Goal: Task Accomplishment & Management: Use online tool/utility

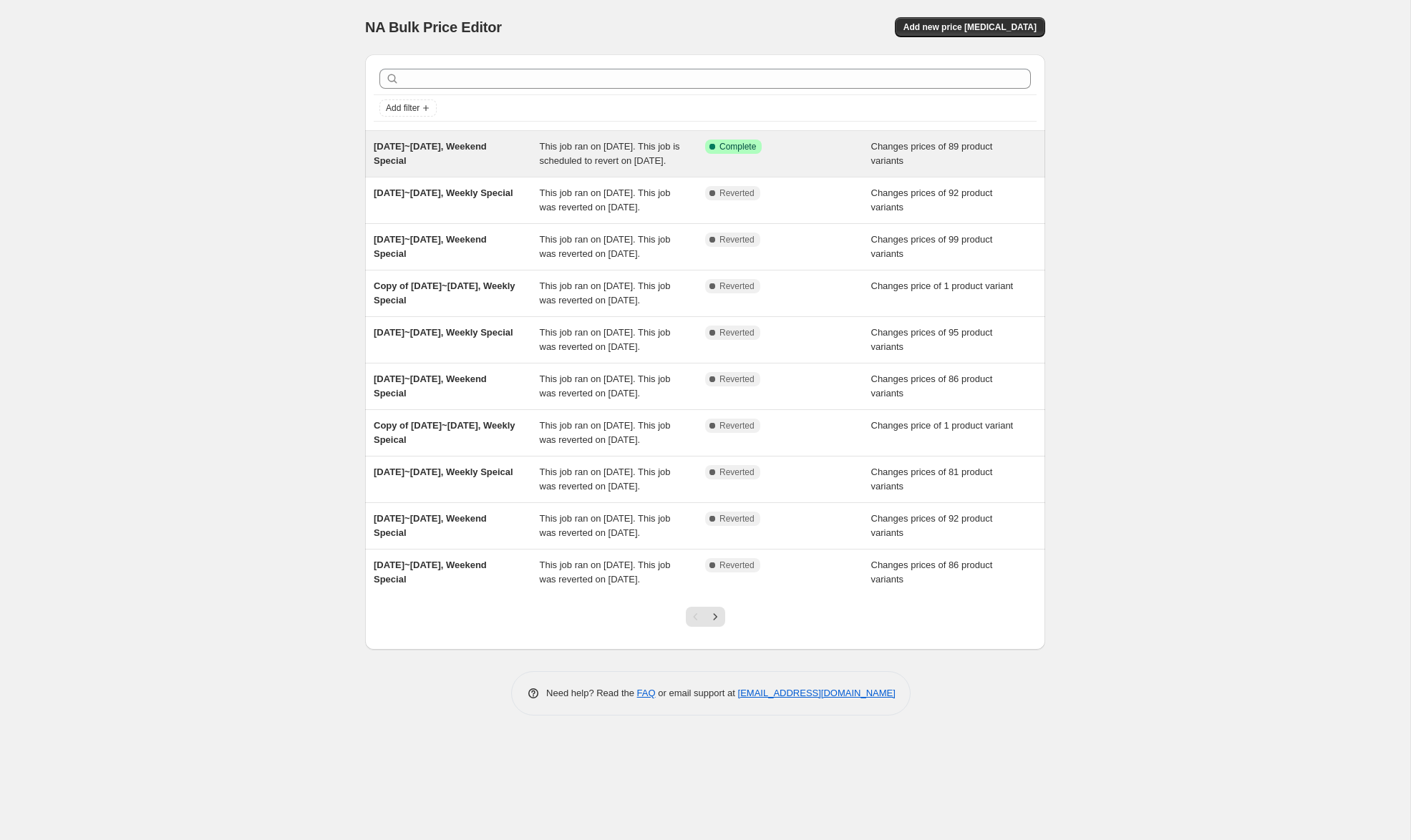
click at [446, 155] on div "[DATE]~[DATE], Weekend Special" at bounding box center [456, 154] width 166 height 29
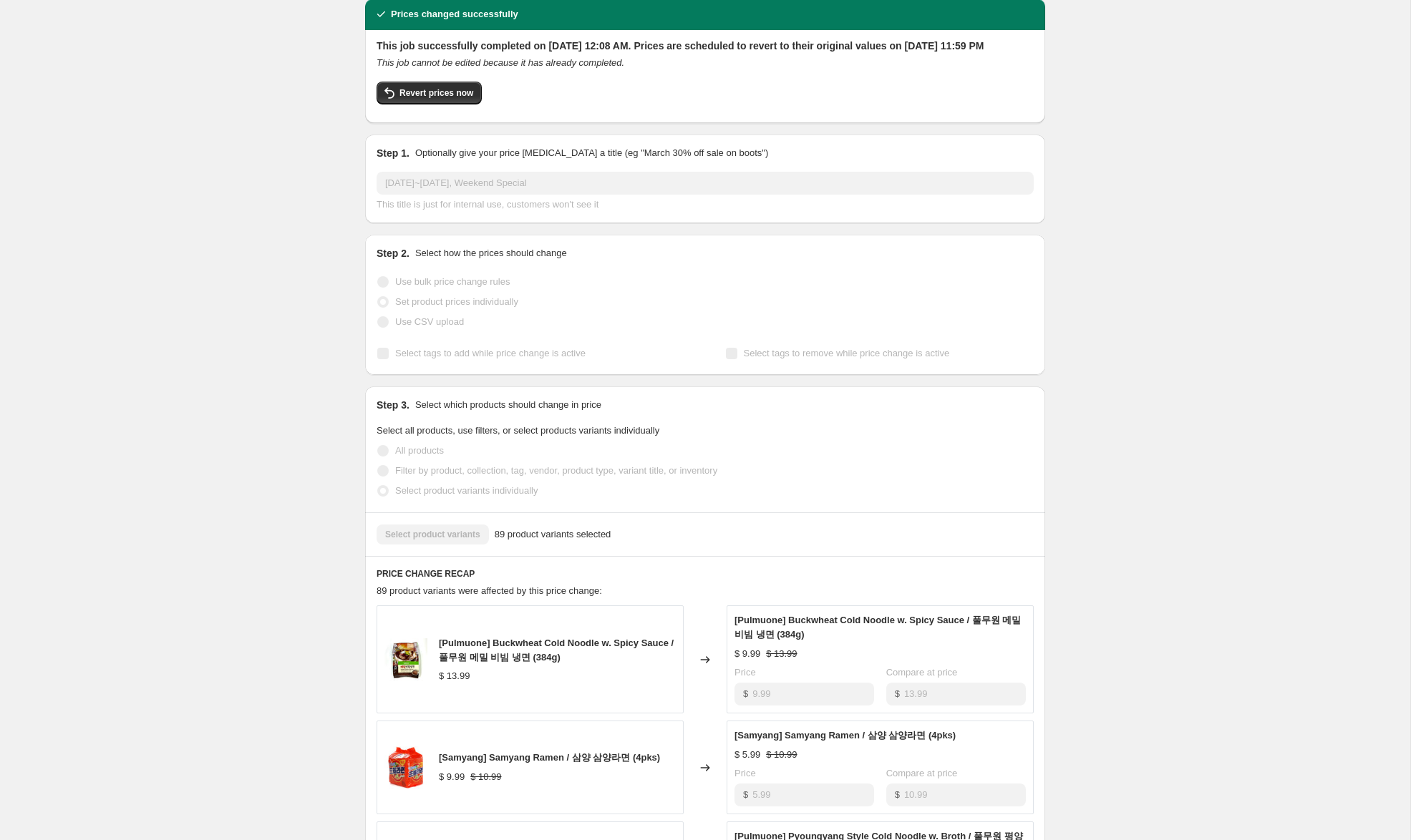
scroll to position [61, 0]
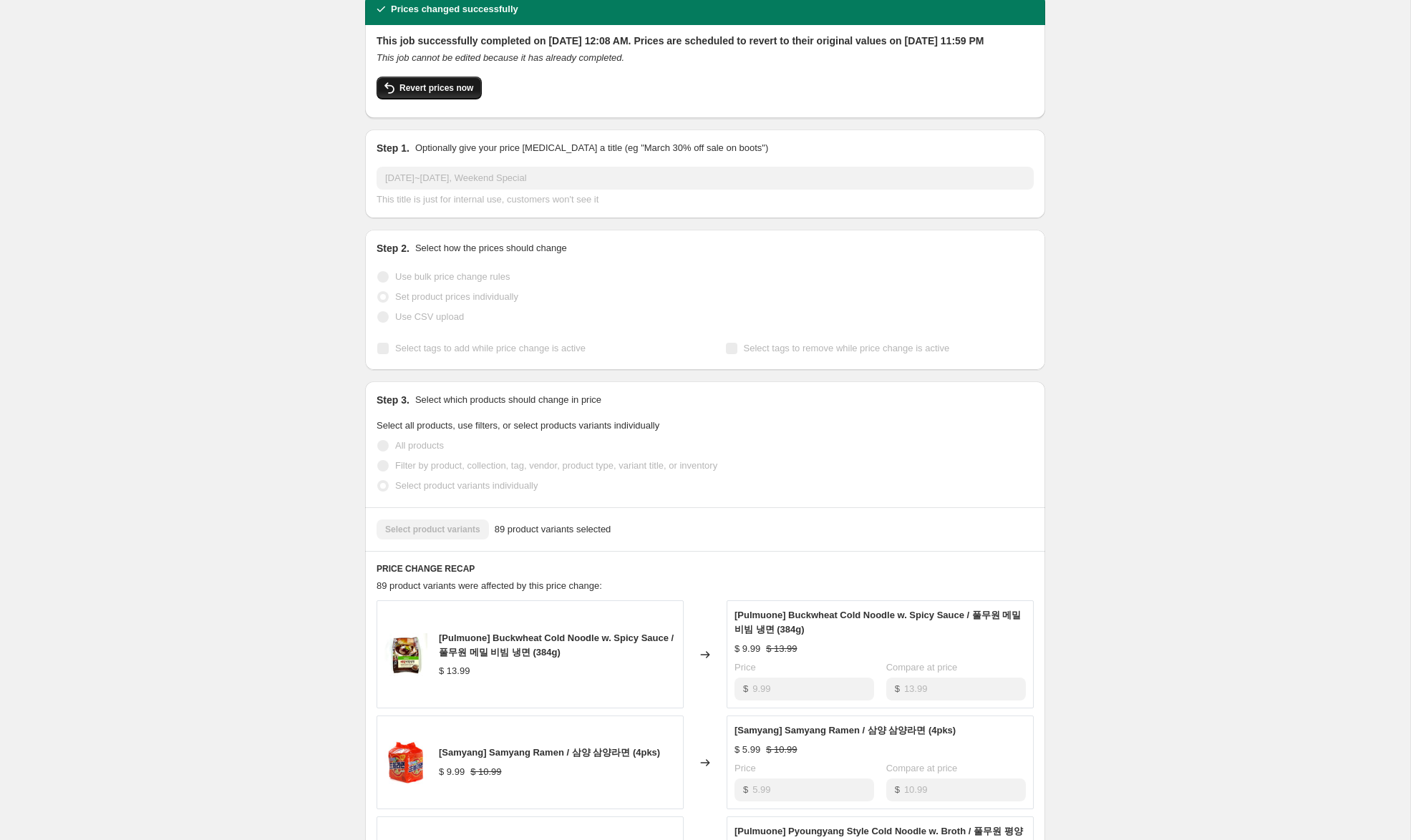
click at [431, 94] on span "Revert prices now" at bounding box center [436, 88] width 74 height 11
checkbox input "false"
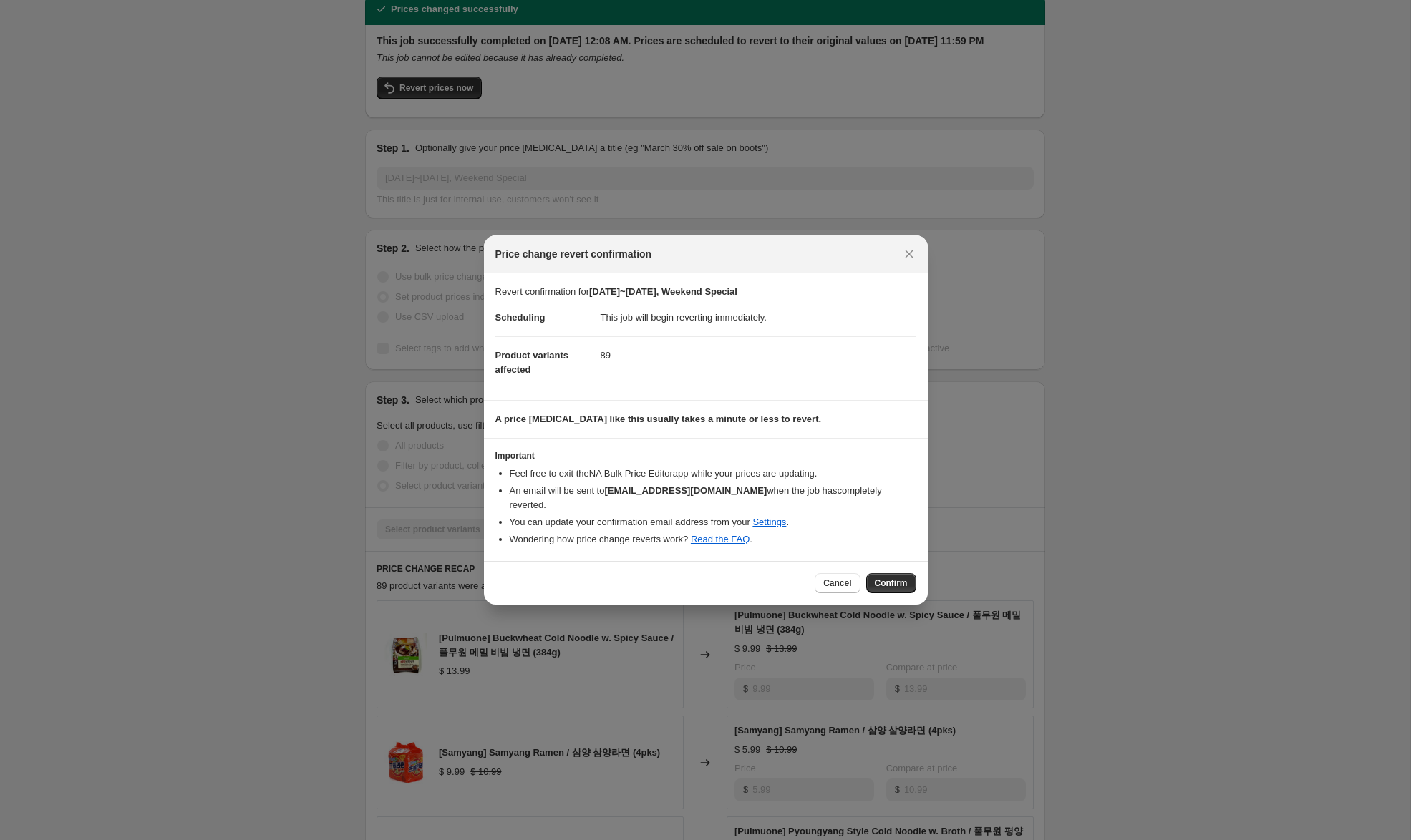
click at [904, 577] on span "Confirm" at bounding box center [890, 583] width 33 height 11
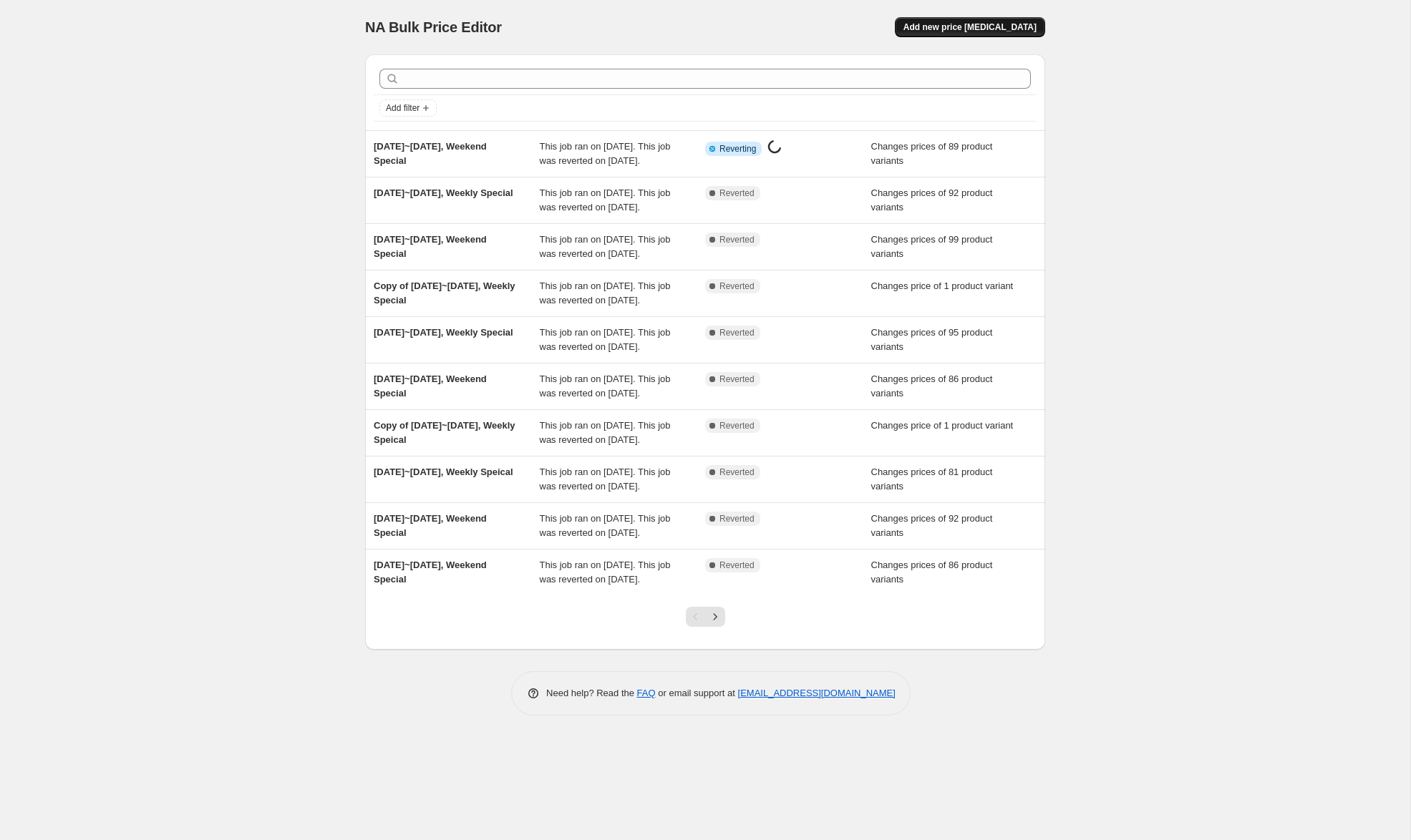
click at [974, 27] on span "Add new price [MEDICAL_DATA]" at bounding box center [970, 27] width 133 height 11
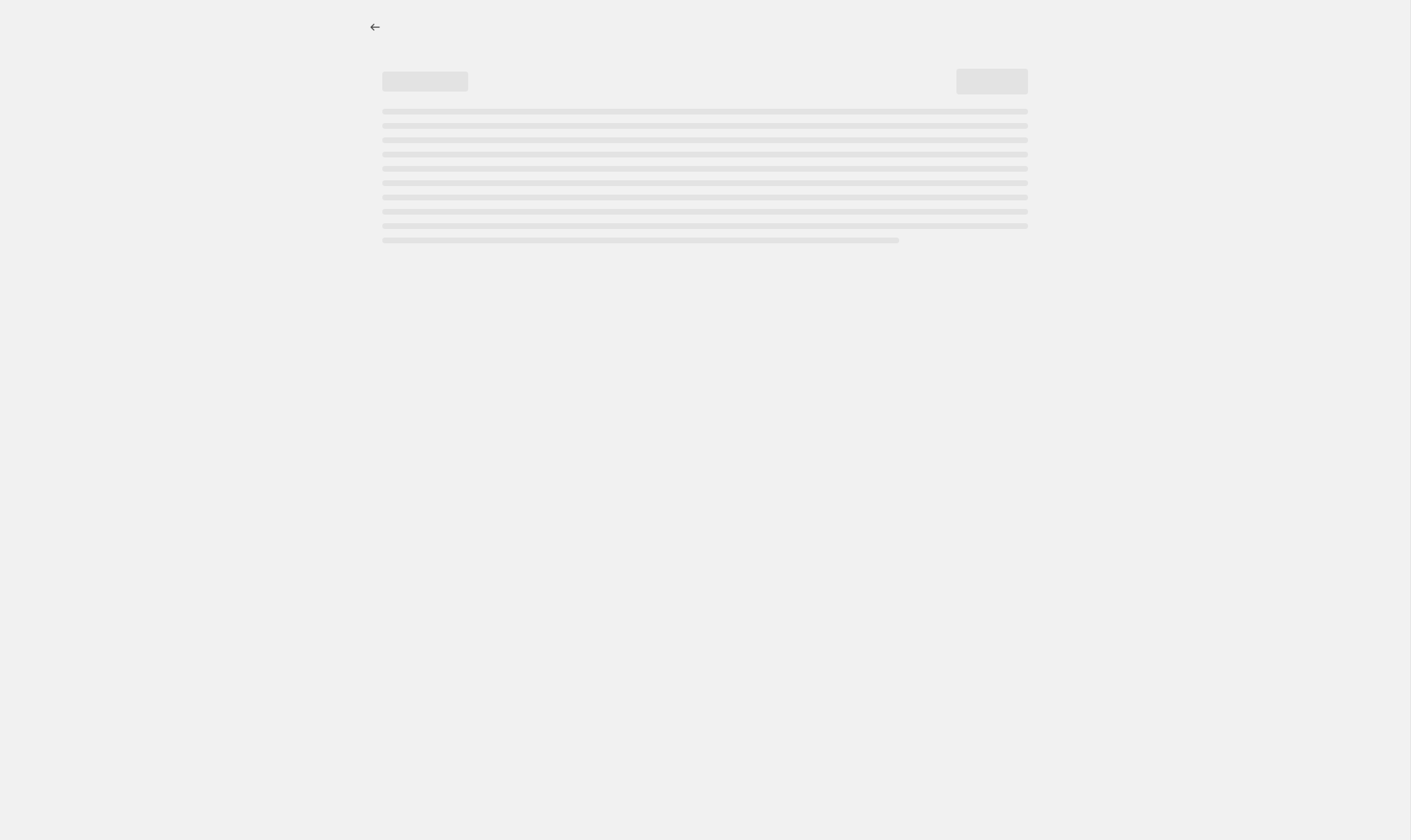
select select "percentage"
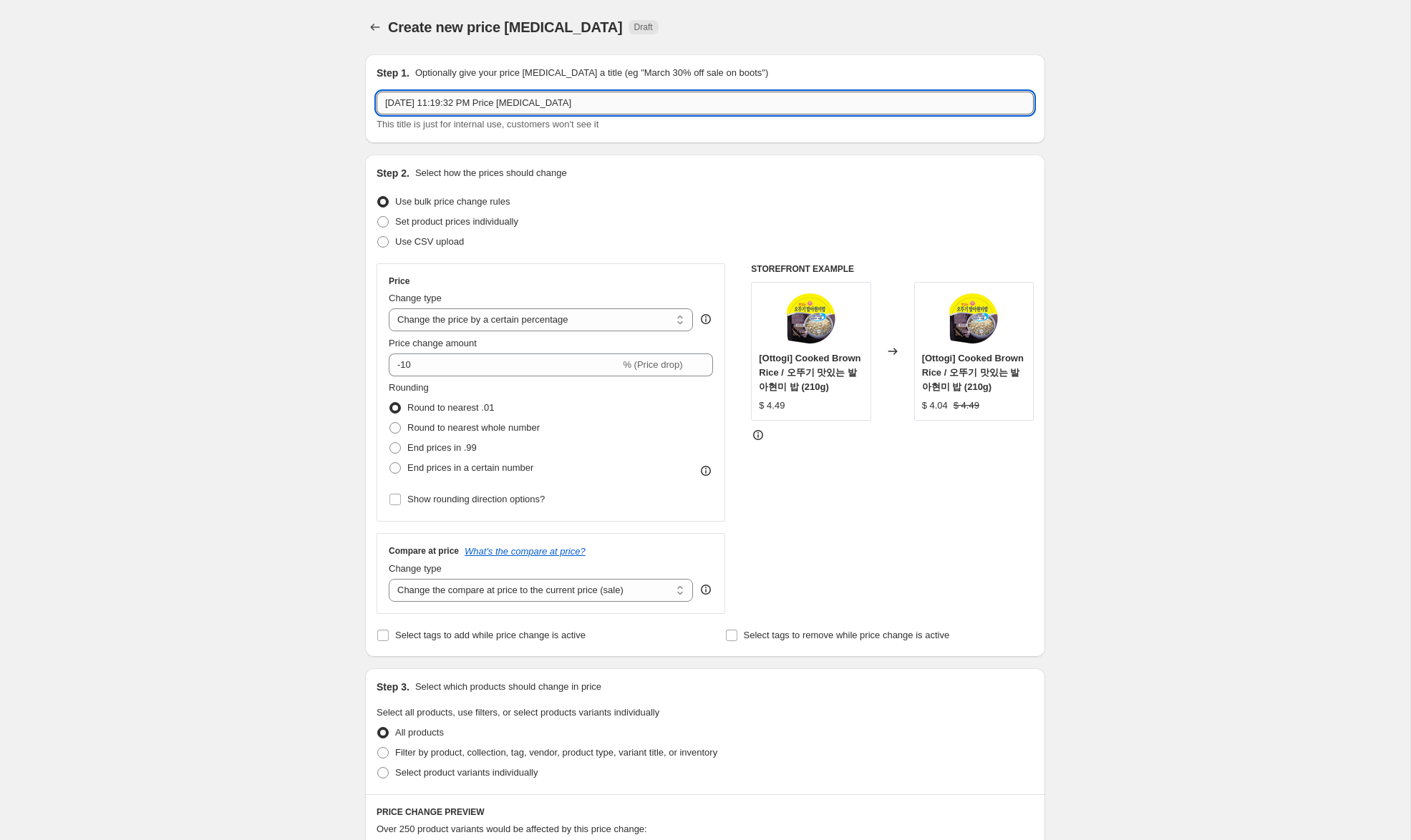
click at [407, 102] on input "[DATE] 11:19:32 PM Price [MEDICAL_DATA]" at bounding box center [704, 102] width 657 height 23
drag, startPoint x: 460, startPoint y: 102, endPoint x: 642, endPoint y: 105, distance: 182.0
click at [884, 121] on div "[DATE]~[DATE], 11:19:32 PM Price [MEDICAL_DATA] This title is just for internal…" at bounding box center [704, 111] width 657 height 40
drag, startPoint x: 459, startPoint y: 102, endPoint x: 746, endPoint y: 110, distance: 287.1
click at [746, 110] on input "[DATE]~[DATE], 11:19:32 PM Price [MEDICAL_DATA]" at bounding box center [704, 102] width 657 height 23
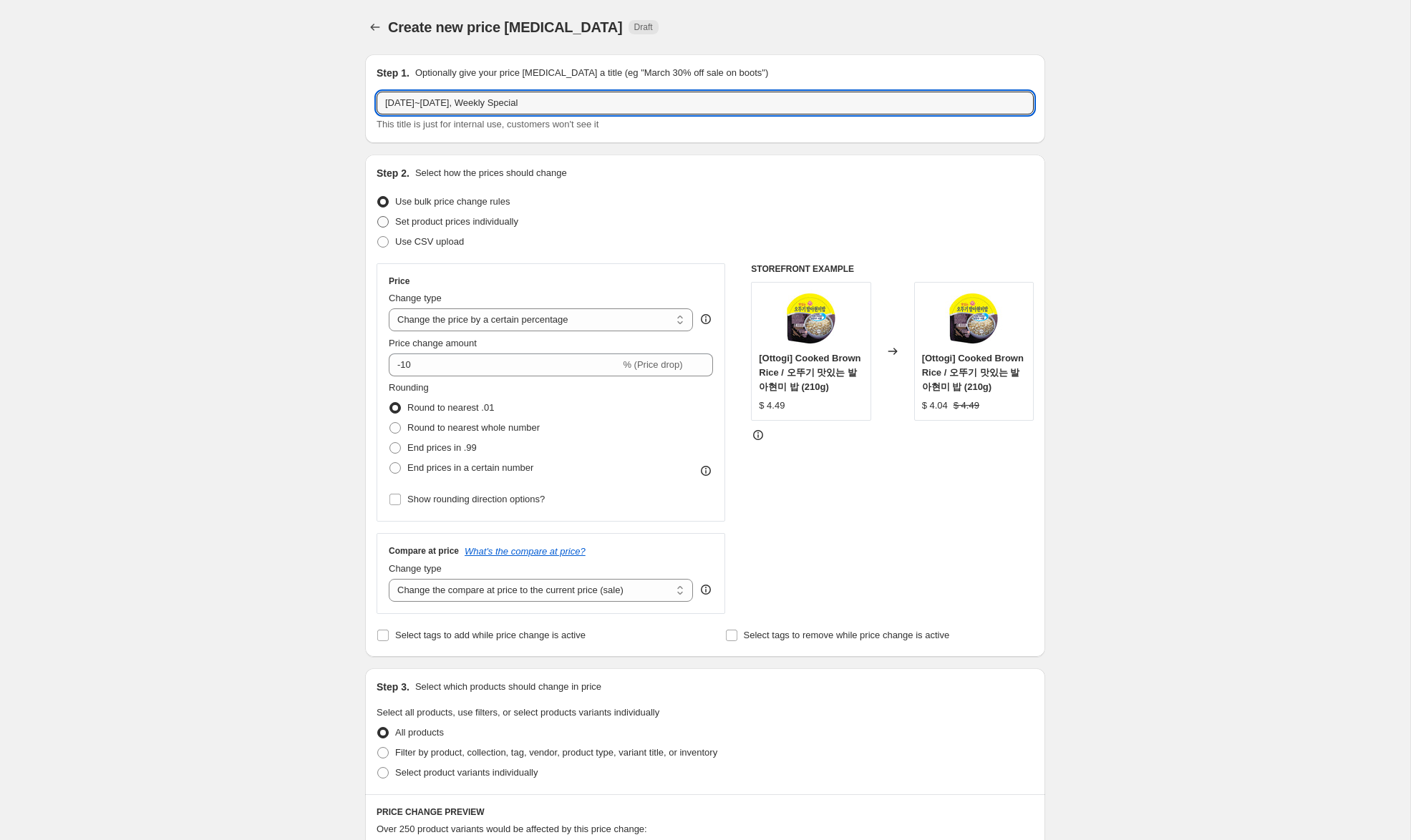
type input "[DATE]~[DATE], Weekly Special"
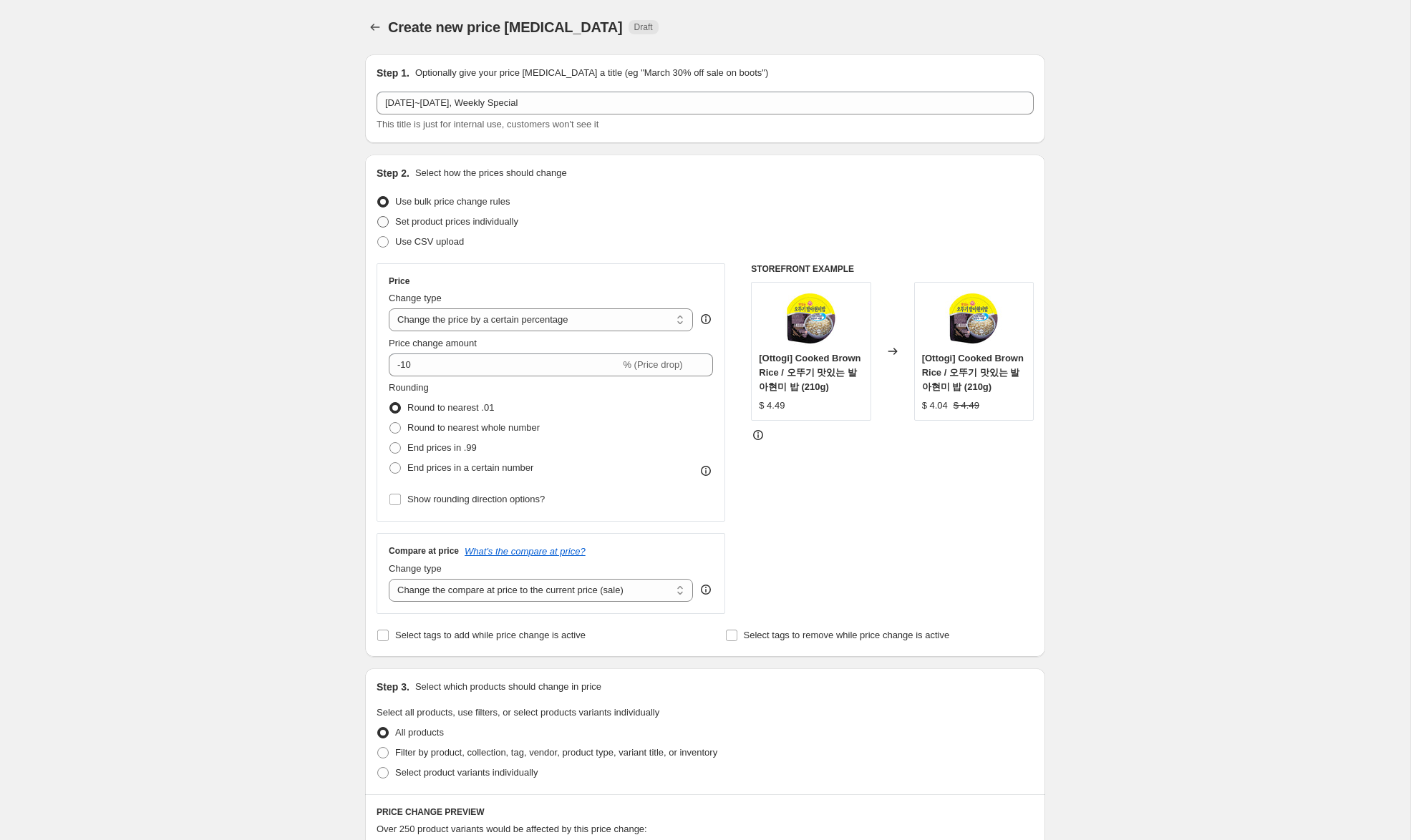
click at [472, 218] on span "Set product prices individually" at bounding box center [457, 222] width 123 height 11
click at [378, 217] on input "Set product prices individually" at bounding box center [377, 216] width 1 height 1
radio input "true"
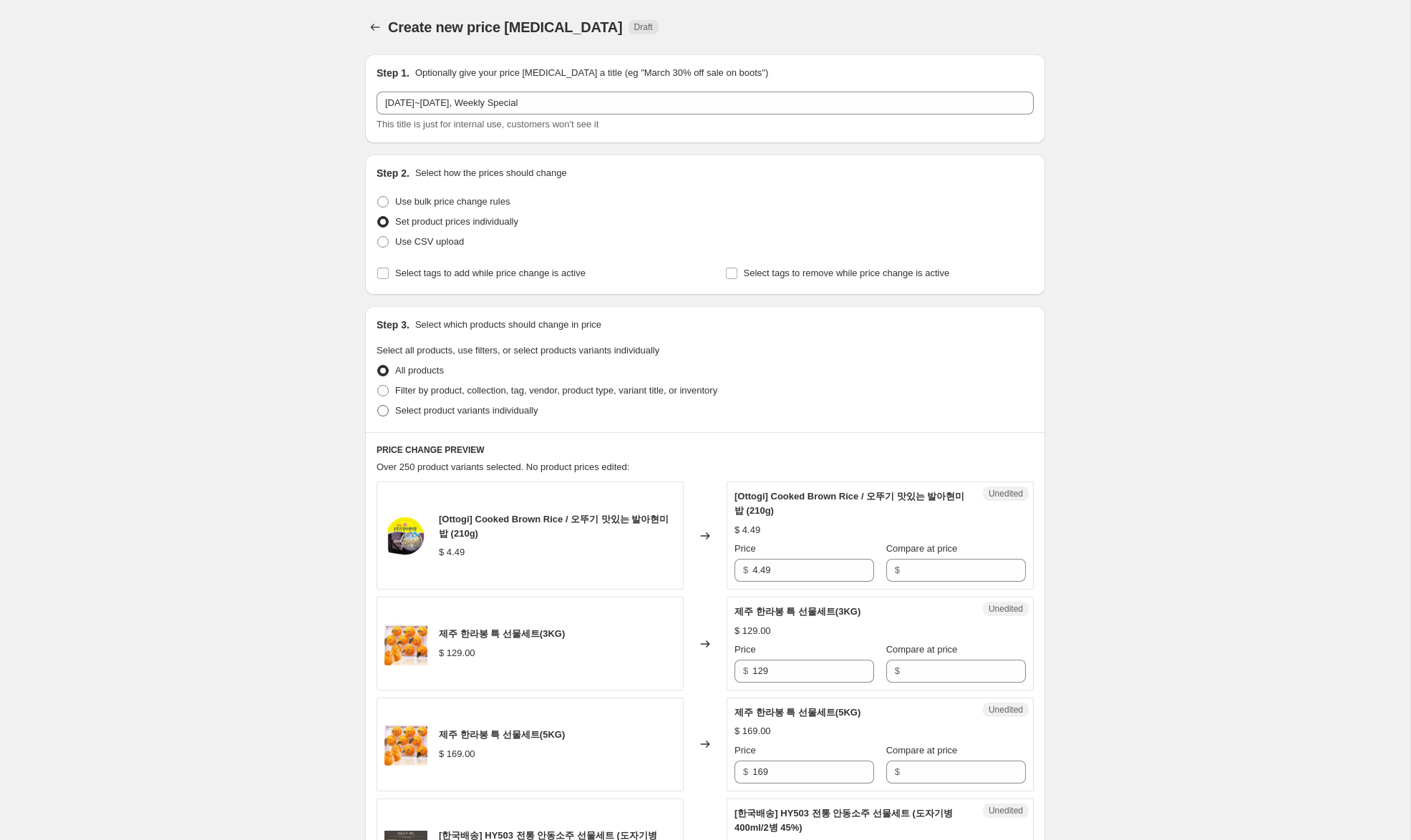
click at [478, 410] on span "Select product variants individually" at bounding box center [466, 410] width 142 height 11
click at [378, 406] on input "Select product variants individually" at bounding box center [377, 405] width 1 height 1
radio input "true"
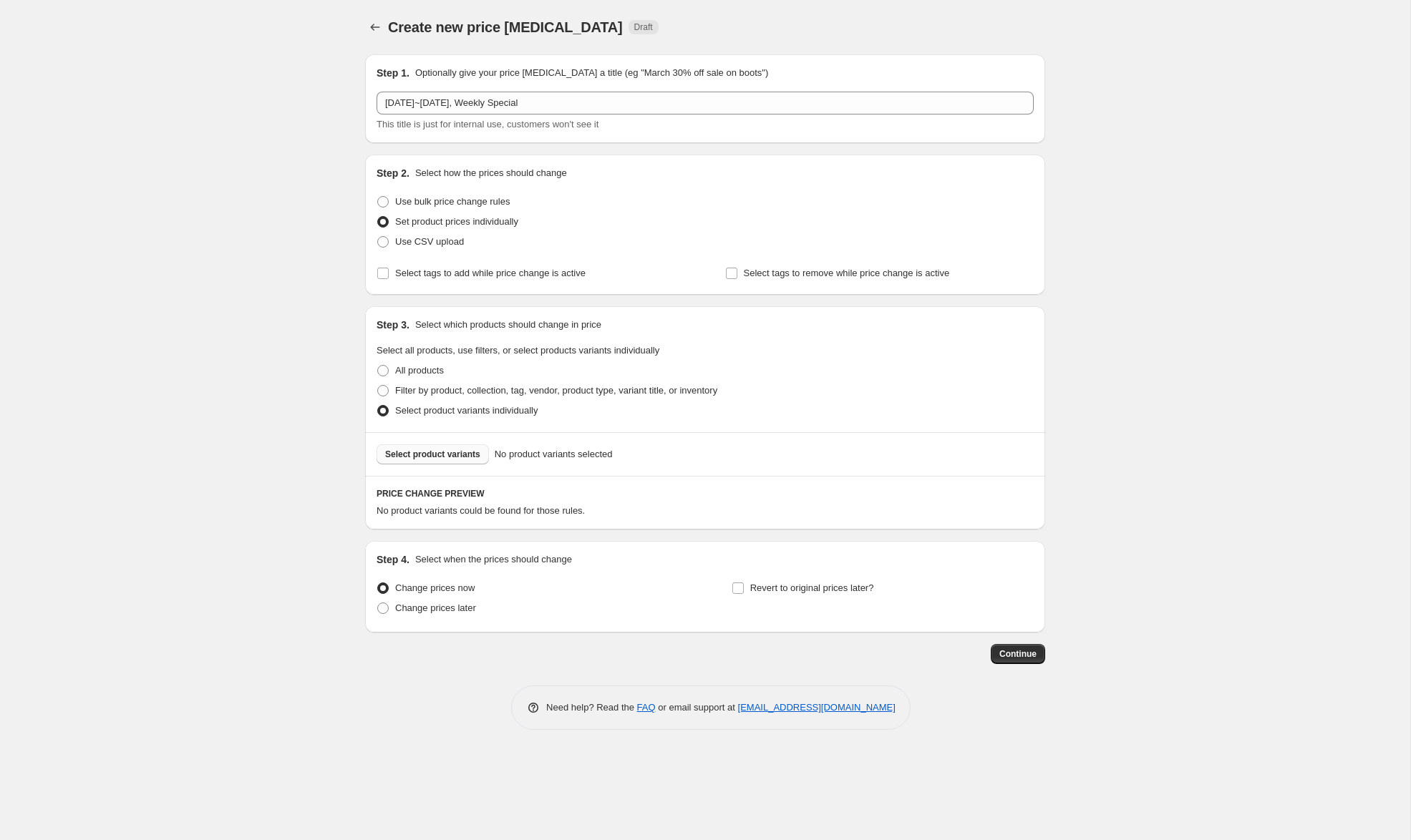
click at [449, 457] on span "Select product variants" at bounding box center [433, 454] width 95 height 11
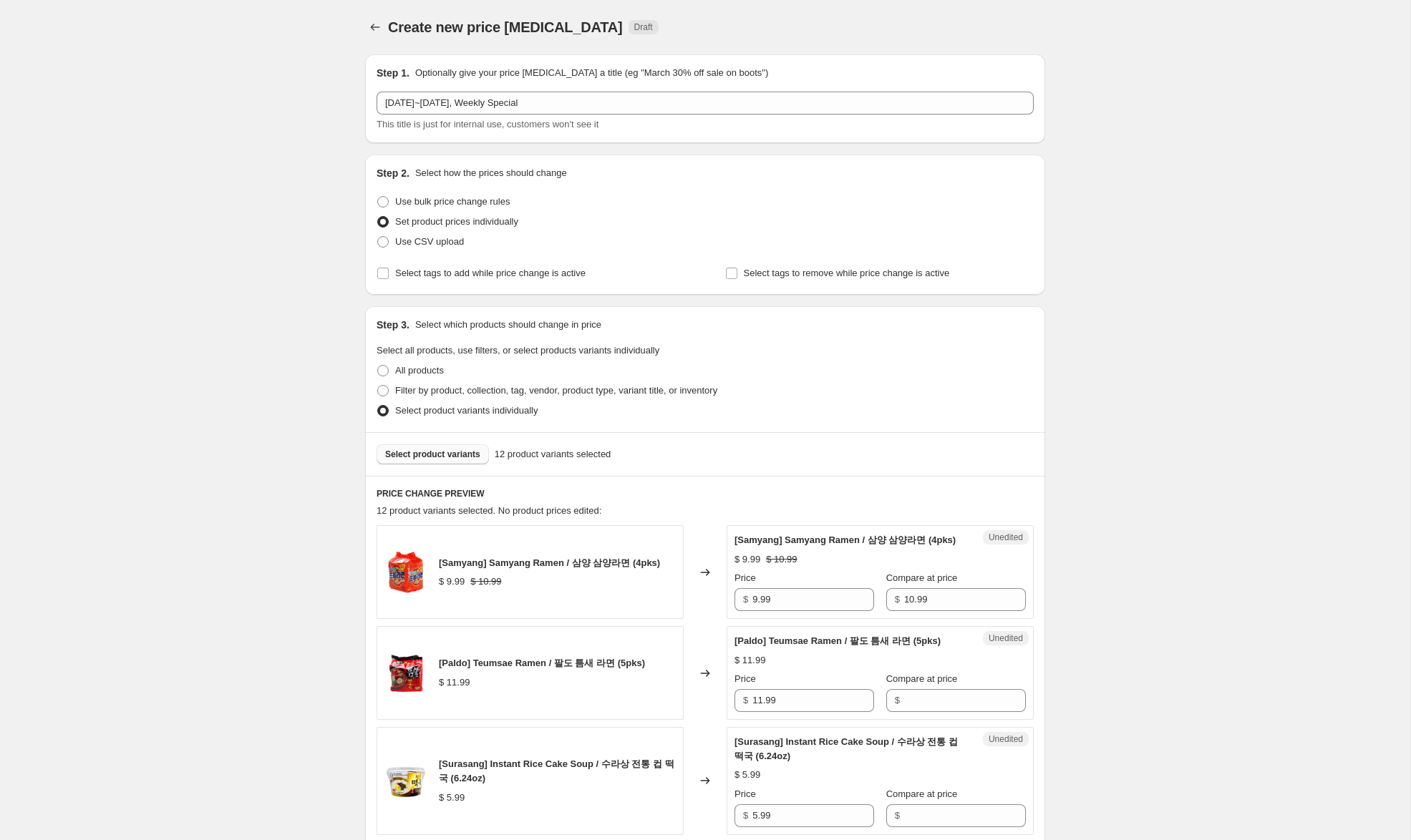
click at [444, 451] on span "Select product variants" at bounding box center [433, 454] width 95 height 11
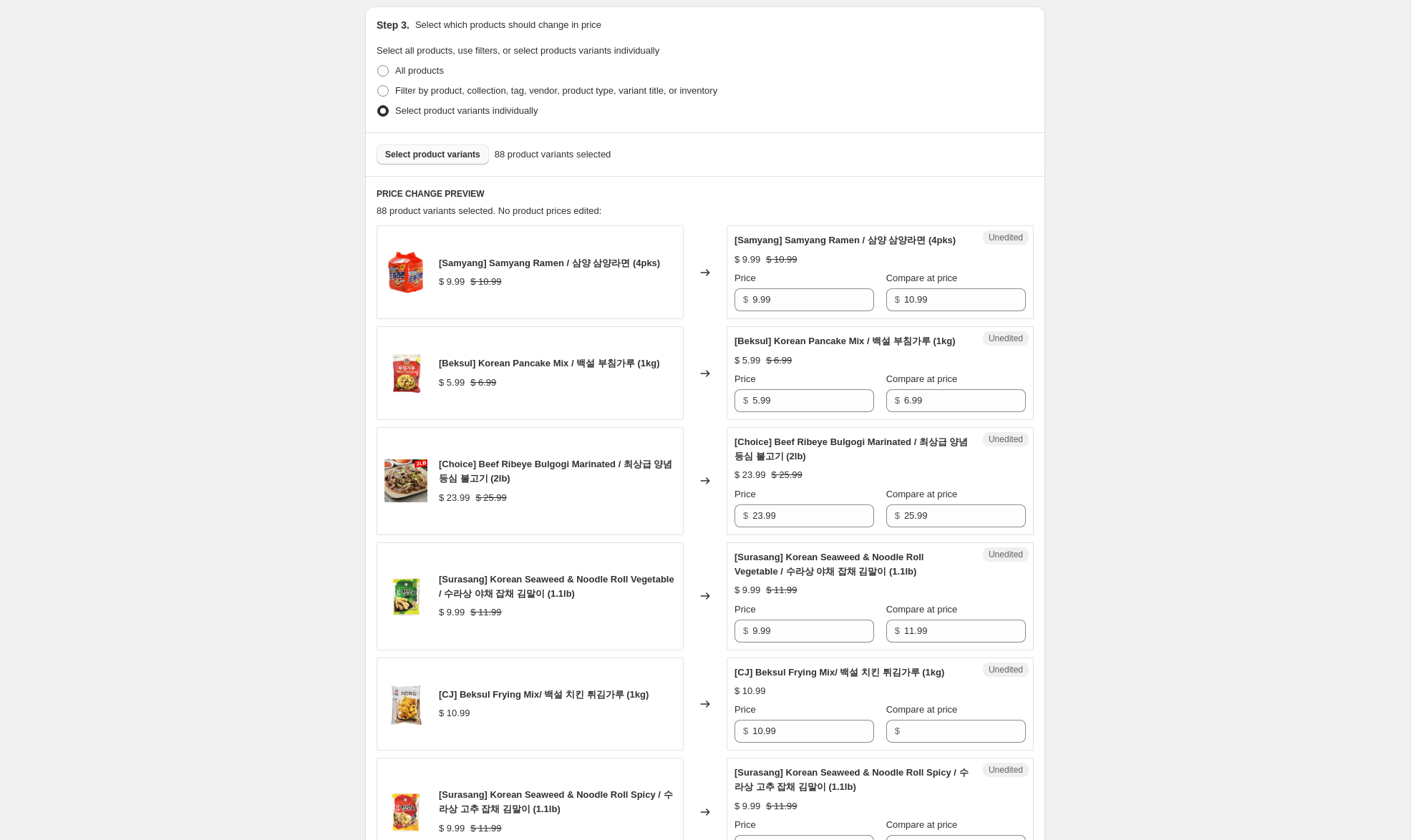
scroll to position [301, 0]
drag, startPoint x: 758, startPoint y: 312, endPoint x: 714, endPoint y: 306, distance: 44.4
click at [715, 306] on div "[Samyang] Samyang Ramen / 삼양 삼양라면 (4pks) $ 9.99 $ 10.99 Changed to Unedited [Sa…" at bounding box center [704, 272] width 657 height 94
type input "5.99"
drag, startPoint x: 758, startPoint y: 431, endPoint x: 734, endPoint y: 426, distance: 24.5
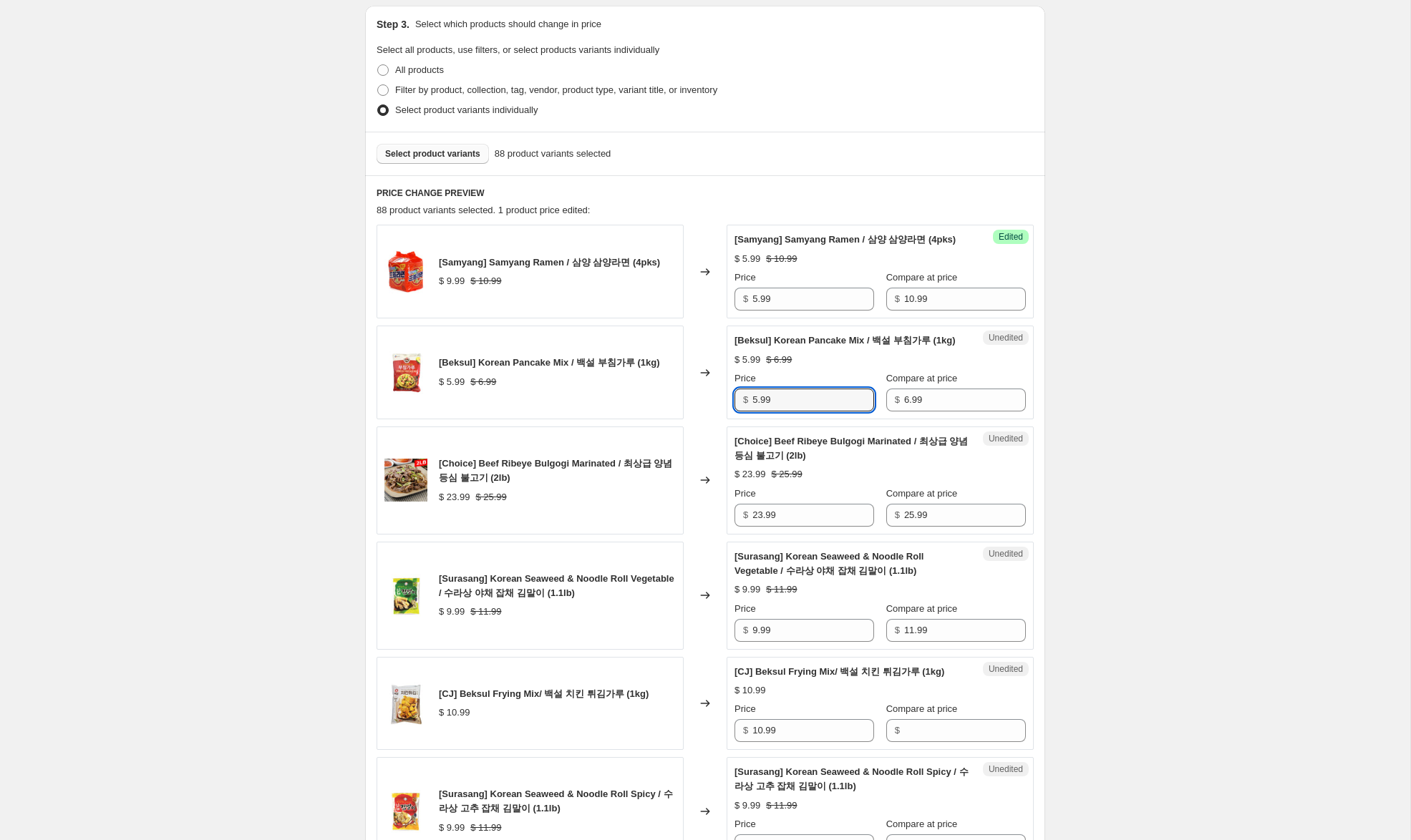
click at [734, 419] on div "Unedited [Beksul] Korean Pancake Mix / 백설 부침가루 (1kg) $ 5.99 $ 6.99 Price $ 5.99…" at bounding box center [880, 372] width 307 height 94
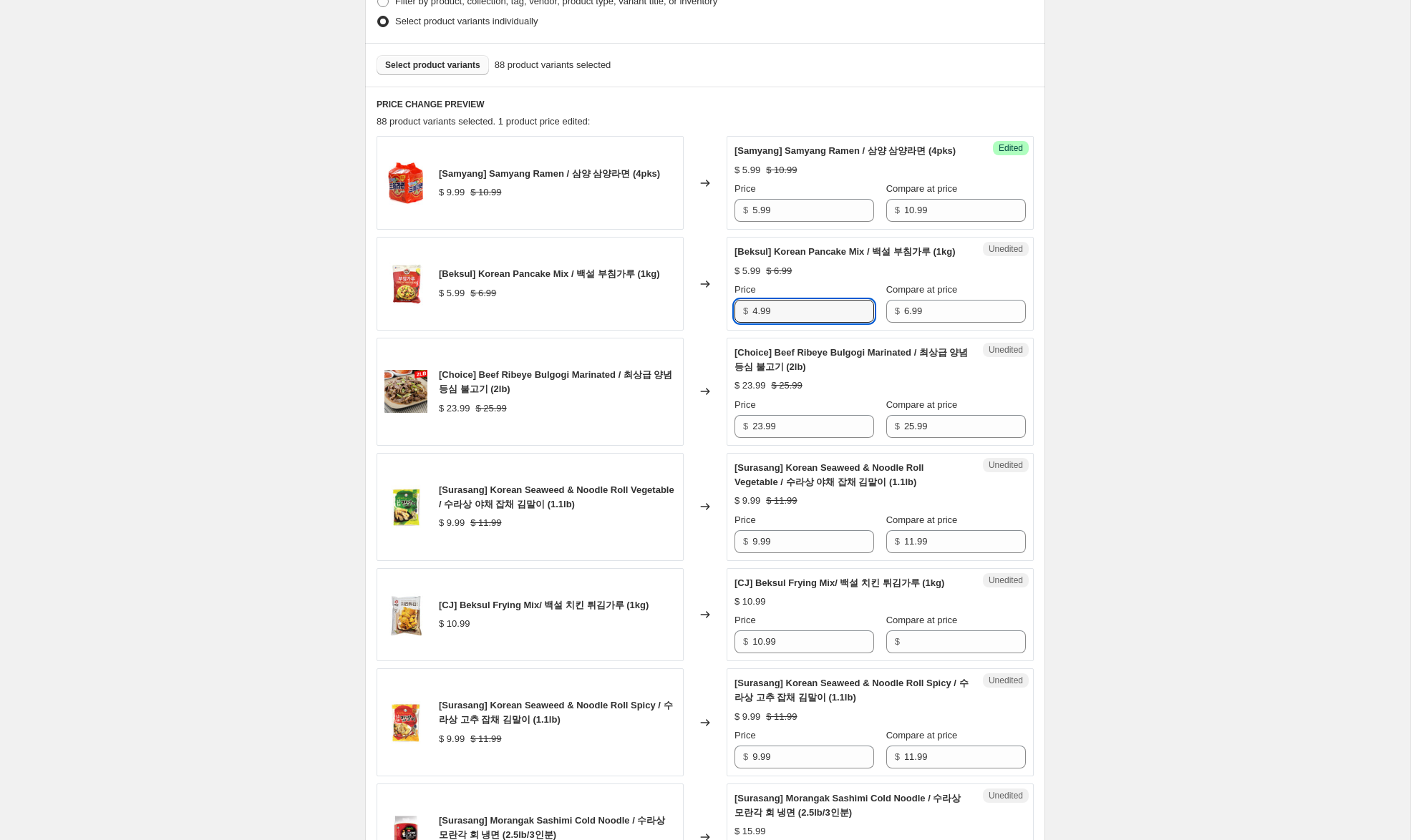
scroll to position [391, 0]
type input "4.99"
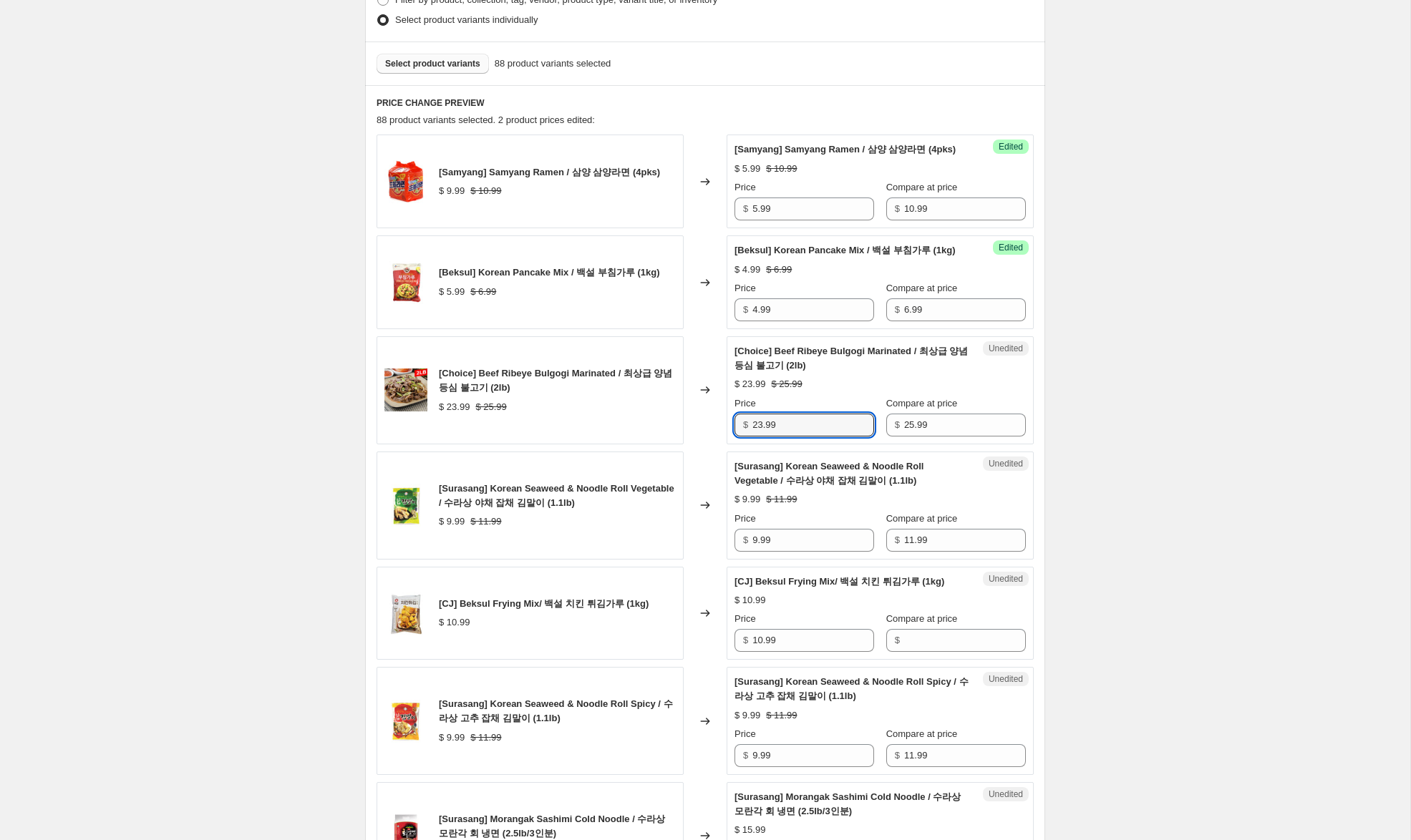
drag, startPoint x: 764, startPoint y: 454, endPoint x: 730, endPoint y: 449, distance: 34.4
click at [730, 445] on div "Unedited [Choice] Beef Ribeye Bulgogi Marinated / 최상급 양념 등심 불고기 (2lb) $ 23.99 $…" at bounding box center [880, 391] width 307 height 108
type input "17.99"
drag, startPoint x: 758, startPoint y: 572, endPoint x: 722, endPoint y: 558, distance: 38.6
click at [722, 557] on div "[Surasang] Korean Seaweed & Noodle Roll Vegetable / 수라상 야채 잡채 김말이 (1.1lb) $ 9.9…" at bounding box center [704, 506] width 657 height 108
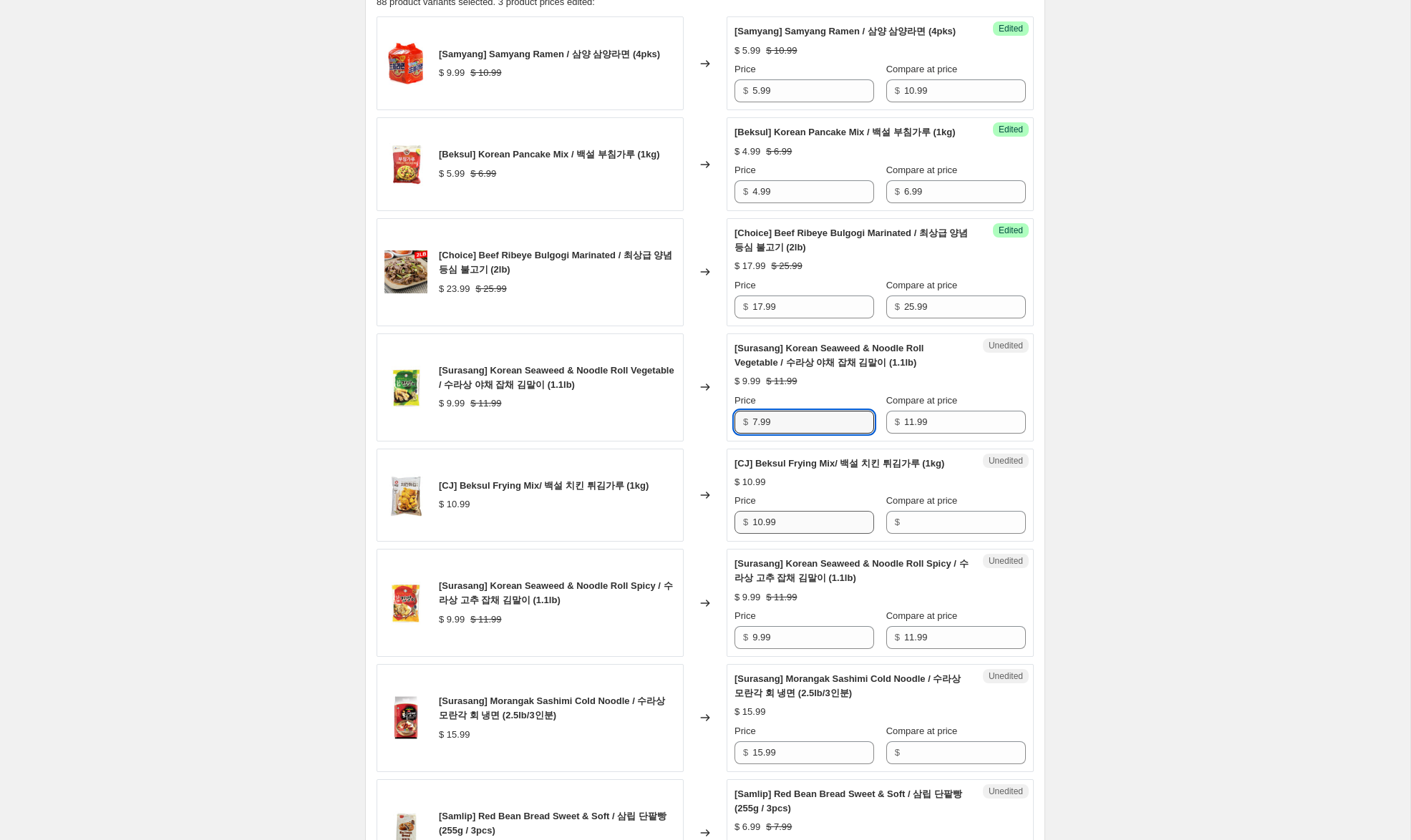
scroll to position [511, 0]
type input "7.99"
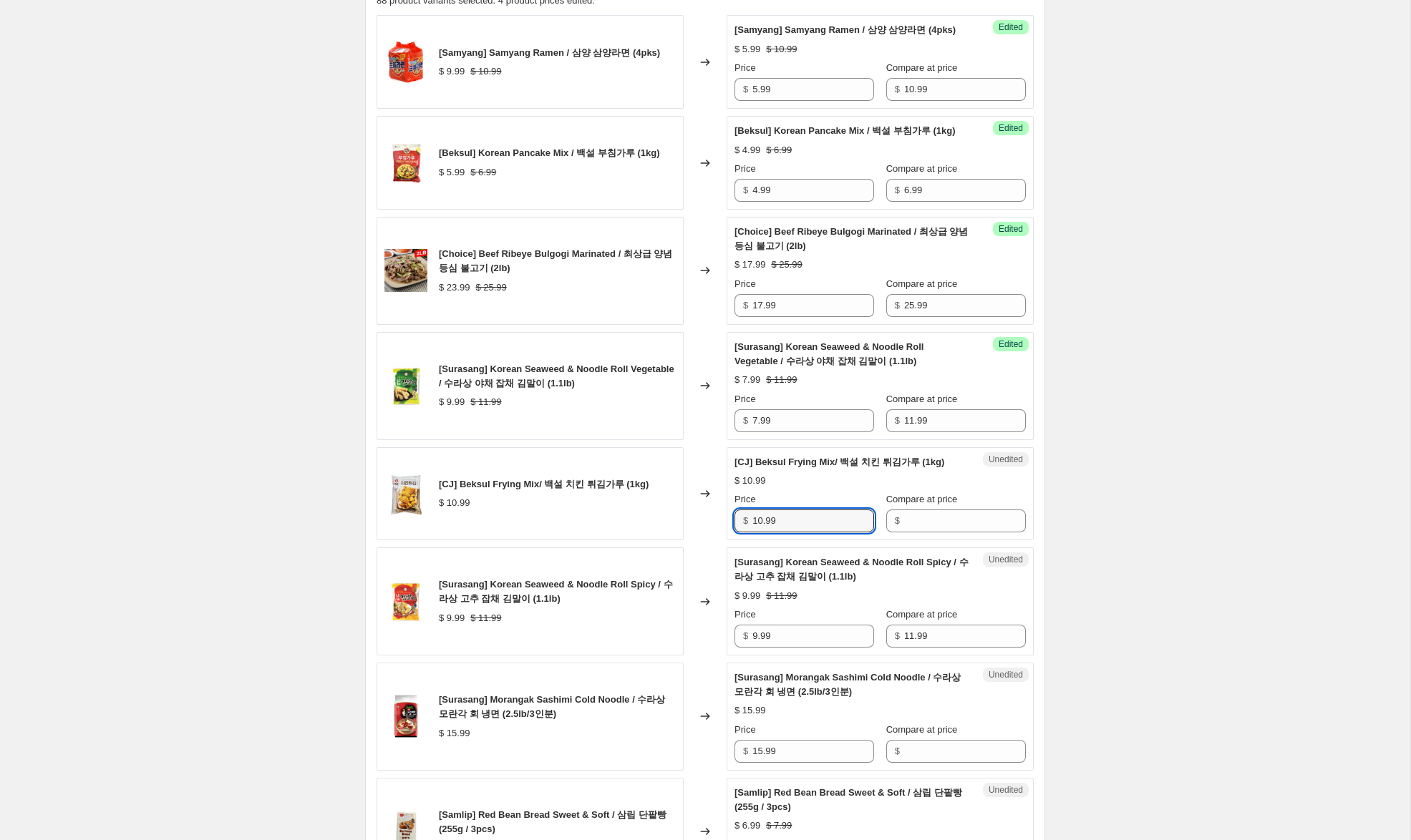
drag, startPoint x: 795, startPoint y: 551, endPoint x: 731, endPoint y: 541, distance: 64.8
click at [731, 541] on div "Unedited [CJ] Beksul Frying Mix/ 백설 치킨 튀김가루 (1kg) $ 10.99 Price $ 10.99 Compare…" at bounding box center [880, 494] width 307 height 94
drag, startPoint x: 919, startPoint y: 549, endPoint x: 903, endPoint y: 549, distance: 16.0
click at [919, 533] on input "Compare at price" at bounding box center [964, 521] width 121 height 23
paste input "10.99"
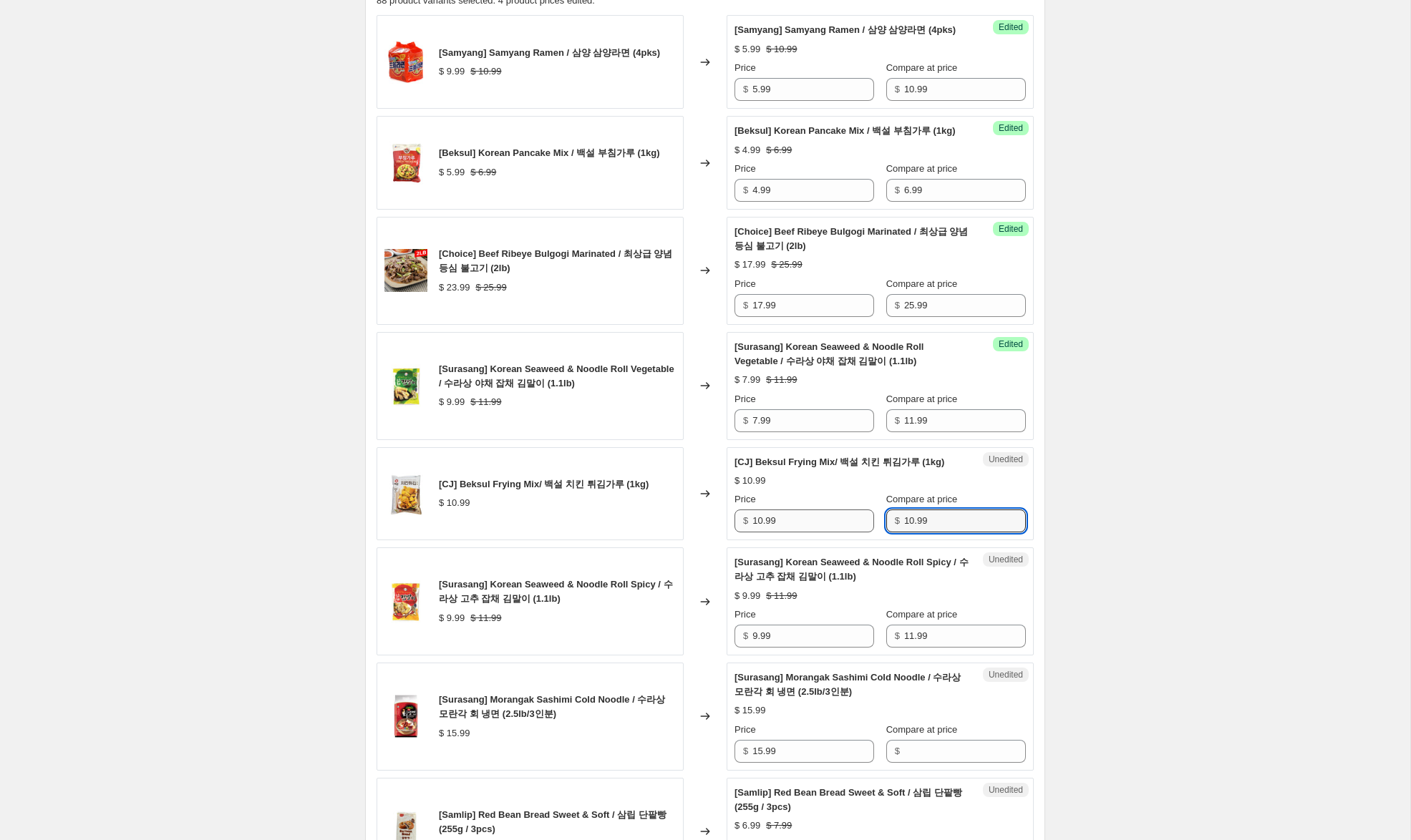
type input "10.99"
drag, startPoint x: 761, startPoint y: 551, endPoint x: 716, endPoint y: 543, distance: 45.7
click at [718, 541] on div "[CJ] Beksul Frying Mix/ 백설 치킨 튀김가루 (1kg) $ 10.99 Changed to Success Edited [CJ]…" at bounding box center [704, 494] width 657 height 94
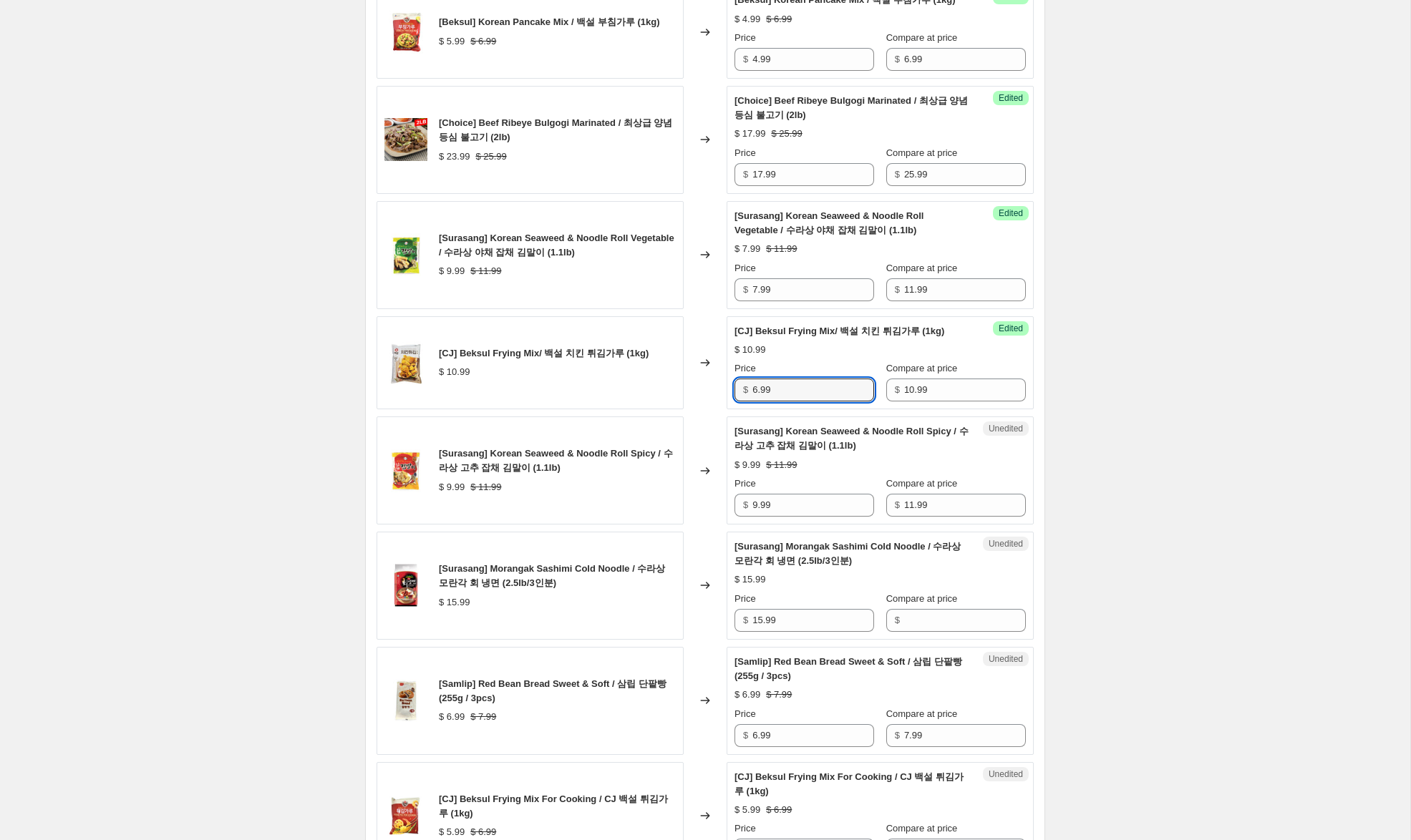
scroll to position [648, 0]
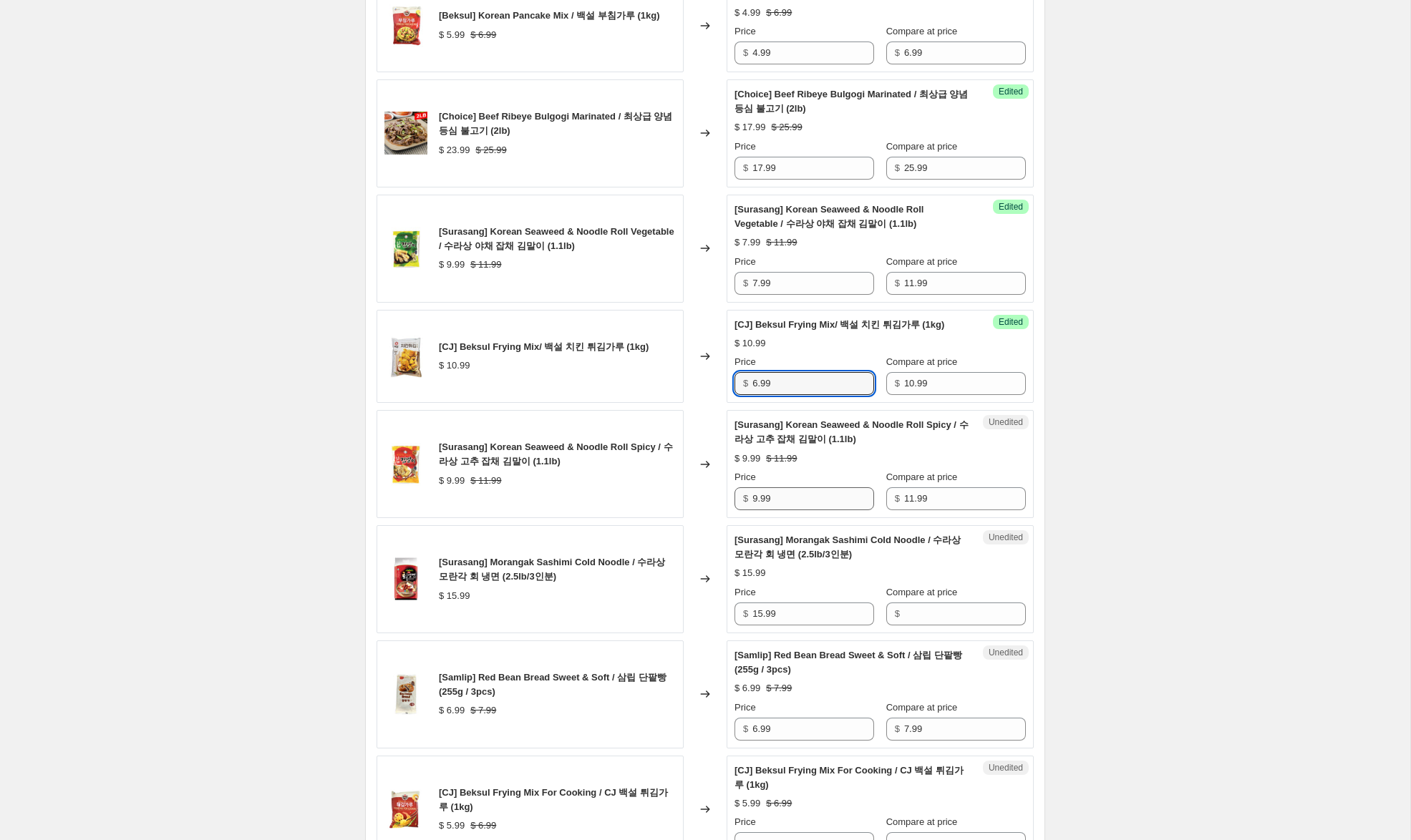
type input "6.99"
drag, startPoint x: 758, startPoint y: 528, endPoint x: 658, endPoint y: 519, distance: 100.4
click at [658, 518] on div "[Surasang] Korean Seaweed & Noodle Roll Spicy / 수라상 고추 잡채 김말이 (1.1lb) $ 9.99 $ …" at bounding box center [704, 464] width 657 height 108
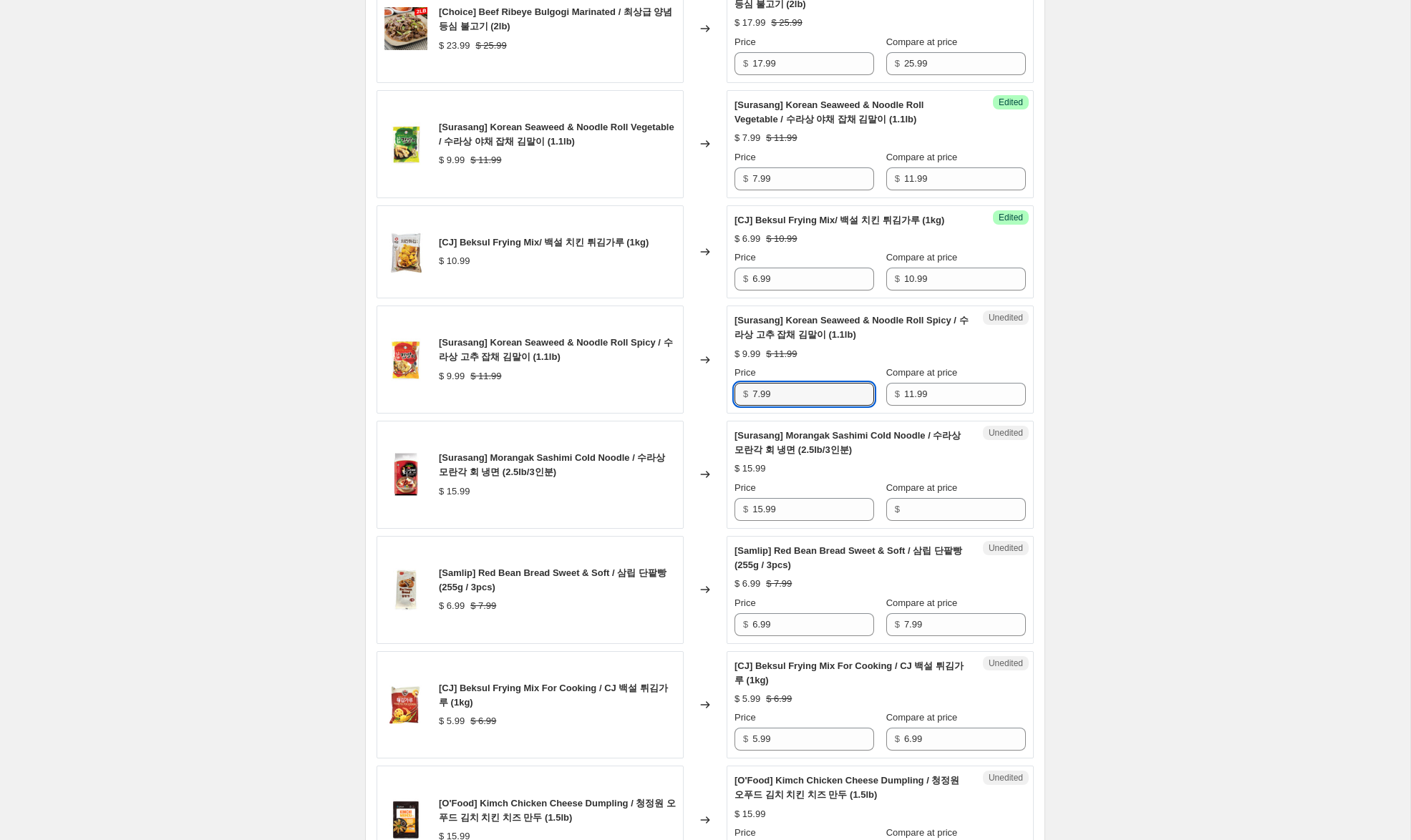
scroll to position [759, 0]
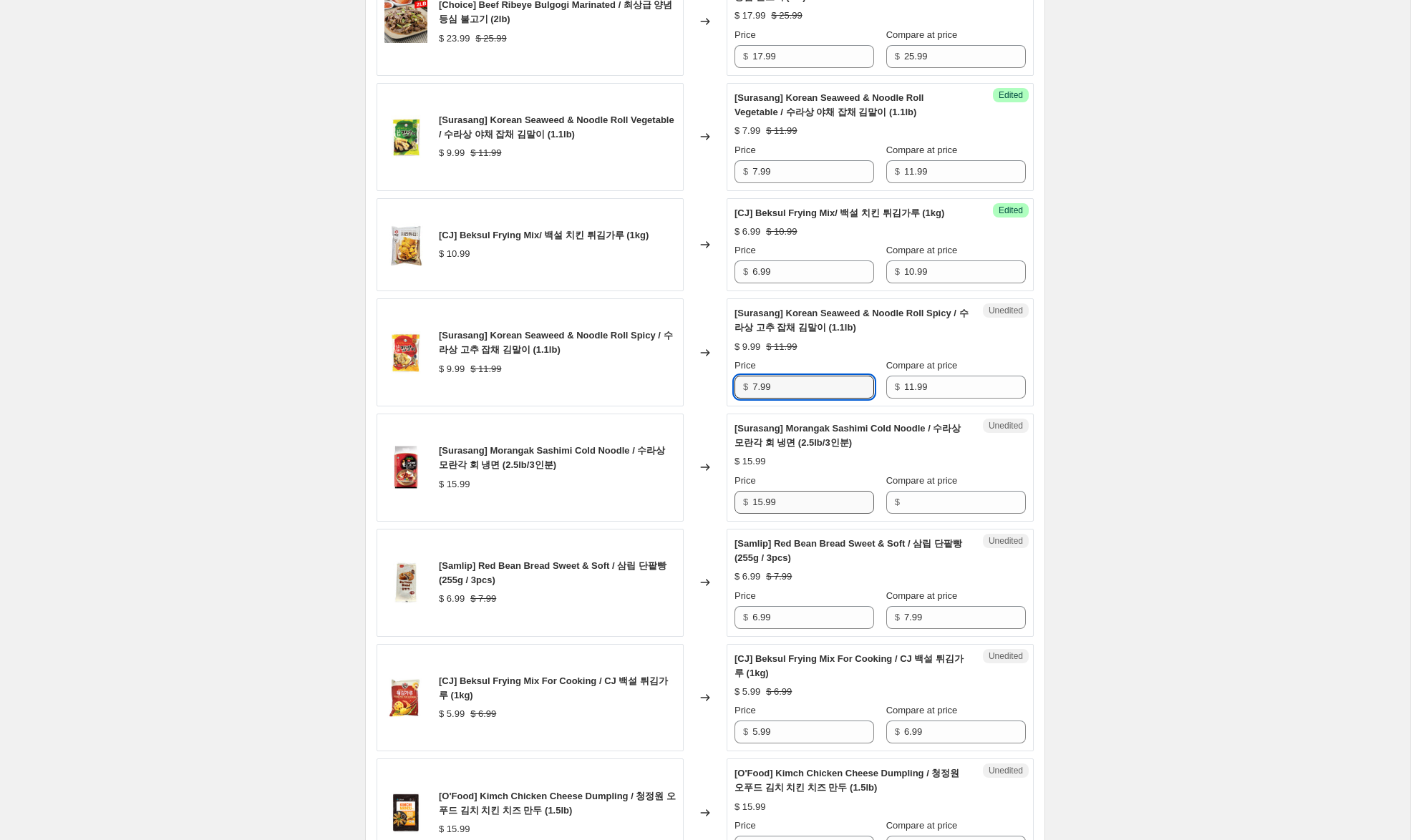
type input "7.99"
drag, startPoint x: 784, startPoint y: 527, endPoint x: 711, endPoint y: 522, distance: 73.2
click at [710, 522] on div "[Surasang] Morangak Sashimi Cold Noodle / 수라상 모란각 회 냉면 (2.5lb/3인분) $ 15.99 Chan…" at bounding box center [704, 468] width 657 height 108
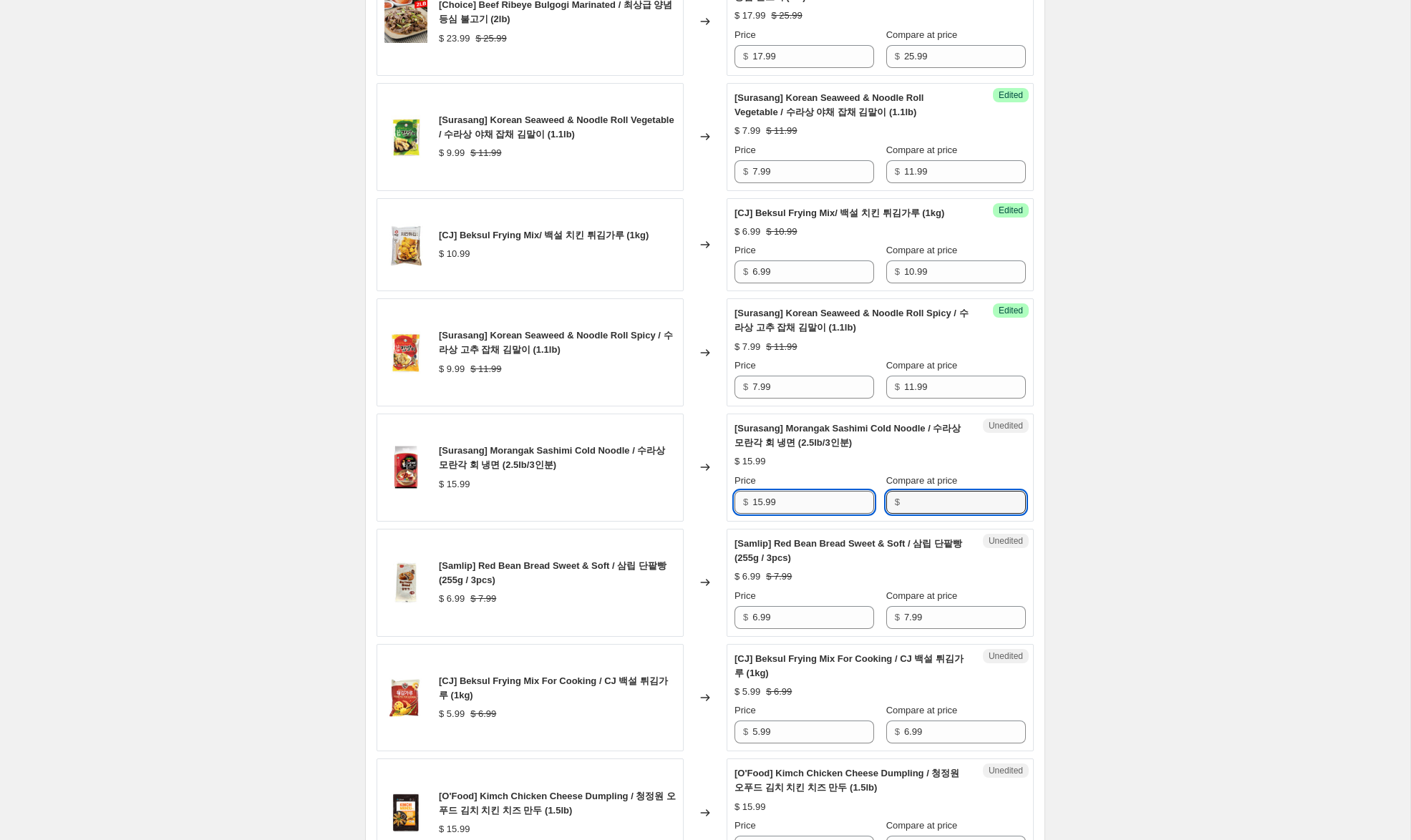
drag, startPoint x: 929, startPoint y: 526, endPoint x: 835, endPoint y: 538, distance: 94.8
click at [928, 514] on input "Compare at price" at bounding box center [964, 502] width 121 height 23
paste input "15.99"
type input "15.99"
drag, startPoint x: 760, startPoint y: 532, endPoint x: 606, endPoint y: 512, distance: 155.3
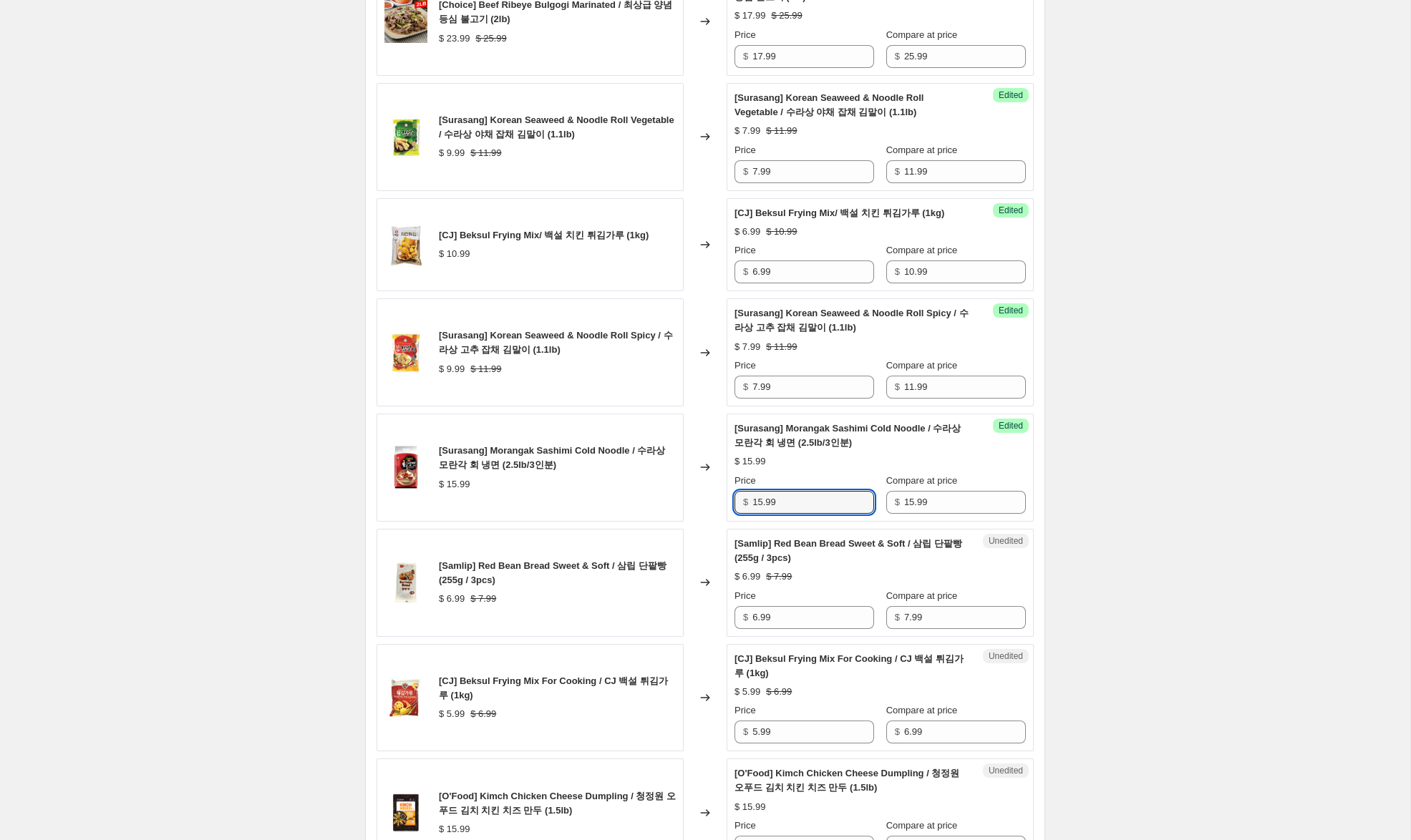
click at [626, 513] on div "[Surasang] Morangak Sashimi Cold Noodle / 수라상 모란각 회 냉면 (2.5lb/3인분) $ 15.99 Chan…" at bounding box center [704, 468] width 657 height 108
drag, startPoint x: 762, startPoint y: 530, endPoint x: 700, endPoint y: 522, distance: 62.5
click at [700, 522] on div "[Surasang] Morangak Sashimi Cold Noodle / 수라상 모란각 회 냉면 (2.5lb/3인분) $ 15.99 Chan…" at bounding box center [704, 468] width 657 height 108
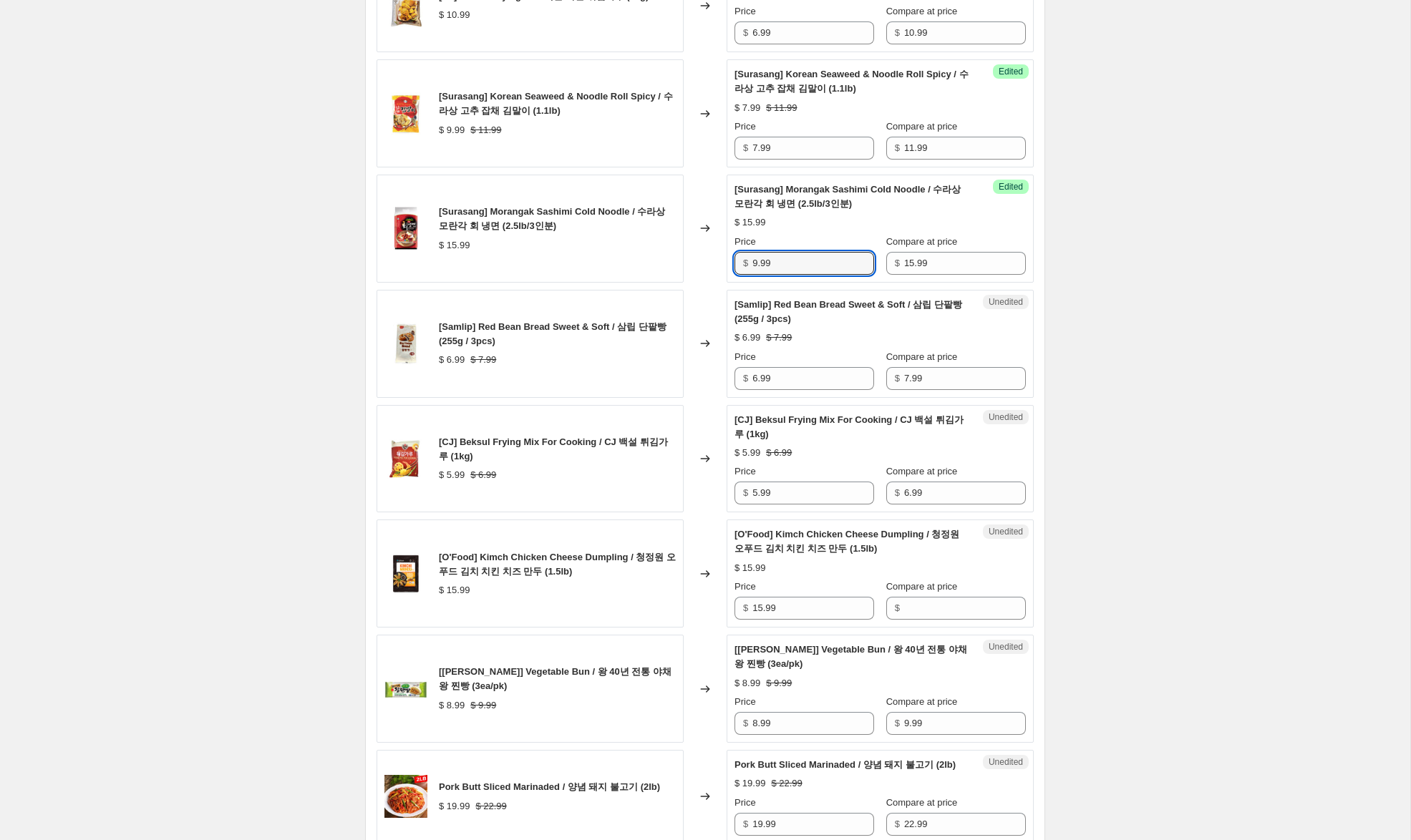
scroll to position [1079, 0]
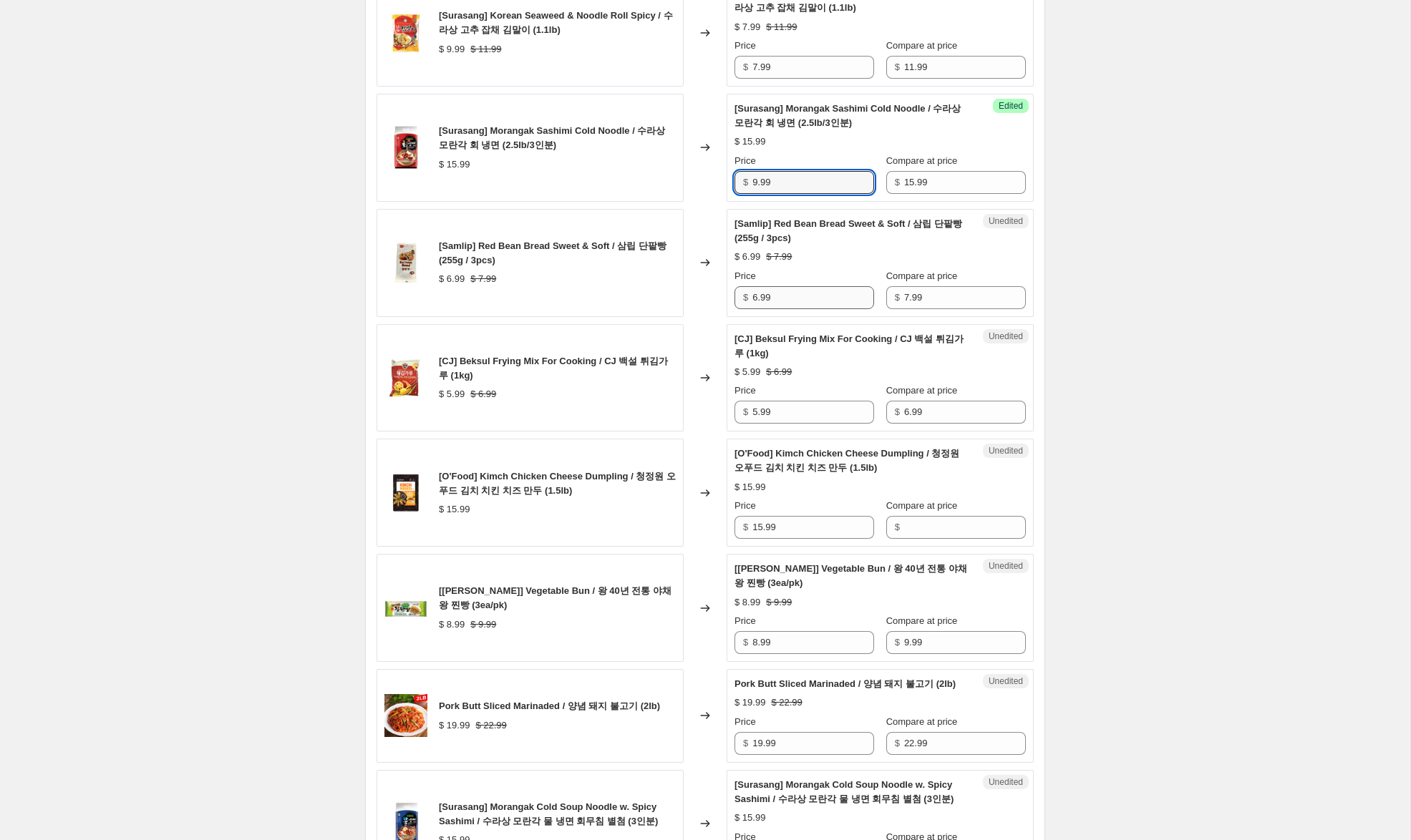
type input "9.99"
drag, startPoint x: 758, startPoint y: 327, endPoint x: 668, endPoint y: 324, distance: 90.0
click at [669, 317] on div "[Samlip] Red Bean Bread Sweet & Soft / 삼립 단팥빵 (255g / 3pcs) $ 6.99 $ 7.99 Chang…" at bounding box center [704, 263] width 657 height 108
type input "5.99"
drag, startPoint x: 758, startPoint y: 441, endPoint x: 727, endPoint y: 437, distance: 31.3
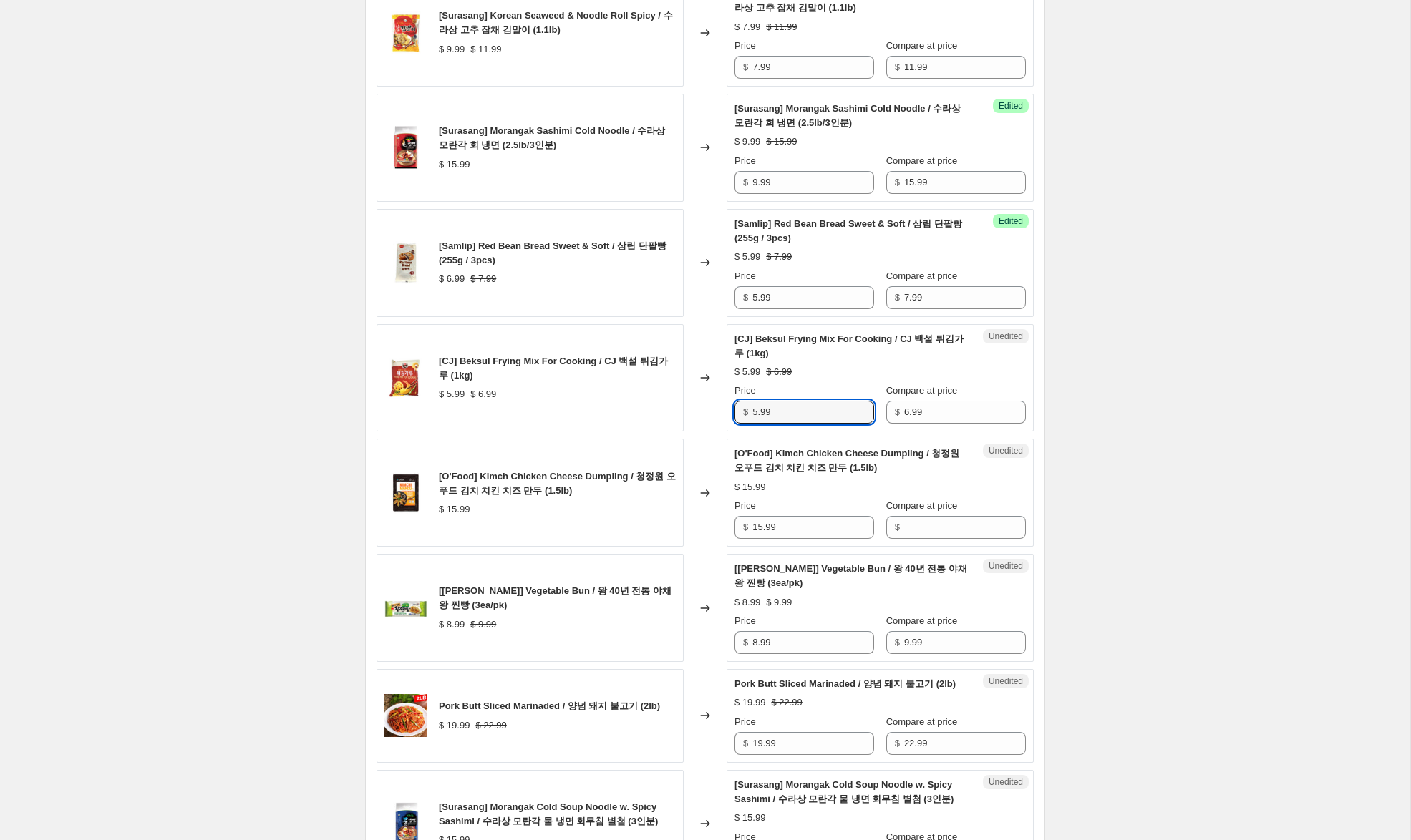
click at [727, 432] on div "Unedited [CJ] Beksul Frying Mix For Cooking / CJ 백설 튀김가루 (1kg) $ 5.99 $ 6.99 Pr…" at bounding box center [880, 378] width 307 height 108
type input "4.99"
drag, startPoint x: 783, startPoint y: 553, endPoint x: 698, endPoint y: 550, distance: 85.1
click at [698, 547] on div "[O'Food] Kimch Chicken Cheese Dumpling / 청정원 오푸드 김치 치킨 치즈 만두 (1.5lb) $ 15.99 Ch…" at bounding box center [704, 493] width 657 height 108
drag, startPoint x: 953, startPoint y: 557, endPoint x: 819, endPoint y: 555, distance: 134.0
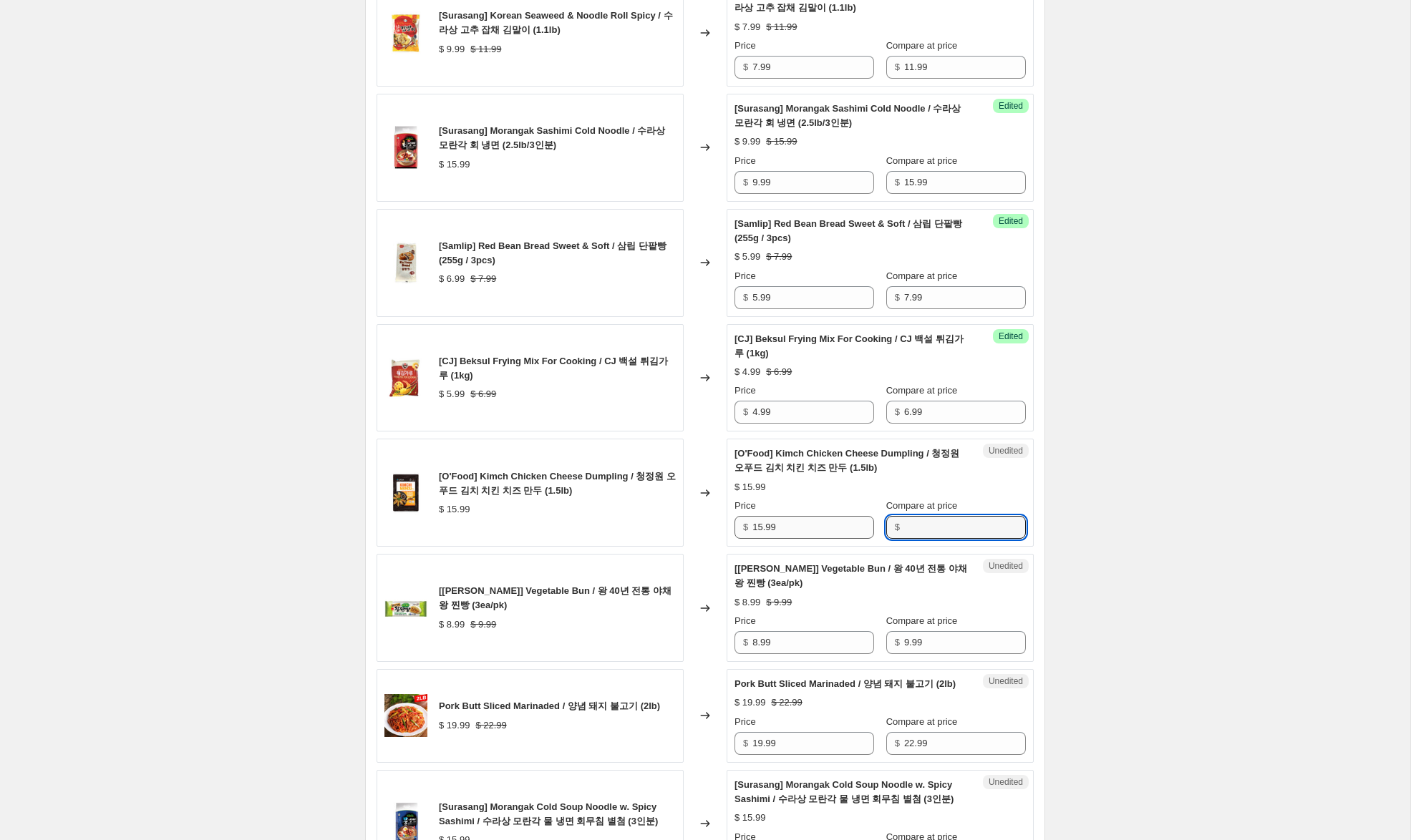
click at [953, 539] on input "Compare at price" at bounding box center [964, 527] width 121 height 23
paste input "15.99"
type input "15.99"
drag, startPoint x: 762, startPoint y: 558, endPoint x: 820, endPoint y: 607, distance: 75.9
click at [758, 539] on input "15.99" at bounding box center [812, 527] width 121 height 23
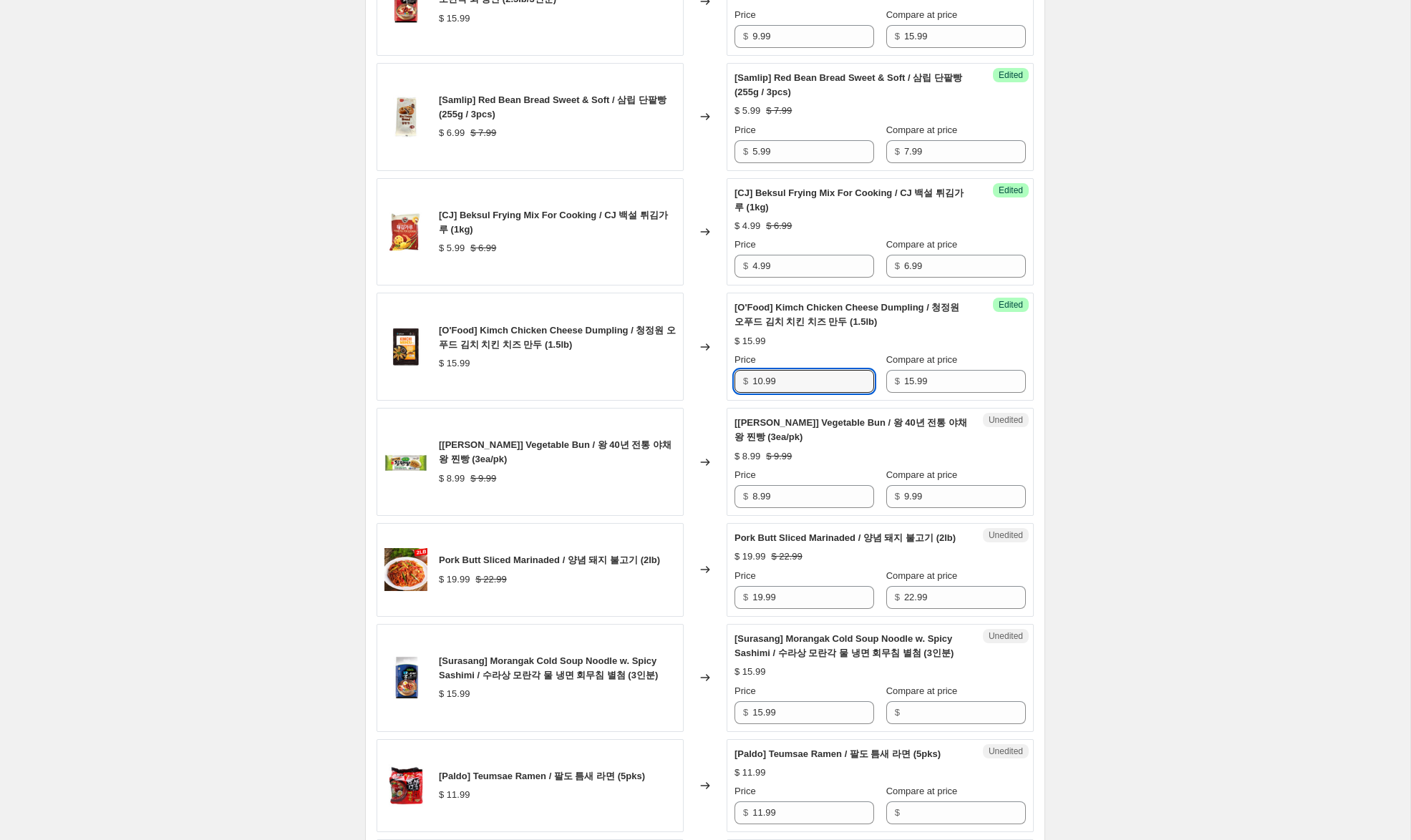
scroll to position [1230, 0]
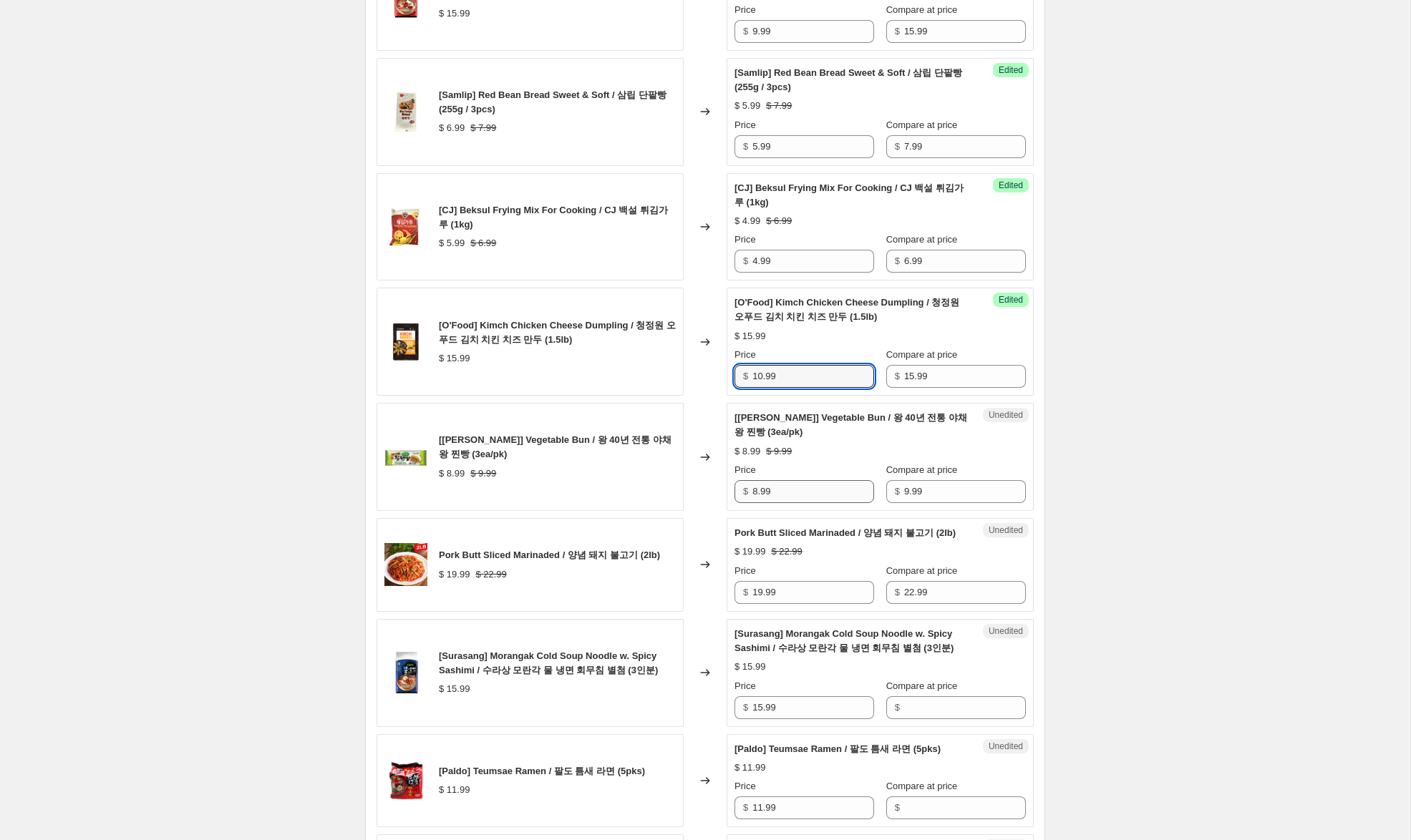
type input "10.99"
drag, startPoint x: 758, startPoint y: 526, endPoint x: 720, endPoint y: 513, distance: 40.2
click at [722, 511] on div "[[PERSON_NAME]] Vegetable Bun / 왕 40년 전통 야채 왕 찐빵 (3ea/pk) $ 8.99 $ 9.99 Changed…" at bounding box center [704, 457] width 657 height 108
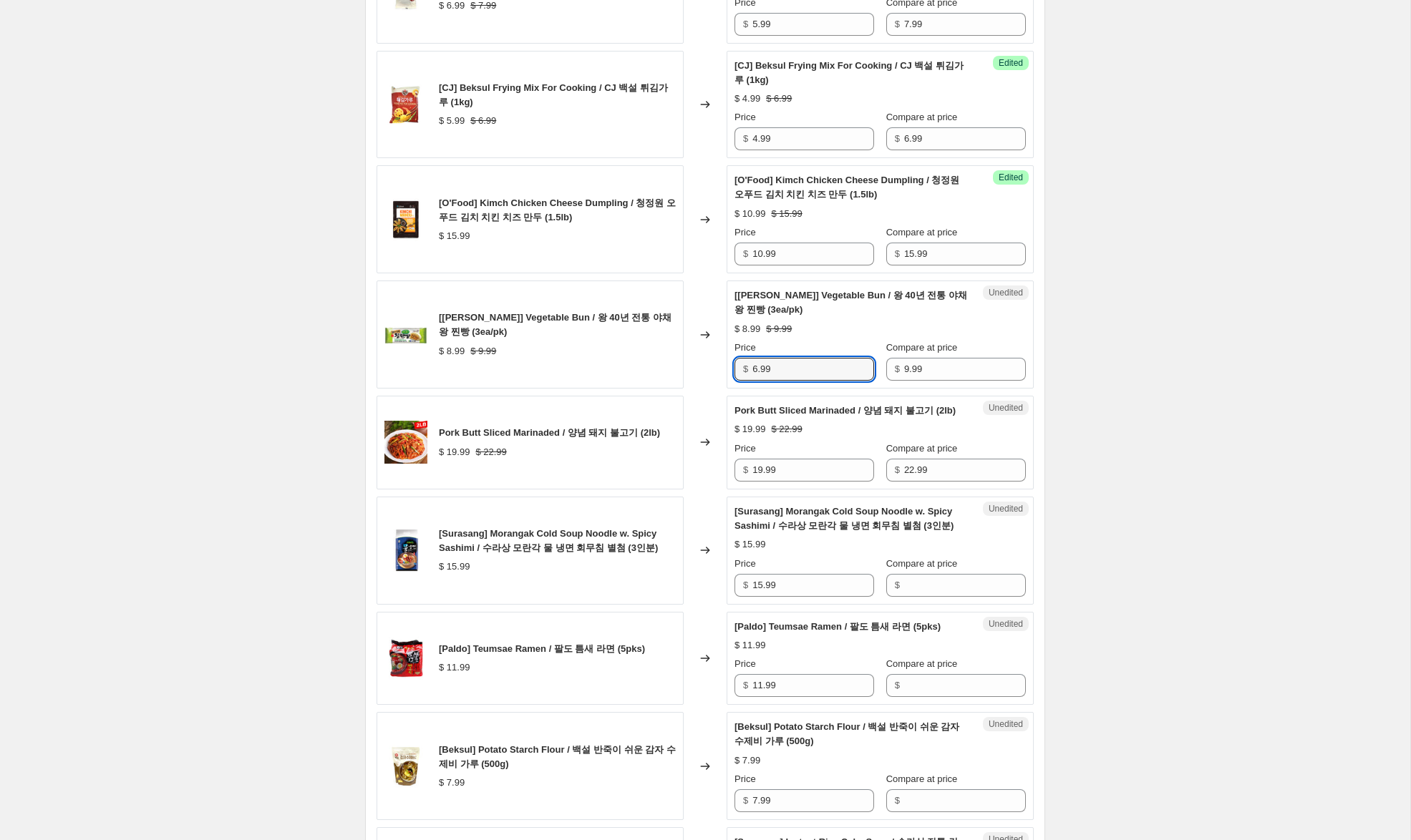
scroll to position [1360, 0]
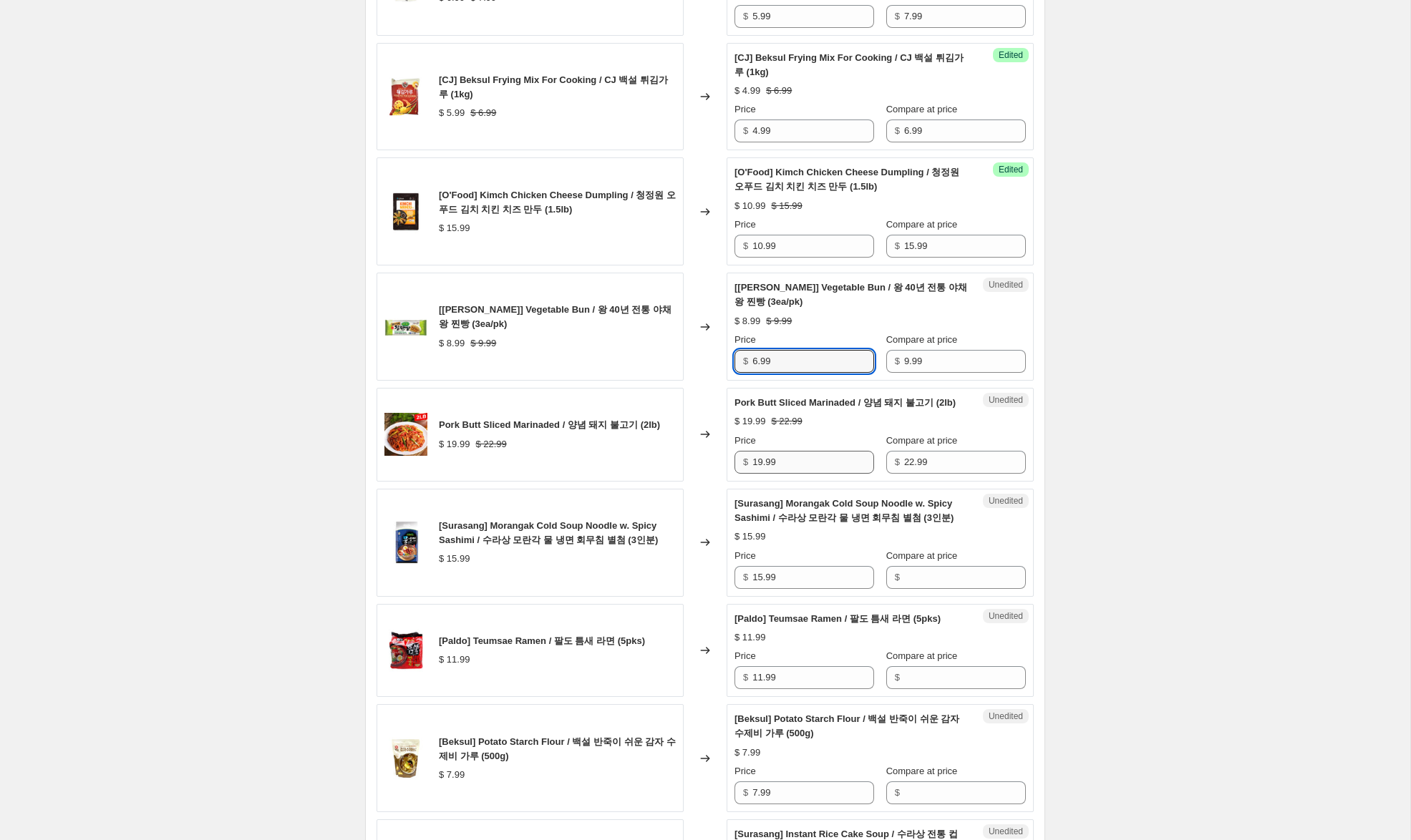
type input "6.99"
click at [758, 474] on input "19.99" at bounding box center [812, 462] width 121 height 23
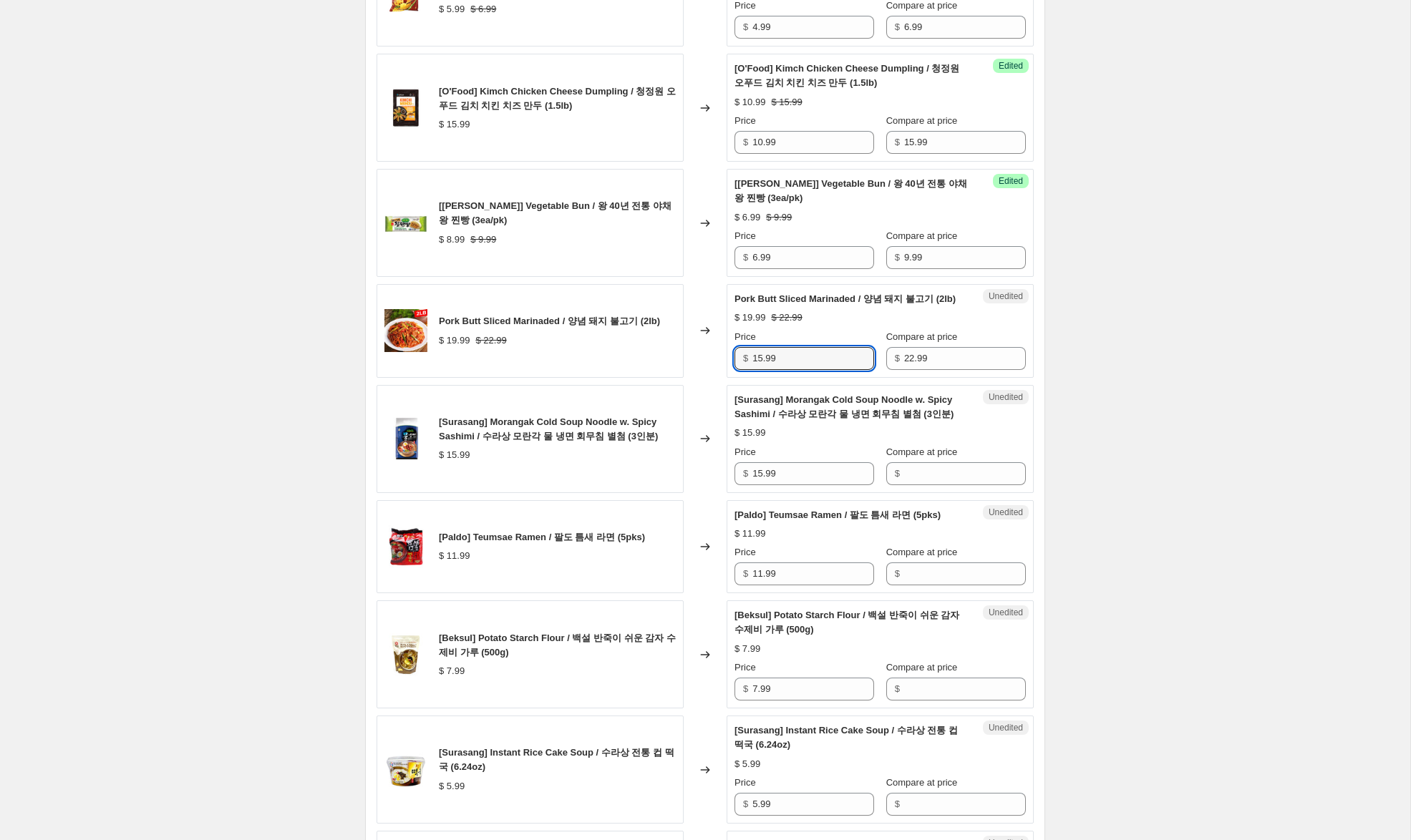
scroll to position [1469, 0]
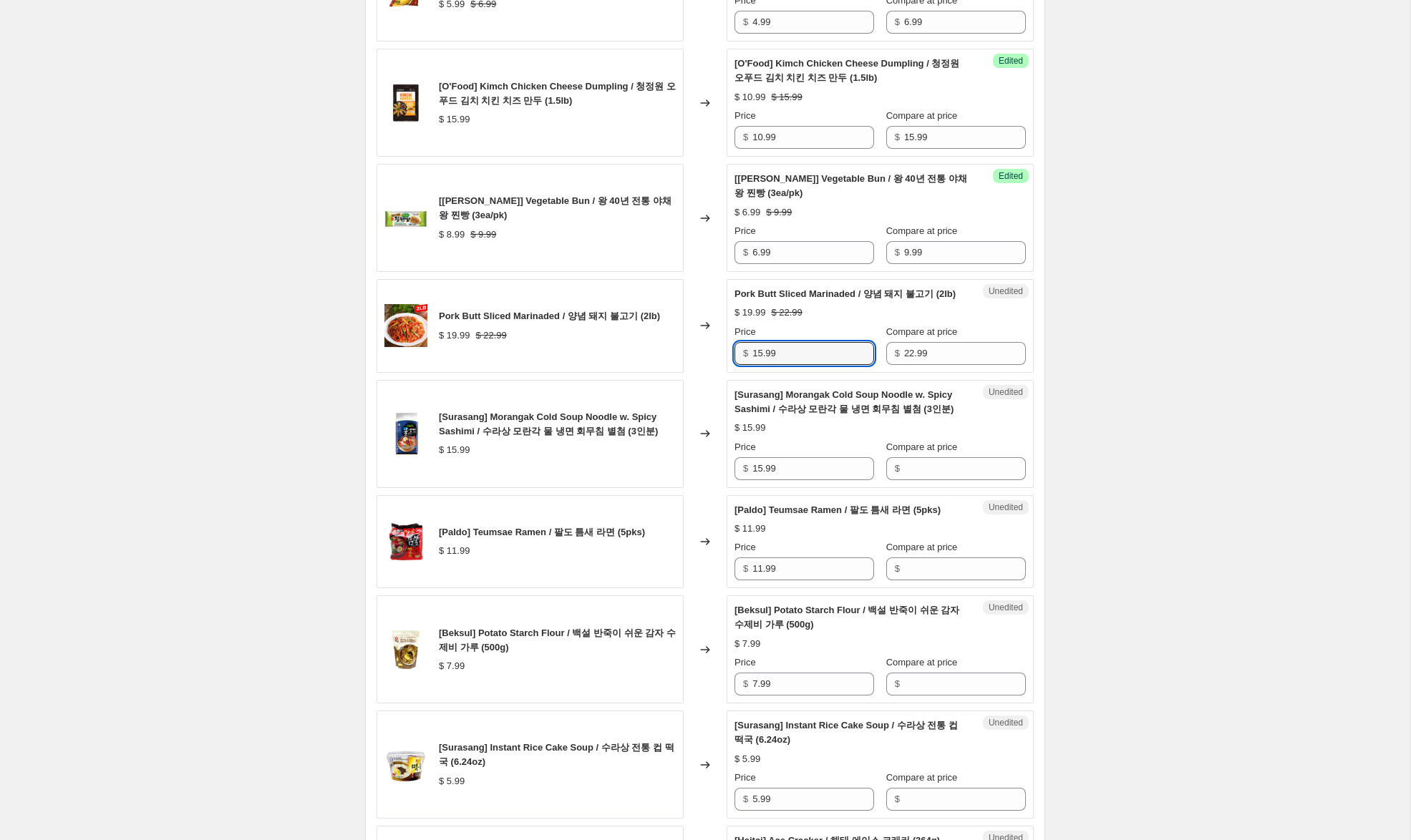
type input "15.99"
drag, startPoint x: 735, startPoint y: 508, endPoint x: 782, endPoint y: 516, distance: 47.7
click at [734, 480] on div "$ 15.99" at bounding box center [804, 468] width 140 height 23
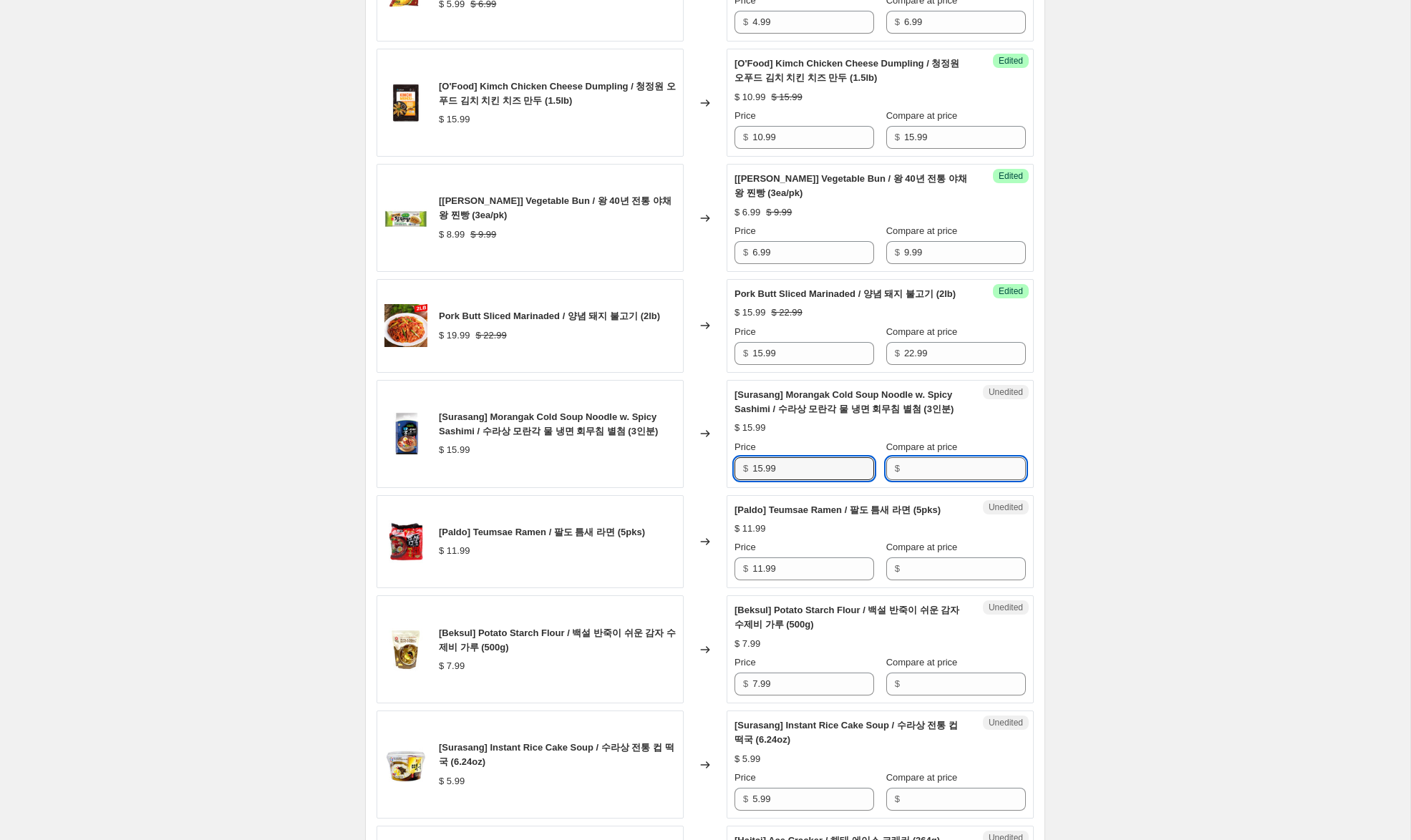
paste input "15.99"
drag, startPoint x: 916, startPoint y: 512, endPoint x: 804, endPoint y: 529, distance: 113.3
click at [904, 480] on input "15.99" at bounding box center [964, 468] width 121 height 23
type input "15.99"
drag, startPoint x: 717, startPoint y: 507, endPoint x: 666, endPoint y: 503, distance: 51.2
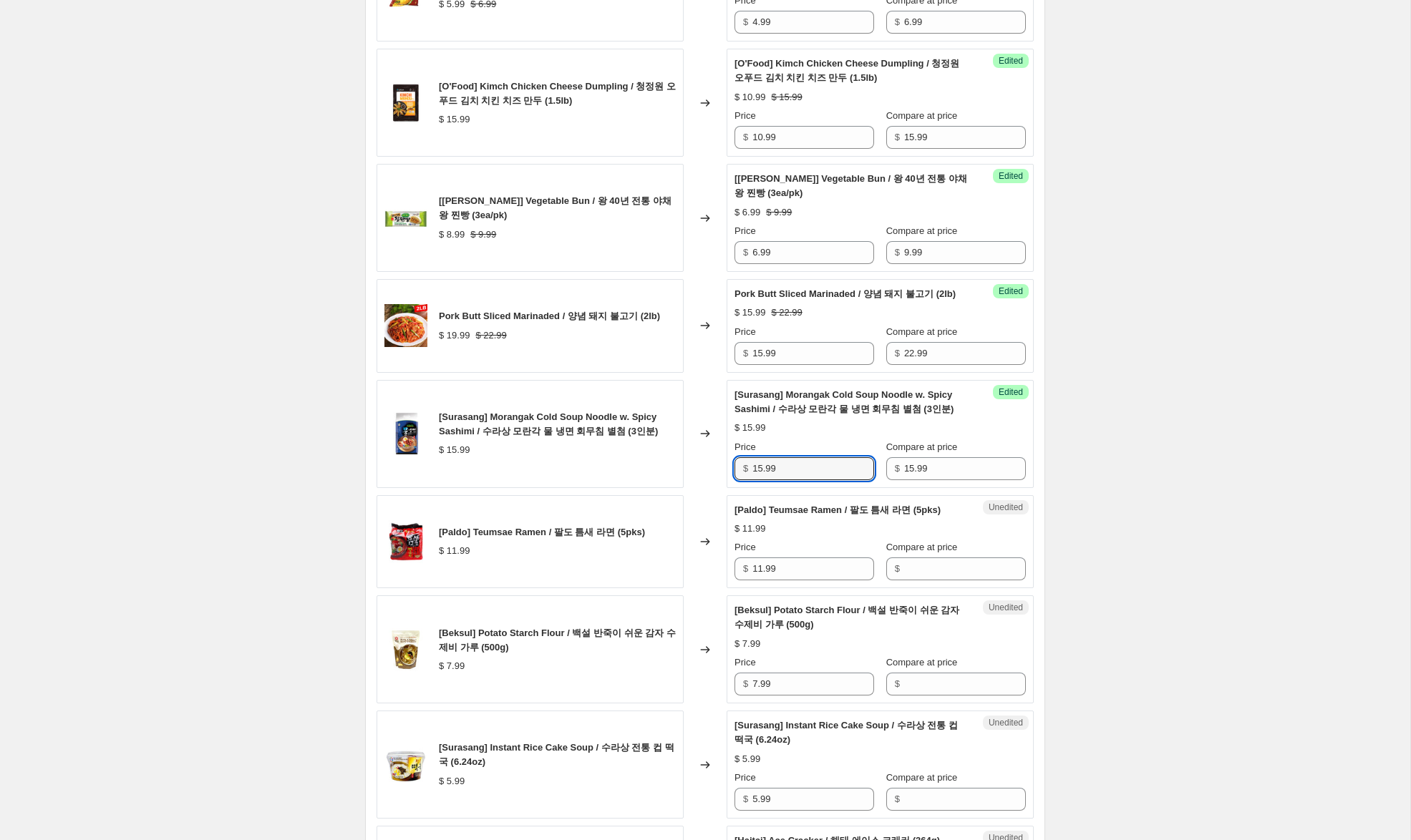
click at [669, 488] on div "[Surasang] Morangak Cold Soup Noodle w. Spicy Sashimi / 수라상 모란각 물 냉면 회무침 별첨 (3인…" at bounding box center [704, 434] width 657 height 108
type input "9.99"
drag, startPoint x: 758, startPoint y: 613, endPoint x: 707, endPoint y: 605, distance: 51.6
click at [706, 589] on div "[Paldo] Teumsae Ramen / 팔도 틈새 라면 (5pks) $ 11.99 Changed to Unedited [Paldo] Teu…" at bounding box center [704, 542] width 657 height 94
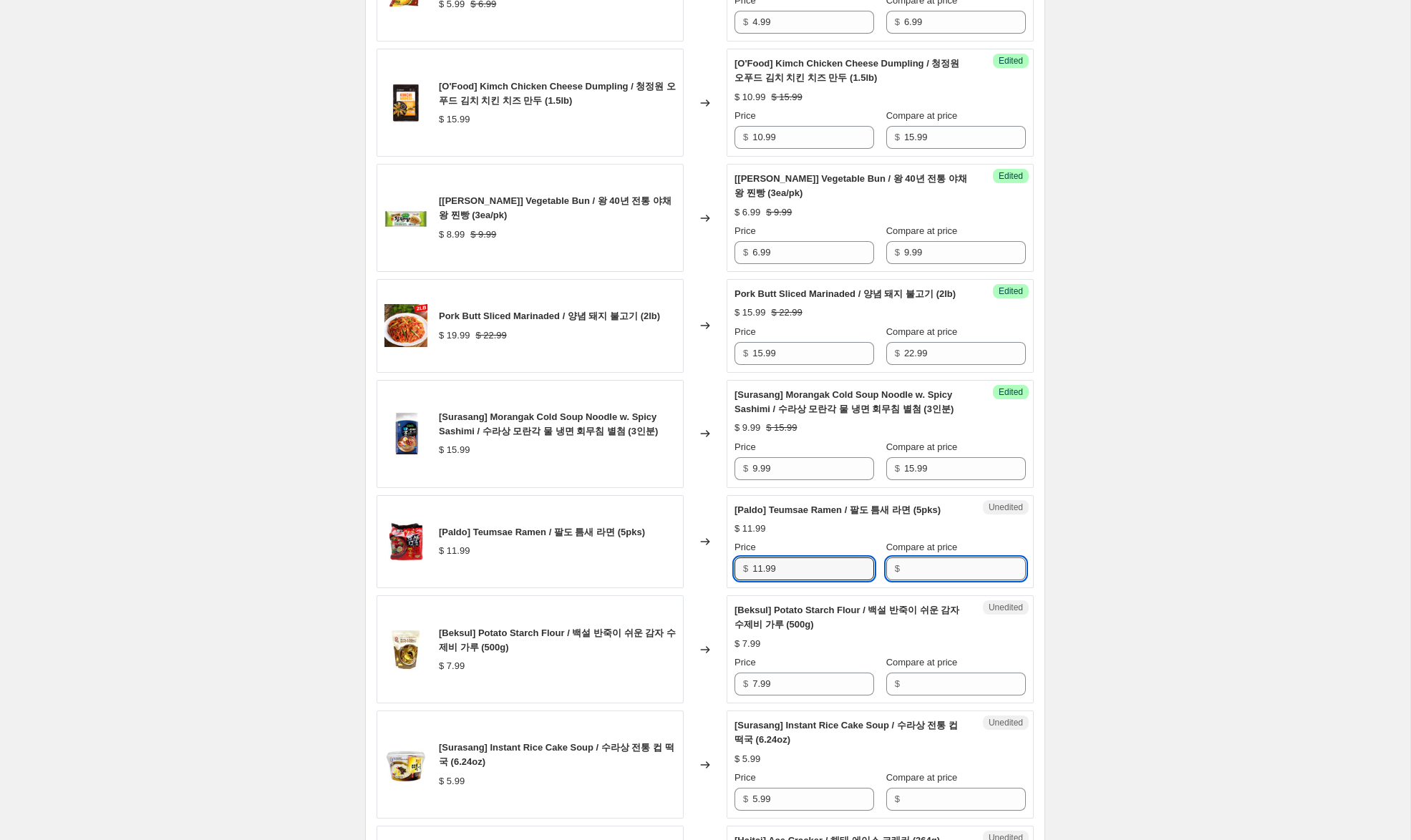
click at [920, 580] on input "Compare at price" at bounding box center [964, 568] width 121 height 23
paste input "11.99"
type input "11.99"
drag, startPoint x: 742, startPoint y: 607, endPoint x: 696, endPoint y: 600, distance: 46.5
click at [700, 589] on div "[Paldo] Teumsae Ramen / 팔도 틈새 라면 (5pks) $ 11.99 Changed to Success Edited [Pald…" at bounding box center [704, 542] width 657 height 94
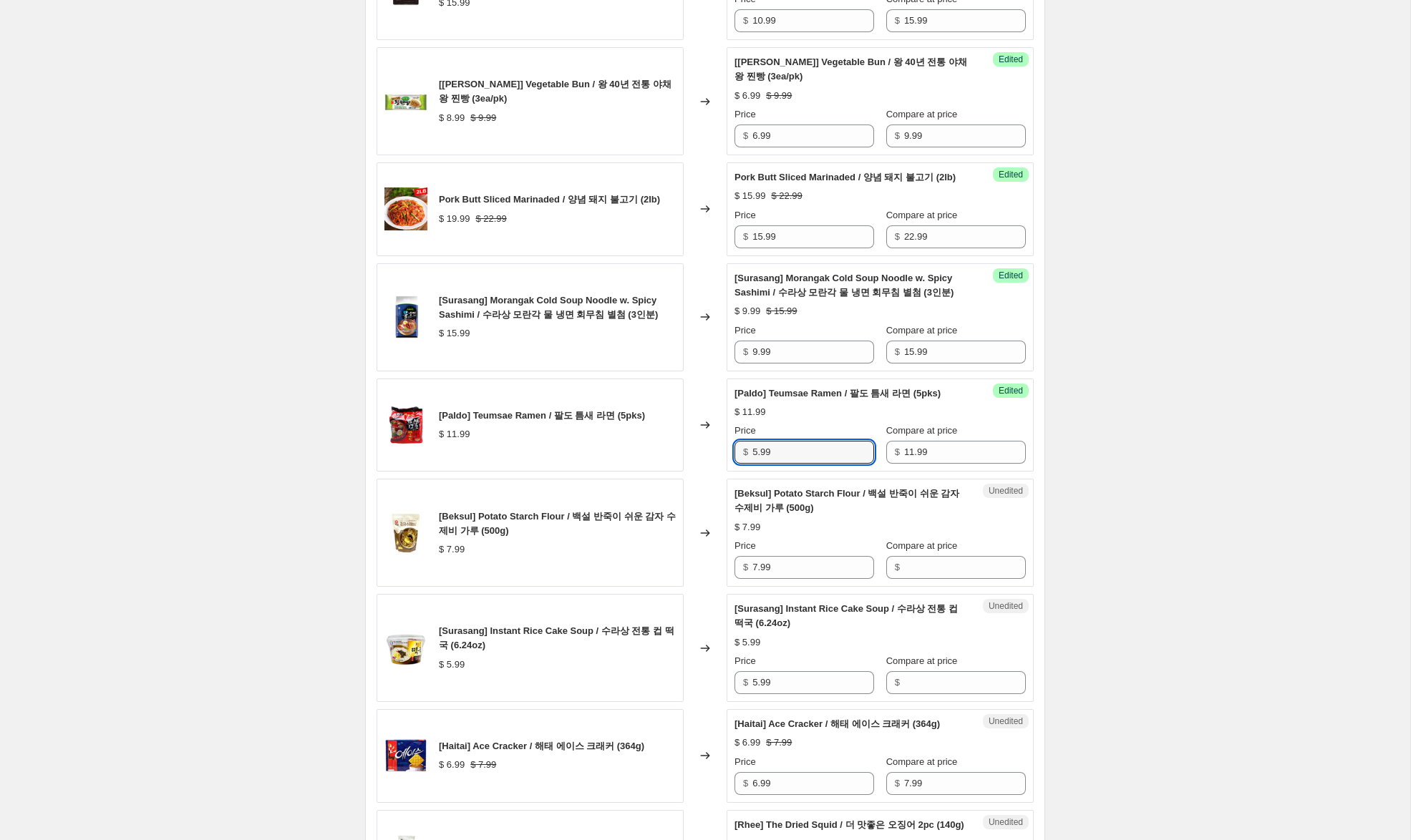
scroll to position [1606, 0]
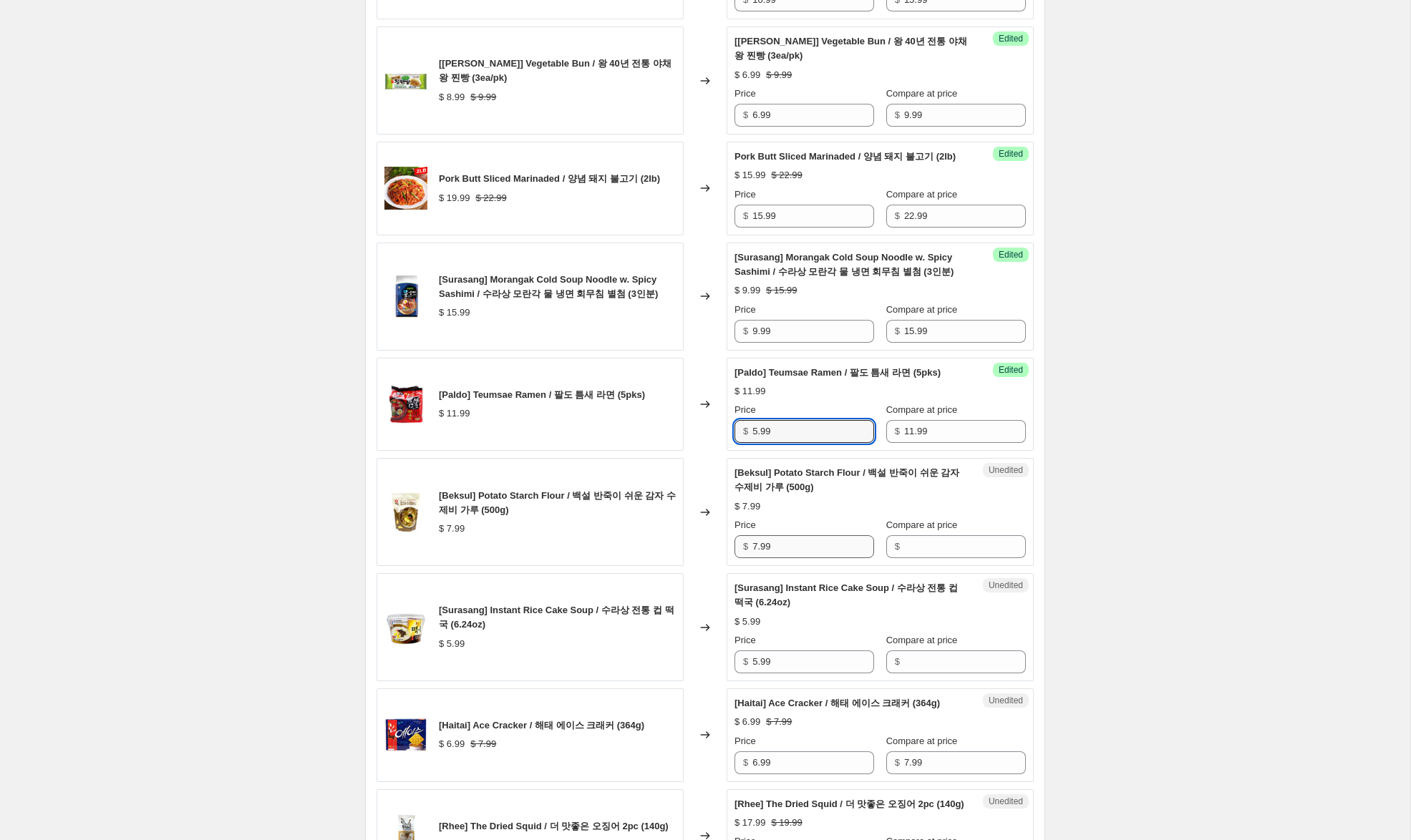
type input "5.99"
drag, startPoint x: 768, startPoint y: 591, endPoint x: 730, endPoint y: 584, distance: 38.6
click at [729, 566] on div "Unedited [Beksul] Potato Starch Flour / 백설 반죽이 쉬운 감자 수제비 가루 (500g) $ 7.99 Price…" at bounding box center [880, 512] width 307 height 108
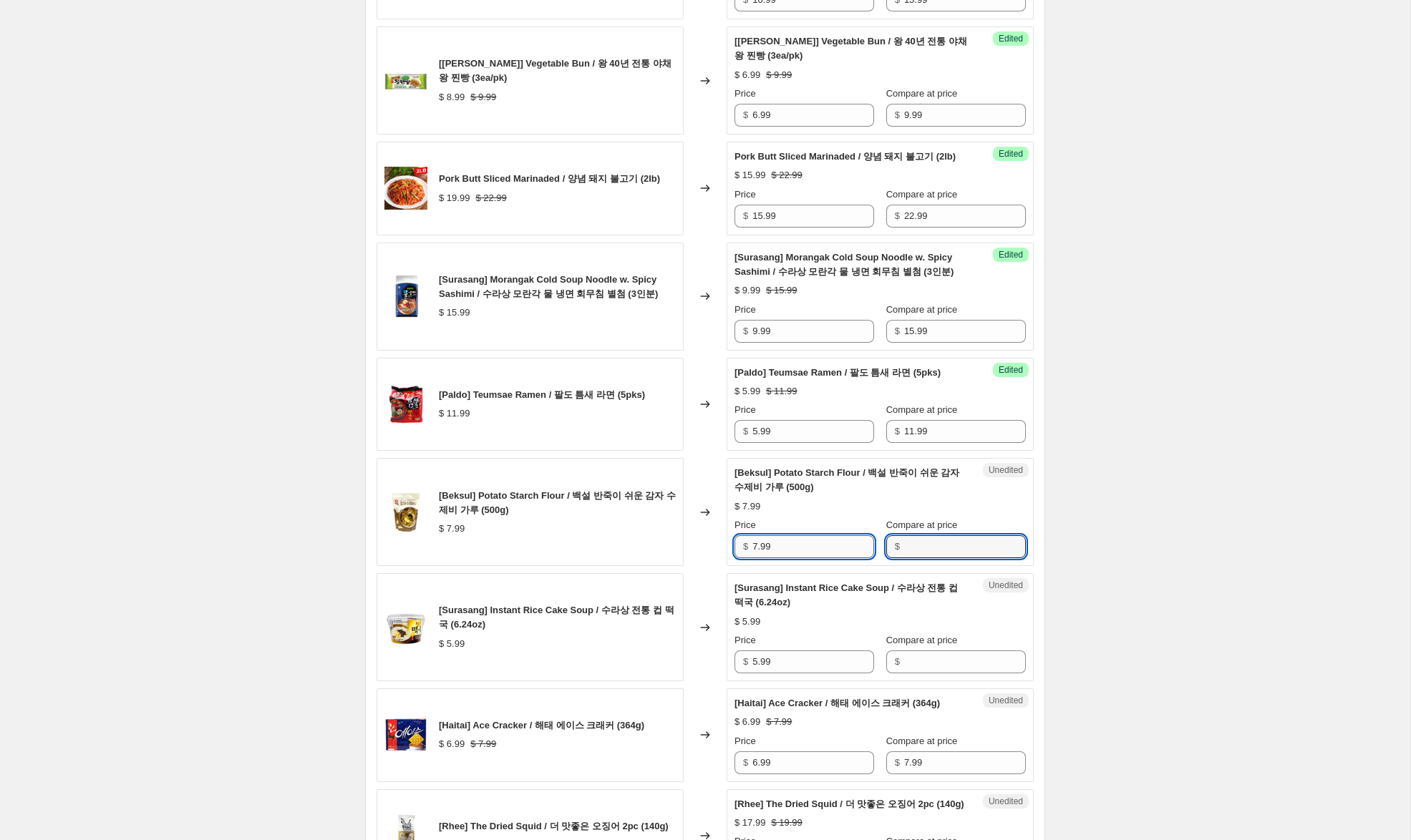
drag, startPoint x: 910, startPoint y: 589, endPoint x: 844, endPoint y: 592, distance: 66.1
click at [908, 558] on input "Compare at price" at bounding box center [964, 546] width 121 height 23
paste input "7.99"
type input "7.99"
drag, startPoint x: 758, startPoint y: 591, endPoint x: 692, endPoint y: 586, distance: 66.2
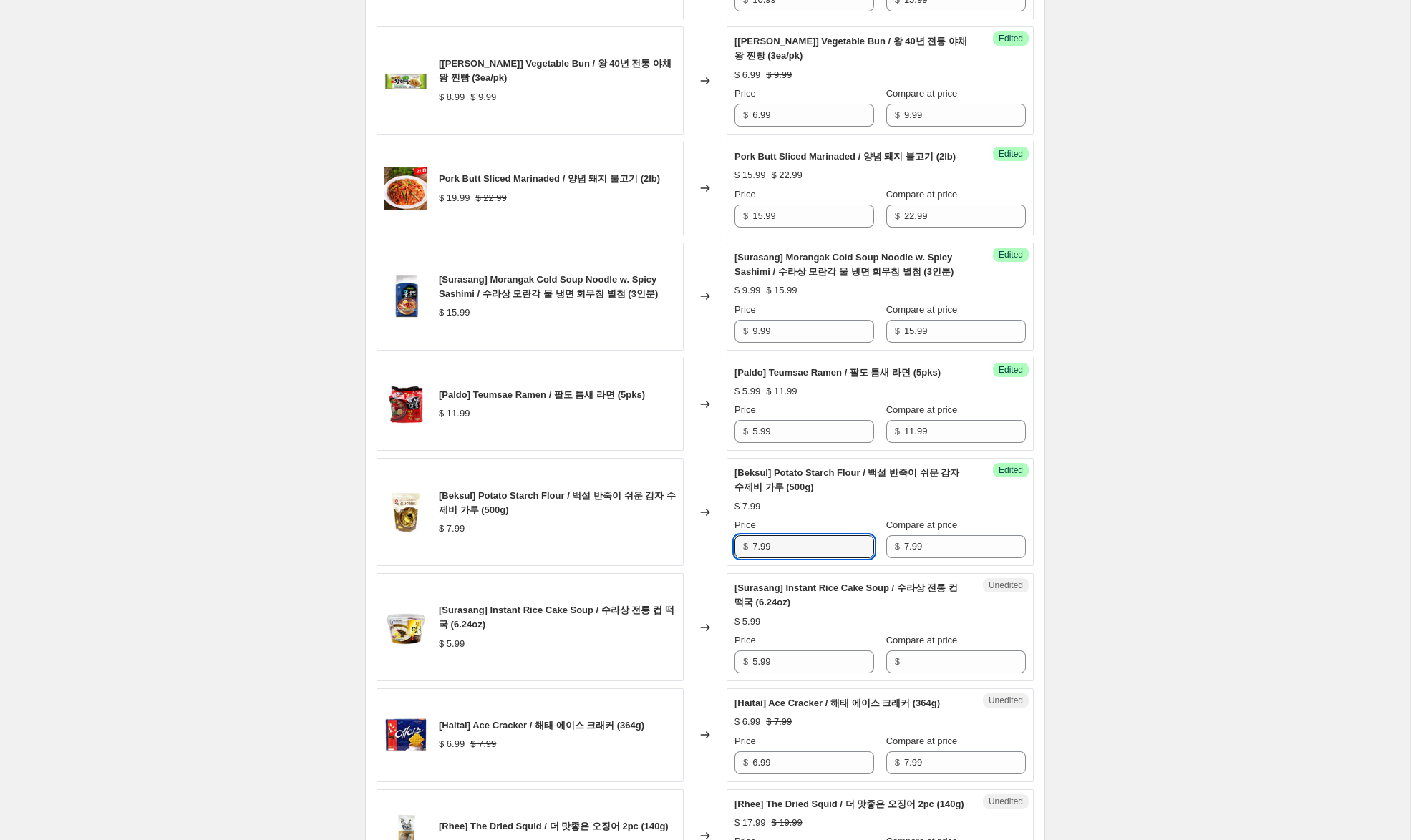
click at [695, 566] on div "[Beksul] Potato Starch Flour / 백설 반죽이 쉬운 감자 수제비 가루 (500g) $ 7.99 Changed to Suc…" at bounding box center [704, 512] width 657 height 108
type input "5.99"
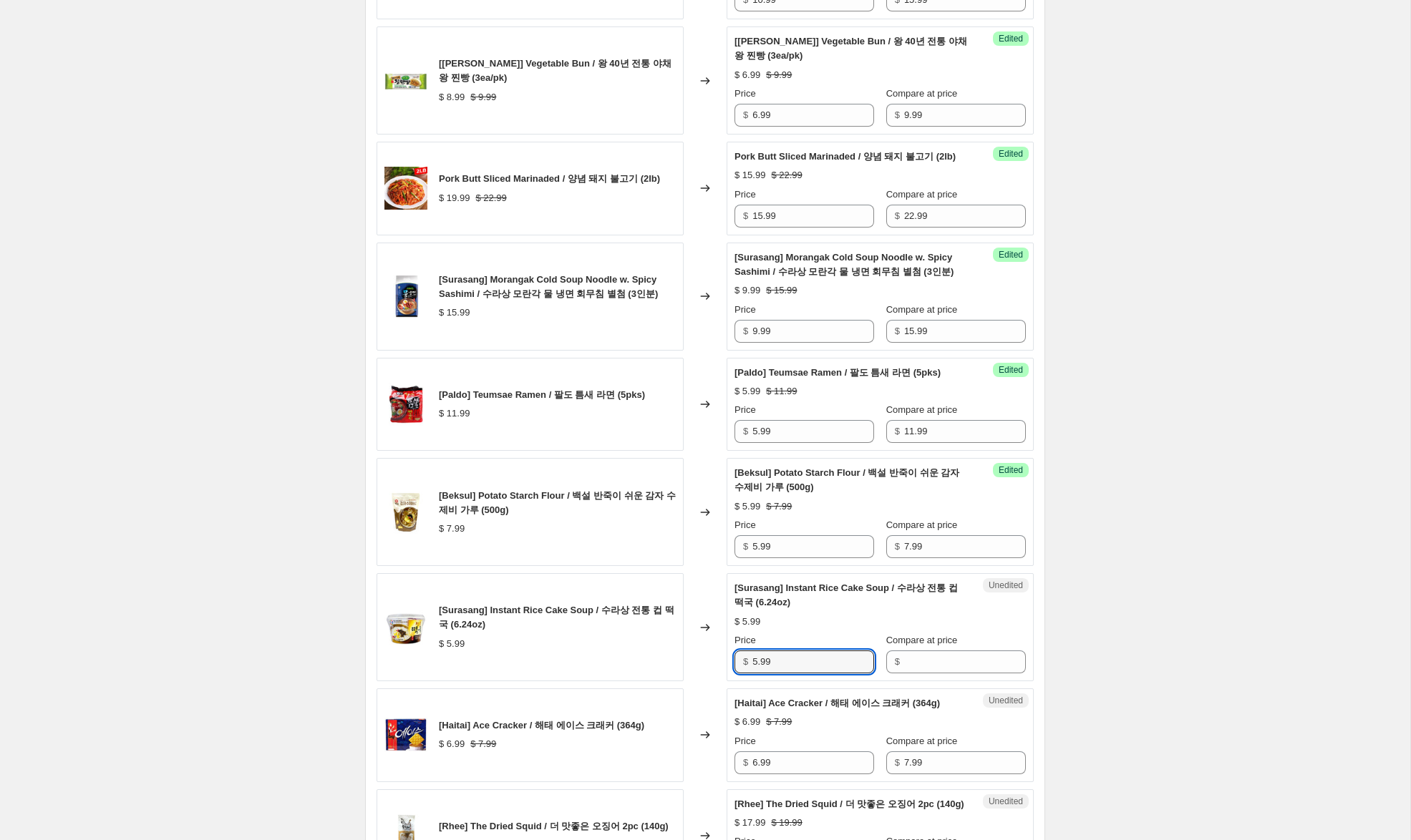
drag, startPoint x: 785, startPoint y: 705, endPoint x: 874, endPoint y: 707, distance: 89.0
click at [698, 681] on div "[Surasang] Instant Rice Cake Soup / 수라상 전통 컵 떡국 (6.24oz) $ 5.99 Changed to Uned…" at bounding box center [704, 627] width 657 height 108
drag, startPoint x: 909, startPoint y: 707, endPoint x: 788, endPoint y: 718, distance: 121.5
click at [909, 673] on input "Compare at price" at bounding box center [964, 661] width 121 height 23
paste input "5.99"
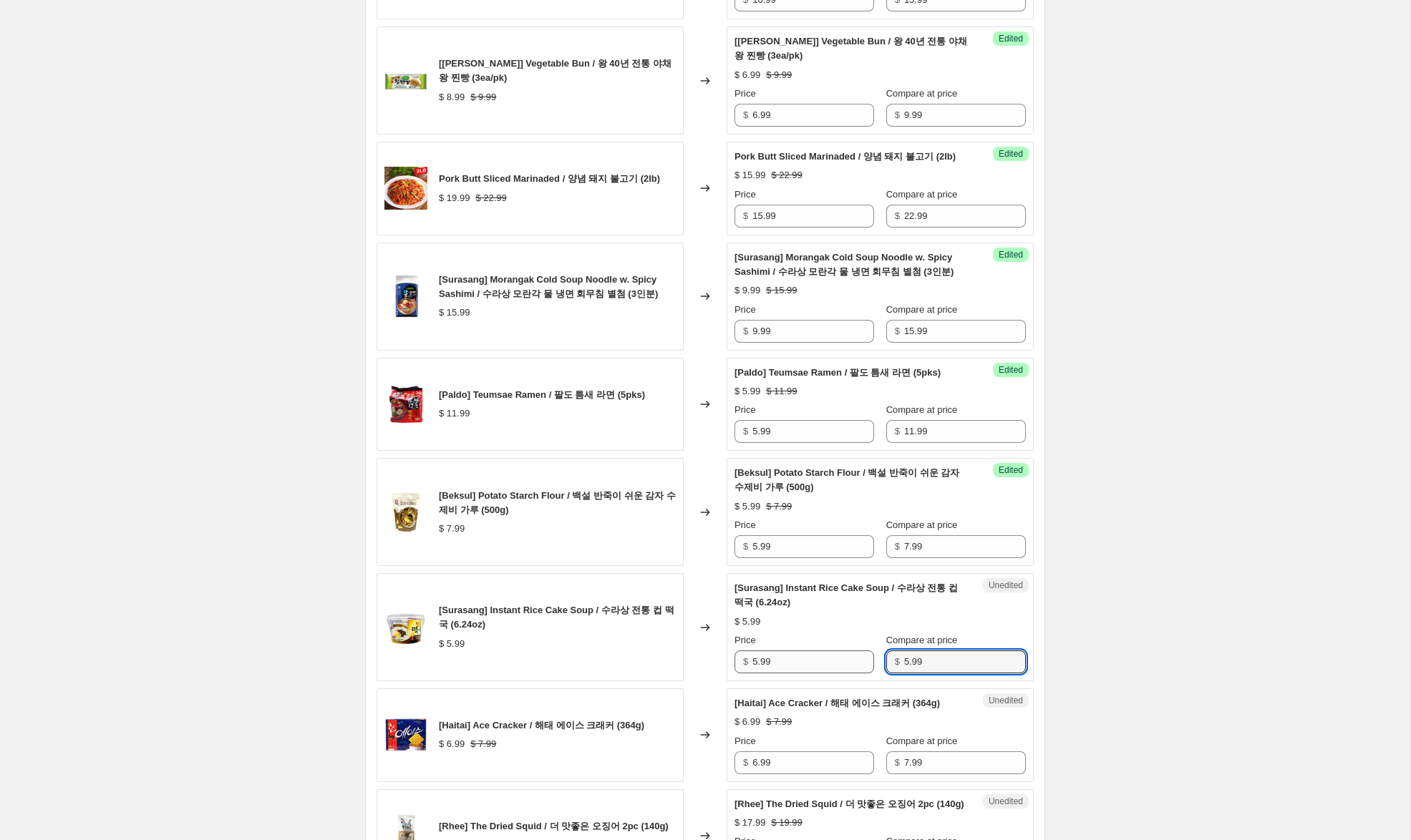
type input "5.99"
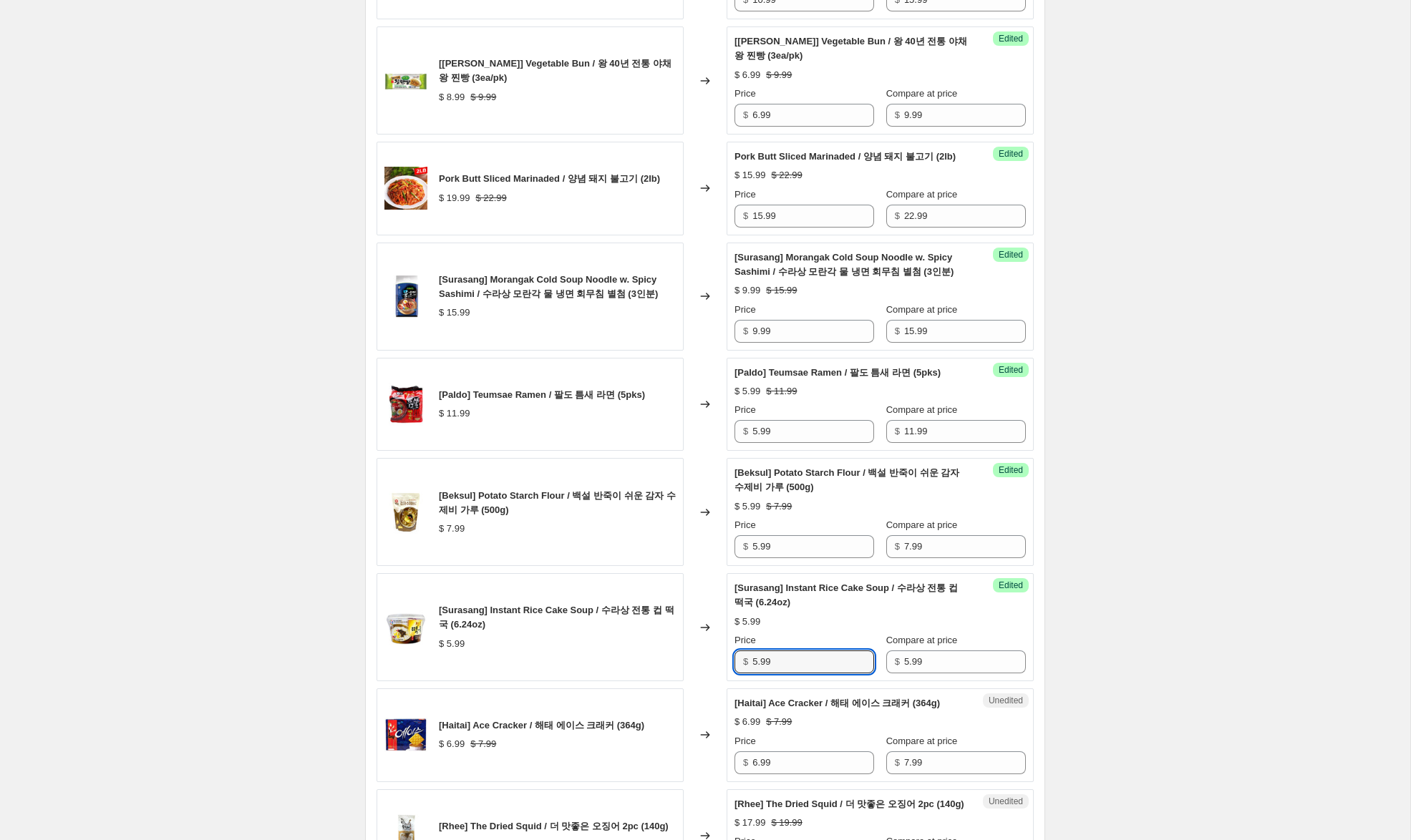
drag, startPoint x: 759, startPoint y: 701, endPoint x: 722, endPoint y: 698, distance: 37.1
click at [722, 681] on div "[Surasang] Instant Rice Cake Soup / 수라상 전통 컵 떡국 (6.24oz) $ 5.99 Changed to Succ…" at bounding box center [704, 627] width 657 height 108
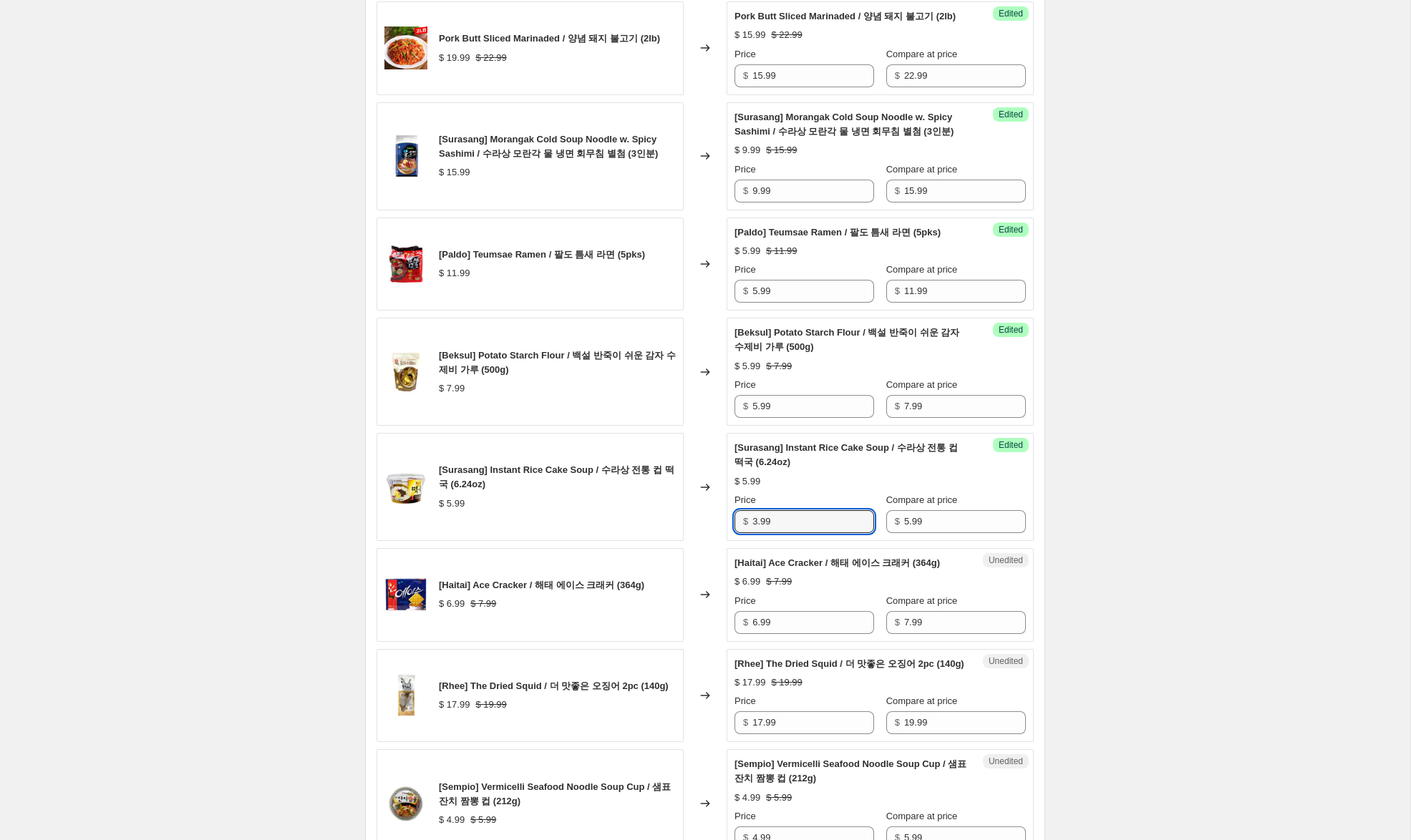
scroll to position [1751, 0]
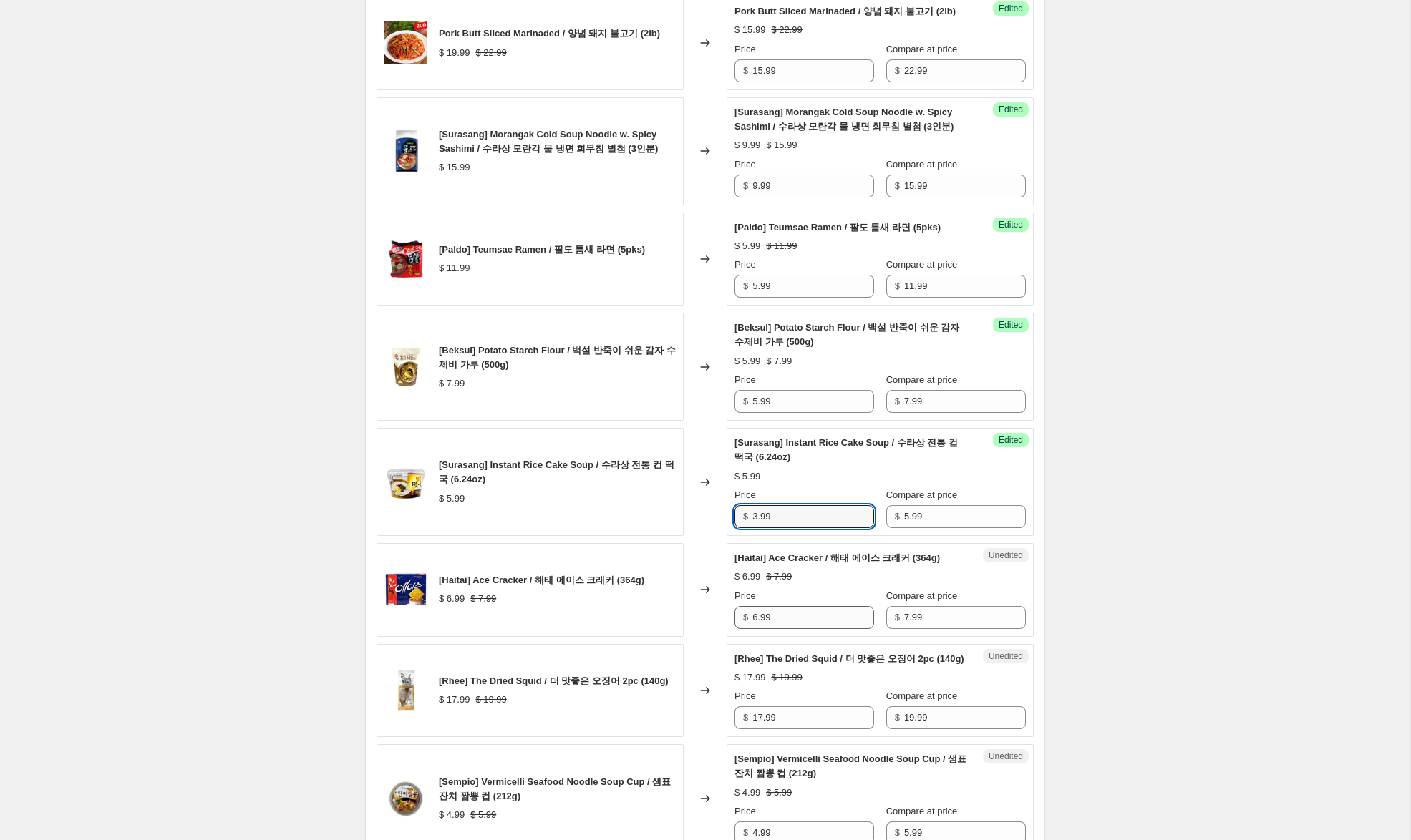
type input "3.99"
drag, startPoint x: 758, startPoint y: 659, endPoint x: 716, endPoint y: 652, distance: 42.6
click at [716, 637] on div "[Haitai] Ace Cracker / 해태 에이스 크래커 (364g) $ 6.99 $ 7.99 Changed to Unedited [Hai…" at bounding box center [704, 590] width 657 height 94
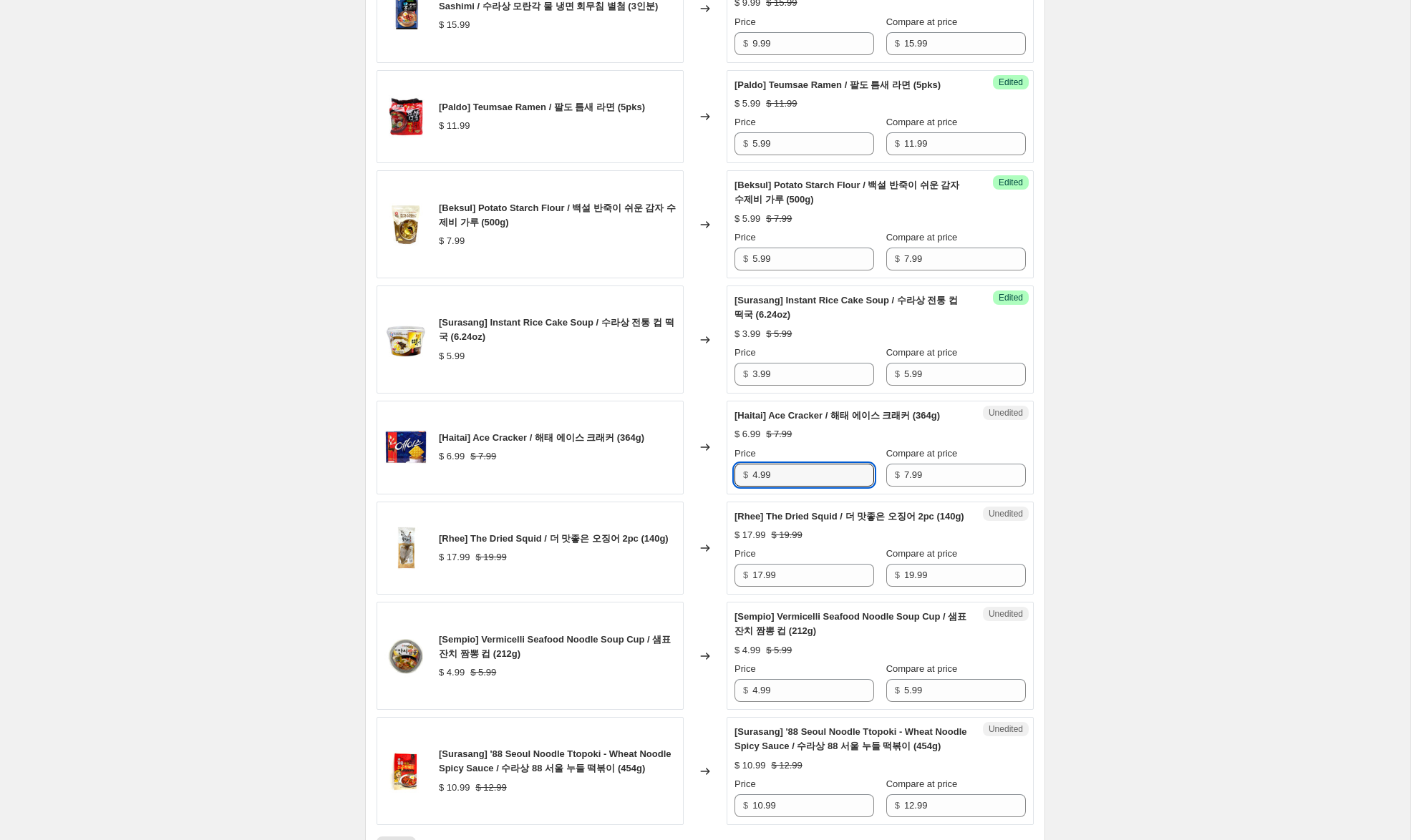
scroll to position [1898, 0]
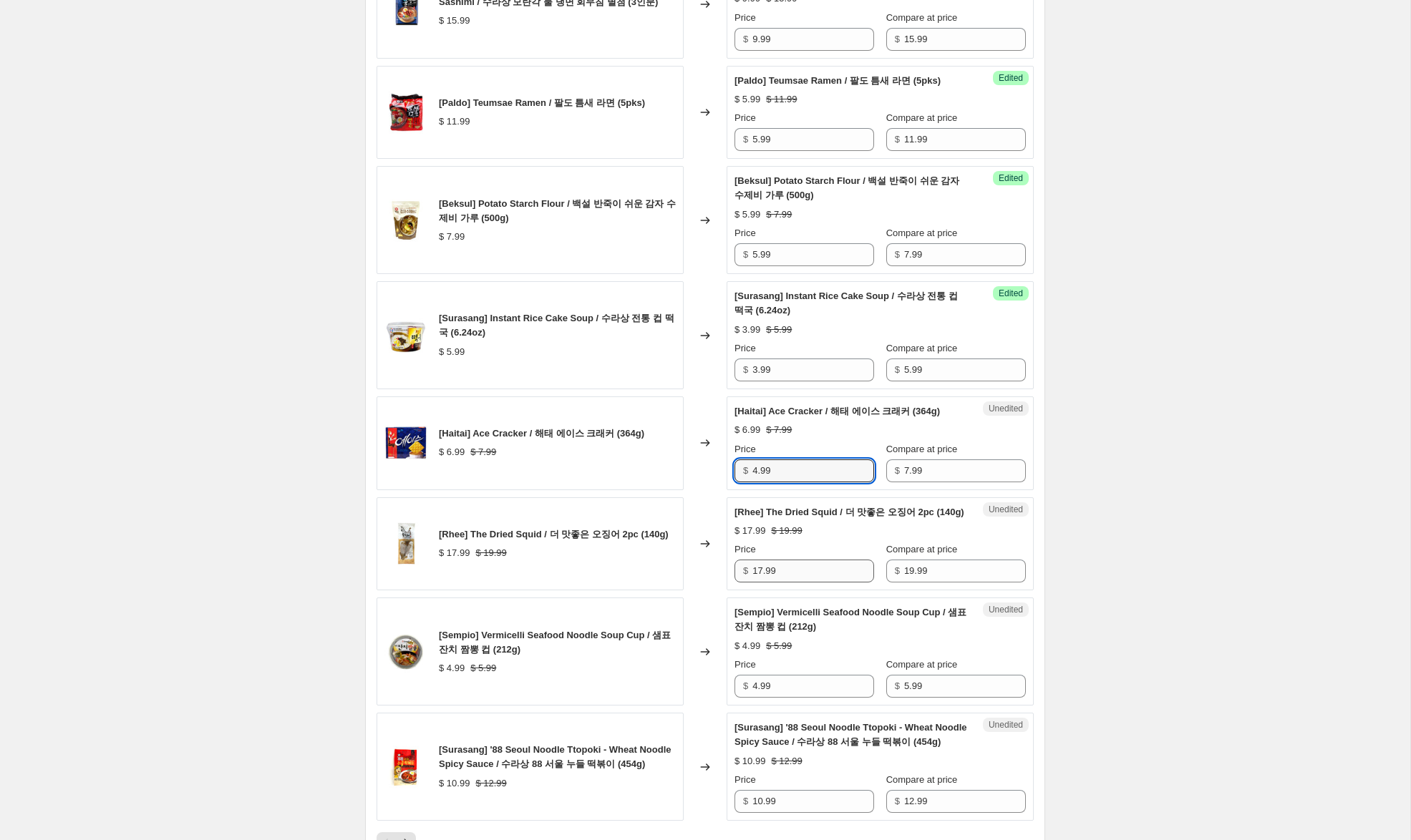
type input "4.99"
drag, startPoint x: 761, startPoint y: 628, endPoint x: 780, endPoint y: 686, distance: 61.0
click at [760, 583] on input "17.99" at bounding box center [812, 571] width 121 height 23
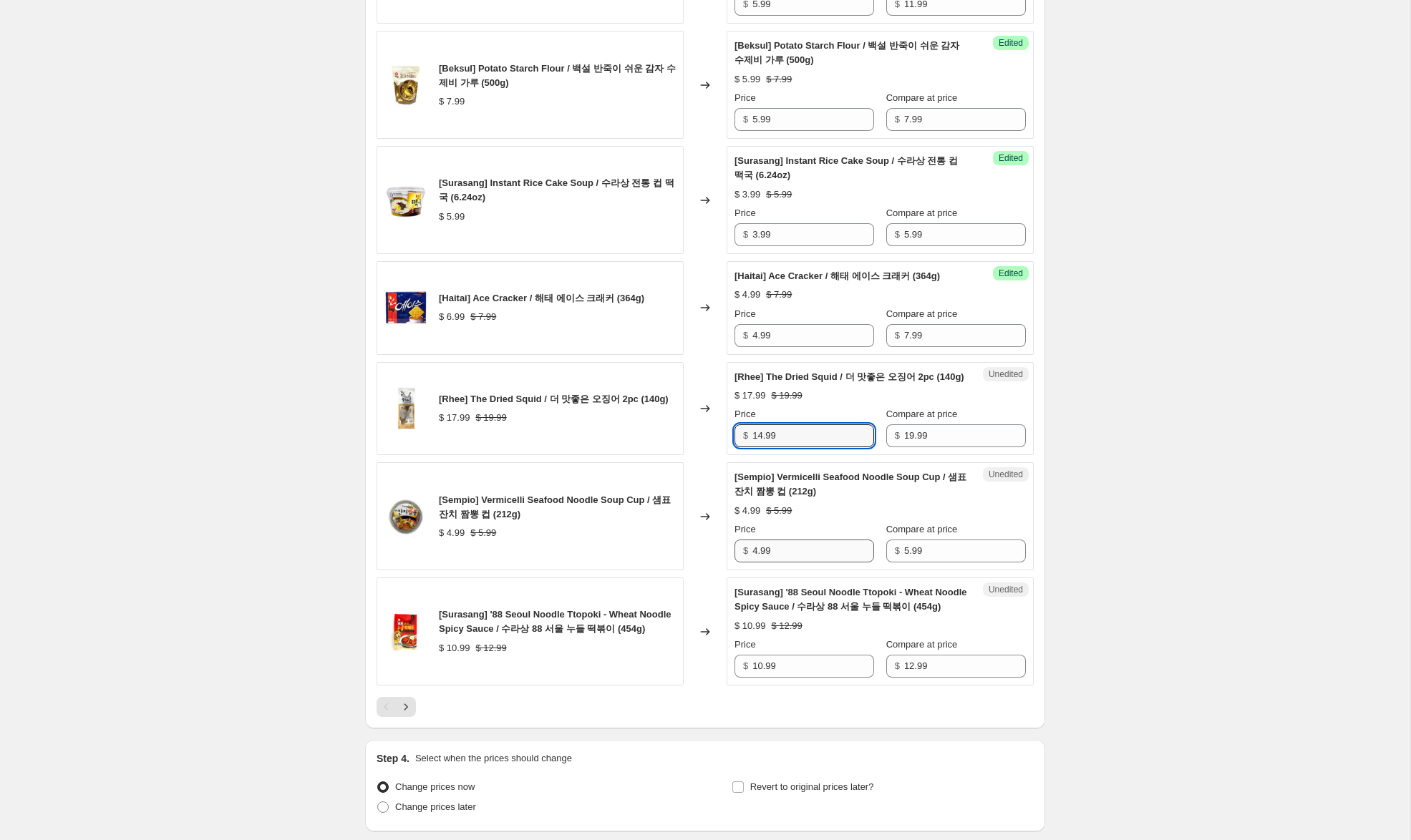
scroll to position [2045, 0]
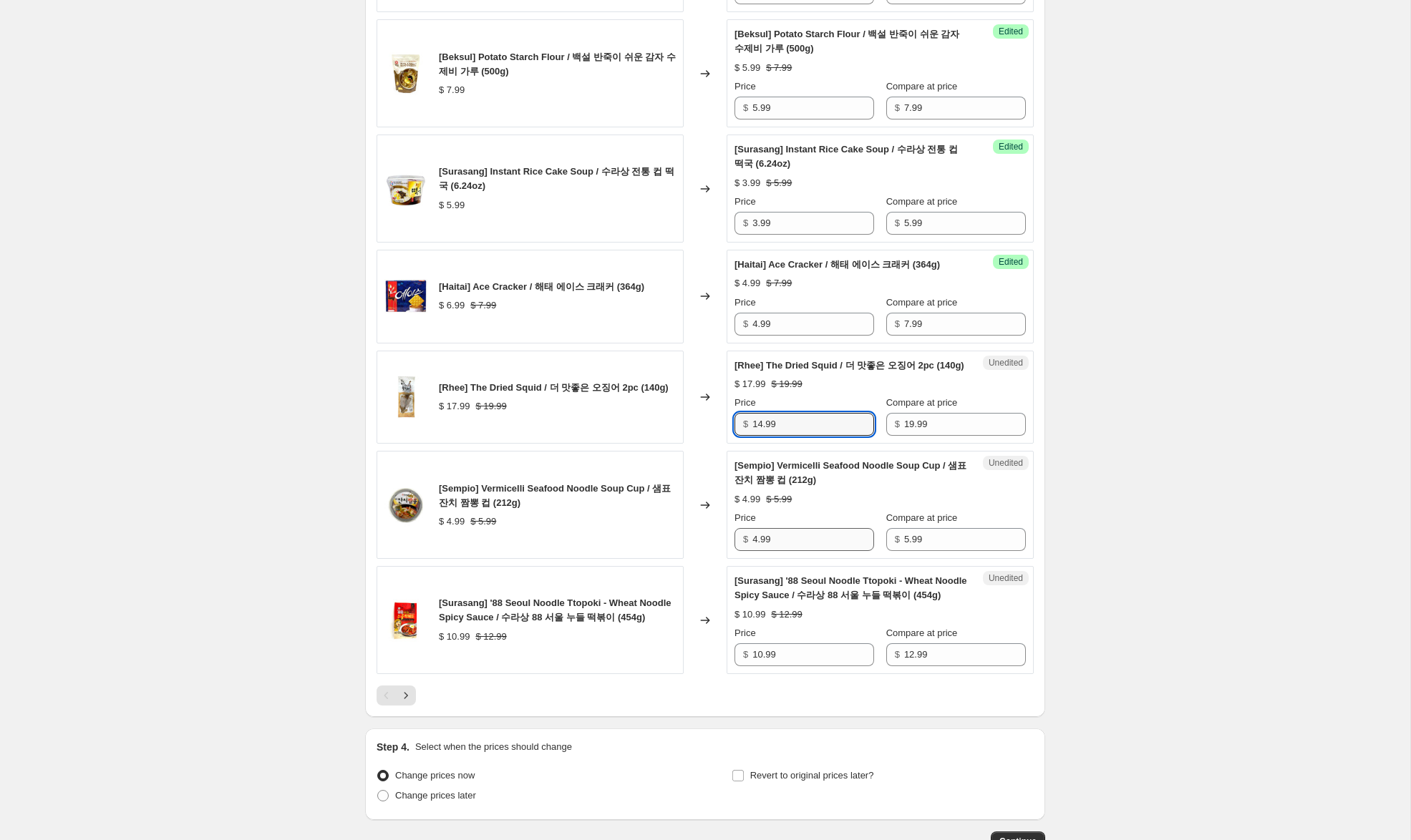
type input "14.99"
drag, startPoint x: 758, startPoint y: 598, endPoint x: 669, endPoint y: 591, distance: 89.3
click at [669, 559] on div "[Sempio] Vermicelli Seafood Noodle Soup Cup / 샘표 잔치 짬뽕 컵 (212g) $ 4.99 $ 5.99 C…" at bounding box center [704, 505] width 657 height 108
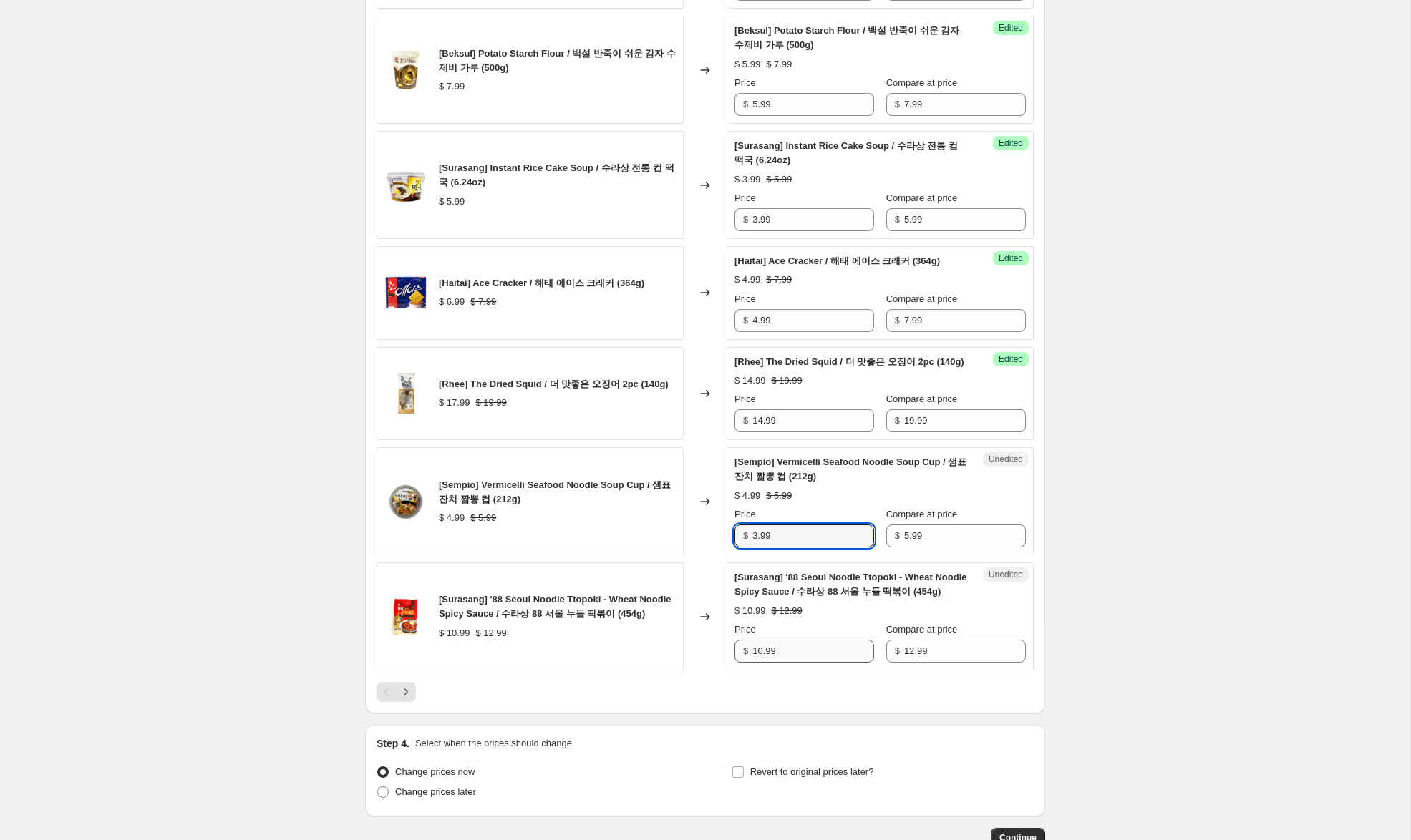
type input "3.99"
drag, startPoint x: 760, startPoint y: 723, endPoint x: 650, endPoint y: 713, distance: 110.5
click at [650, 671] on div "[Surasang] '88 [GEOGRAPHIC_DATA] Noodle Ttopoki - Wheat Noodle Spicy Sauce / 수라…" at bounding box center [704, 616] width 657 height 108
drag, startPoint x: 761, startPoint y: 722, endPoint x: 694, endPoint y: 715, distance: 67.4
click at [694, 671] on div "[Surasang] '88 [GEOGRAPHIC_DATA] Noodle Ttopoki - Wheat Noodle Spicy Sauce / 수라…" at bounding box center [704, 616] width 657 height 108
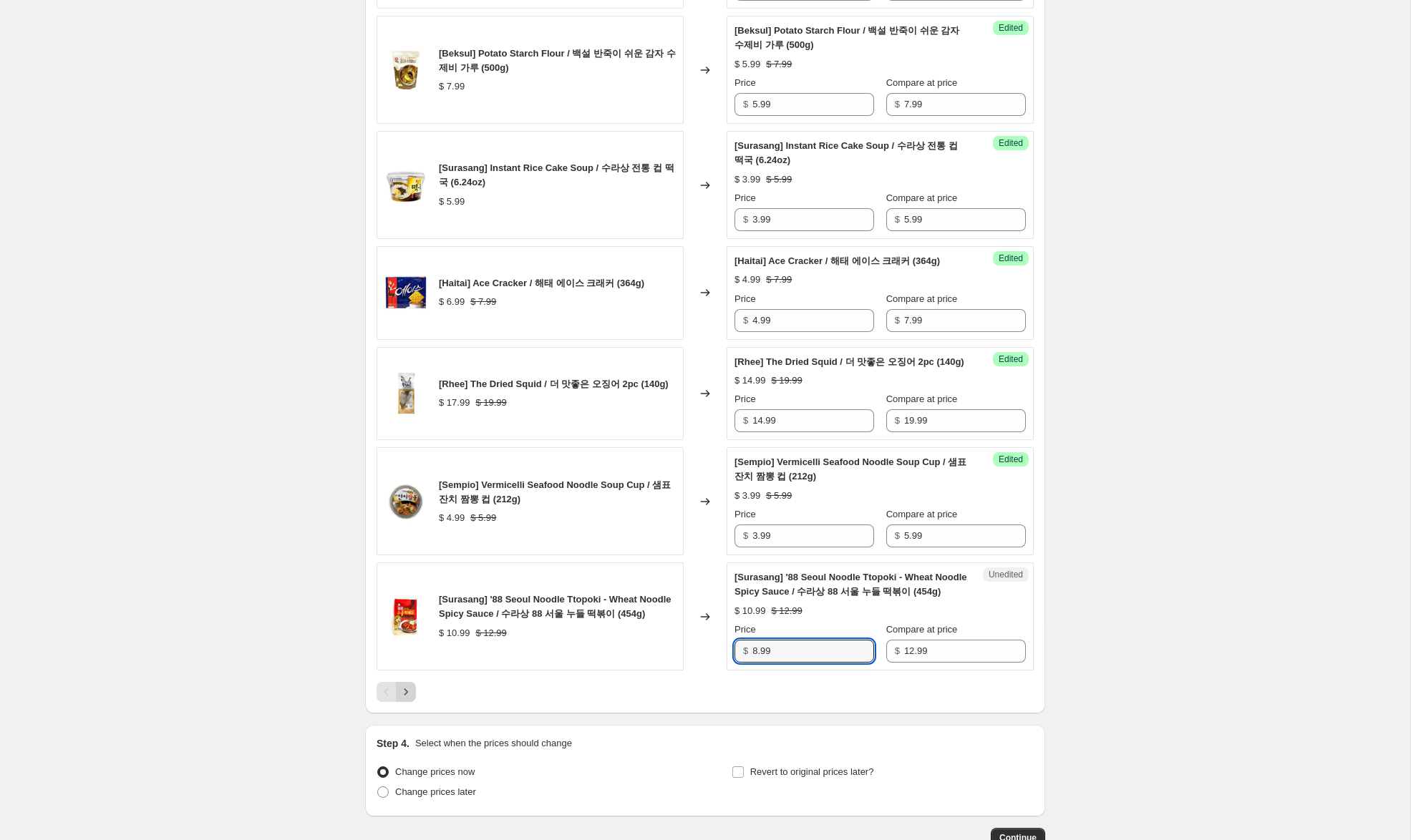
type input "8.99"
click at [402, 699] on icon "Next" at bounding box center [406, 692] width 14 height 14
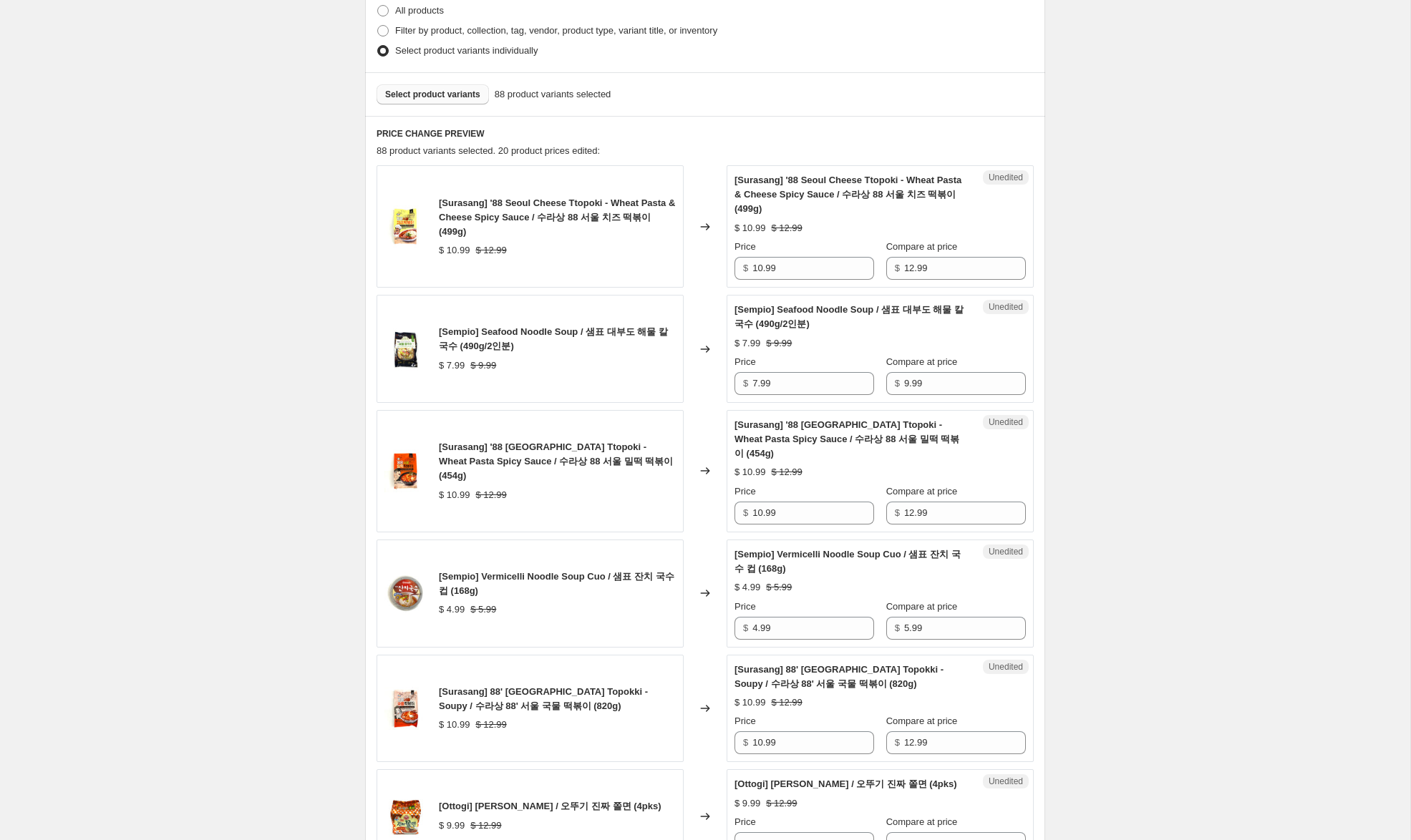
scroll to position [0, 0]
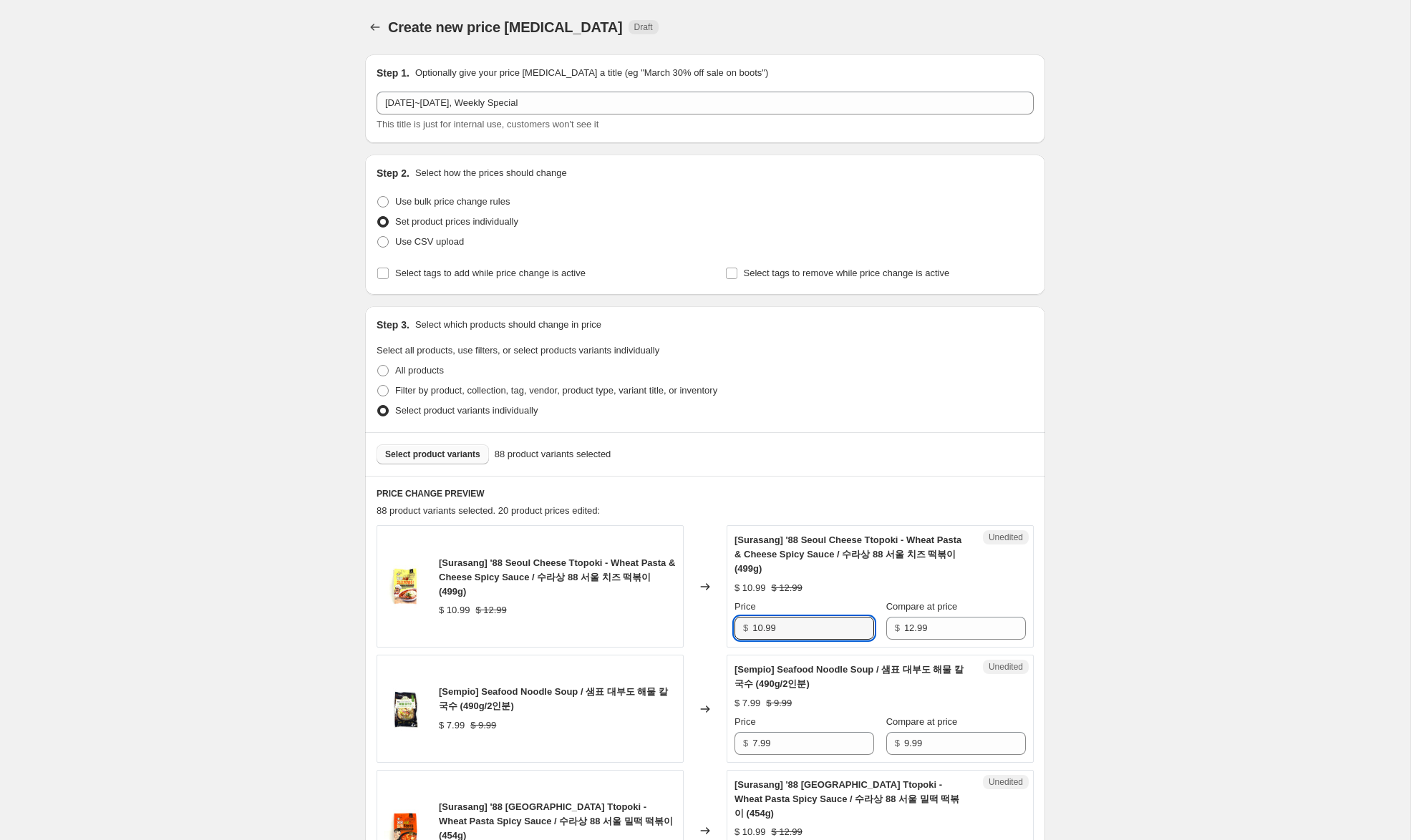
drag, startPoint x: 761, startPoint y: 630, endPoint x: 715, endPoint y: 621, distance: 46.9
click at [716, 621] on div "[Surasang] '88 Seoul Cheese Ttopoki - Wheat Pasta & Cheese Spicy Sauce / 수라상 88…" at bounding box center [704, 587] width 657 height 122
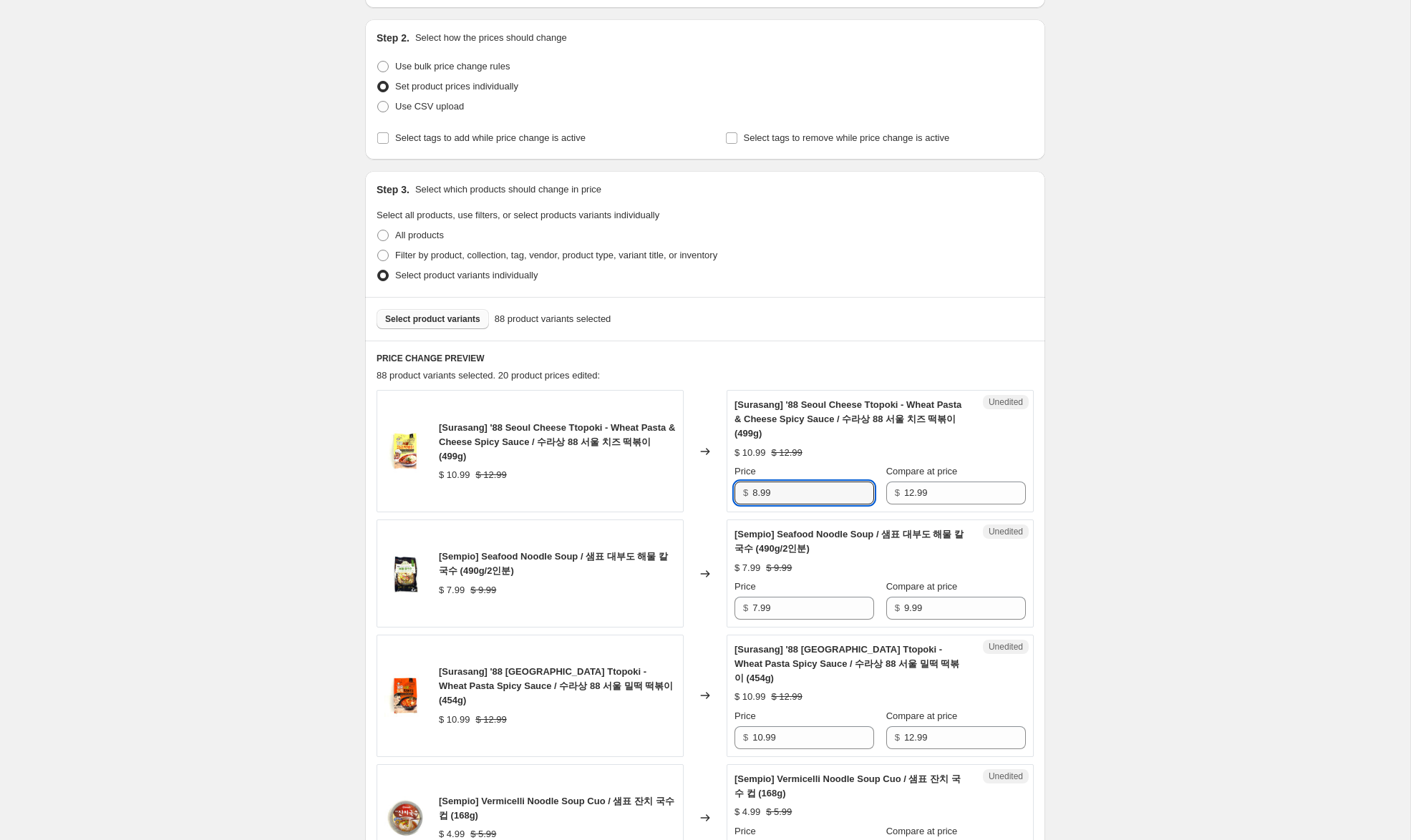
scroll to position [136, 0]
type input "8.99"
drag, startPoint x: 758, startPoint y: 608, endPoint x: 723, endPoint y: 607, distance: 35.0
click at [723, 607] on div "[Sempio] Seafood Noodle Soup / 샘표 대부도 해물 칼국수 (490g/2인분) $ 7.99 $ 9.99 Changed t…" at bounding box center [704, 572] width 657 height 108
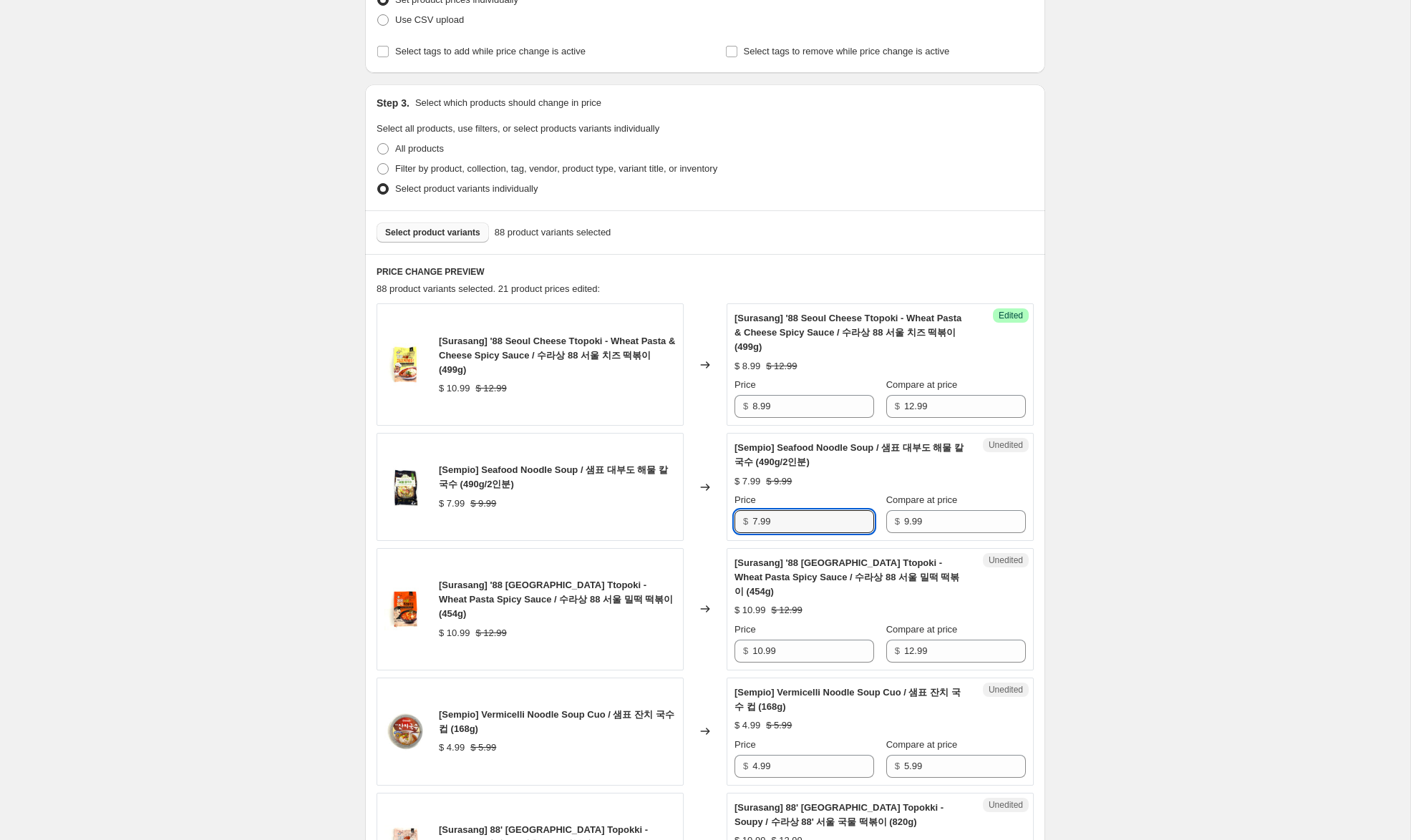
scroll to position [225, 0]
type input "5.99"
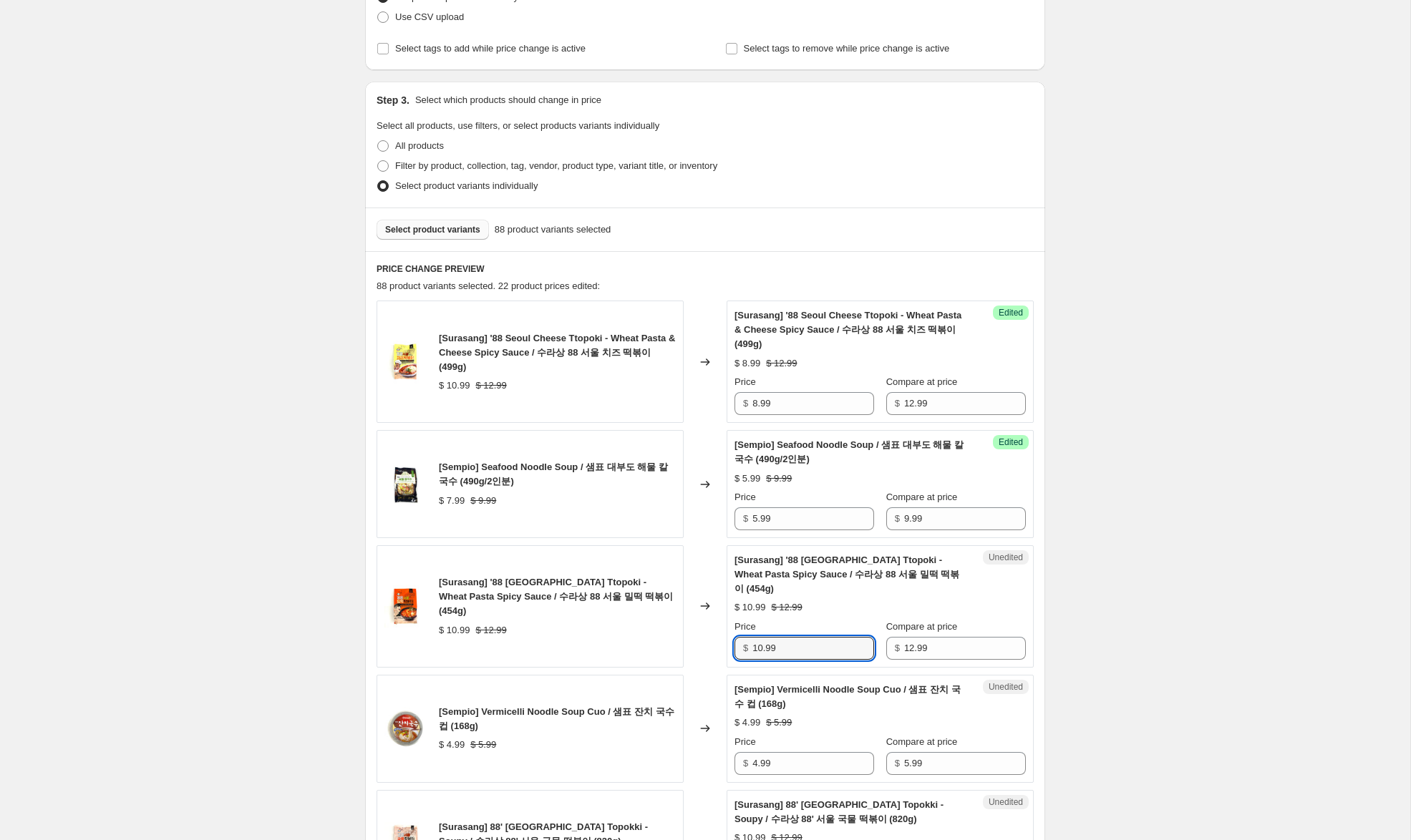
drag, startPoint x: 761, startPoint y: 634, endPoint x: 716, endPoint y: 627, distance: 45.5
click at [716, 627] on div "[Surasang] '88 [GEOGRAPHIC_DATA] Ttopoki - Wheat Pasta Spicy Sauce / 수라상 88 서울 …" at bounding box center [704, 607] width 657 height 122
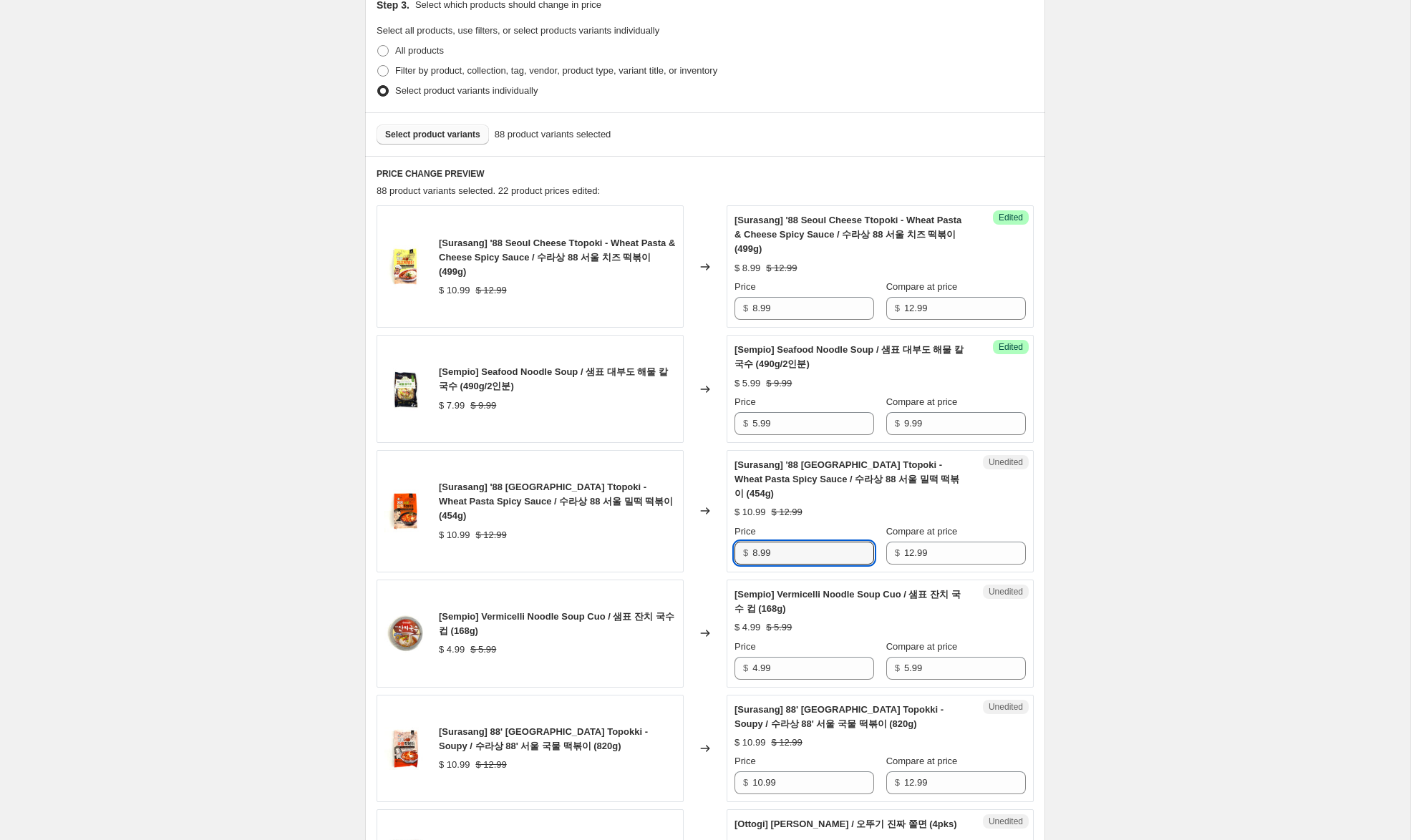
scroll to position [339, 0]
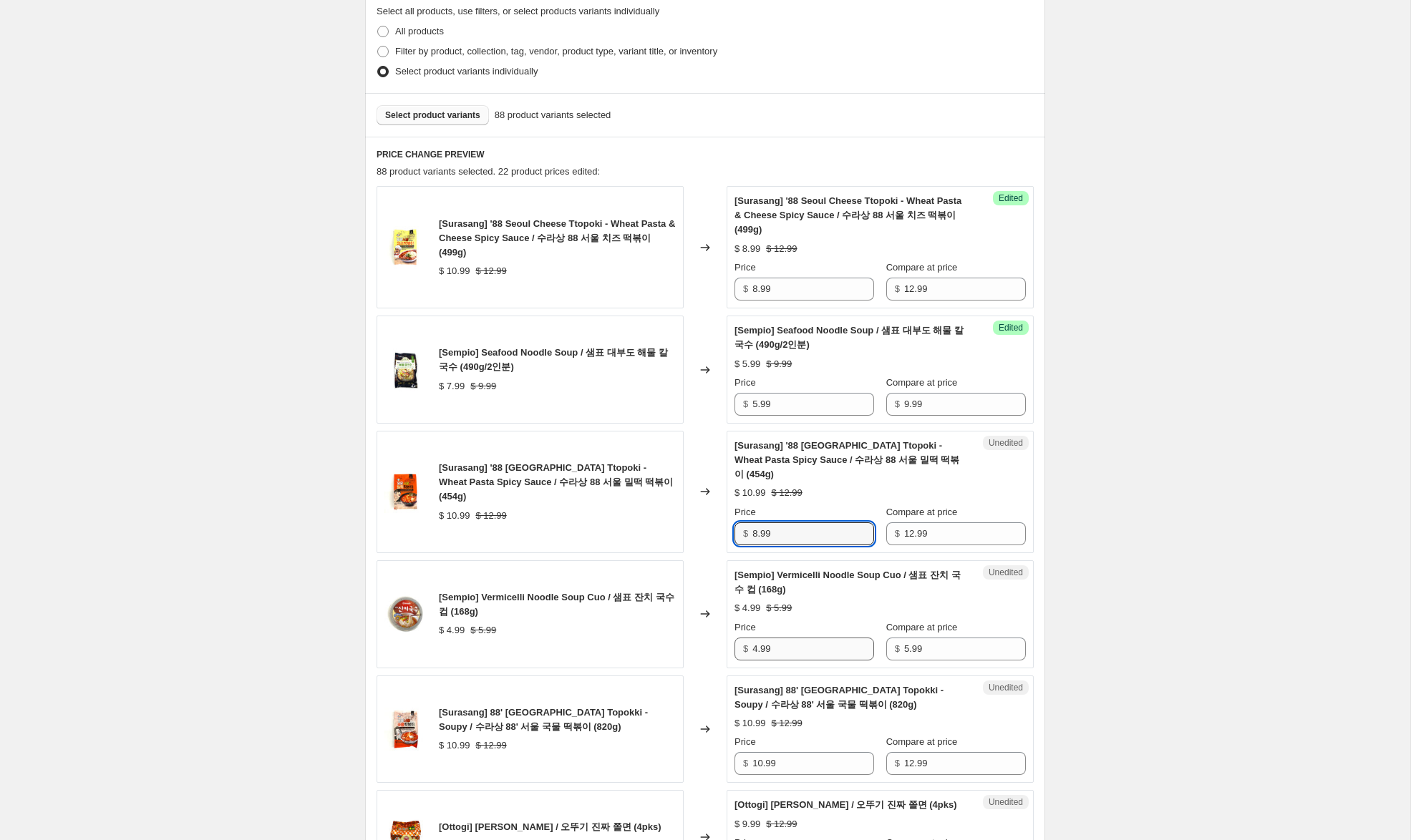
type input "8.99"
drag, startPoint x: 758, startPoint y: 634, endPoint x: 708, endPoint y: 628, distance: 50.4
click at [711, 628] on div "[Sempio] Vermicelli Noodle Soup Cuo / 샘표 잔치 국수 컵 (168g) $ 4.99 $ 5.99 Changed t…" at bounding box center [704, 615] width 657 height 108
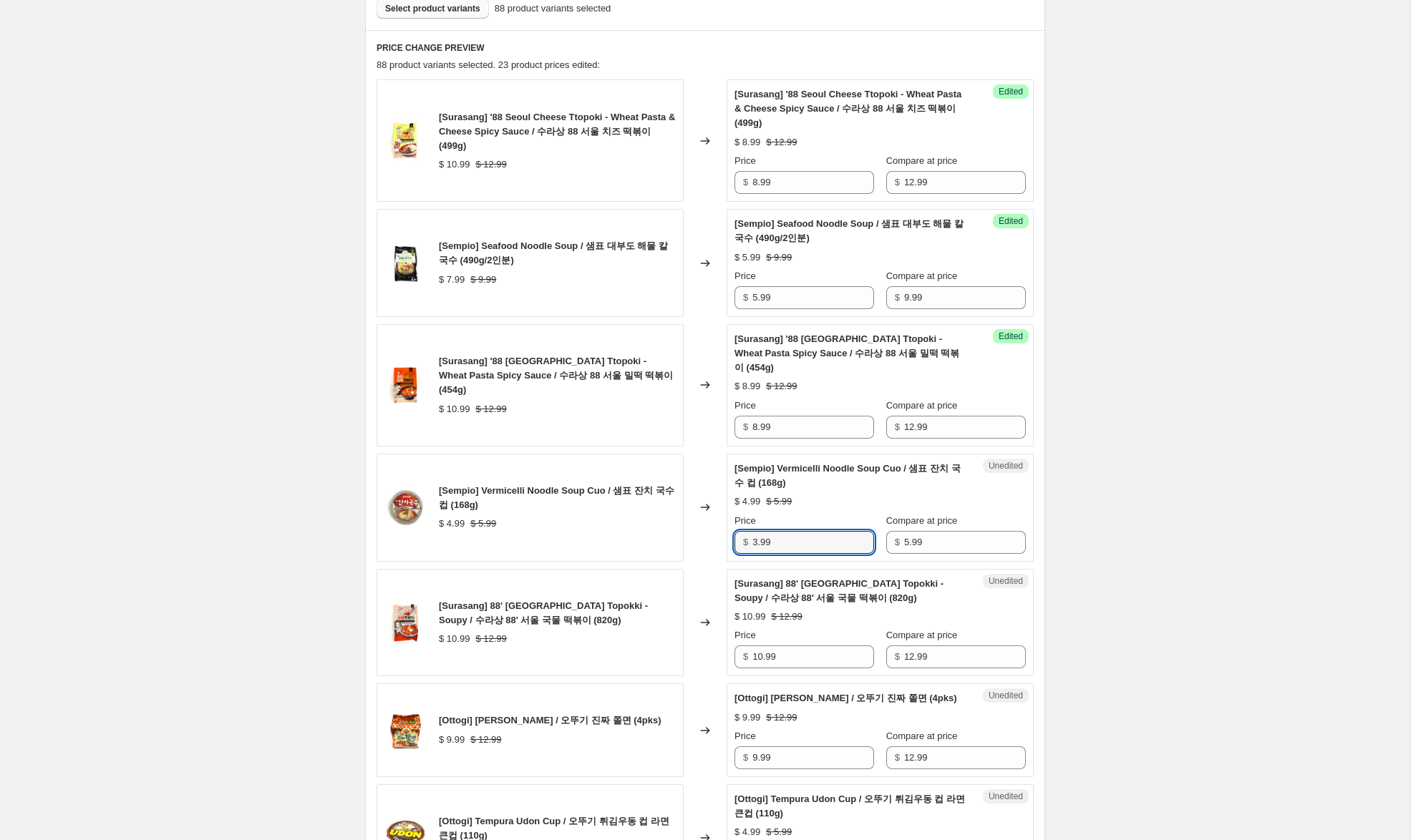
scroll to position [446, 0]
type input "3.99"
drag, startPoint x: 761, startPoint y: 643, endPoint x: 688, endPoint y: 635, distance: 73.4
click at [689, 635] on div "[Surasang] 88' [GEOGRAPHIC_DATA] Topokki - Soupy / 수라상 88' 서울 국물 떡볶이 (820g) $ 1…" at bounding box center [704, 622] width 657 height 108
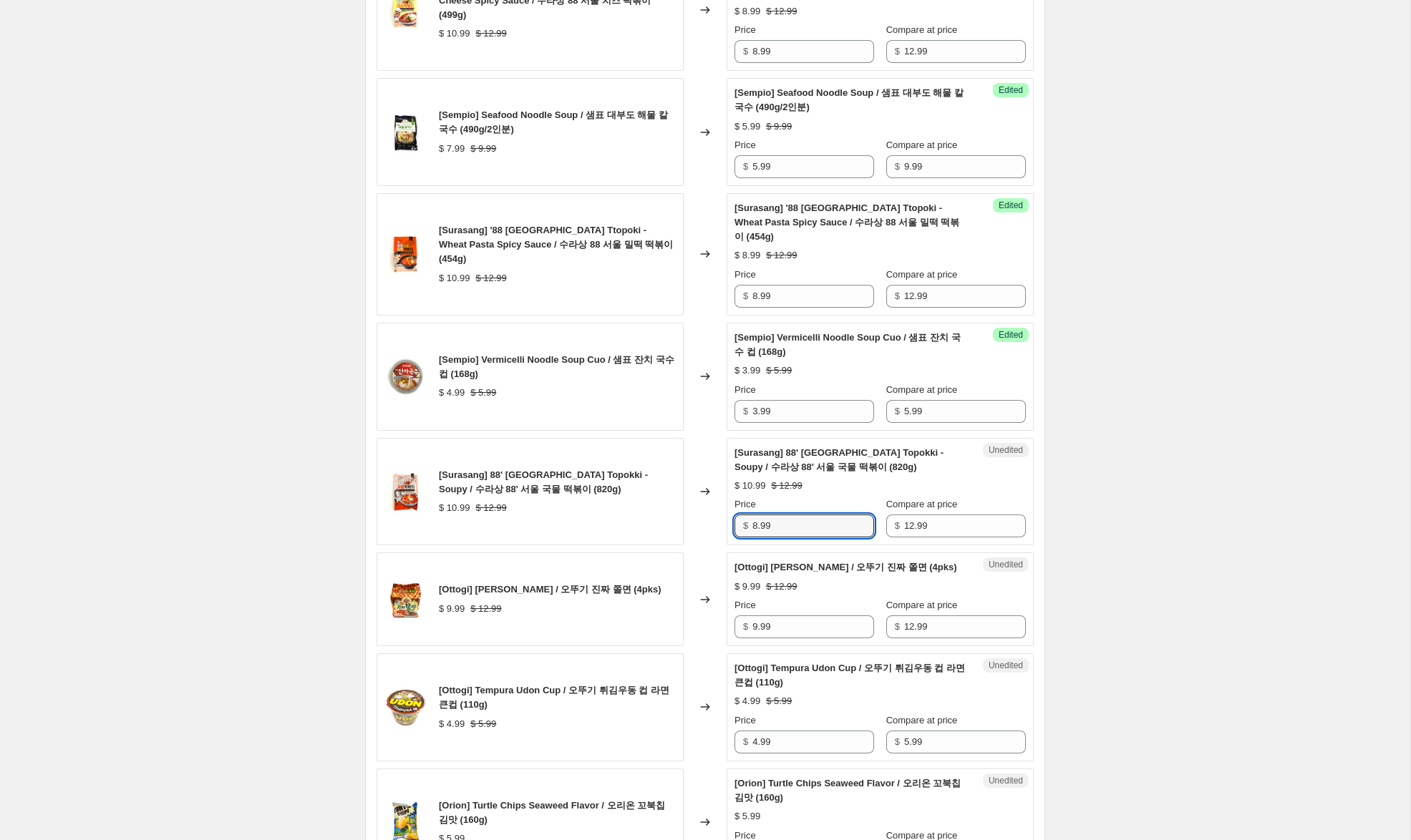
scroll to position [587, 0]
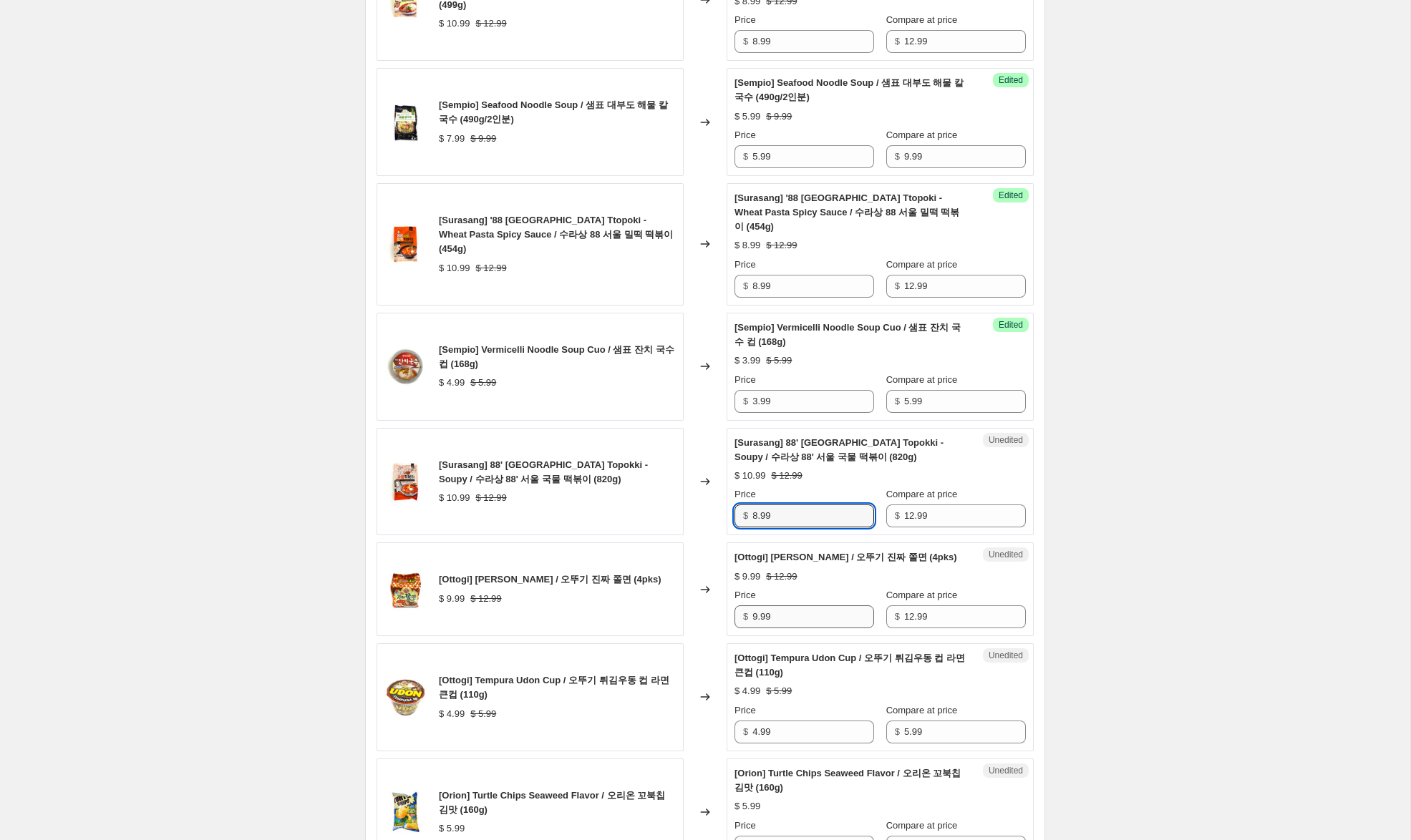
type input "8.99"
drag, startPoint x: 758, startPoint y: 617, endPoint x: 705, endPoint y: 613, distance: 53.2
click at [706, 613] on div "[Ottogi] [PERSON_NAME] / 오뚜기 진짜 쫄면 (4pks) $ 9.99 $ 12.99 Changed to Unedited [[…" at bounding box center [704, 589] width 657 height 94
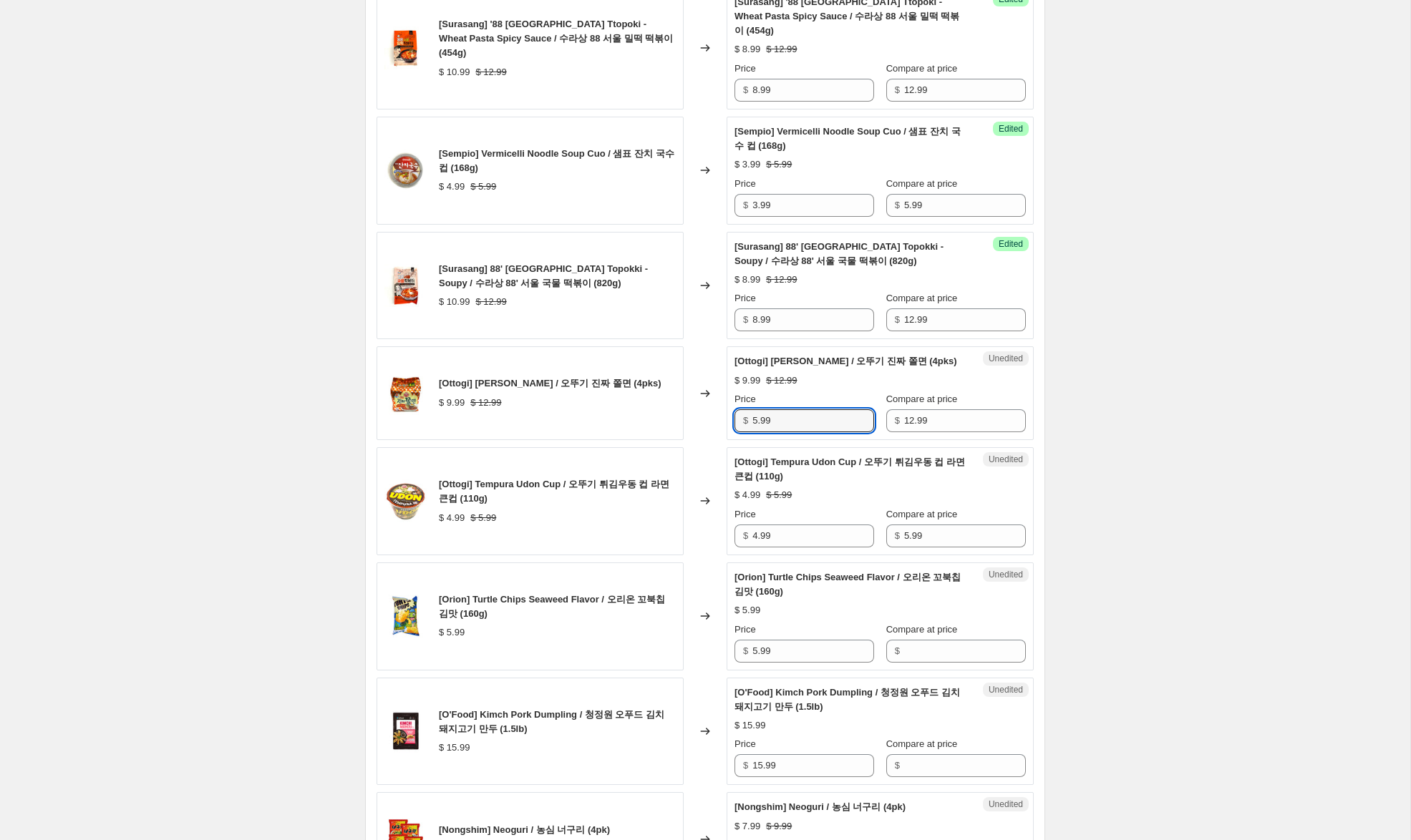
scroll to position [786, 0]
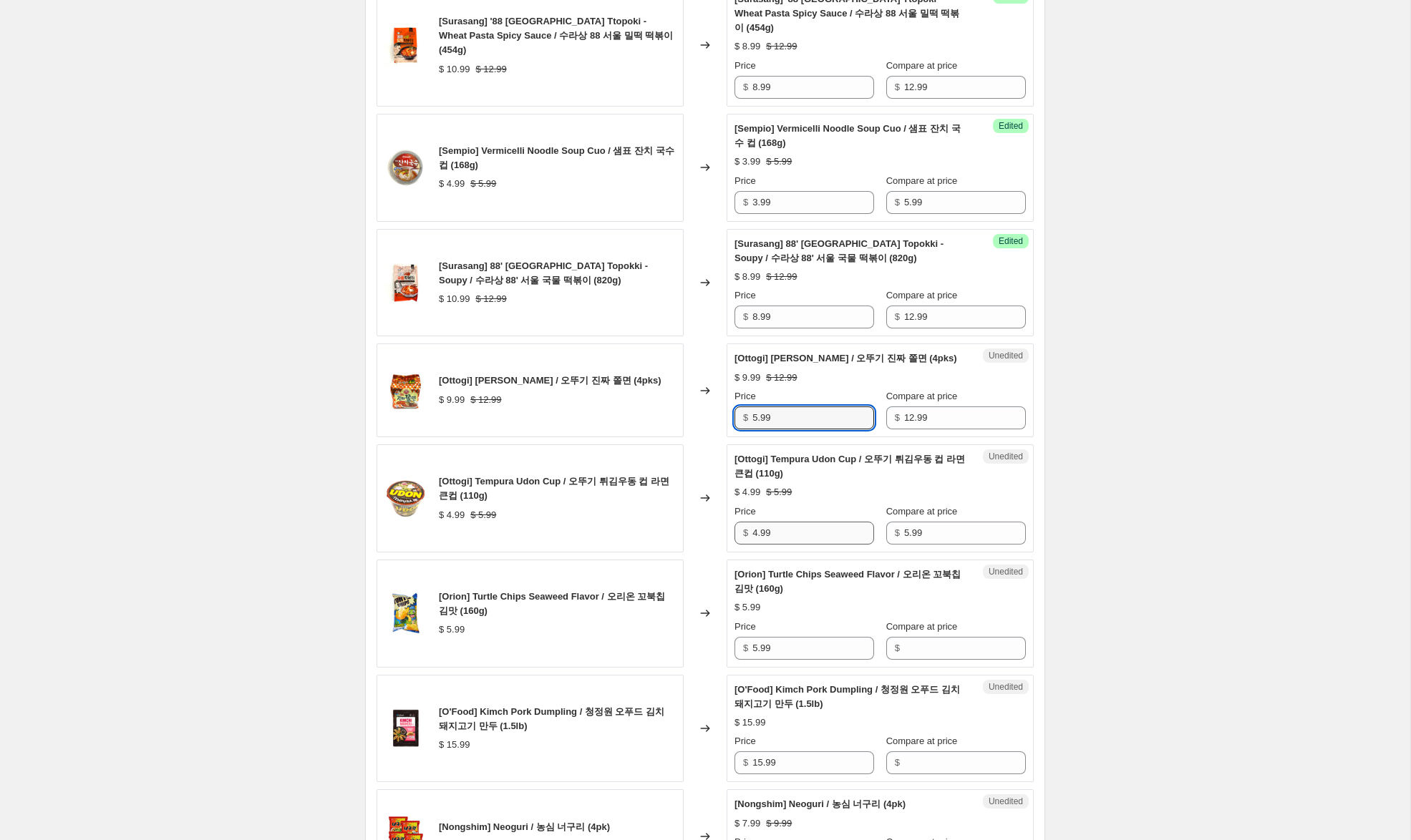
type input "5.99"
drag, startPoint x: 758, startPoint y: 532, endPoint x: 738, endPoint y: 532, distance: 20.0
click at [738, 531] on div "$ 4.99" at bounding box center [804, 533] width 140 height 23
type input "2.99"
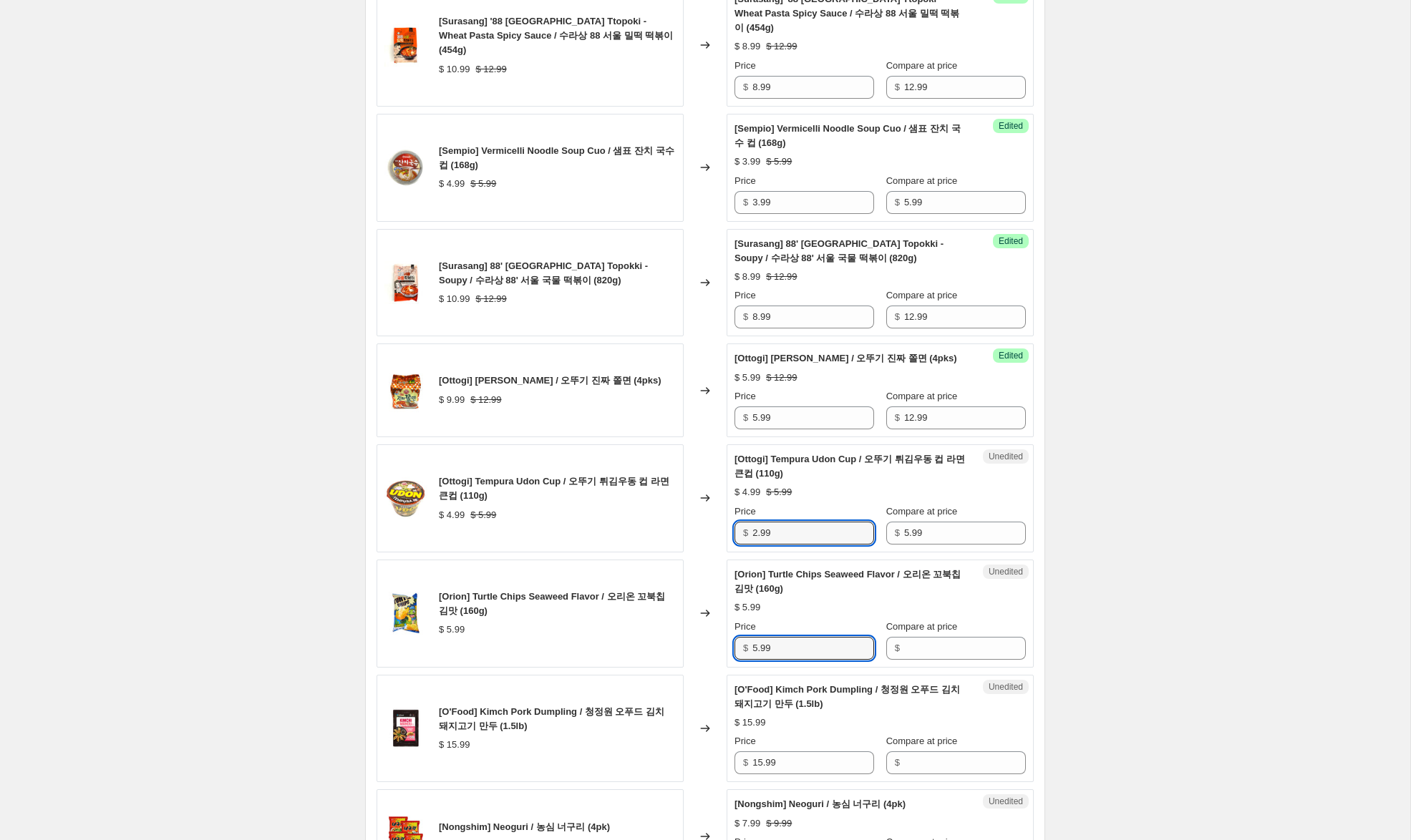
drag, startPoint x: 782, startPoint y: 649, endPoint x: 715, endPoint y: 640, distance: 67.6
click at [715, 640] on div "[Orion] Turtle Chips Seaweed Flavor / 오리온 꼬북칩 김맛 (160g) $ 5.99 Changed to Unedi…" at bounding box center [704, 614] width 657 height 108
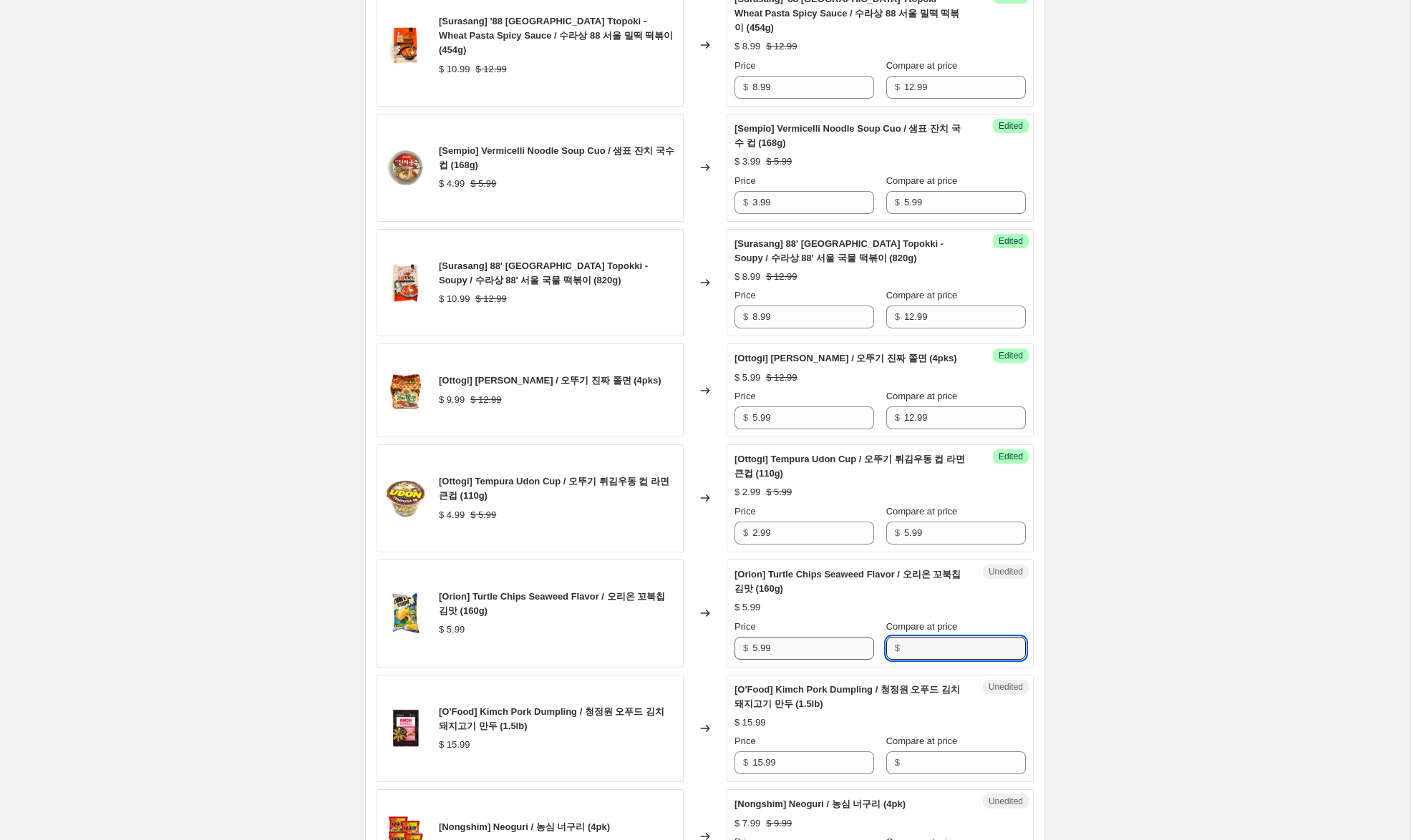
drag, startPoint x: 915, startPoint y: 652, endPoint x: 835, endPoint y: 657, distance: 80.2
click at [914, 652] on input "Compare at price" at bounding box center [964, 648] width 121 height 23
paste input "5.99"
type input "5.99"
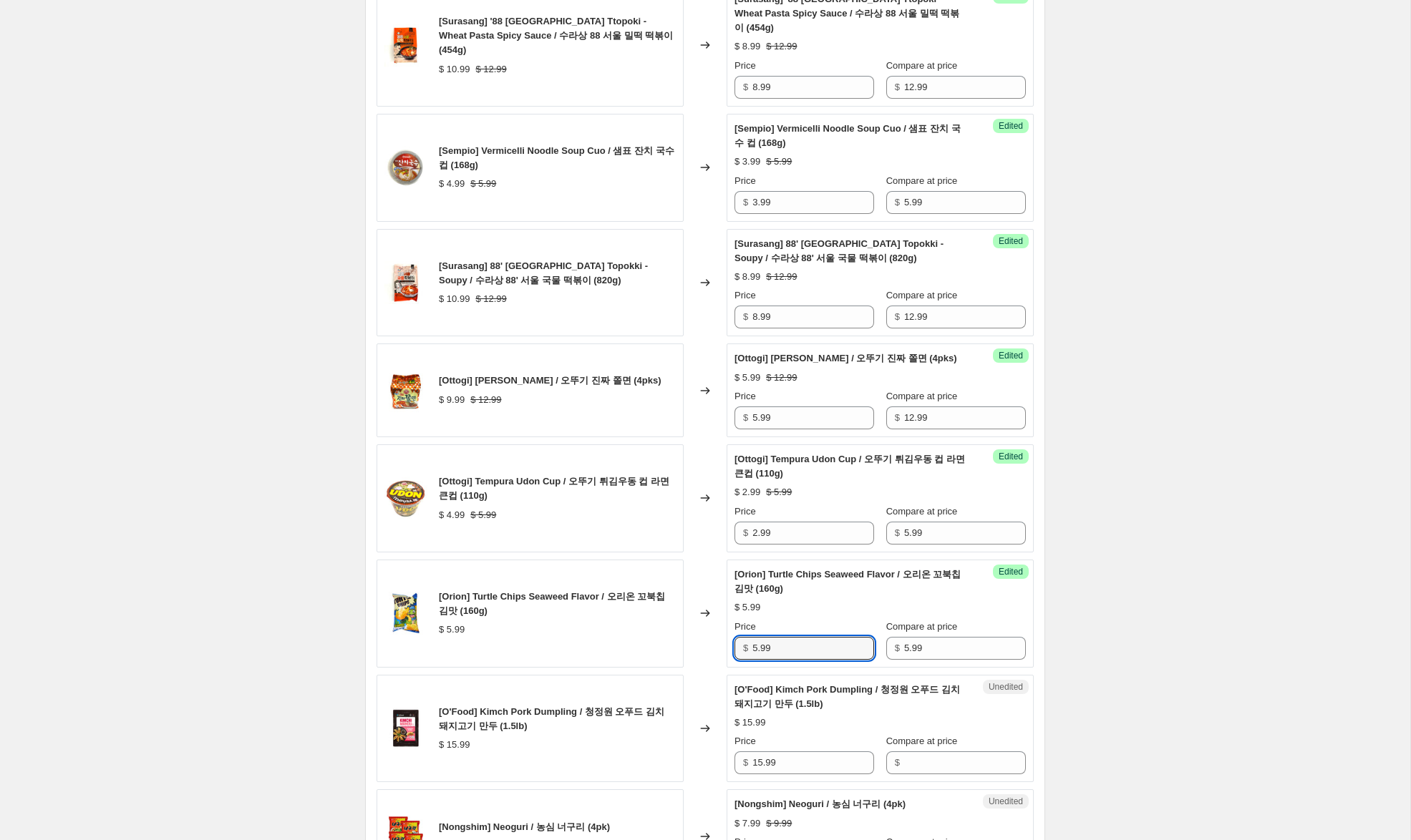
drag, startPoint x: 758, startPoint y: 649, endPoint x: 684, endPoint y: 637, distance: 75.0
click at [698, 638] on div "[Orion] Turtle Chips Seaweed Flavor / 오리온 꼬북칩 김맛 (160g) $ 5.99 Changed to Succe…" at bounding box center [704, 614] width 657 height 108
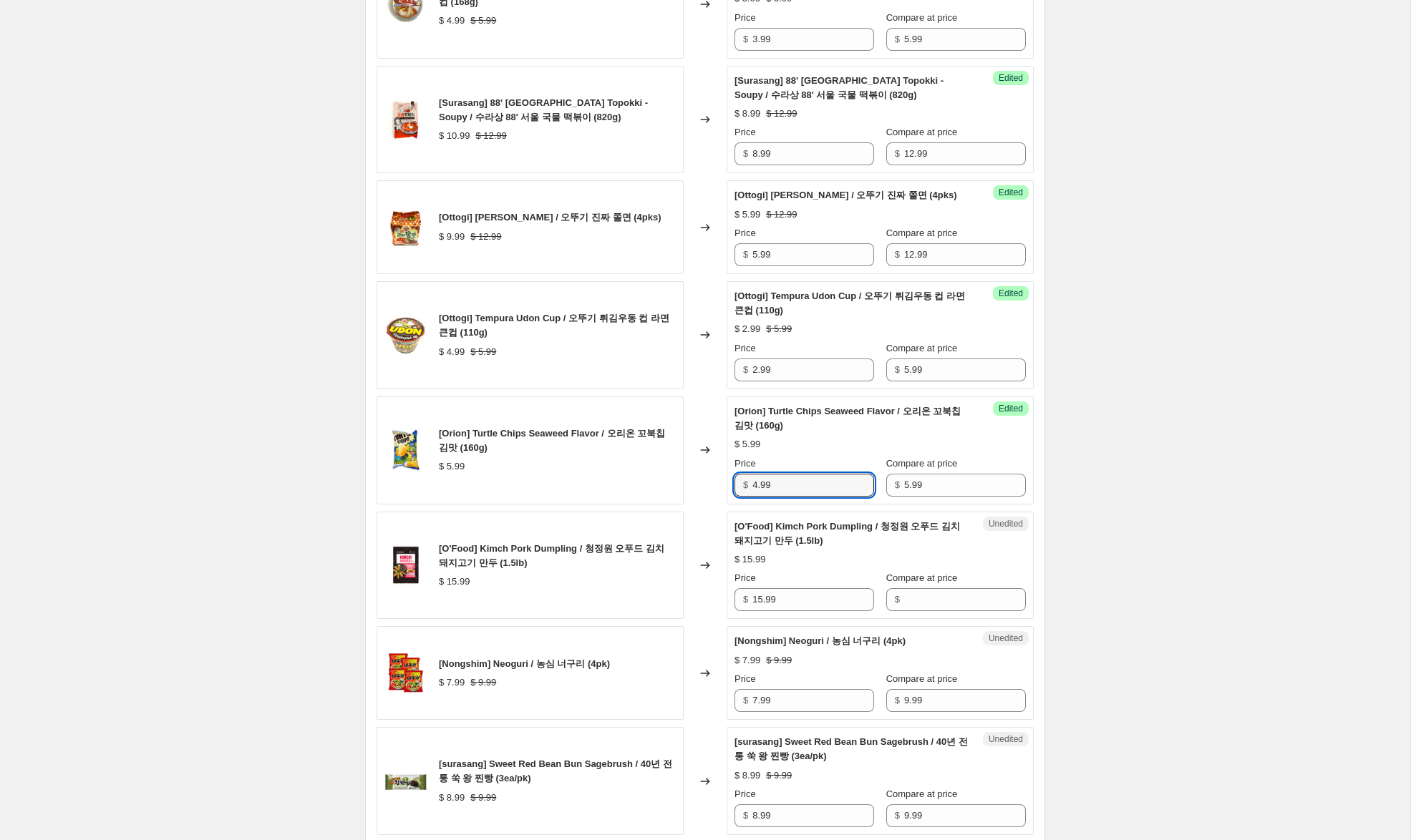
scroll to position [954, 0]
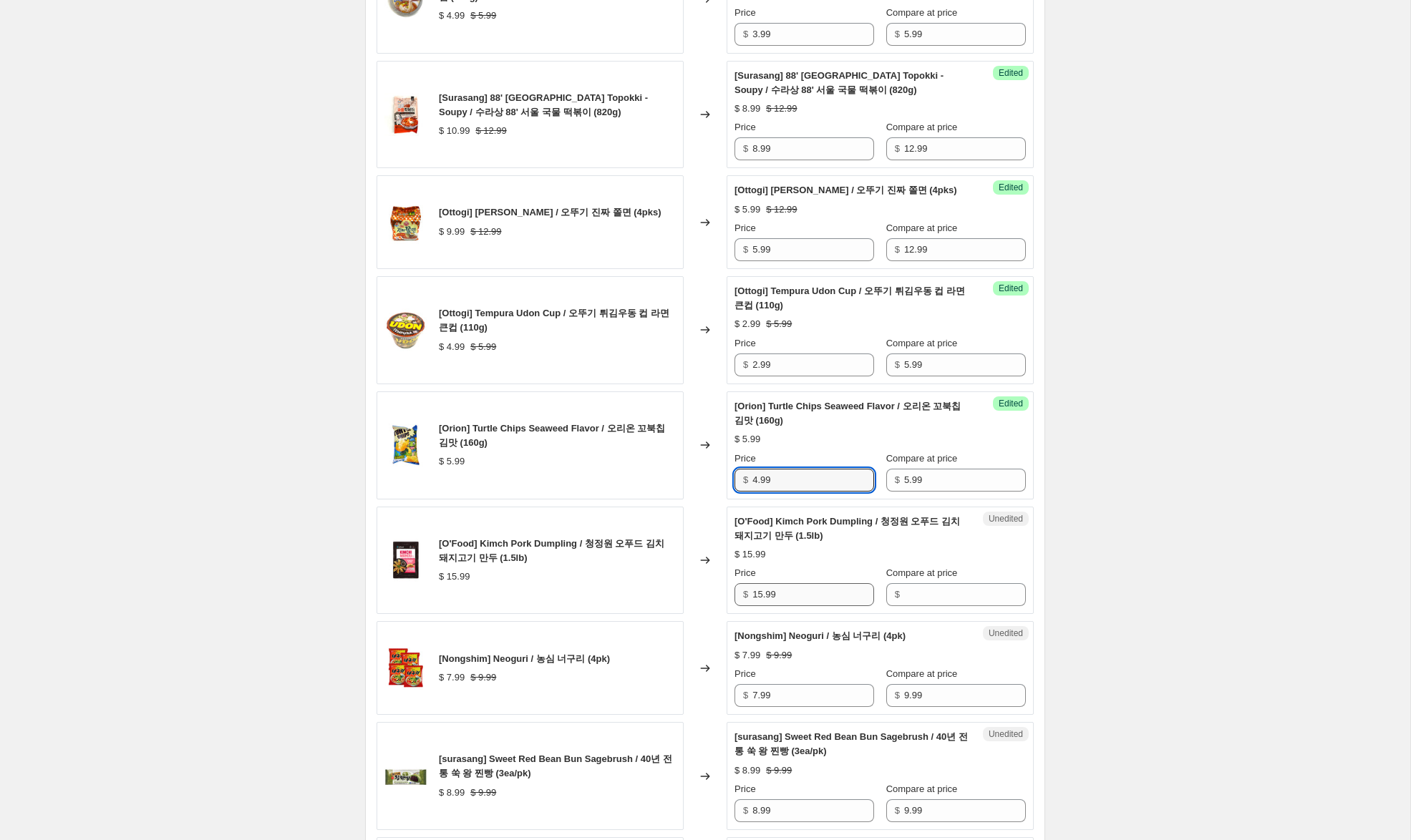
type input "4.99"
drag, startPoint x: 778, startPoint y: 594, endPoint x: 839, endPoint y: 591, distance: 61.1
click at [711, 594] on div "[O'Food] Kimch Pork Dumpling / 청정원 오푸드 김치 돼지고기 만두 (1.5lb) $ 15.99 Changed to Un…" at bounding box center [704, 561] width 657 height 108
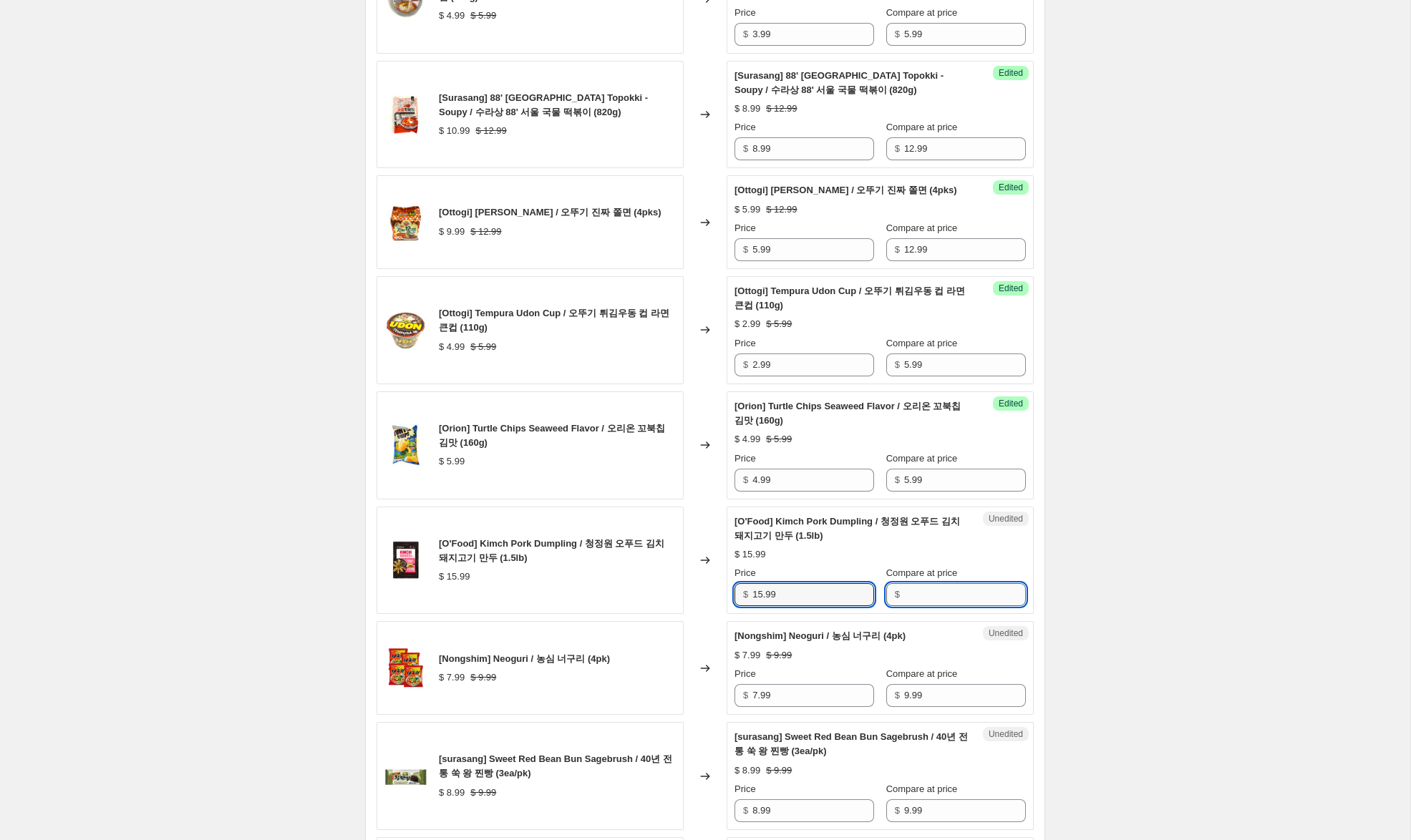
drag, startPoint x: 910, startPoint y: 591, endPoint x: 852, endPoint y: 593, distance: 58.0
click at [908, 591] on input "Compare at price" at bounding box center [964, 595] width 121 height 23
paste input "15.99"
type input "15.99"
click at [762, 596] on input "15.99" at bounding box center [812, 595] width 121 height 23
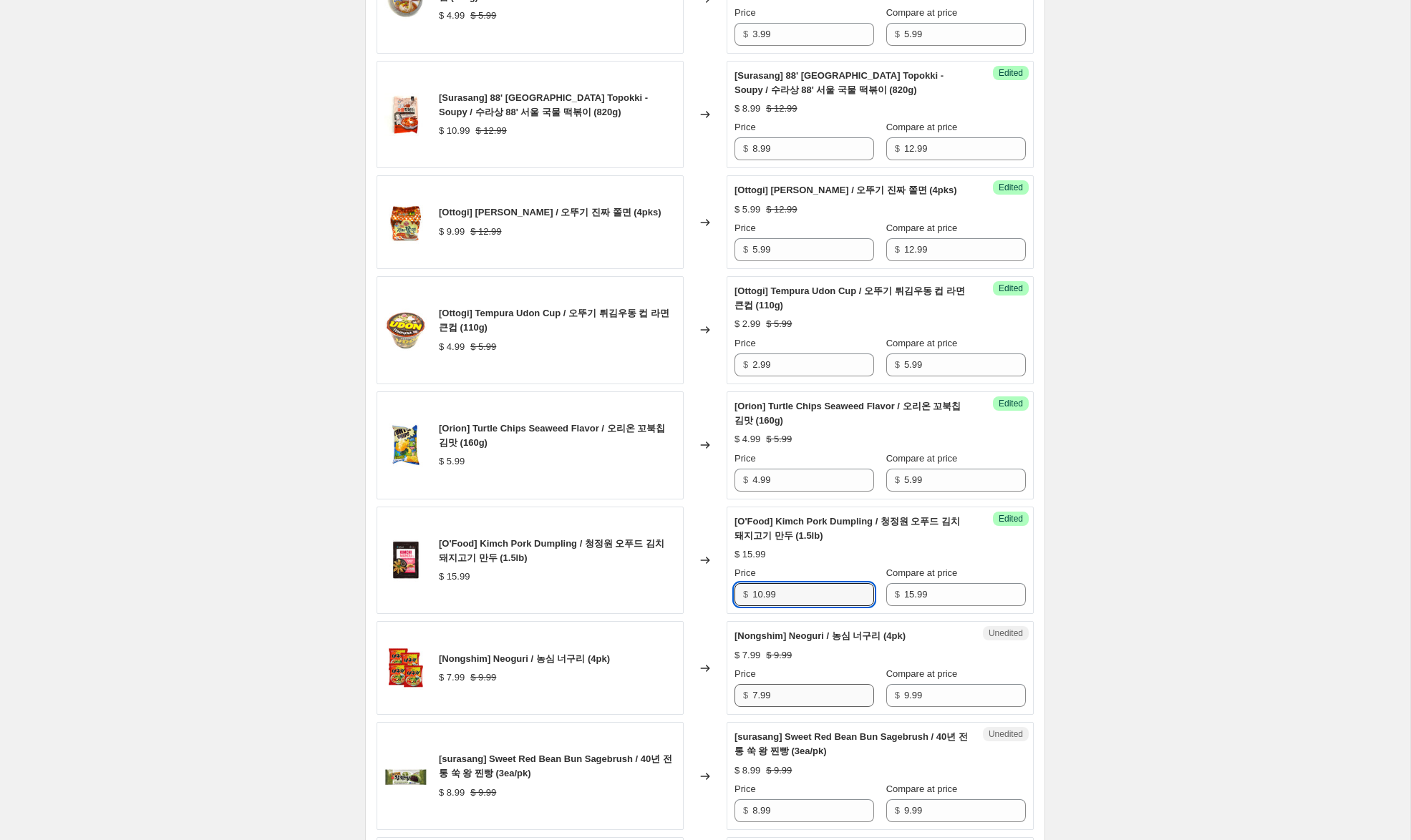
type input "10.99"
drag, startPoint x: 757, startPoint y: 696, endPoint x: 731, endPoint y: 692, distance: 26.3
click at [731, 692] on div "Unedited [Nongshim] Neoguri / 농심 너구리 (4pk) $ 7.99 $ 9.99 Price $ 7.99 Compare a…" at bounding box center [880, 668] width 307 height 94
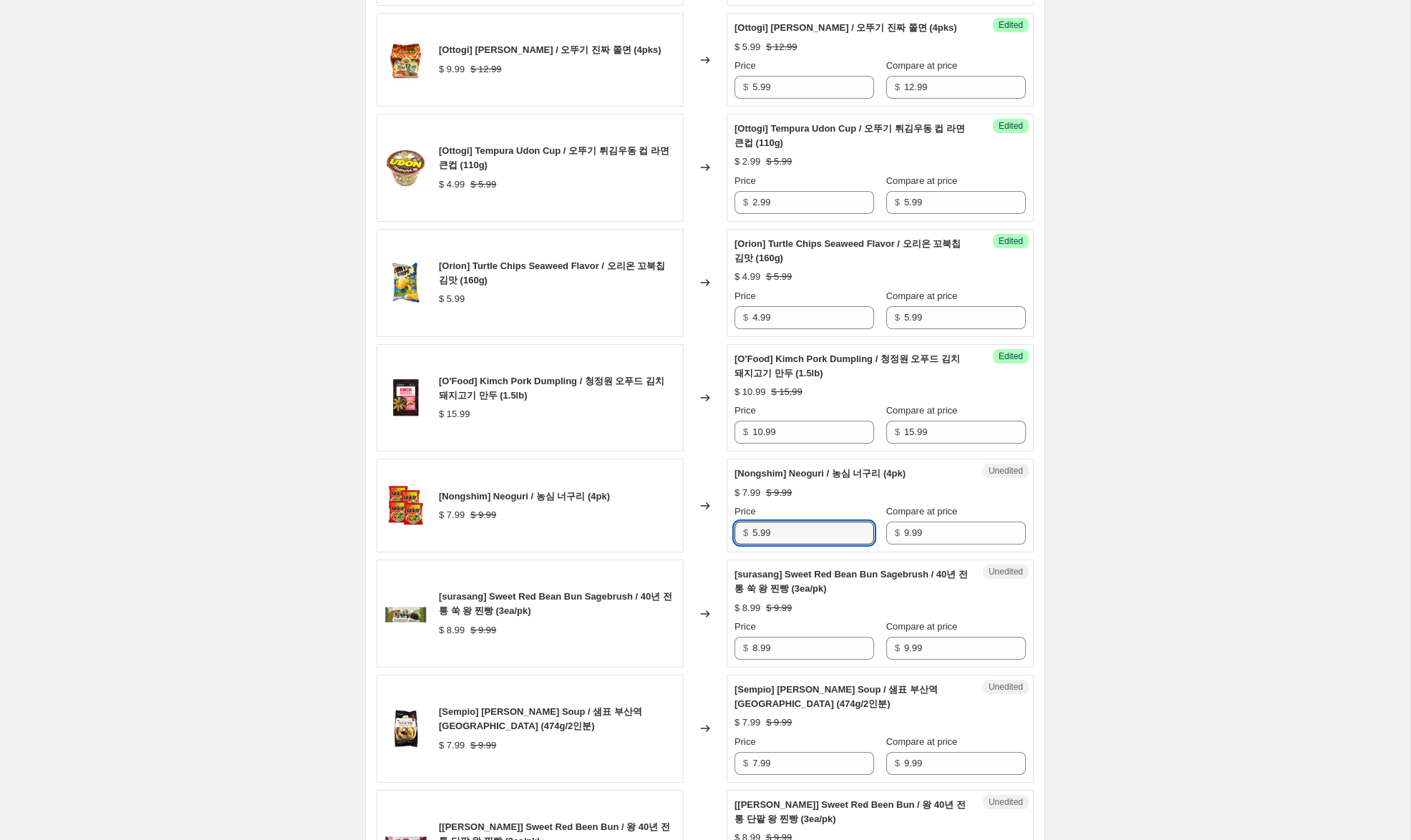
scroll to position [1117, 0]
type input "5.99"
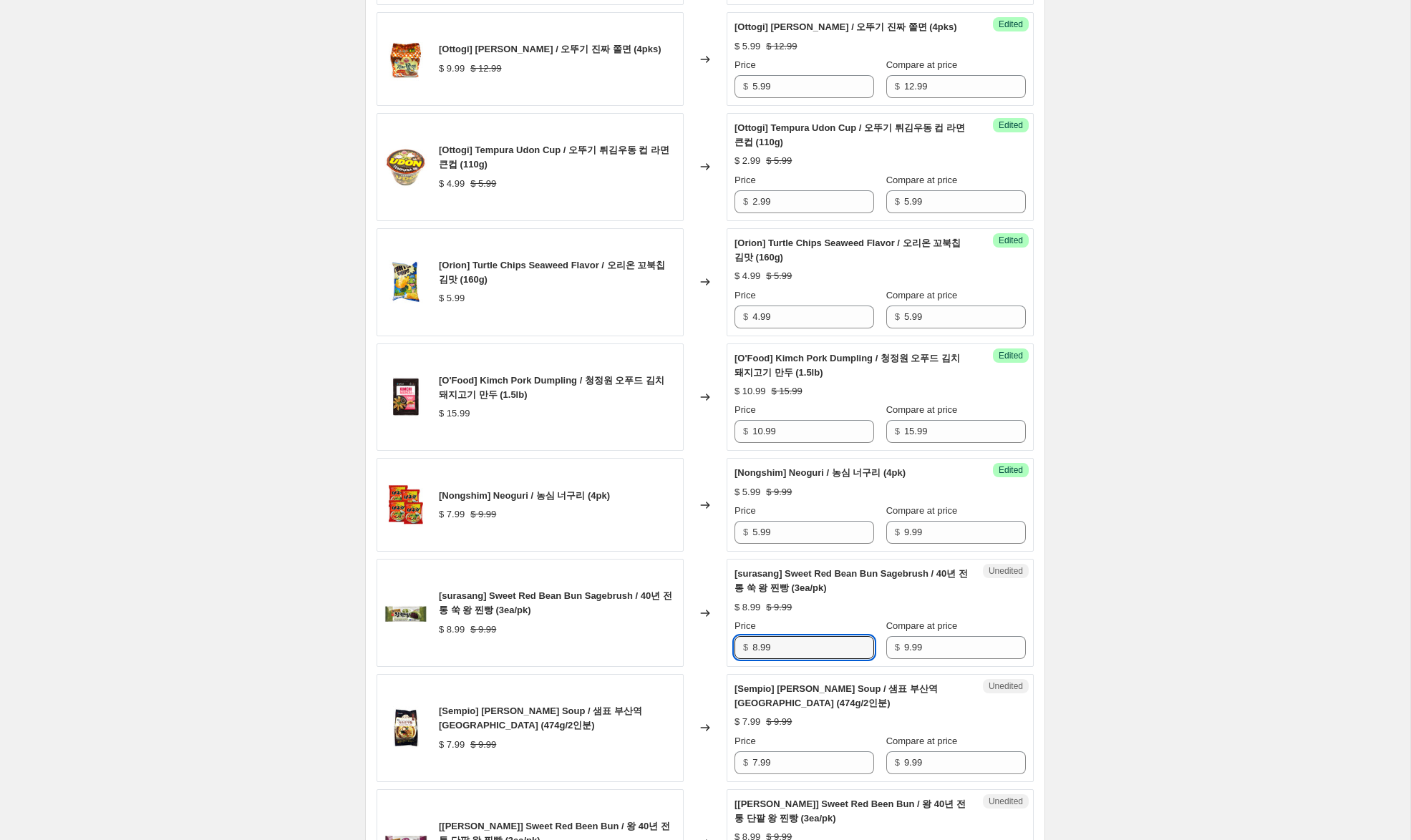
drag, startPoint x: 757, startPoint y: 649, endPoint x: 738, endPoint y: 647, distance: 19.1
click at [738, 647] on div "$ 8.99" at bounding box center [804, 647] width 140 height 23
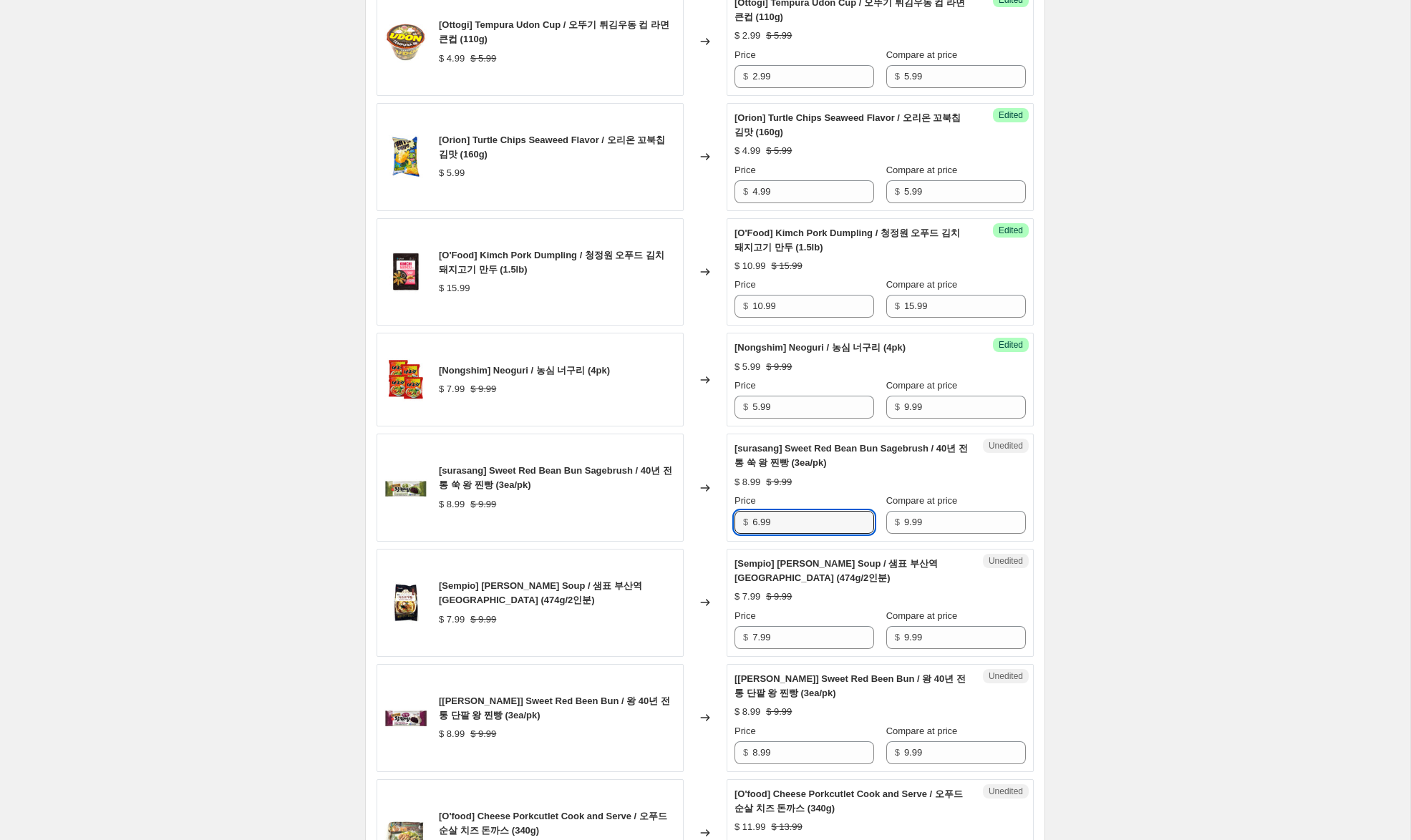
scroll to position [1247, 0]
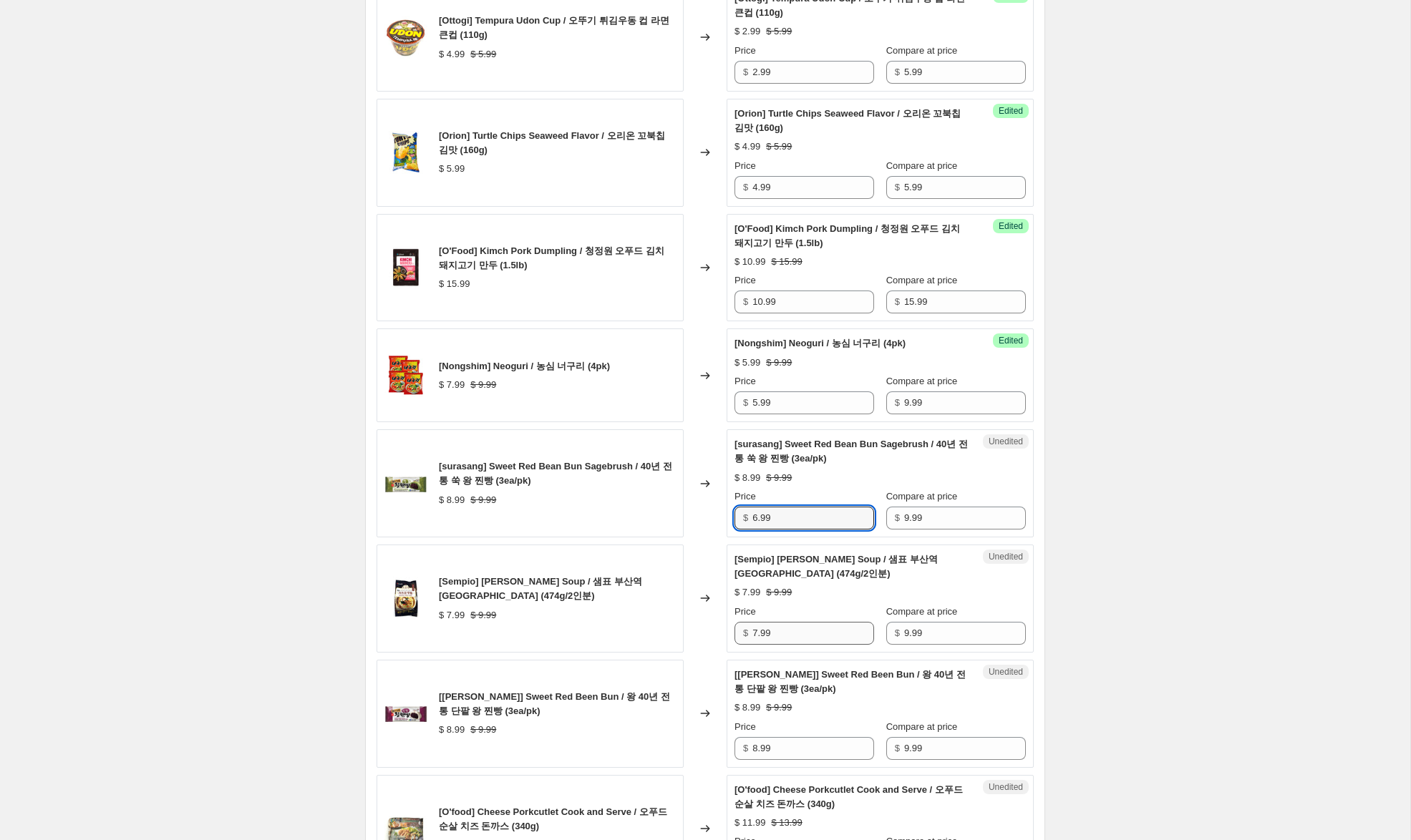
type input "6.99"
drag, startPoint x: 758, startPoint y: 635, endPoint x: 720, endPoint y: 634, distance: 38.0
click at [722, 632] on div "[Sempio] [PERSON_NAME] Soup / 샘표 부산역 가쓰오 우동 (474g/2인분) $ 7.99 $ 9.99 Changed to…" at bounding box center [704, 599] width 657 height 108
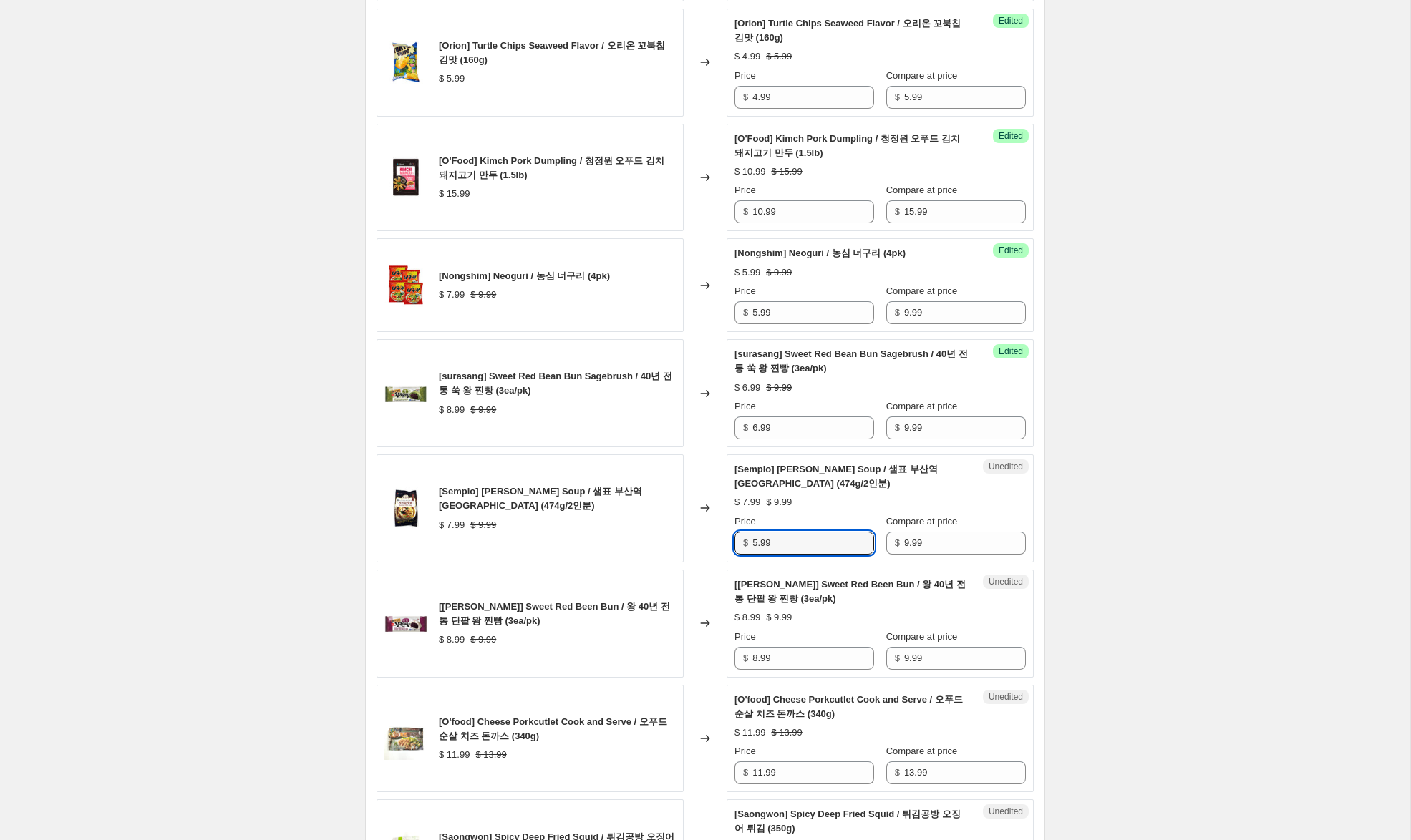
scroll to position [1362, 0]
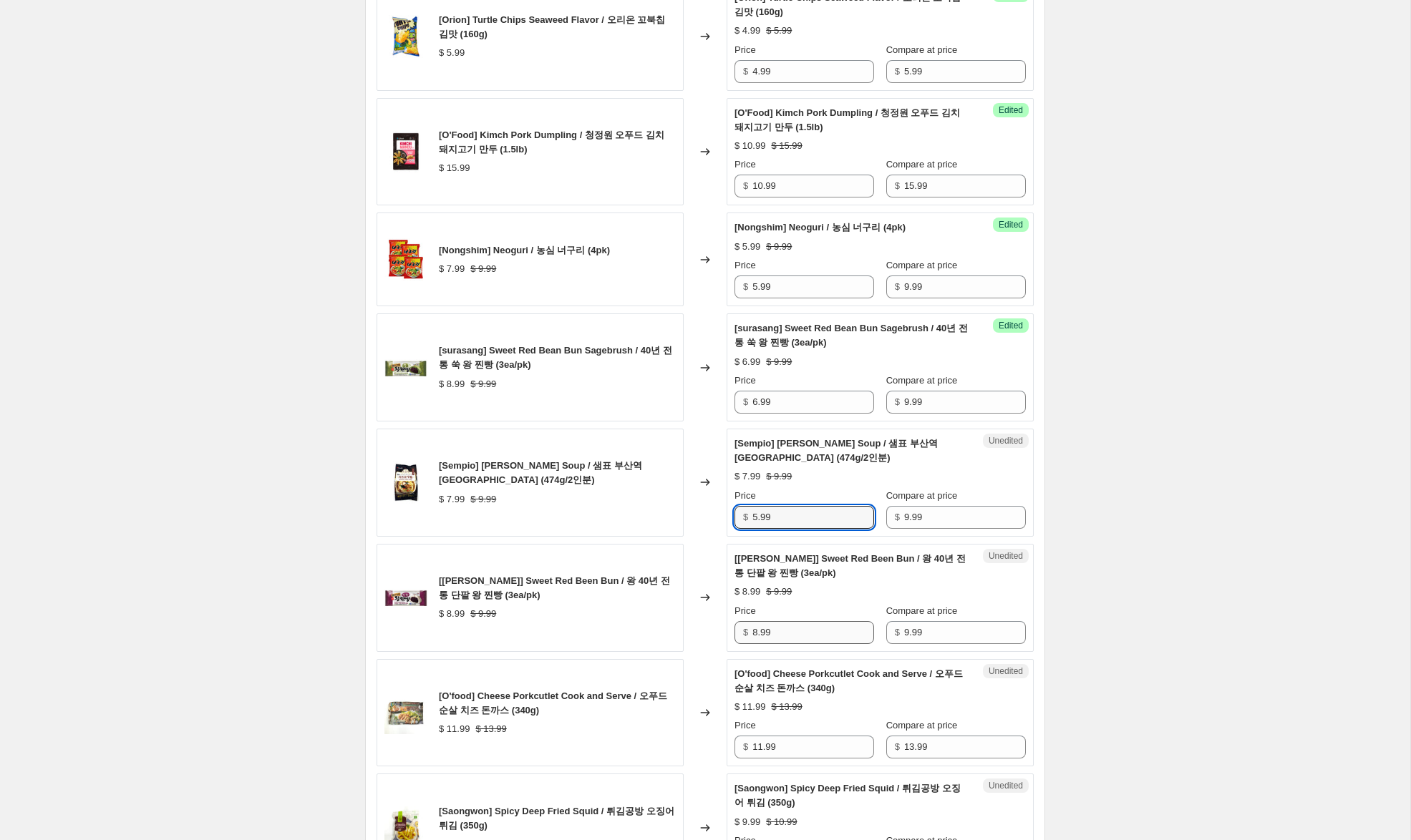
type input "5.99"
drag, startPoint x: 758, startPoint y: 634, endPoint x: 713, endPoint y: 631, distance: 45.1
click at [713, 631] on div "[[PERSON_NAME]] Sweet Red Been Bun / 왕 40년 전통 단팥 왕 찐빵 (3ea/pk) $ 8.99 $ 9.99 Ch…" at bounding box center [704, 598] width 657 height 108
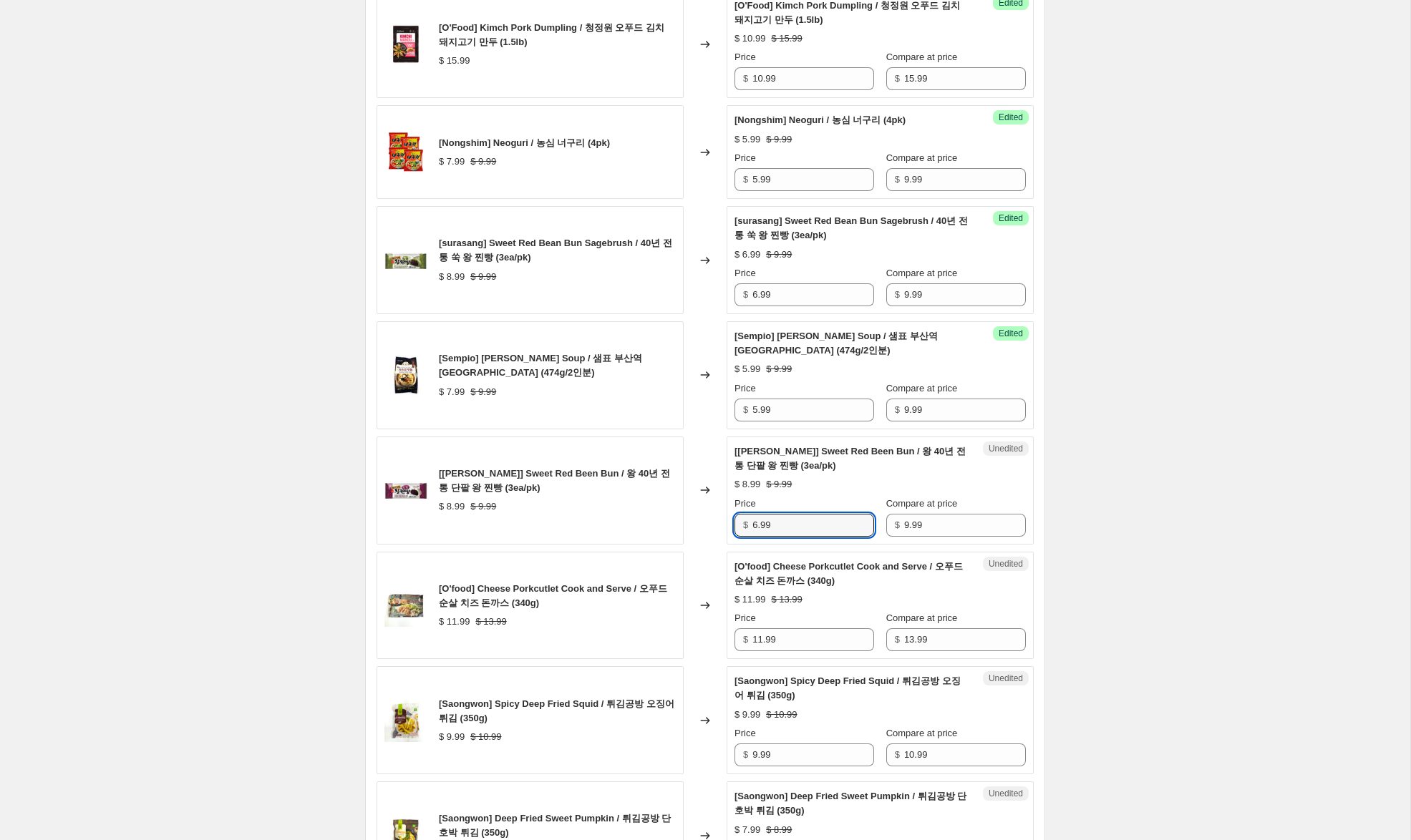
scroll to position [1480, 0]
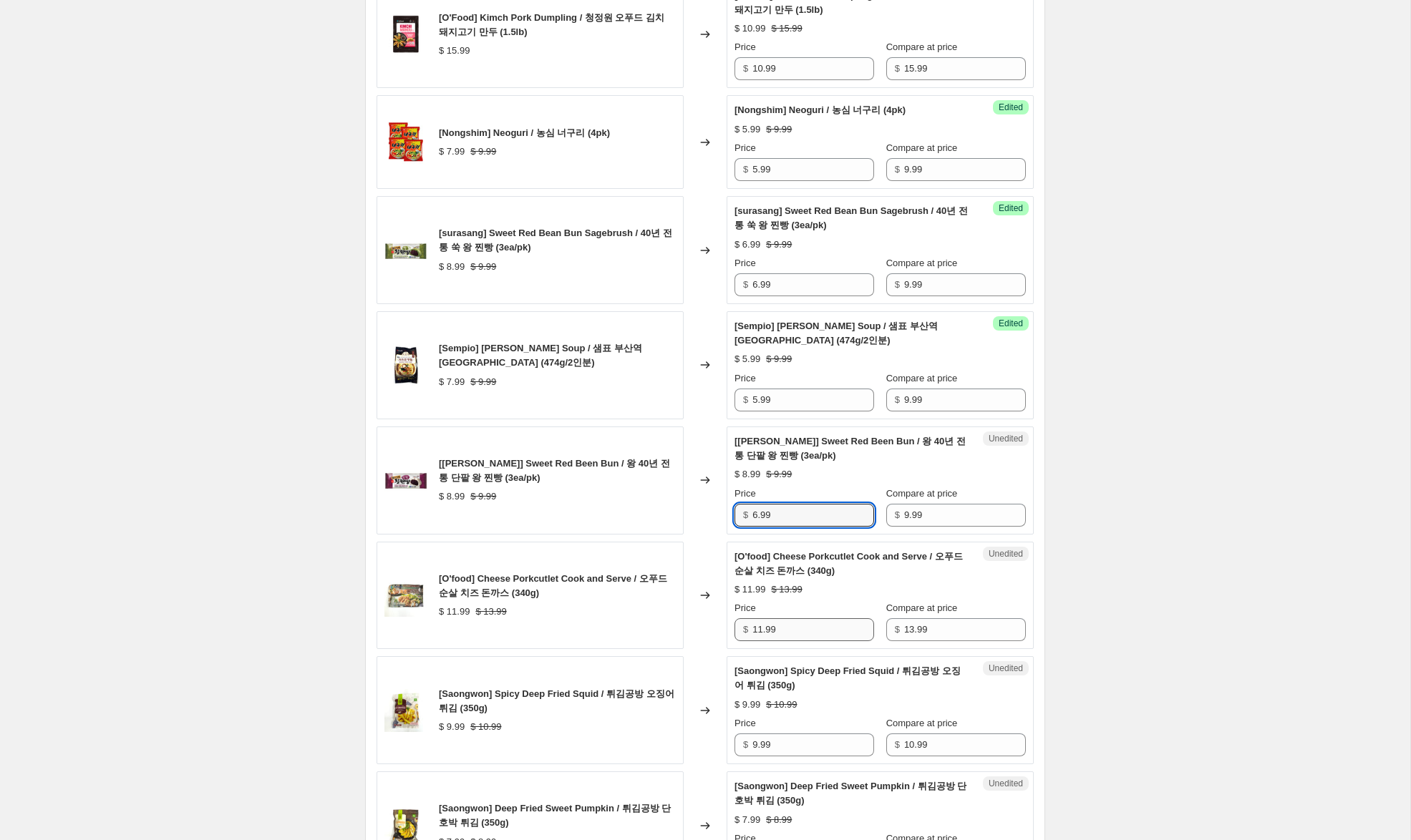
type input "6.99"
drag, startPoint x: 758, startPoint y: 631, endPoint x: 683, endPoint y: 622, distance: 75.5
click at [683, 622] on div "[O'food] Cheese Porkcutlet Cook and Serve / 오푸드 순살 치즈 돈까스 (340g) $ 11.99 $ 13.9…" at bounding box center [704, 595] width 657 height 108
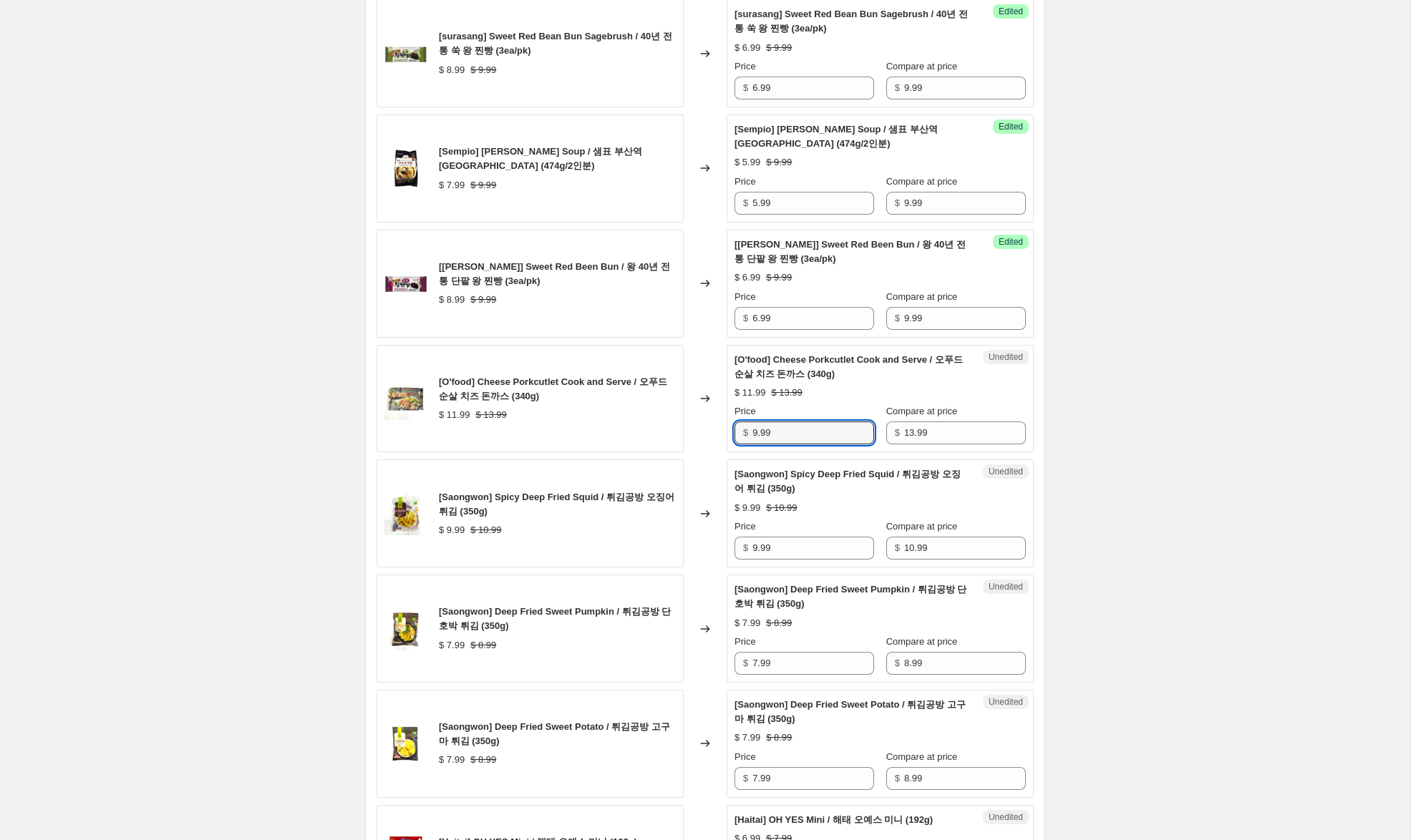
scroll to position [1682, 0]
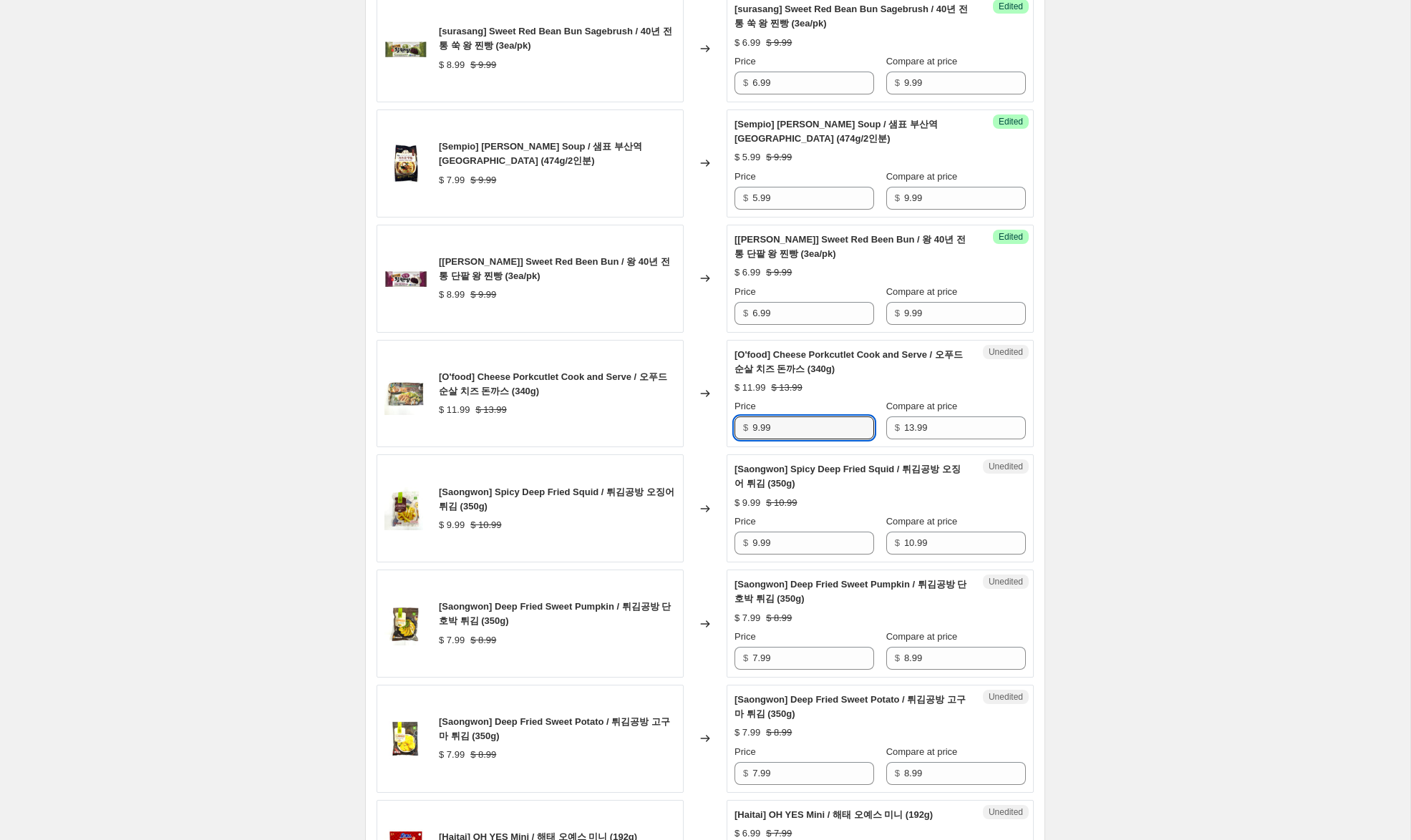
type input "9.99"
drag, startPoint x: 750, startPoint y: 543, endPoint x: 693, endPoint y: 534, distance: 57.7
click at [693, 534] on div "[Saongwon] Spicy Deep Fried Squid / 튀김공방 오징어 튀김 (350g) $ 9.99 $ 10.99 Changed t…" at bounding box center [704, 508] width 657 height 108
type input "7.99"
drag, startPoint x: 757, startPoint y: 660, endPoint x: 739, endPoint y: 658, distance: 18.1
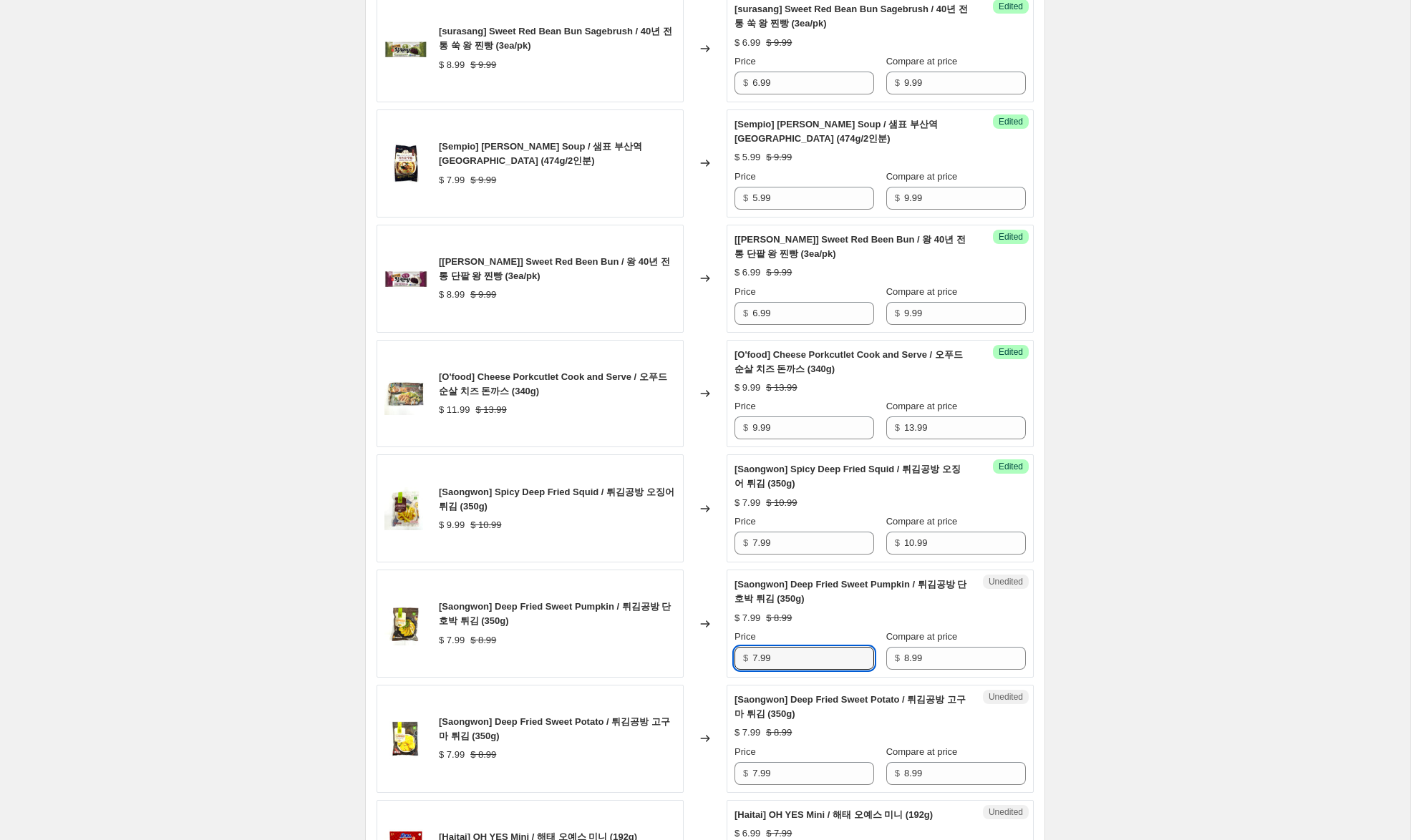
click at [739, 658] on div "$ 7.99" at bounding box center [804, 658] width 140 height 23
type input "6.99"
drag, startPoint x: 749, startPoint y: 771, endPoint x: 722, endPoint y: 768, distance: 27.2
click at [722, 768] on div "[Saongwon] Deep Fried Sweet Potato / 튀김공방 고구마 튀김 (350g) $ 7.99 $ 8.99 Changed t…" at bounding box center [704, 739] width 657 height 108
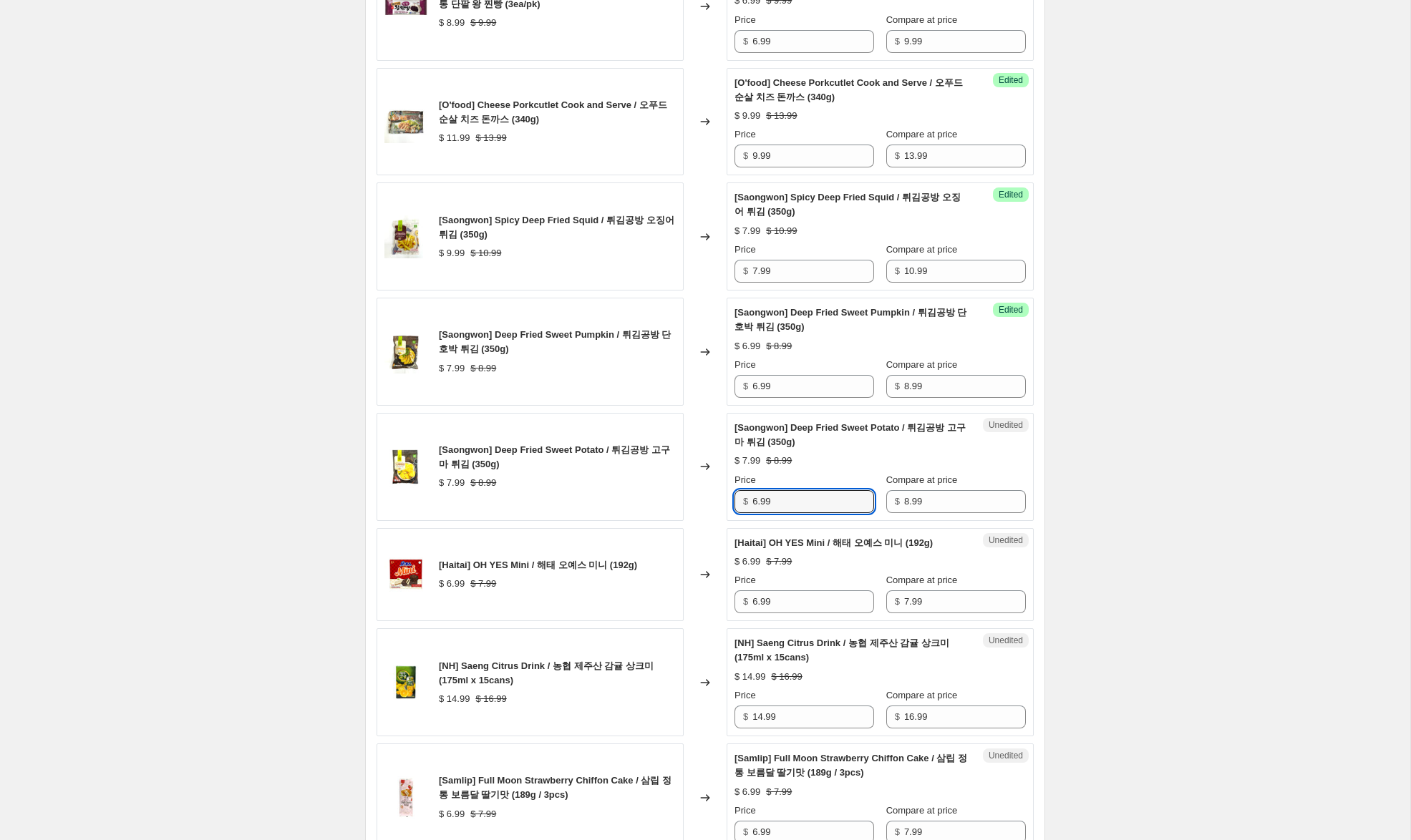
scroll to position [1967, 0]
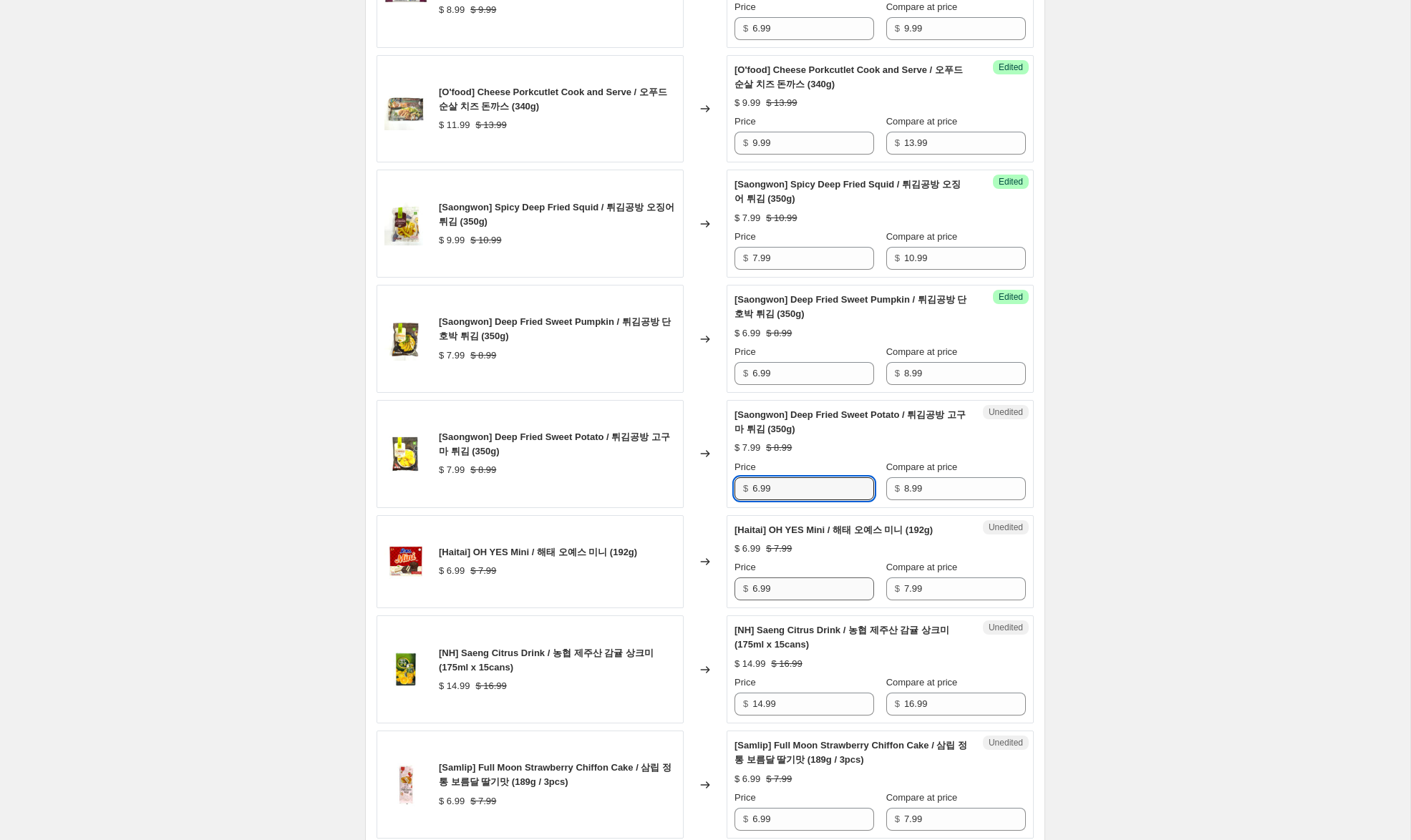
type input "6.99"
drag, startPoint x: 757, startPoint y: 588, endPoint x: 736, endPoint y: 586, distance: 21.1
click at [738, 585] on div "$ 6.99" at bounding box center [804, 588] width 140 height 23
type input "4.99"
click at [758, 705] on input "14.99" at bounding box center [812, 703] width 121 height 23
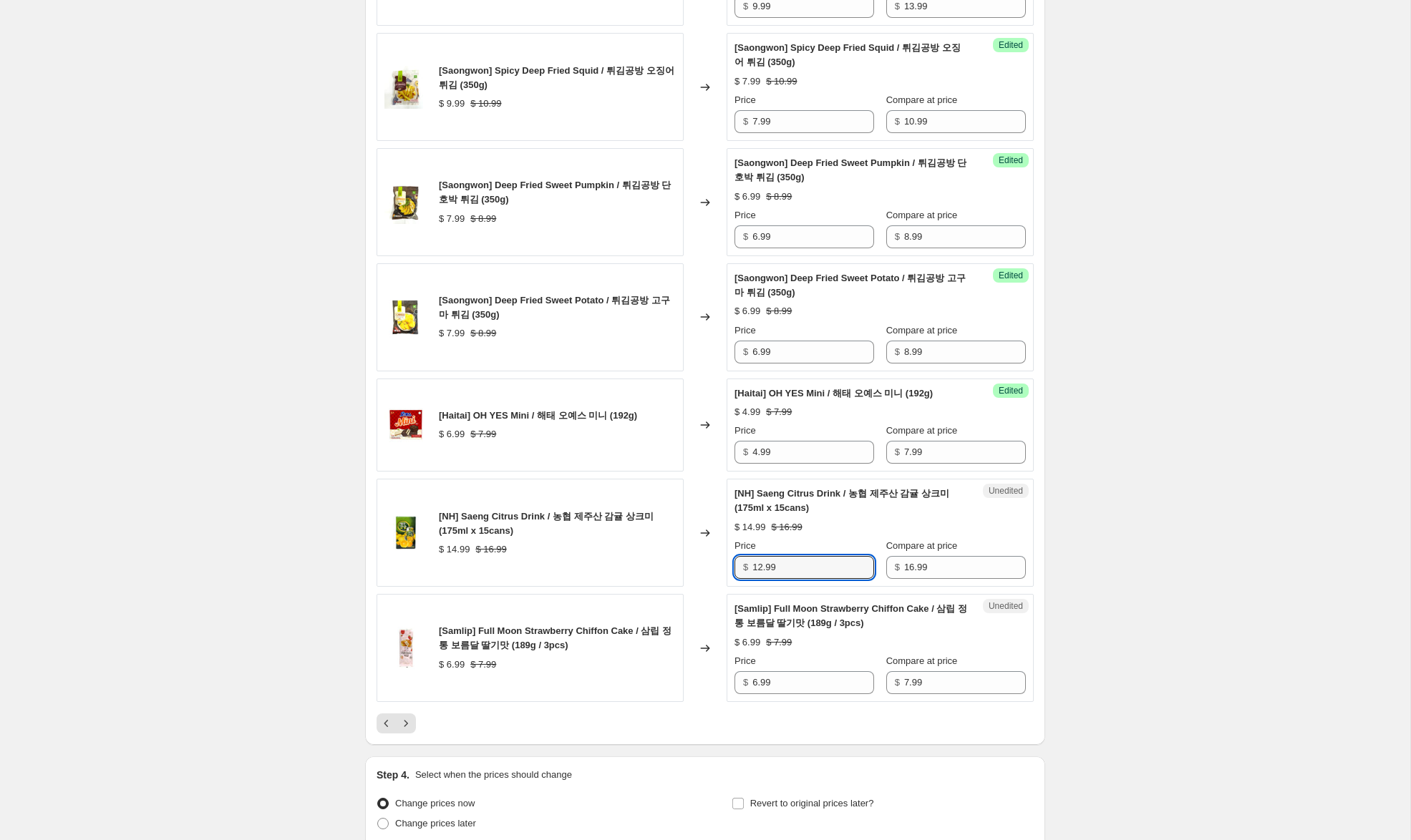
scroll to position [2111, 0]
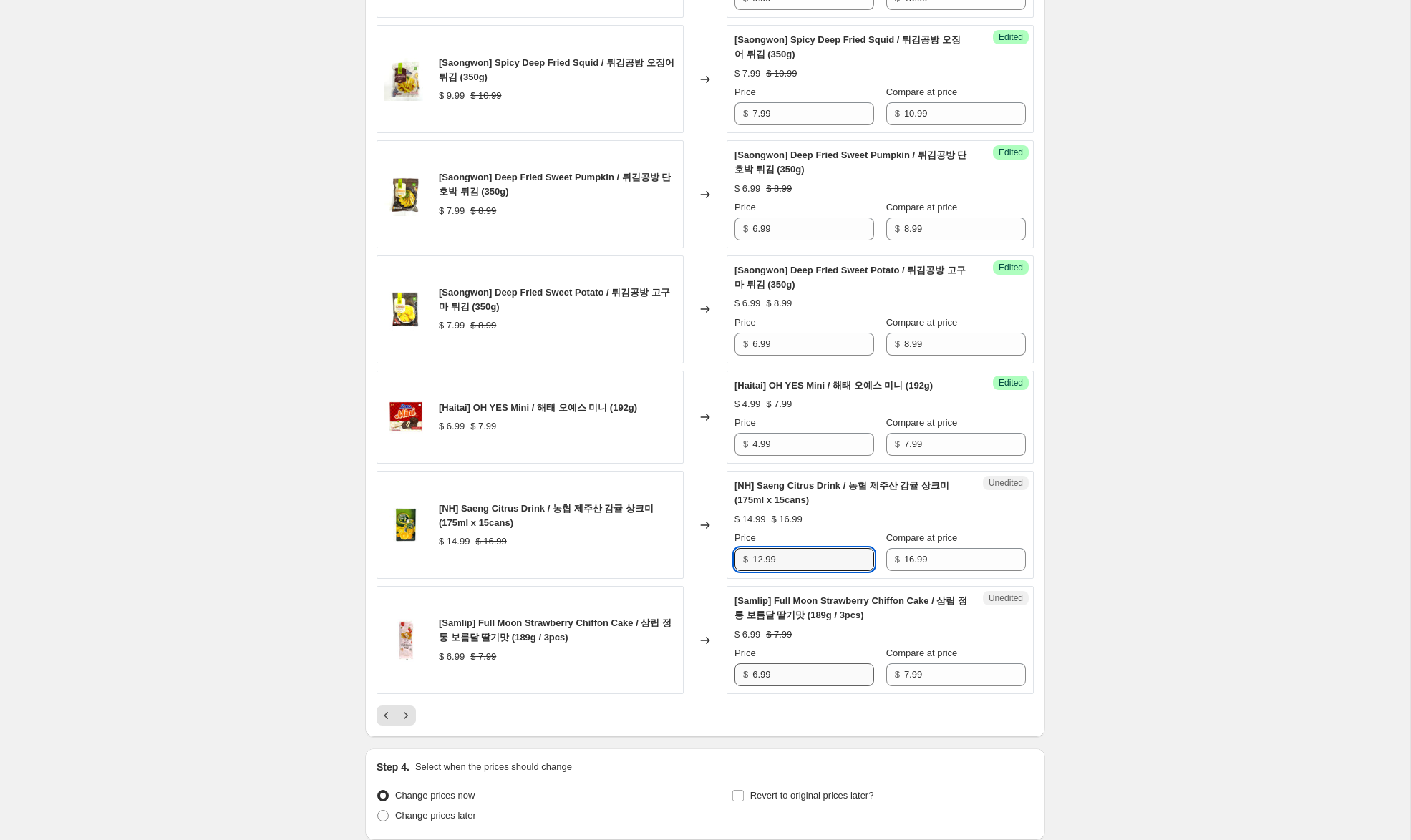
type input "12.99"
drag, startPoint x: 758, startPoint y: 678, endPoint x: 722, endPoint y: 673, distance: 36.3
click at [722, 673] on div "[Samlip] Full Moon Strawberry Chiffon Cake / 삼립 정통 보름달 딸기맛 (189g / 3pcs) $ 6.99…" at bounding box center [704, 640] width 657 height 108
type input "5.99"
click at [406, 717] on icon "Next" at bounding box center [406, 715] width 4 height 6
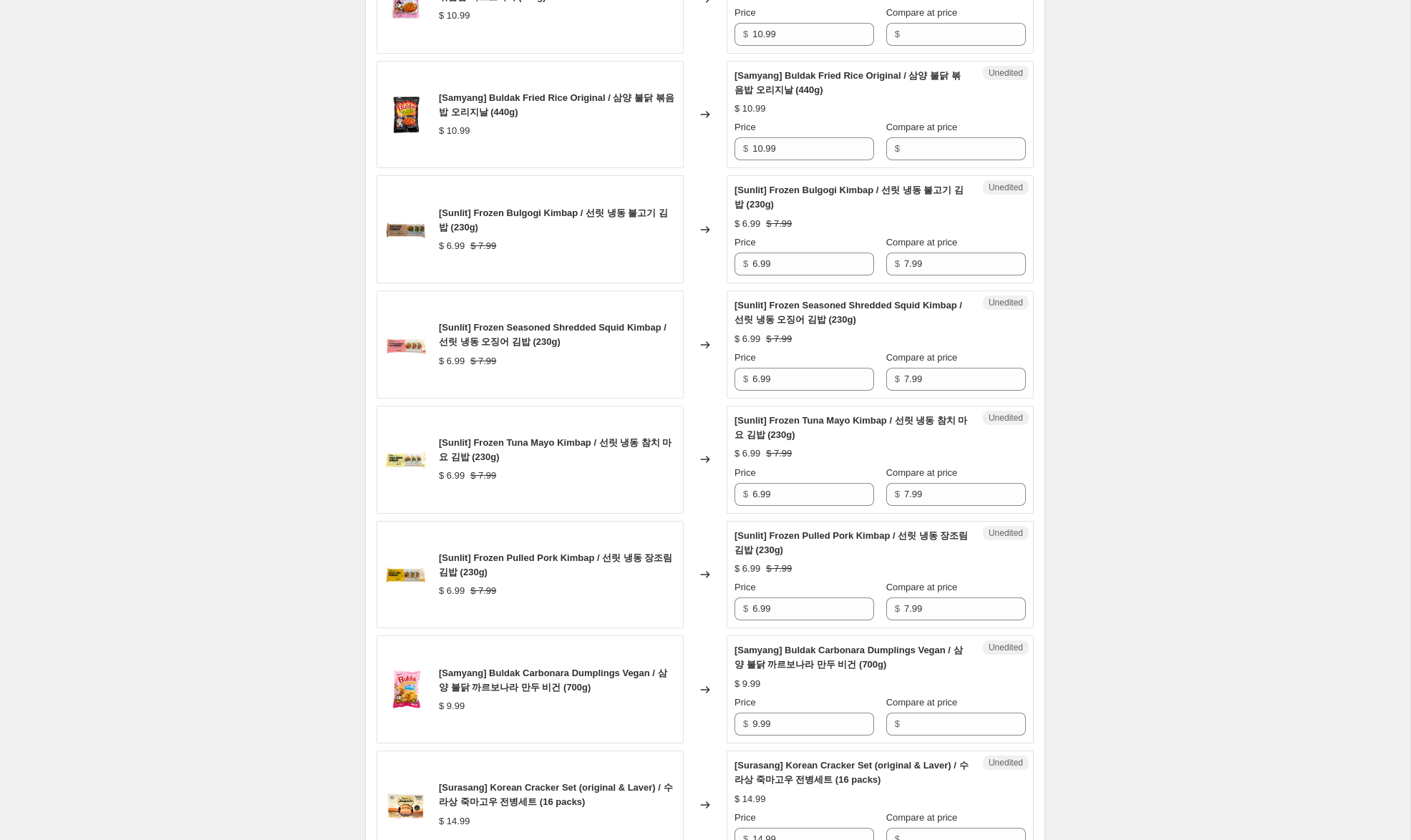
scroll to position [1989, 0]
drag, startPoint x: 758, startPoint y: 583, endPoint x: 738, endPoint y: 580, distance: 20.2
click at [738, 599] on div "$ 6.99" at bounding box center [804, 610] width 140 height 23
type input "5.99"
drag, startPoint x: 750, startPoint y: 468, endPoint x: 692, endPoint y: 447, distance: 61.7
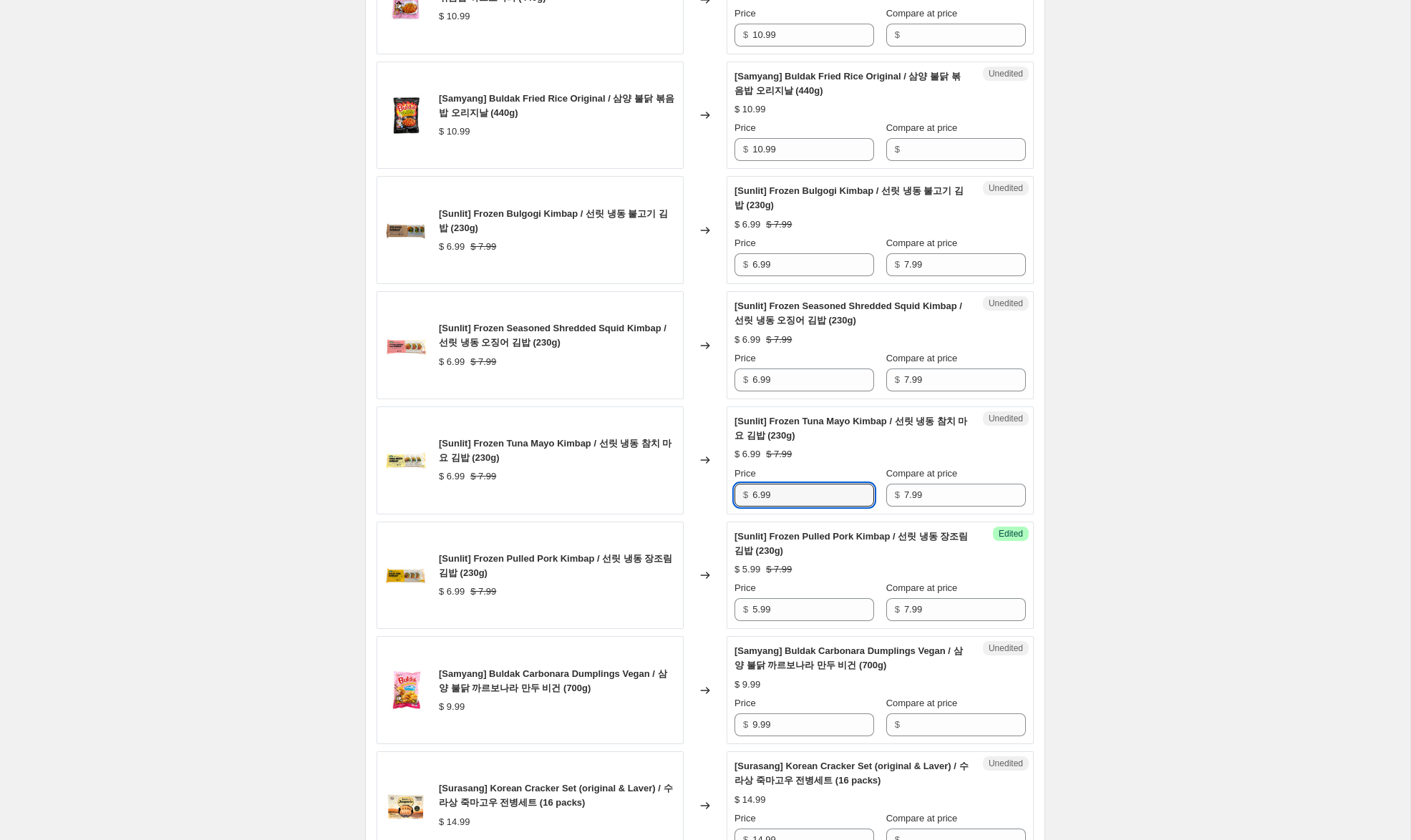
click at [697, 451] on div "[Sunlit] Frozen Tuna Mayo Kimbap / 선릿 냉동 참치 마요 김밥 (230g) $ 6.99 $ 7.99 Changed …" at bounding box center [704, 460] width 657 height 108
type input "5.99"
click at [757, 368] on input "6.99" at bounding box center [812, 380] width 121 height 23
type input "5.99"
drag, startPoint x: 756, startPoint y: 238, endPoint x: 739, endPoint y: 245, distance: 18.4
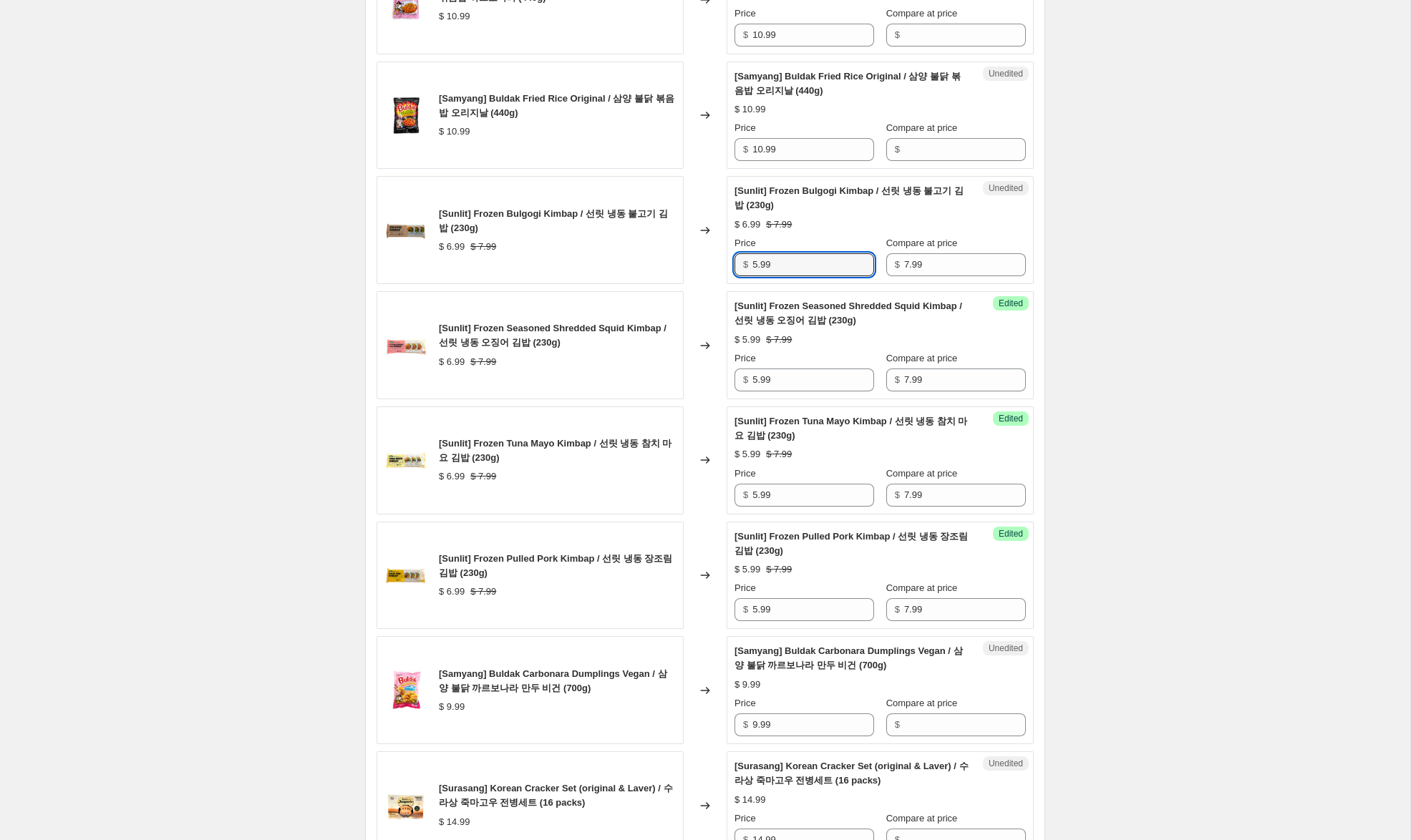
click at [736, 253] on div "$ 5.99" at bounding box center [804, 264] width 140 height 23
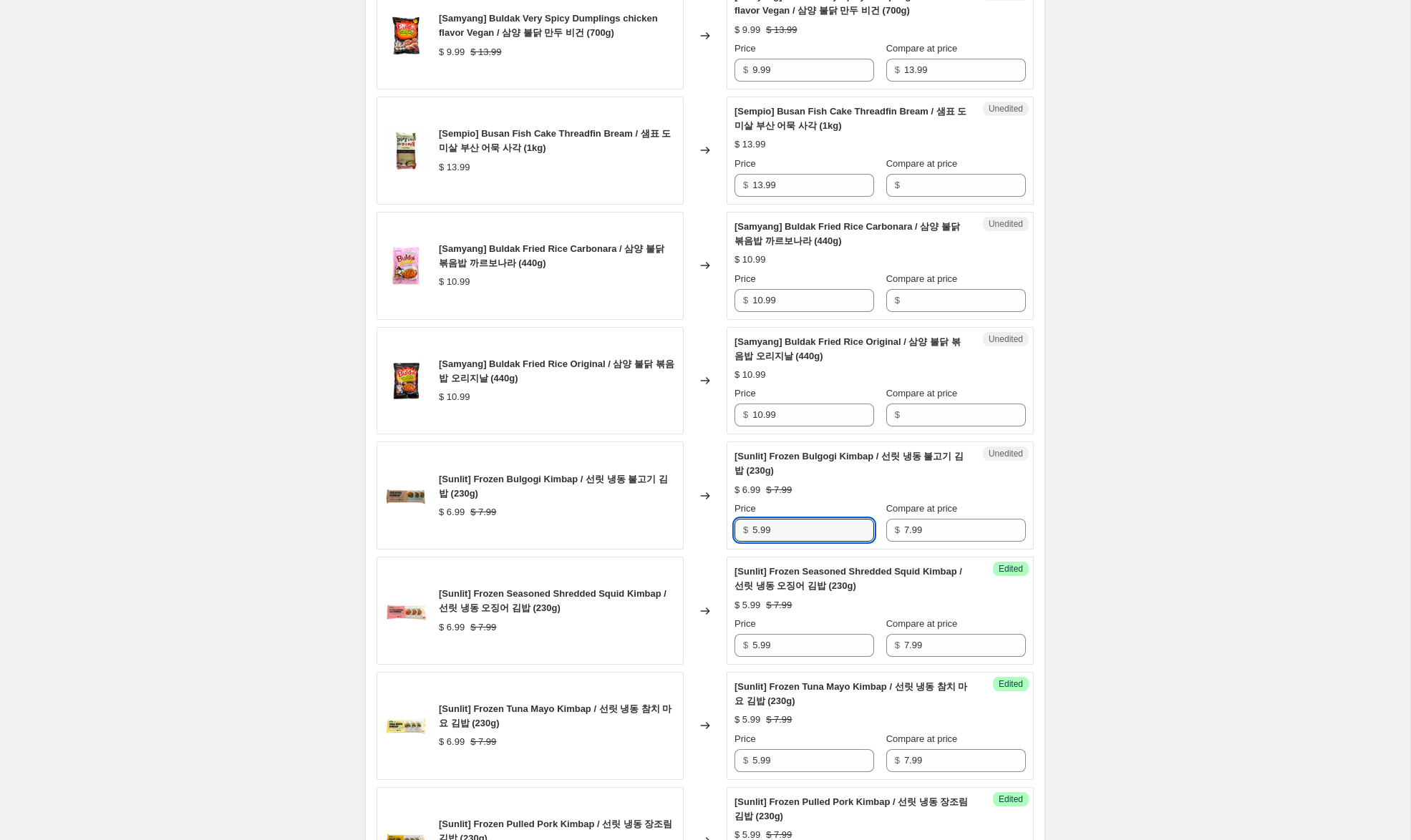
scroll to position [1721, 0]
type input "5.99"
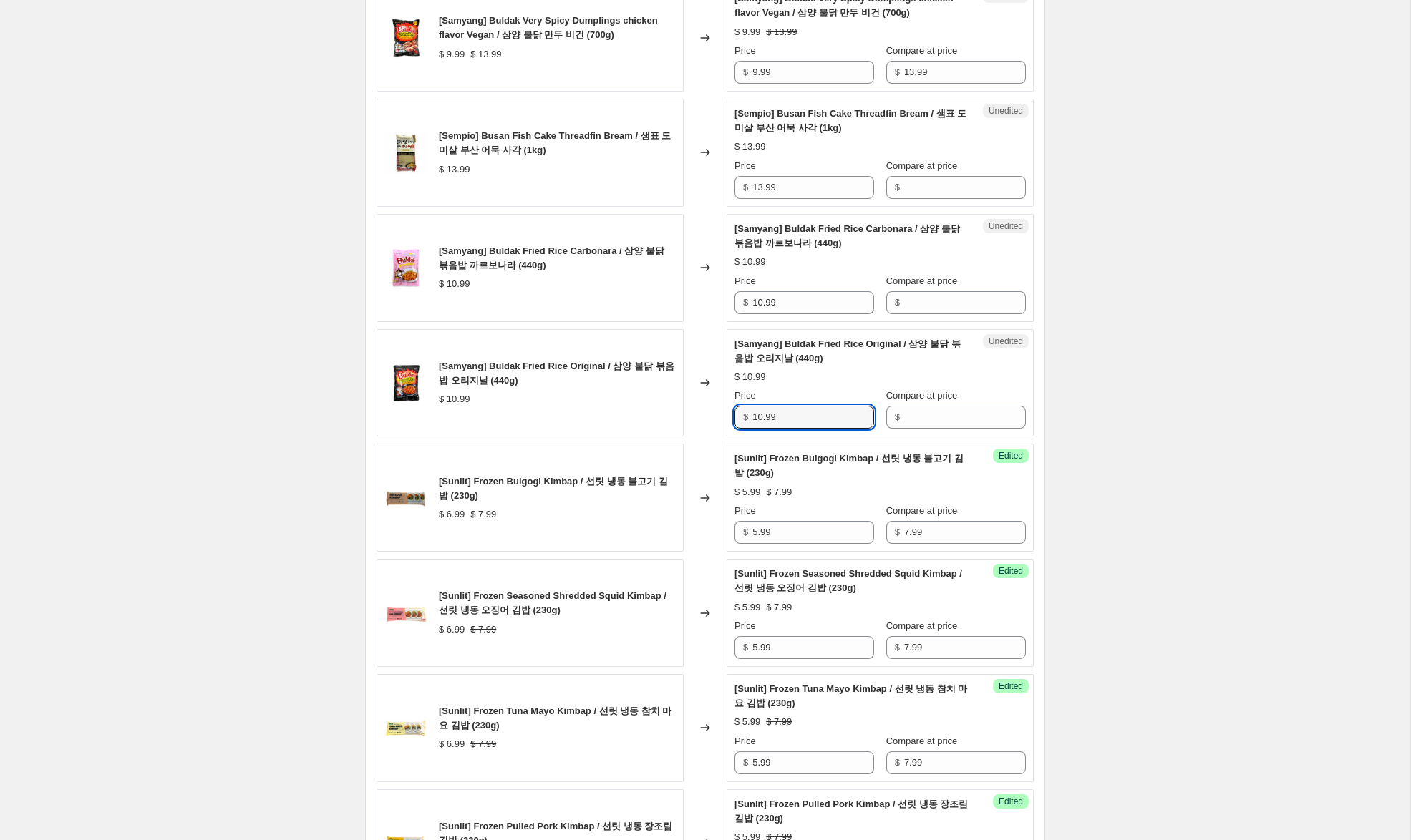
drag, startPoint x: 783, startPoint y: 391, endPoint x: 723, endPoint y: 379, distance: 61.2
click at [723, 379] on div "[Samyang] Buldak Fried Rice Original / 삼양 불닭 볶음밥 오리지날 (440g) $ 10.99 Changed to…" at bounding box center [704, 383] width 657 height 108
click at [923, 291] on input "Compare at price" at bounding box center [964, 302] width 121 height 23
paste input "10.99"
type input "10.99"
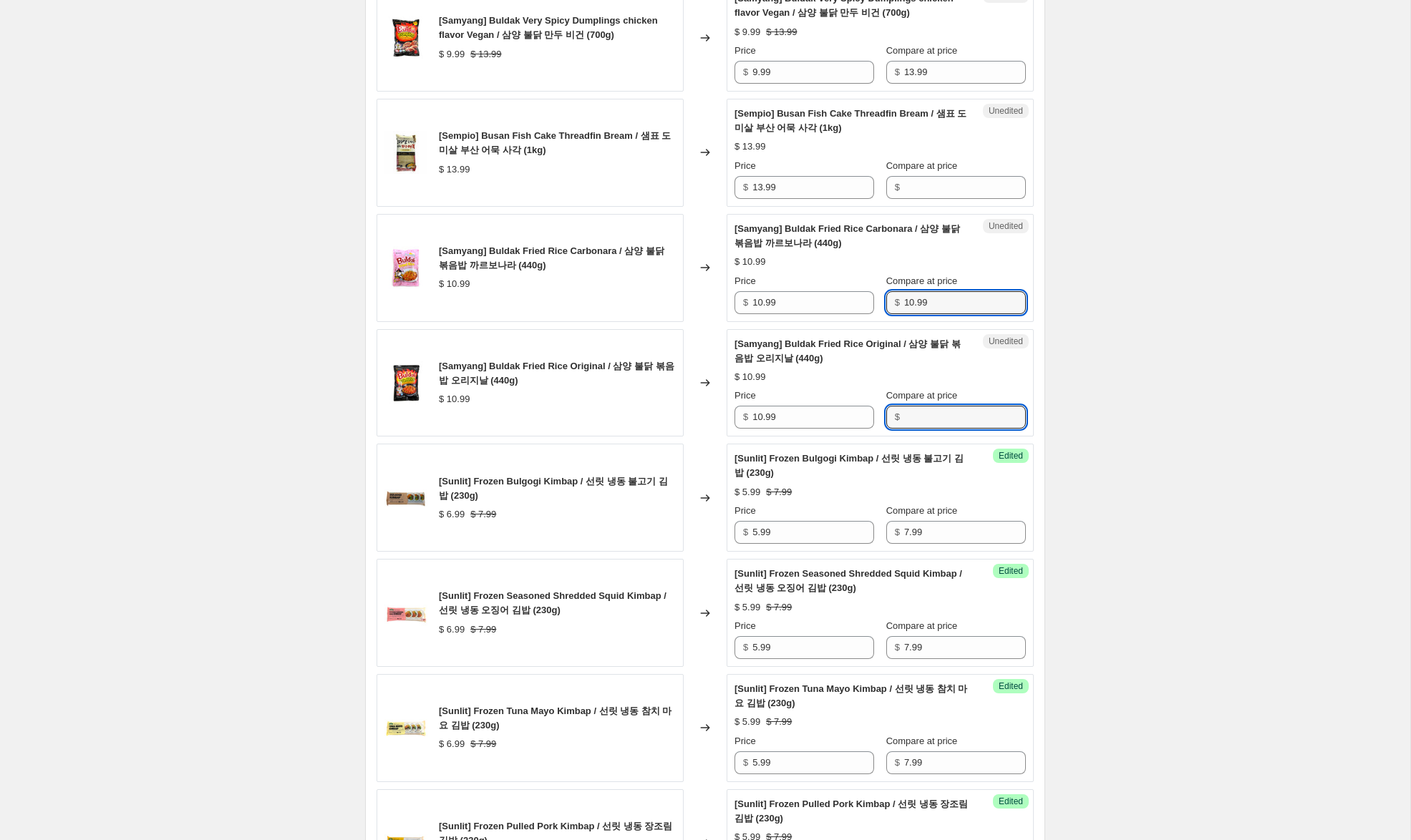
drag, startPoint x: 930, startPoint y: 388, endPoint x: 865, endPoint y: 367, distance: 68.3
click at [929, 406] on input "Compare at price" at bounding box center [964, 417] width 121 height 23
paste input "10.99"
type input "10.99"
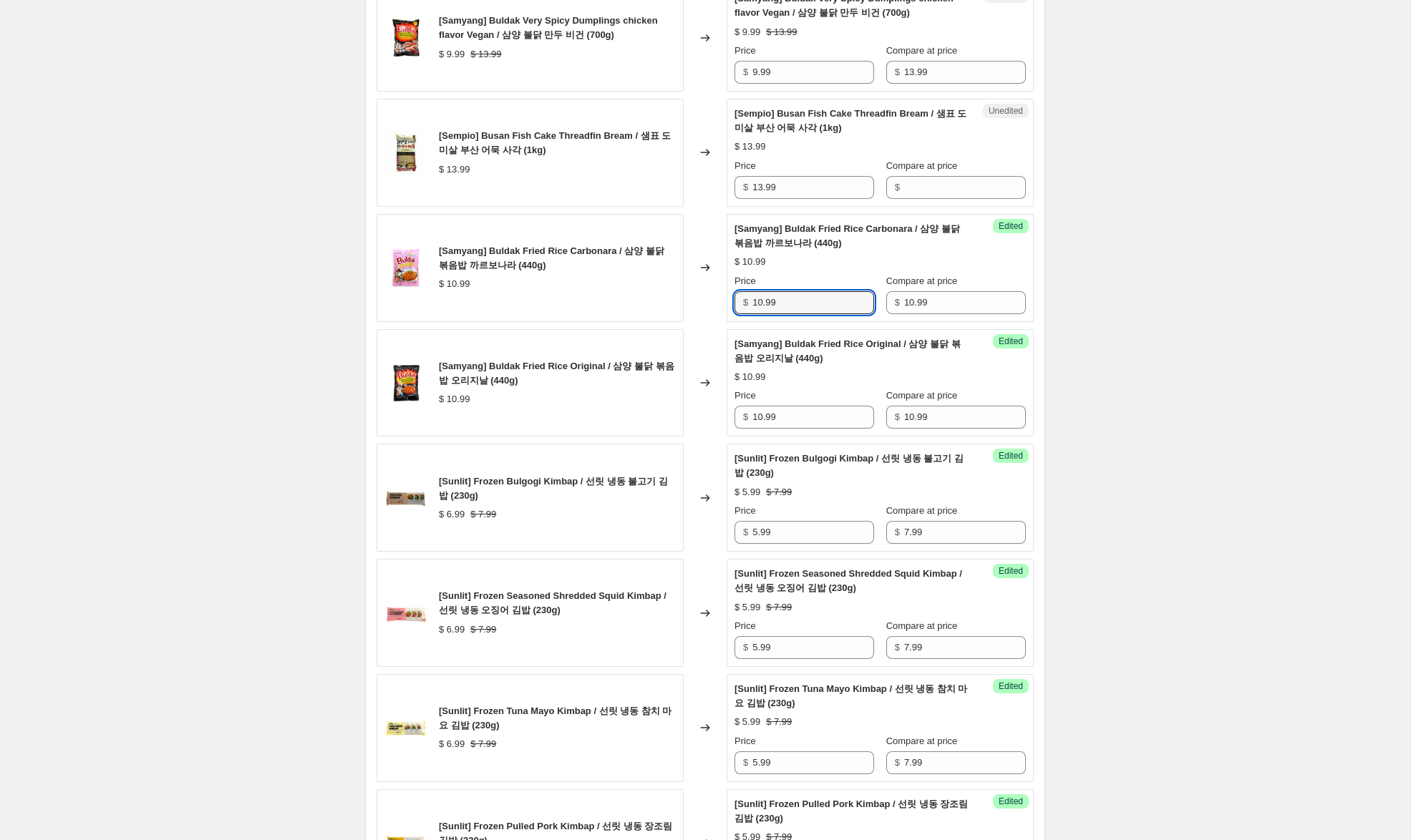
drag, startPoint x: 761, startPoint y: 273, endPoint x: 719, endPoint y: 264, distance: 43.0
click at [719, 264] on div "[Samyang] Buldak Fried Rice Carbonara / 삼양 불닭 볶음밥 까르보나라 (440g) $ 10.99 Changed …" at bounding box center [704, 268] width 657 height 108
type input "7.99"
drag, startPoint x: 757, startPoint y: 388, endPoint x: 706, endPoint y: 381, distance: 51.5
click at [706, 381] on div "[Samyang] Buldak Fried Rice Original / 삼양 불닭 볶음밥 오리지날 (440g) $ 10.99 Changed to…" at bounding box center [704, 383] width 657 height 108
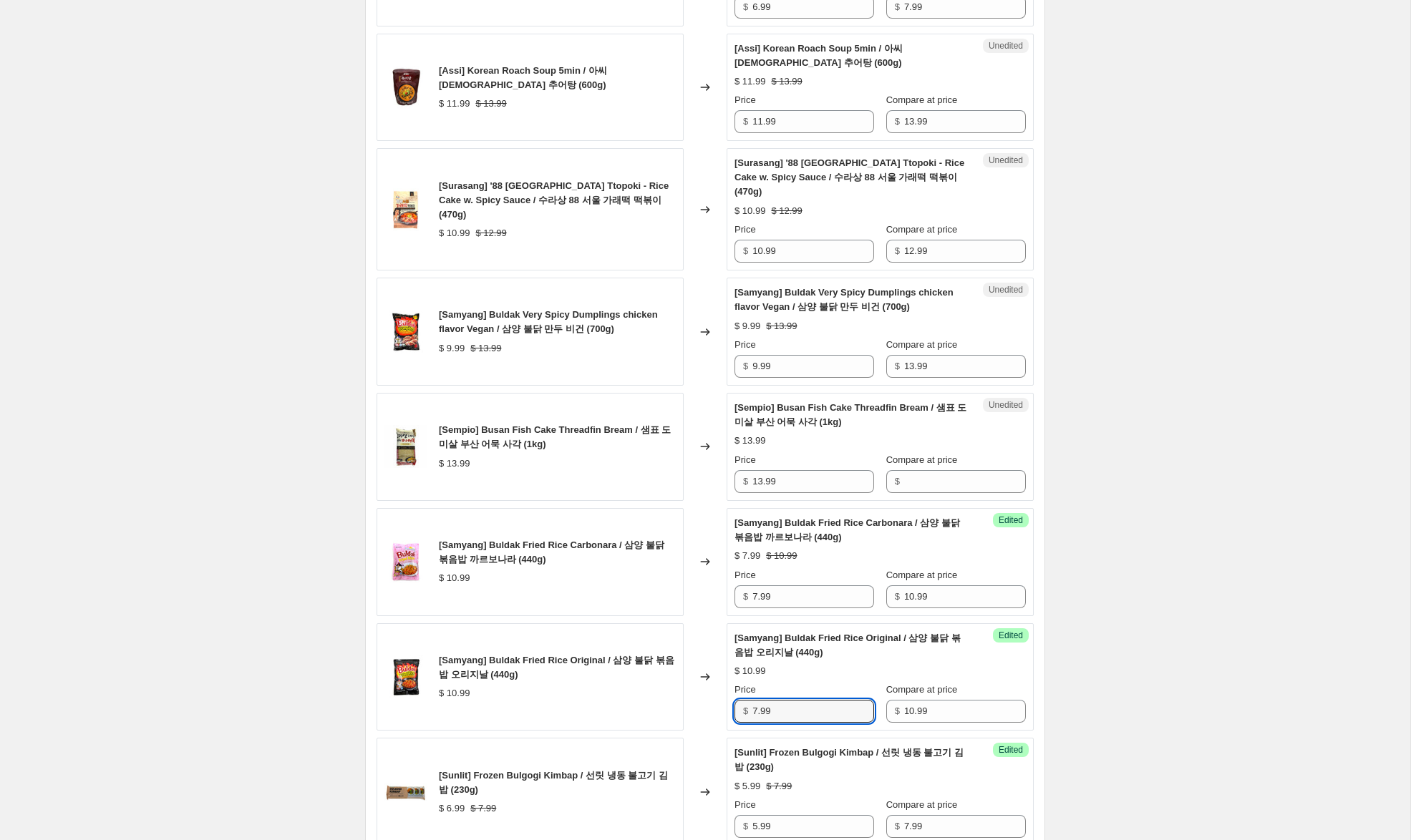
scroll to position [1425, 0]
type input "7.99"
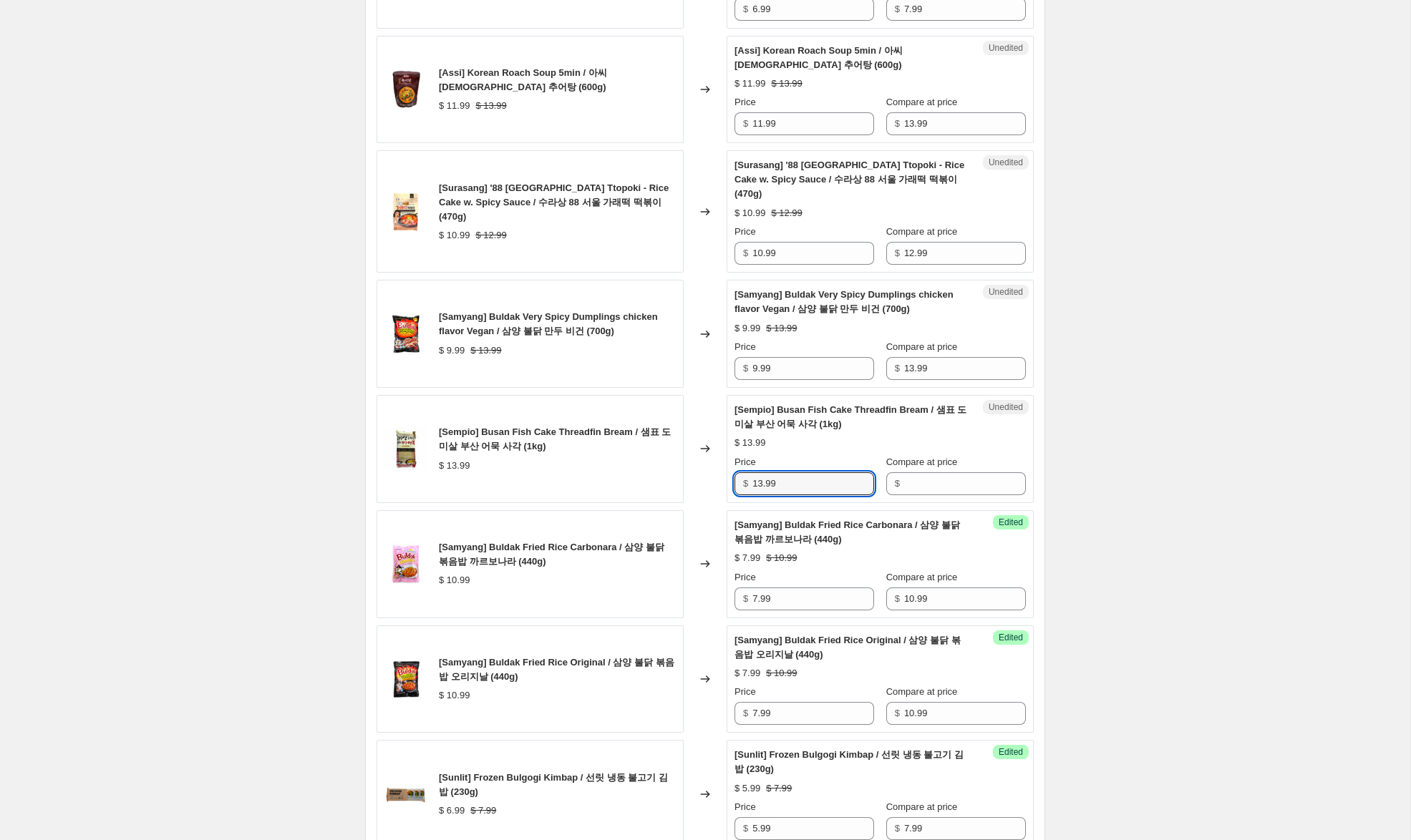
drag, startPoint x: 790, startPoint y: 456, endPoint x: 708, endPoint y: 449, distance: 82.3
click at [708, 449] on div "[Sempio] Busan Fish Cake Threadfin Bream / 샘표 도미살 부산 어묵 사각 (1kg) $ 13.99 Change…" at bounding box center [704, 449] width 657 height 108
drag, startPoint x: 914, startPoint y: 457, endPoint x: 853, endPoint y: 451, distance: 61.3
click at [913, 472] on input "Compare at price" at bounding box center [964, 484] width 121 height 23
paste input "13.99"
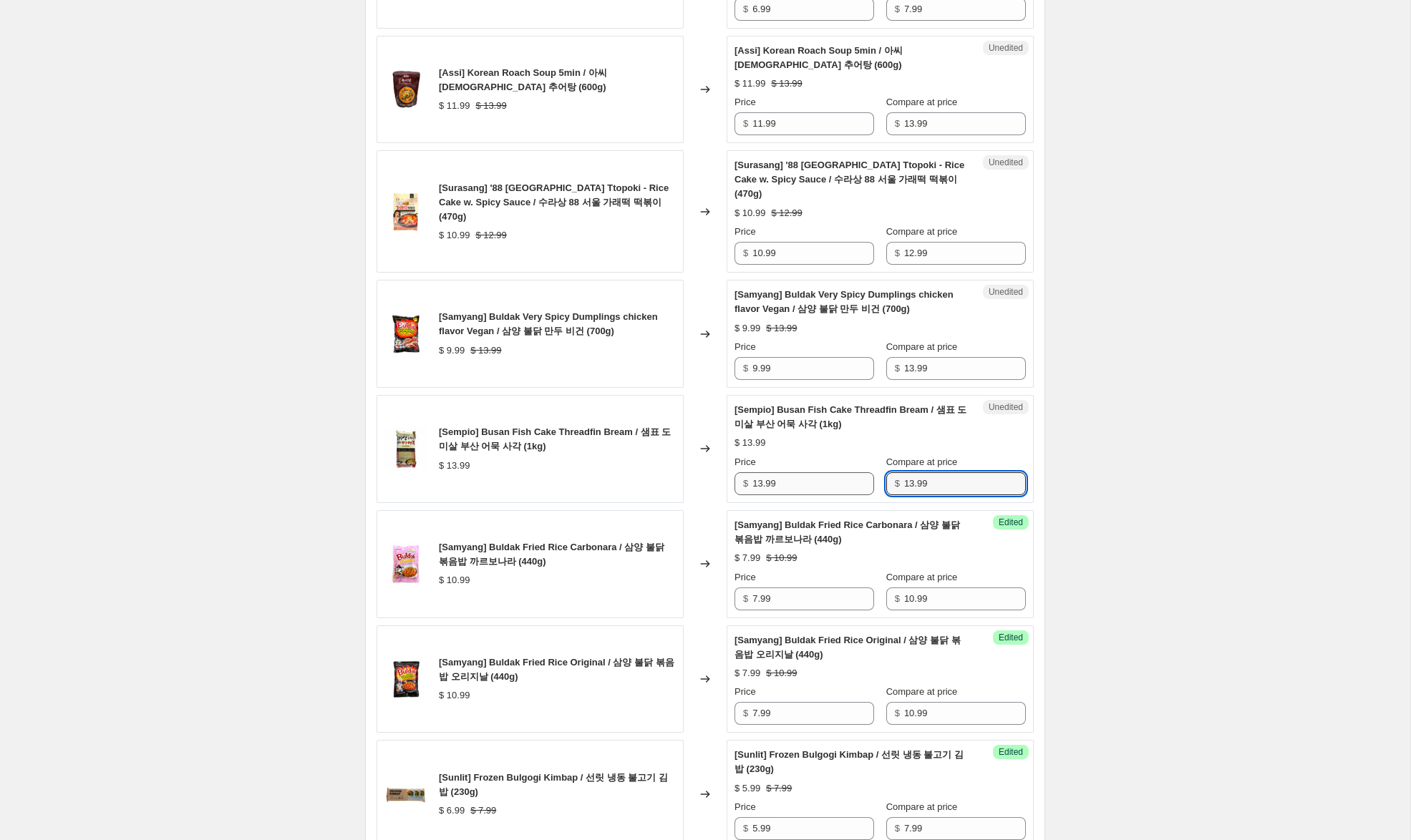
type input "13.99"
drag, startPoint x: 763, startPoint y: 458, endPoint x: 704, endPoint y: 444, distance: 60.6
click at [704, 444] on div "[Sempio] Busan Fish Cake Threadfin Bream / 샘표 도미살 부산 어묵 사각 (1kg) $ 13.99 Change…" at bounding box center [704, 449] width 657 height 108
type input "8.99"
drag, startPoint x: 758, startPoint y: 341, endPoint x: 697, endPoint y: 331, distance: 61.8
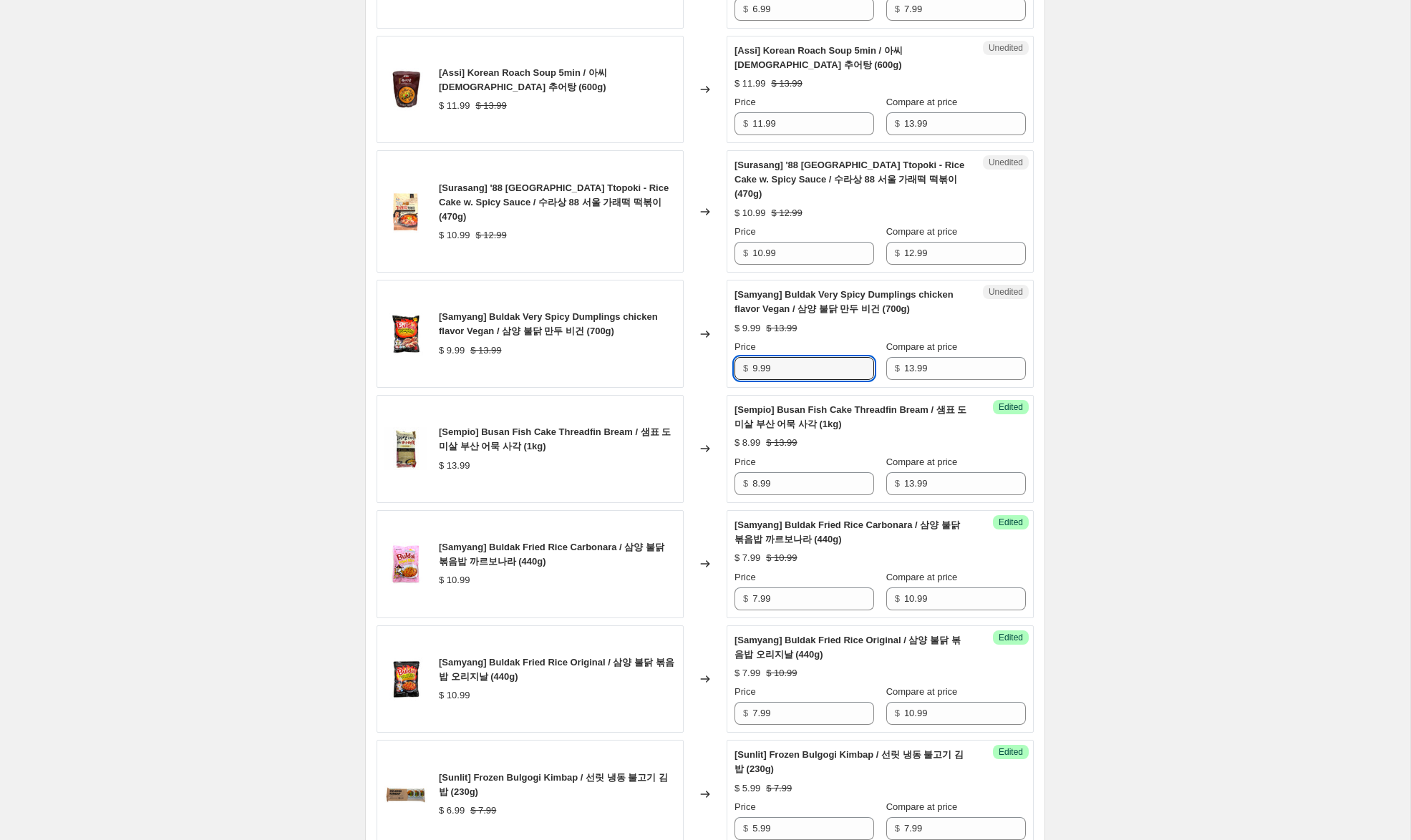
click at [710, 333] on div "[Samyang] Buldak Very Spicy Dumplings chicken flavor Vegan / 삼양 불닭 만두 비건 (700g)…" at bounding box center [704, 333] width 657 height 108
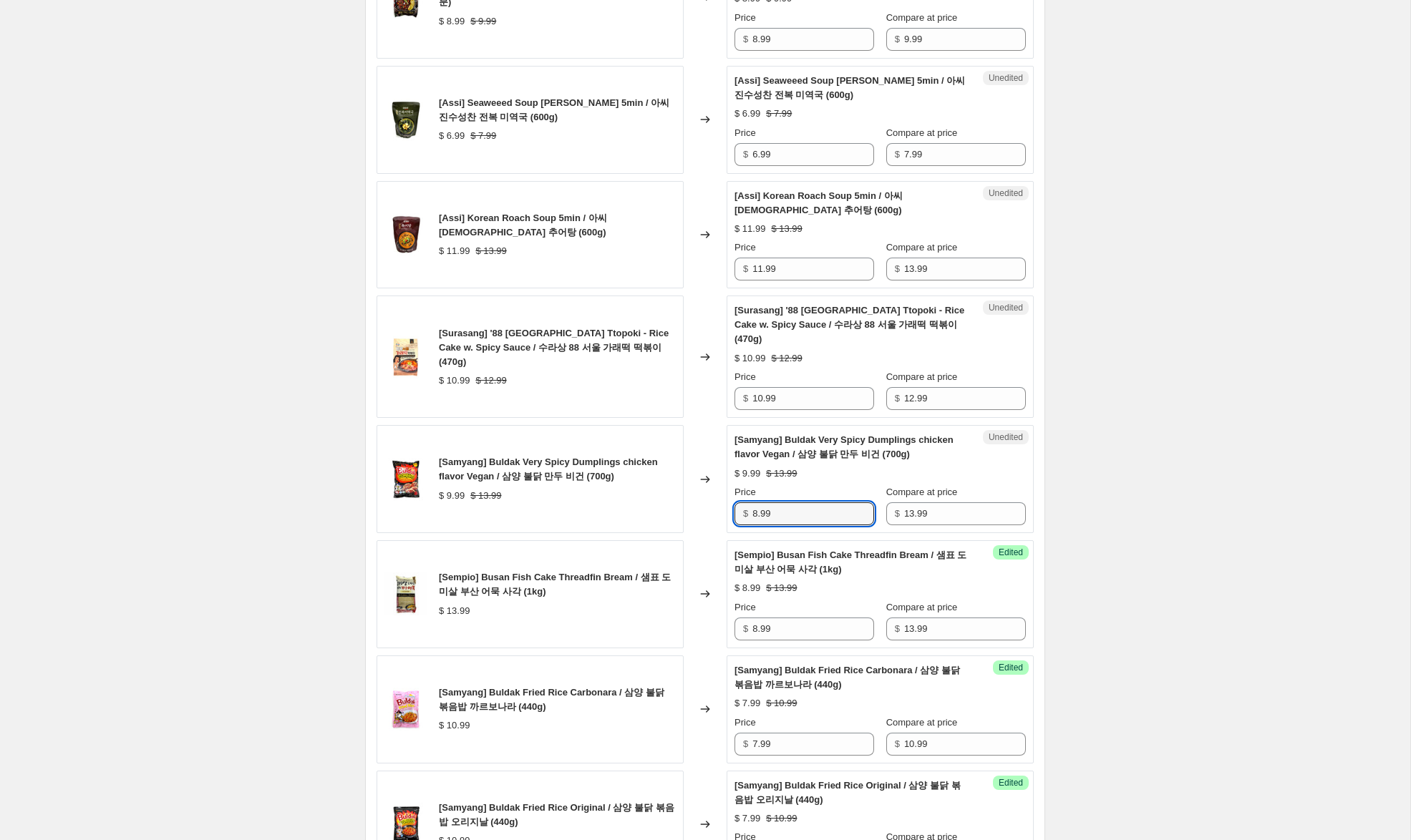
scroll to position [1273, 0]
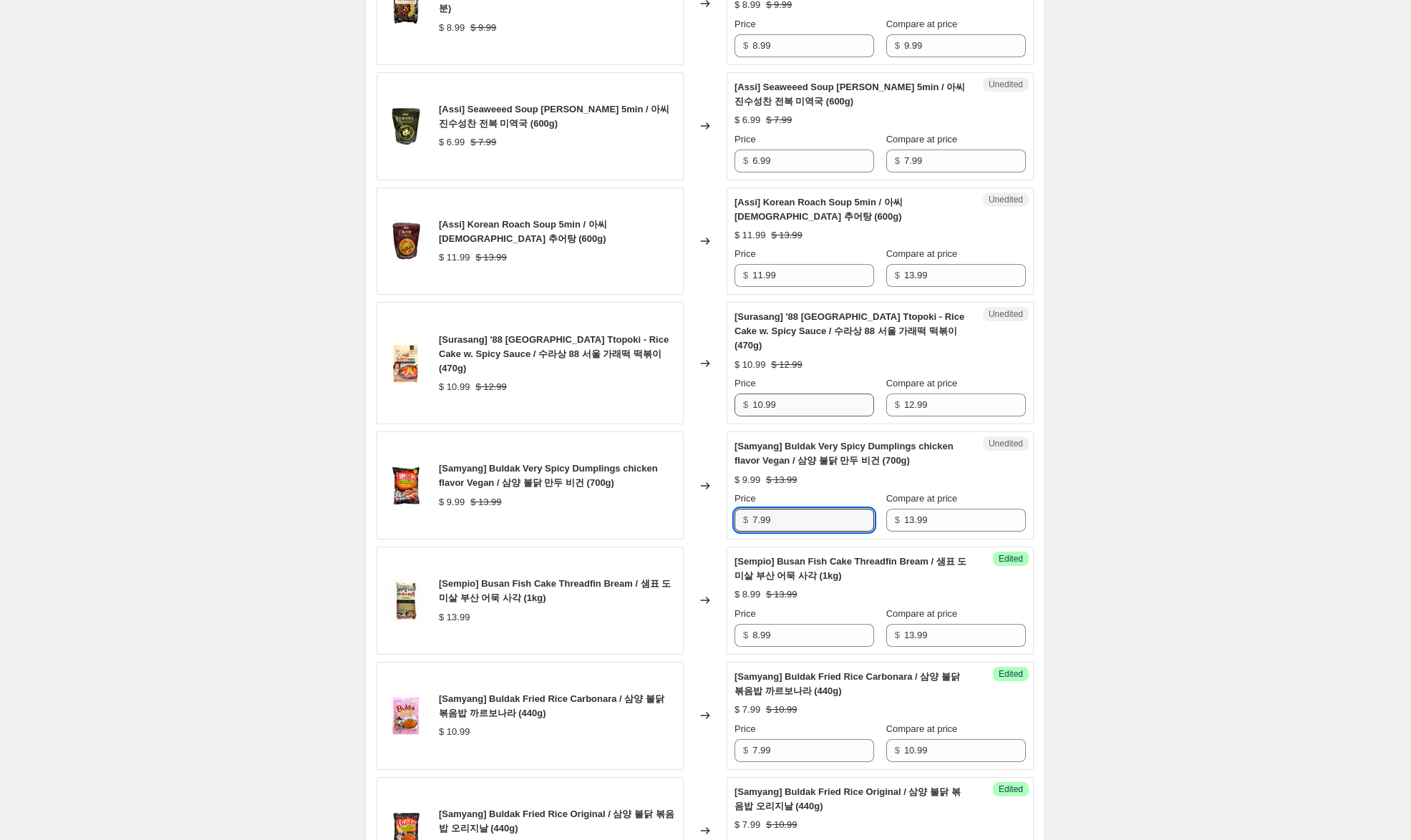
type input "7.99"
drag, startPoint x: 762, startPoint y: 379, endPoint x: 708, endPoint y: 368, distance: 55.1
click at [709, 368] on div "[Surasang] '88 [GEOGRAPHIC_DATA] Ttopoki - Rice Cake w. Spicy Sauce / 수라상 88 서울…" at bounding box center [704, 363] width 657 height 122
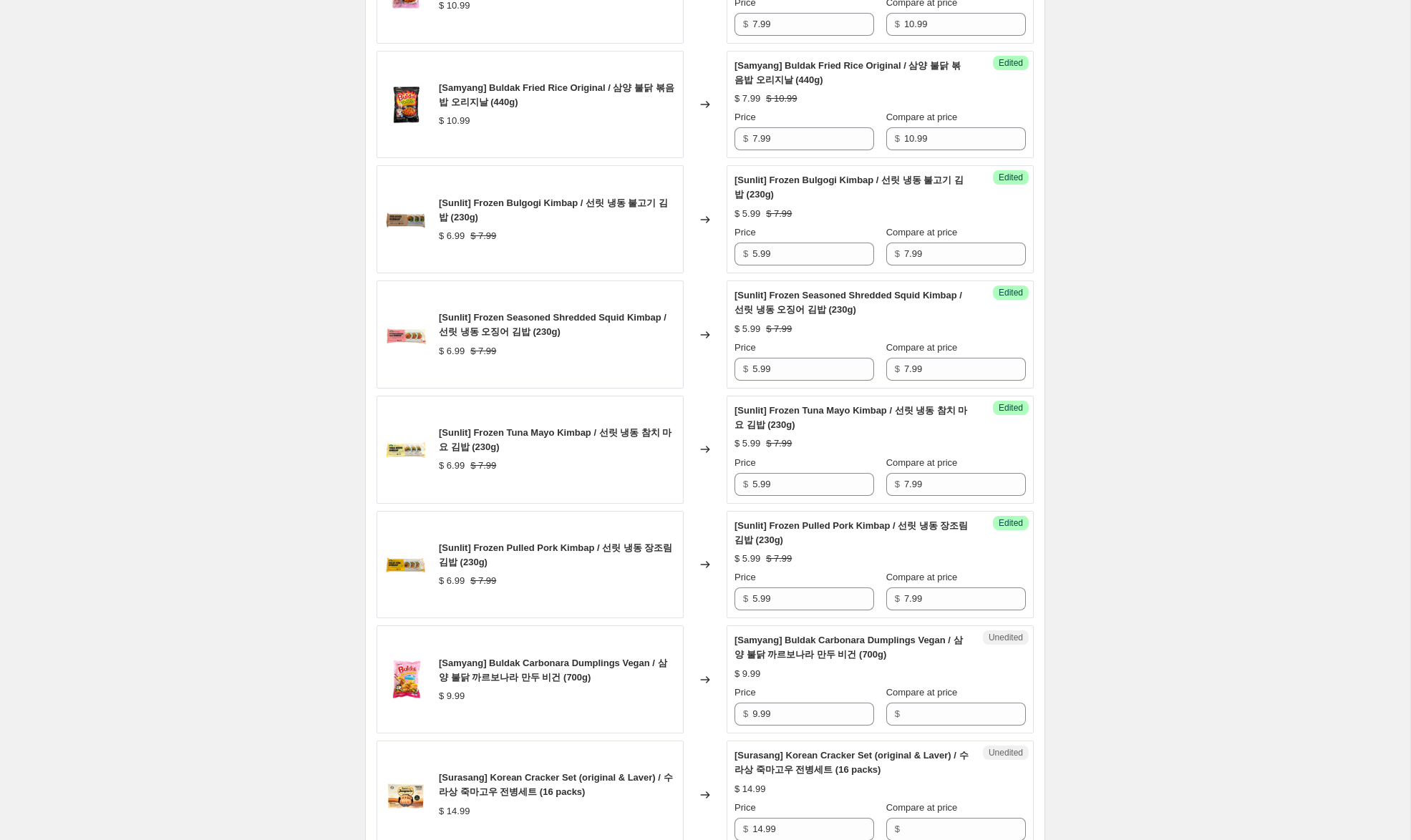
scroll to position [2244, 0]
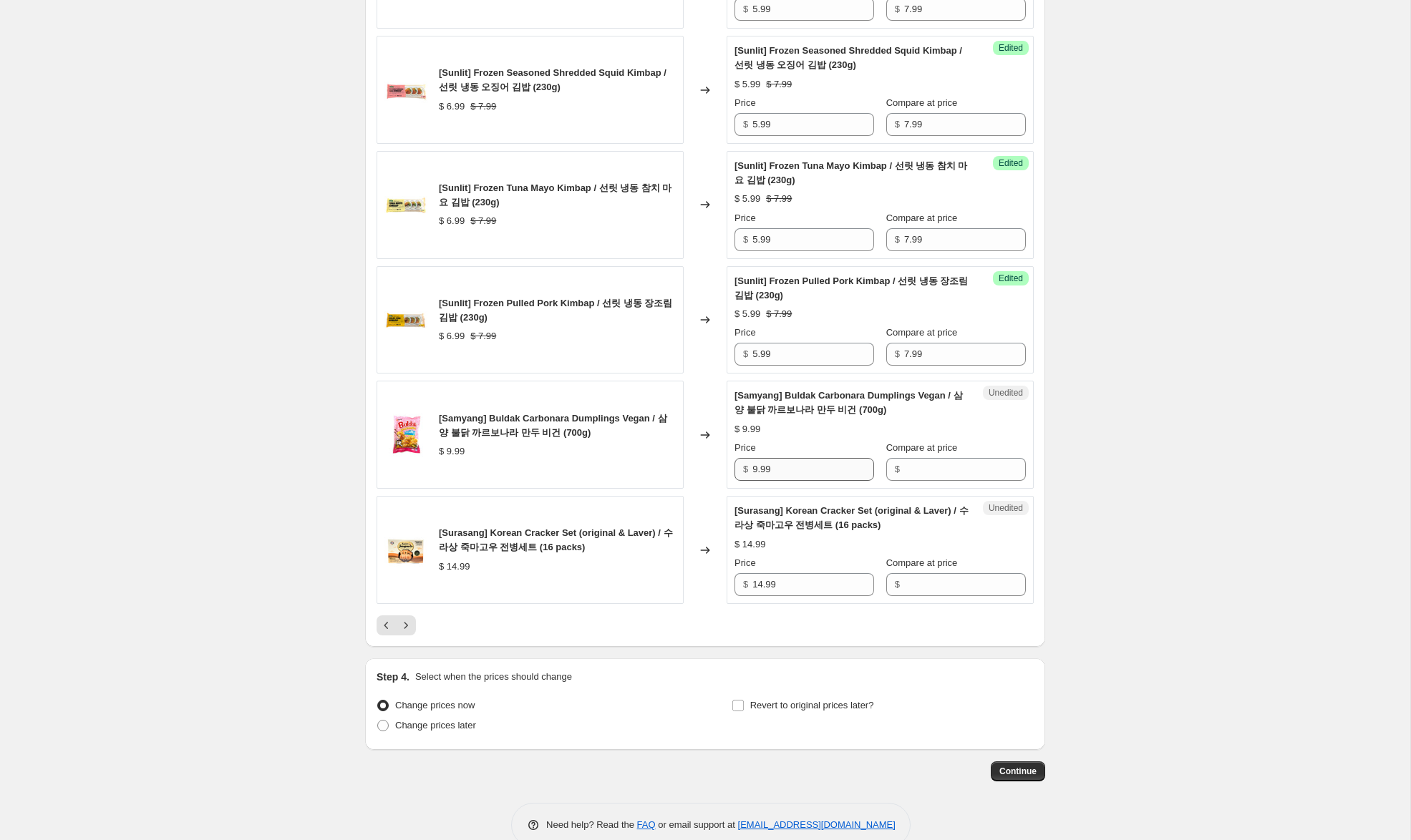
type input "7.99"
drag, startPoint x: 754, startPoint y: 445, endPoint x: 706, endPoint y: 445, distance: 48.0
click at [706, 445] on div "[Samyang] Buldak Carbonara Dumplings Vegan / 삼양 불닭 까르보나라 만두 비건 (700g) $ 9.99 Ch…" at bounding box center [704, 435] width 657 height 108
drag, startPoint x: 925, startPoint y: 441, endPoint x: 812, endPoint y: 441, distance: 113.0
click at [915, 458] on input "Compare at price" at bounding box center [964, 469] width 121 height 23
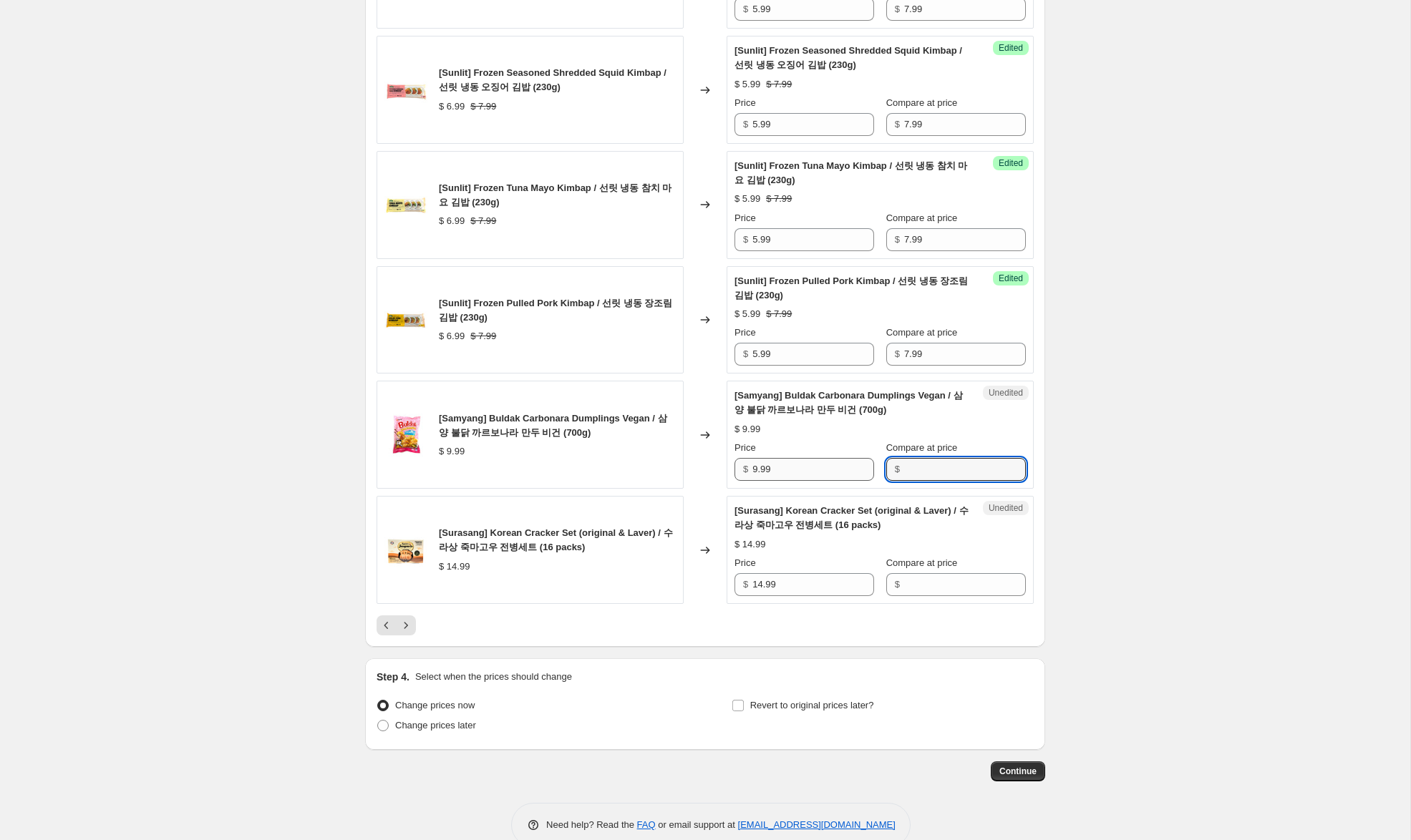
paste input "9.99"
type input "9.99"
drag, startPoint x: 758, startPoint y: 442, endPoint x: 639, endPoint y: 412, distance: 122.7
click at [676, 420] on div "[Samyang] Buldak Carbonara Dumplings Vegan / 삼양 불닭 까르보나라 만두 비건 (700g) $ 9.99 Ch…" at bounding box center [704, 435] width 657 height 108
type input "7.99"
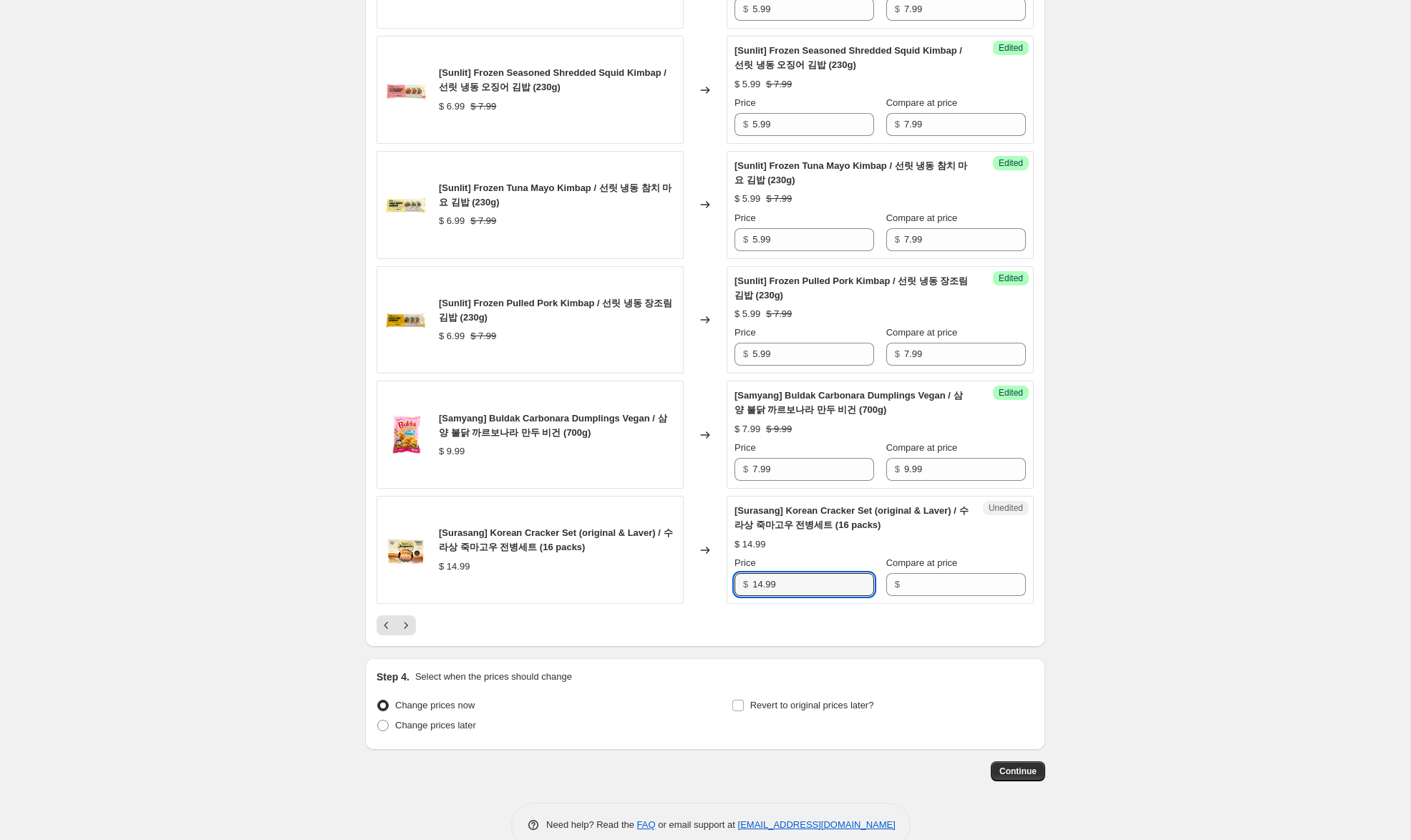
drag, startPoint x: 811, startPoint y: 555, endPoint x: 697, endPoint y: 553, distance: 114.0
click at [697, 553] on div "[Surasang] Korean Cracker Set (original & Laver) / 수라상 죽마고우 전병세트 (16 packs) $ 1…" at bounding box center [704, 550] width 657 height 108
click at [954, 573] on input "Compare at price" at bounding box center [964, 584] width 121 height 23
paste input "14.99"
type input "14.99"
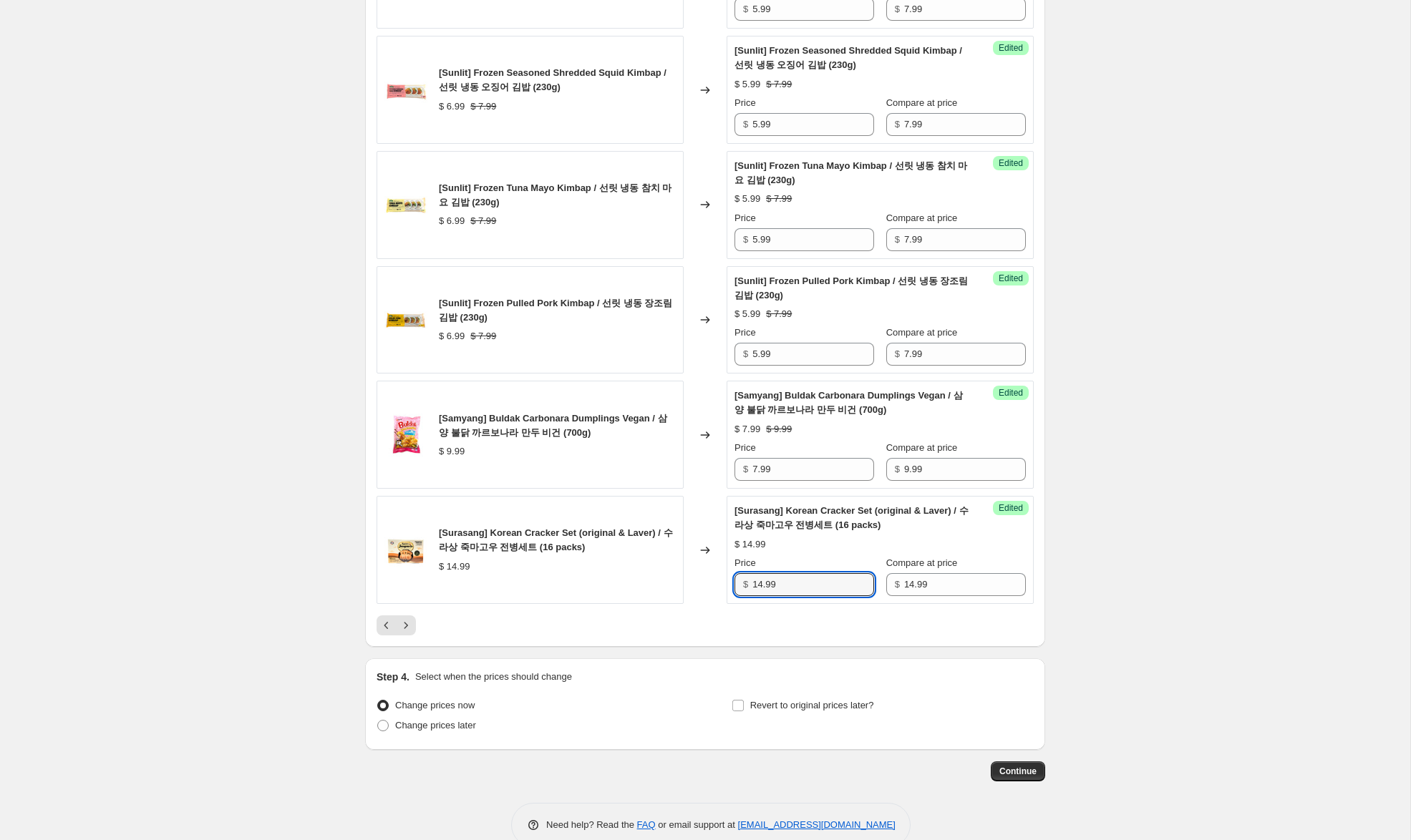
drag, startPoint x: 761, startPoint y: 556, endPoint x: 745, endPoint y: 555, distance: 16.0
click at [747, 573] on div "$ 14.99" at bounding box center [804, 584] width 140 height 23
type input "9.99"
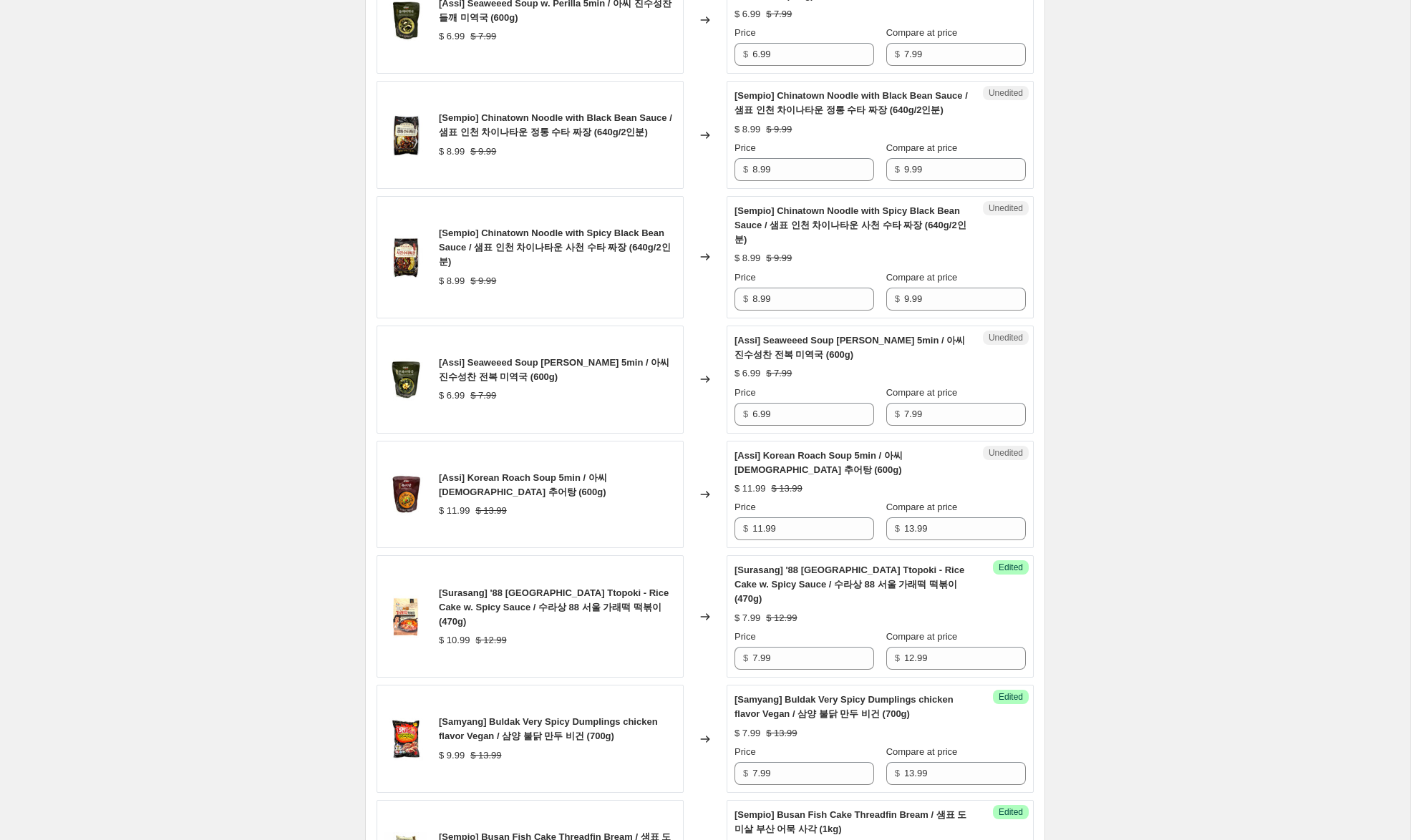
scroll to position [1000, 0]
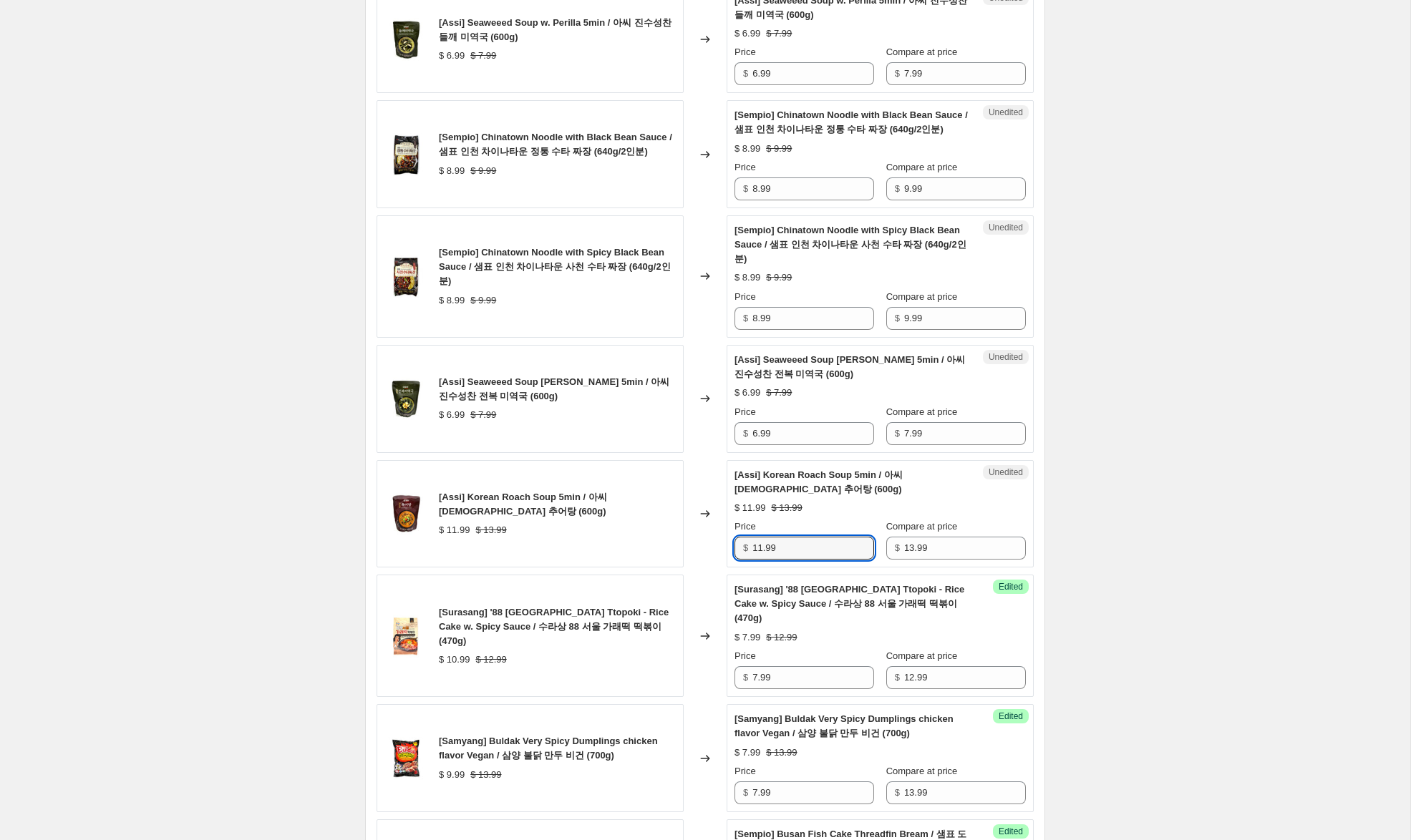
drag, startPoint x: 761, startPoint y: 534, endPoint x: 681, endPoint y: 534, distance: 80.0
click at [681, 534] on div "[Assi] Korean Roach Soup 5min / 아씨 [DEMOGRAPHIC_DATA] 추어탕 (600g) $ 11.99 $ 13.9…" at bounding box center [704, 514] width 657 height 108
type input "7.99"
drag, startPoint x: 758, startPoint y: 422, endPoint x: 713, endPoint y: 412, distance: 46.1
click at [714, 410] on div "[Assi] Seaweeed Soup [PERSON_NAME] 5min / 아씨 진수성찬 전복 미역국 (600g) $ 6.99 $ 7.99 C…" at bounding box center [704, 399] width 657 height 108
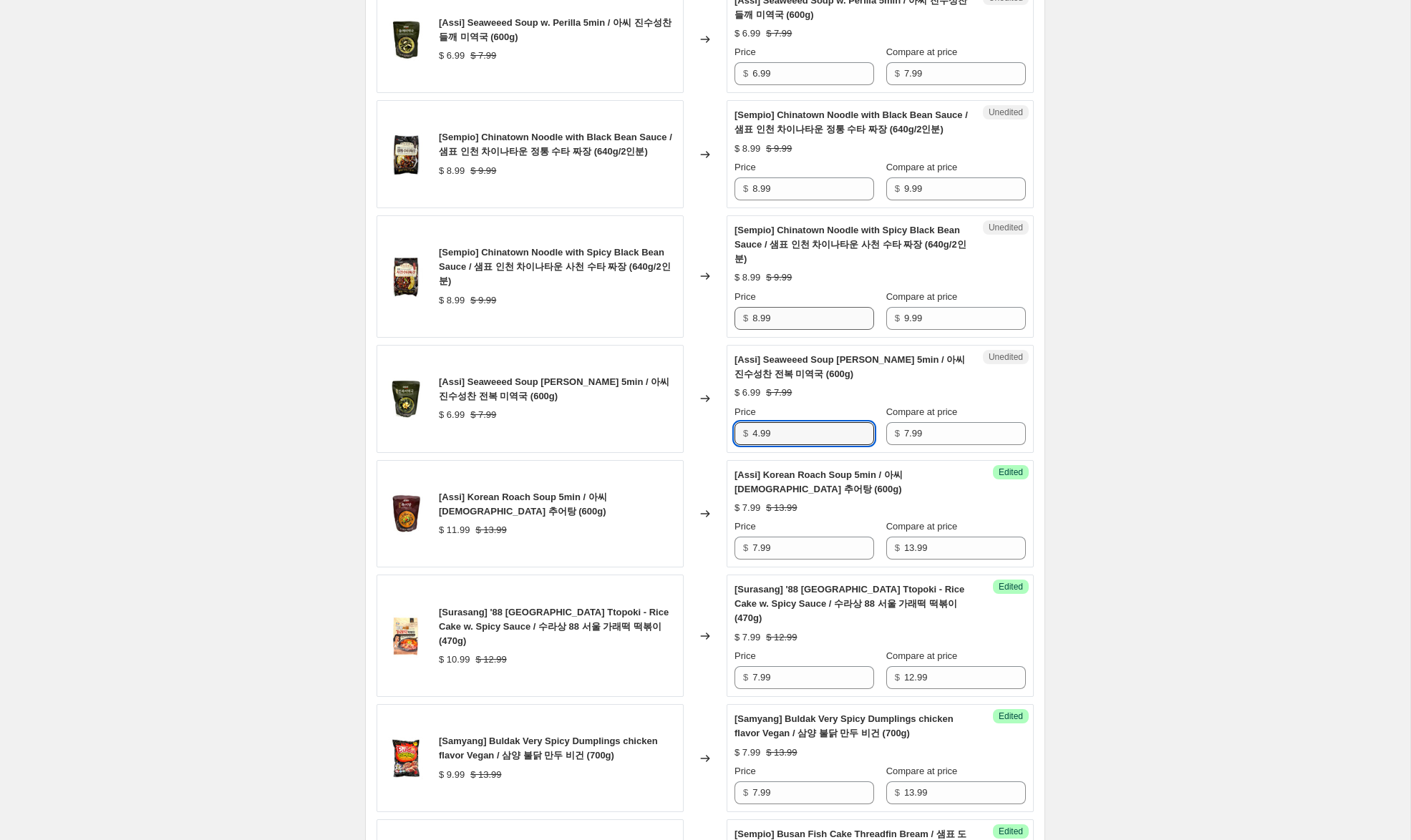
type input "4.99"
drag, startPoint x: 758, startPoint y: 303, endPoint x: 726, endPoint y: 298, distance: 32.4
click at [727, 298] on div "Unedited [Sempio] Chinatown Noodle with Spicy Black Bean Sauce / 샘표 인천 차이나타운 사천…" at bounding box center [880, 276] width 307 height 122
type input "5.99"
drag, startPoint x: 758, startPoint y: 188, endPoint x: 664, endPoint y: 156, distance: 99.3
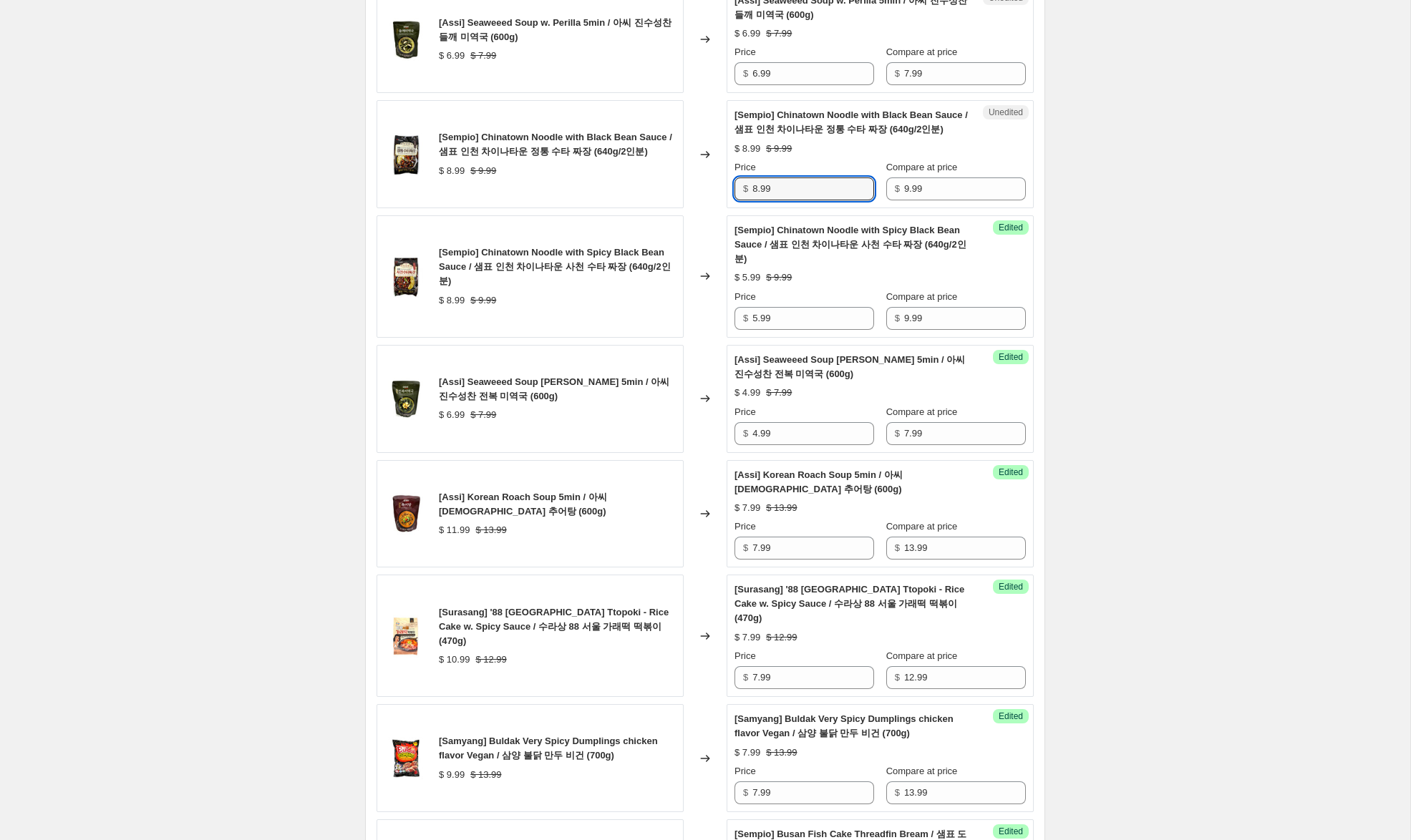
click at [664, 156] on div "[Sempio] [GEOGRAPHIC_DATA] Noodle with Black Bean Sauce / 샘표 인천 차이나타운 정통 수타 짜장 …" at bounding box center [704, 154] width 657 height 108
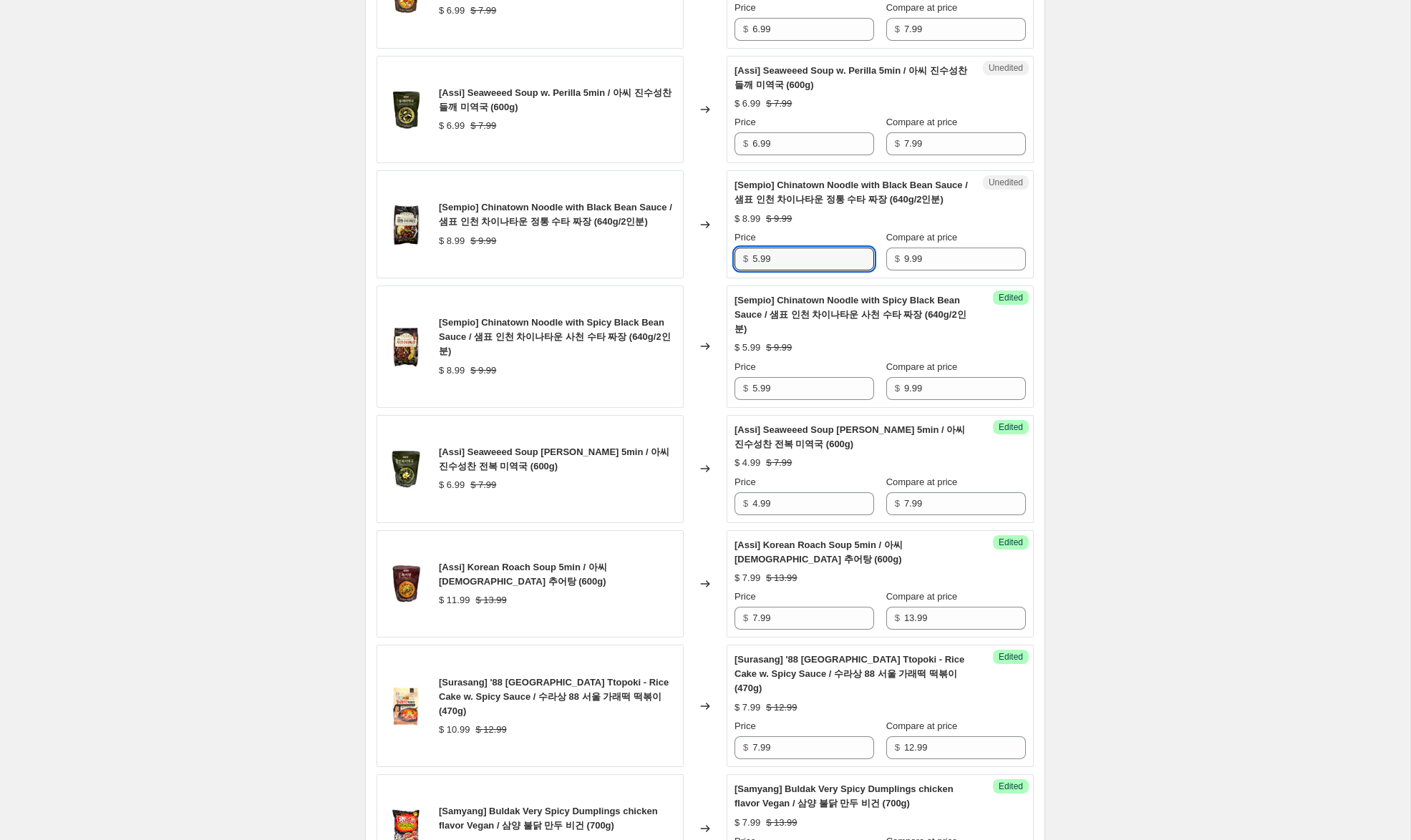
scroll to position [930, 0]
type input "5.99"
drag, startPoint x: 754, startPoint y: 143, endPoint x: 717, endPoint y: 141, distance: 37.1
click at [717, 141] on div "[Assi] Seaweeed Soup w. Perilla 5min / 아씨 진수성찬 들깨 미역국 (600g) $ 6.99 $ 7.99 Chan…" at bounding box center [704, 110] width 657 height 108
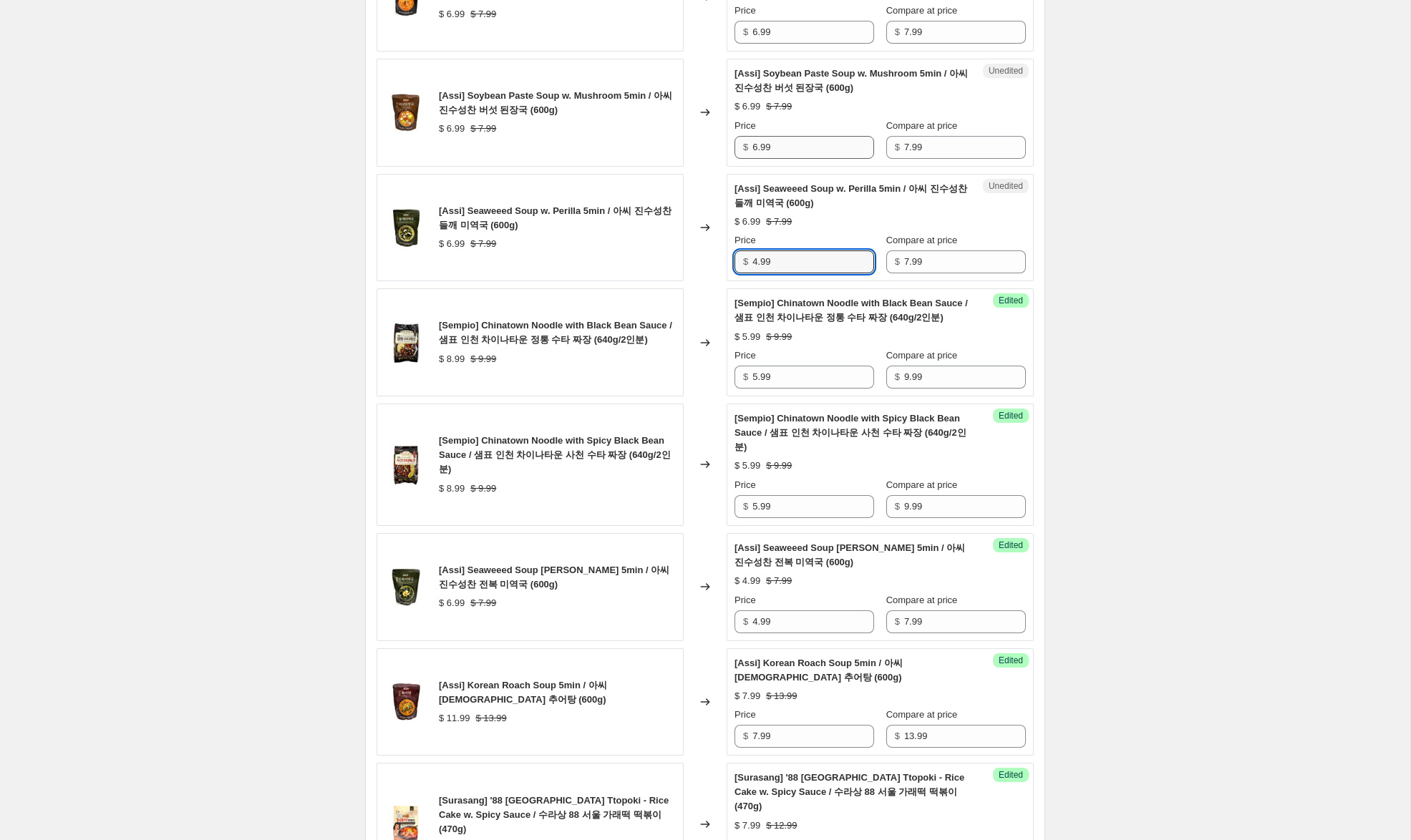
scroll to position [810, 0]
type input "4.99"
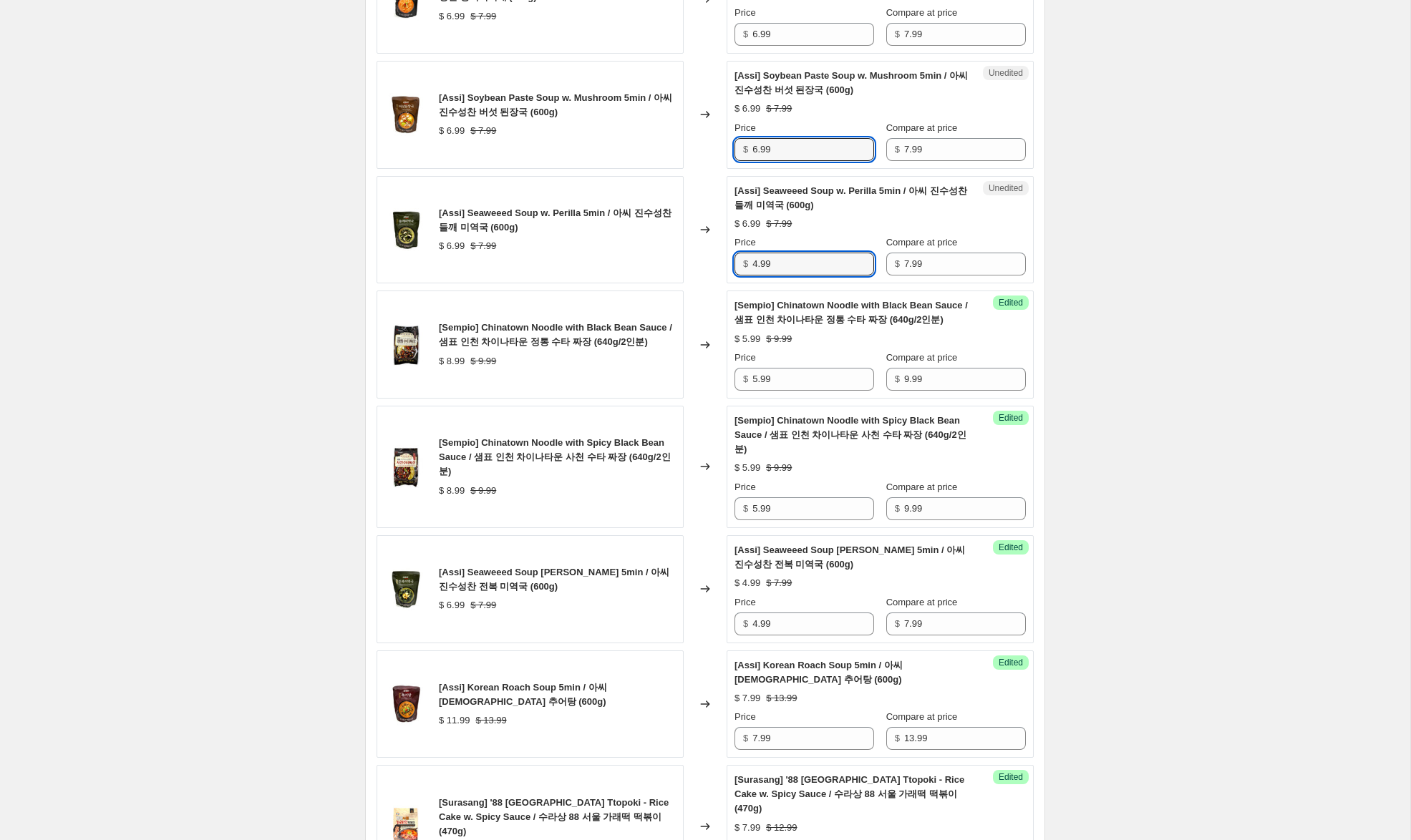
drag, startPoint x: 754, startPoint y: 150, endPoint x: 717, endPoint y: 141, distance: 38.1
click at [717, 141] on div "[Assi] Soybean Paste Soup w. Mushroom 5min / 아씨 진수성찬 버섯 된장국 (600g) $ 6.99 $ 7.9…" at bounding box center [704, 115] width 657 height 108
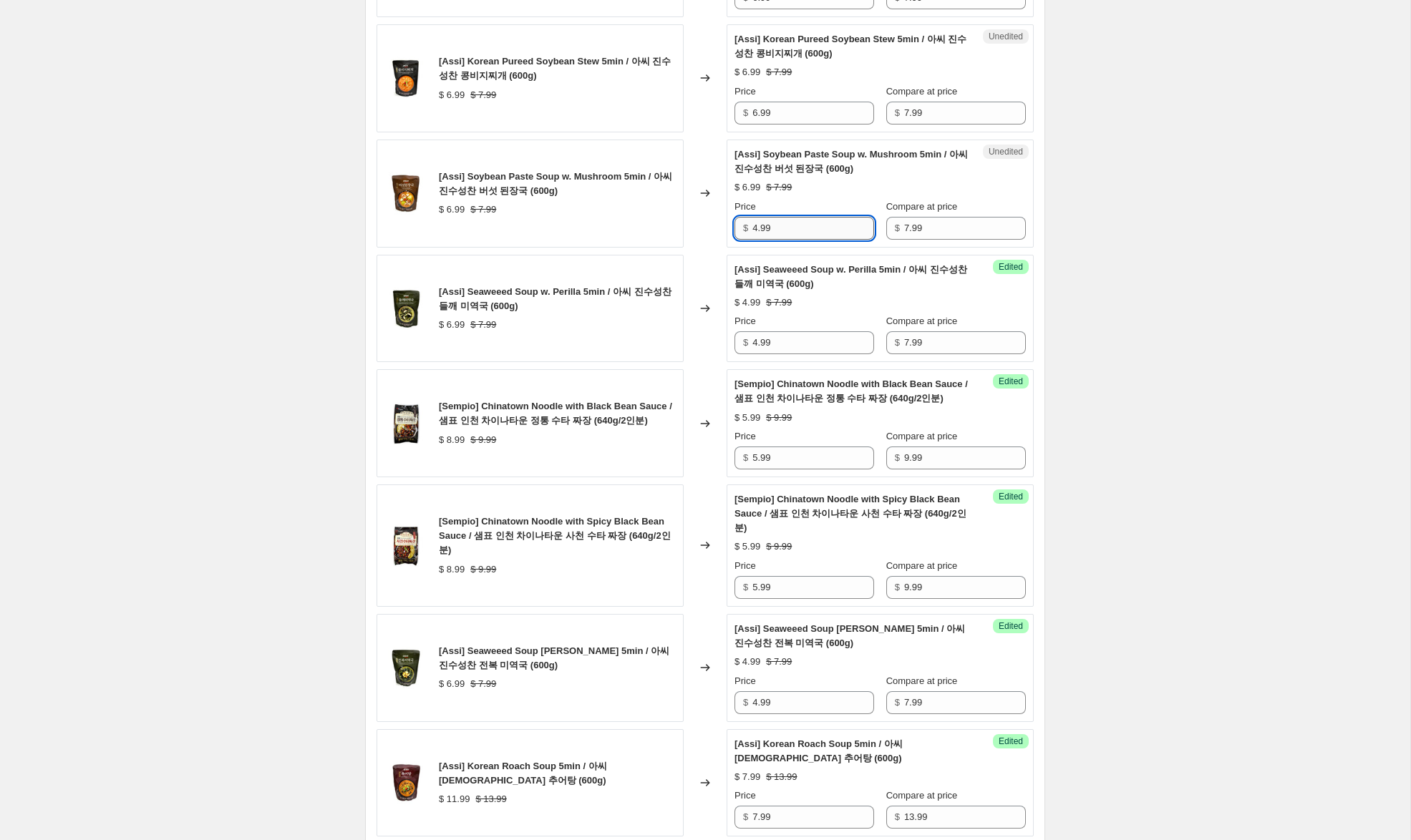
scroll to position [722, 0]
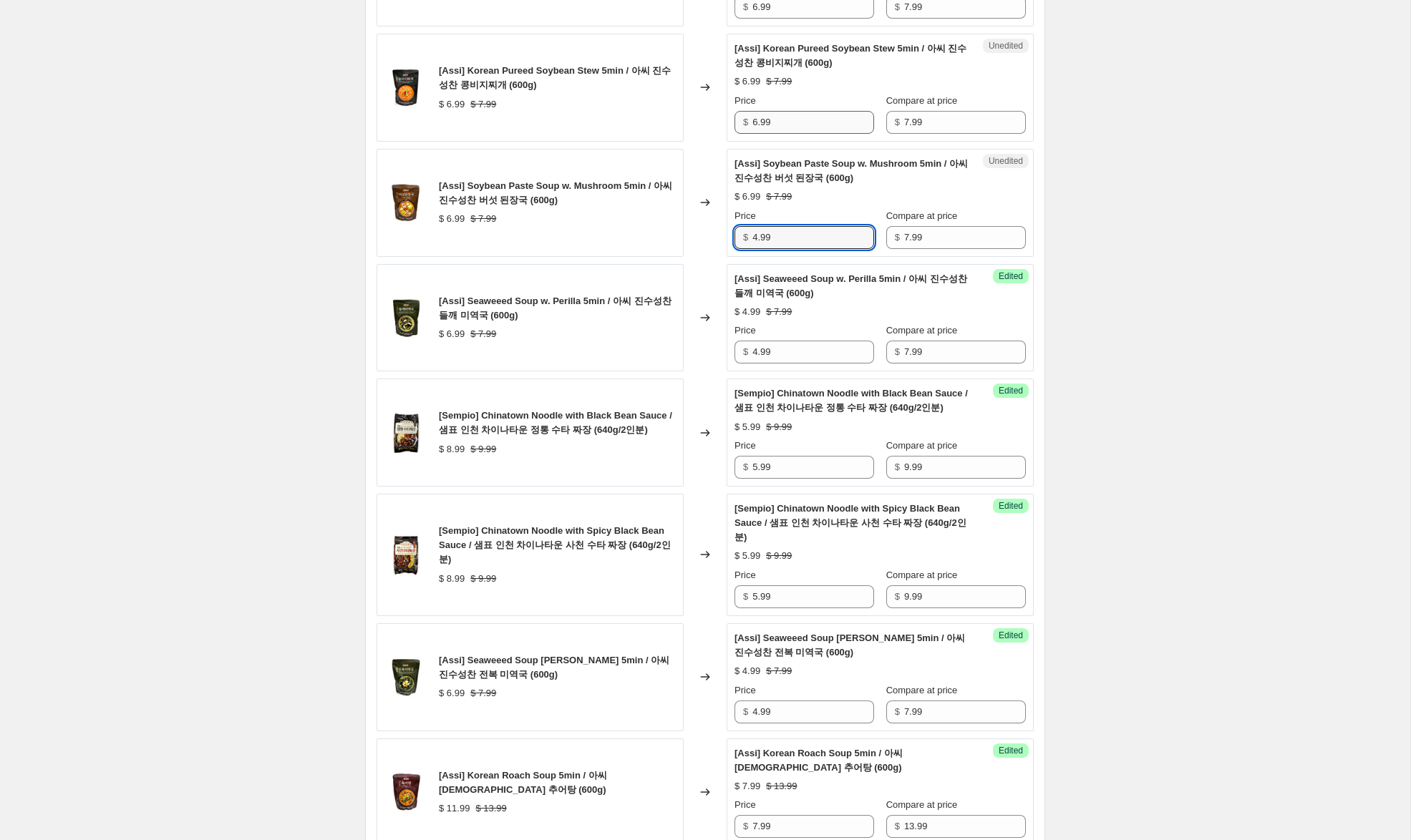
type input "4.99"
drag, startPoint x: 758, startPoint y: 125, endPoint x: 688, endPoint y: 108, distance: 72.0
click at [688, 108] on div "[Assi] Korean Pureed Soybean Stew 5min / 아씨 진수성찬 콩비지찌개 (600g) $ 6.99 $ 7.99 Cha…" at bounding box center [704, 87] width 657 height 108
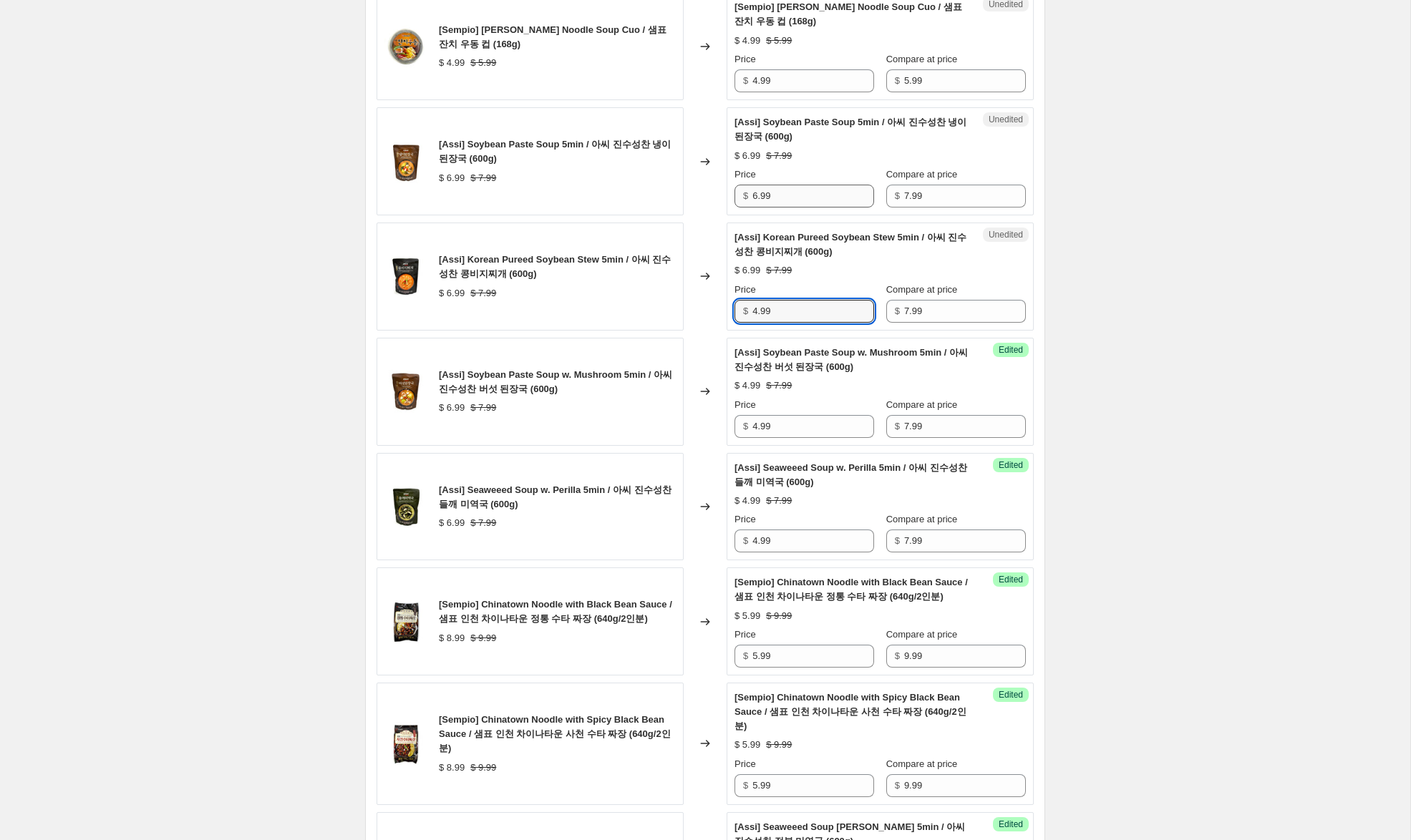
scroll to position [530, 0]
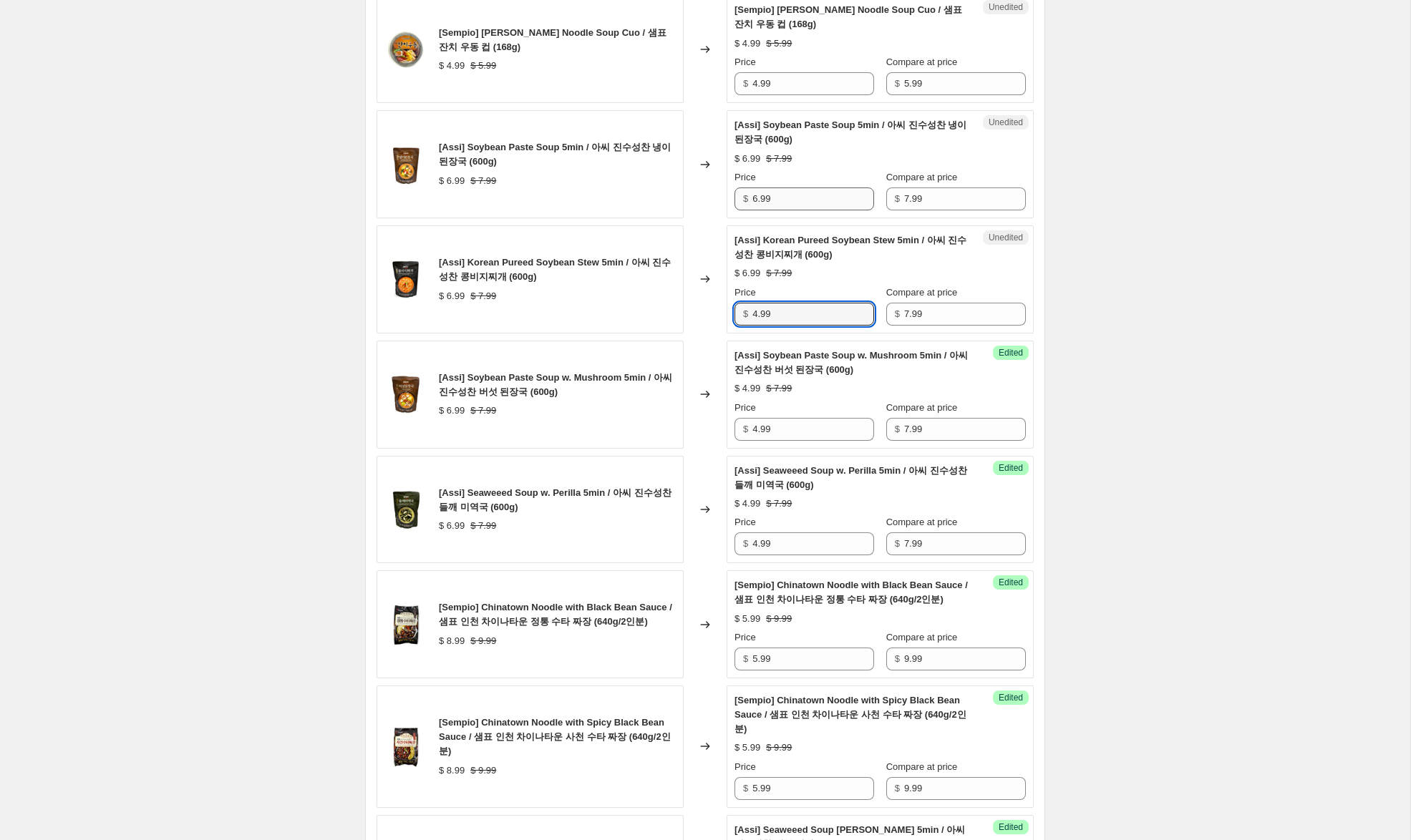
type input "4.99"
drag, startPoint x: 757, startPoint y: 199, endPoint x: 704, endPoint y: 183, distance: 55.4
click at [704, 183] on div "[Assi] Soybean Paste Soup 5min / 아씨 진수성찬 냉이 된장국 (600g) $ 6.99 $ 7.99 Changed to…" at bounding box center [704, 164] width 657 height 108
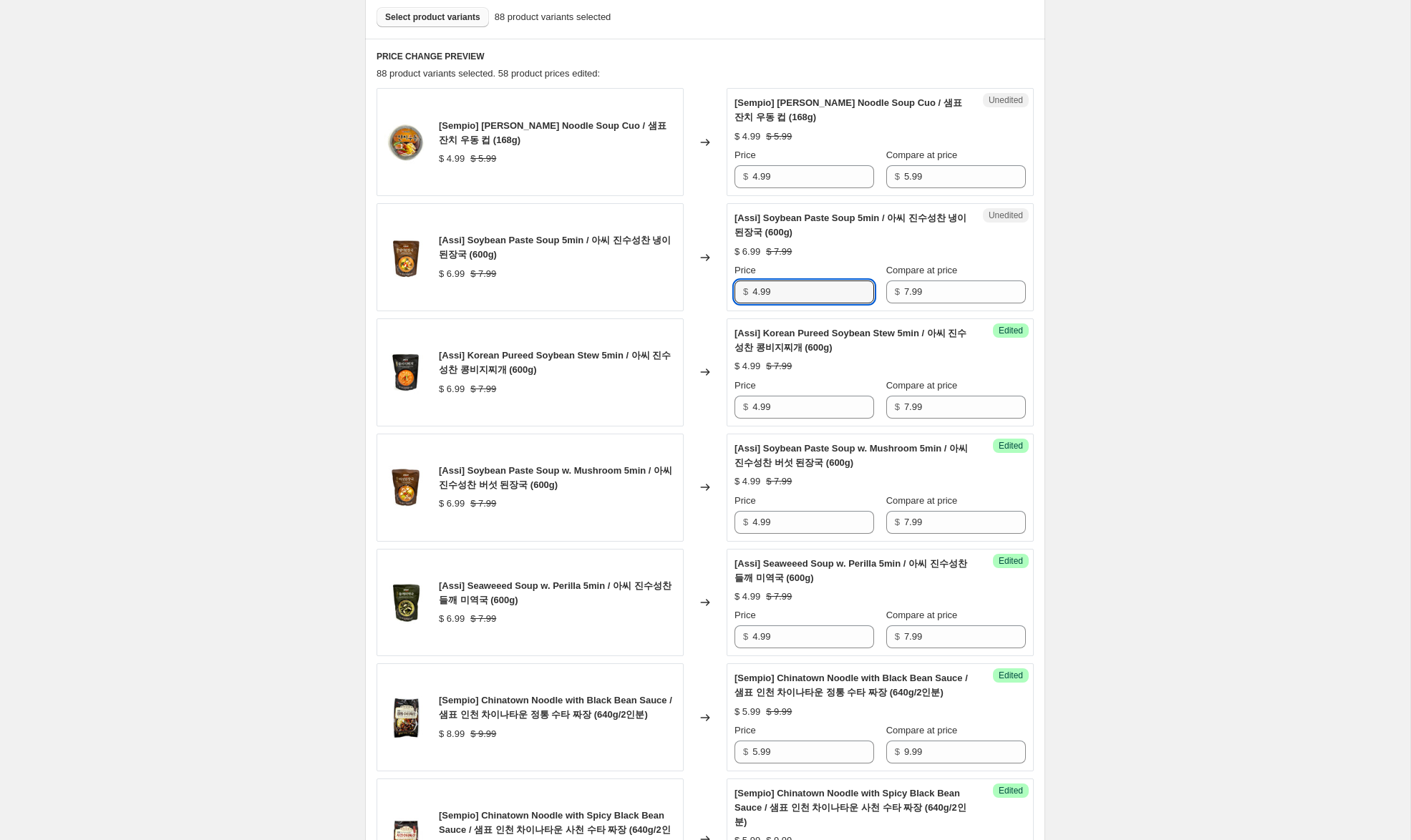
scroll to position [437, 0]
type input "4.99"
drag, startPoint x: 757, startPoint y: 178, endPoint x: 743, endPoint y: 177, distance: 14.0
click at [743, 177] on div "$ 4.99" at bounding box center [804, 177] width 140 height 23
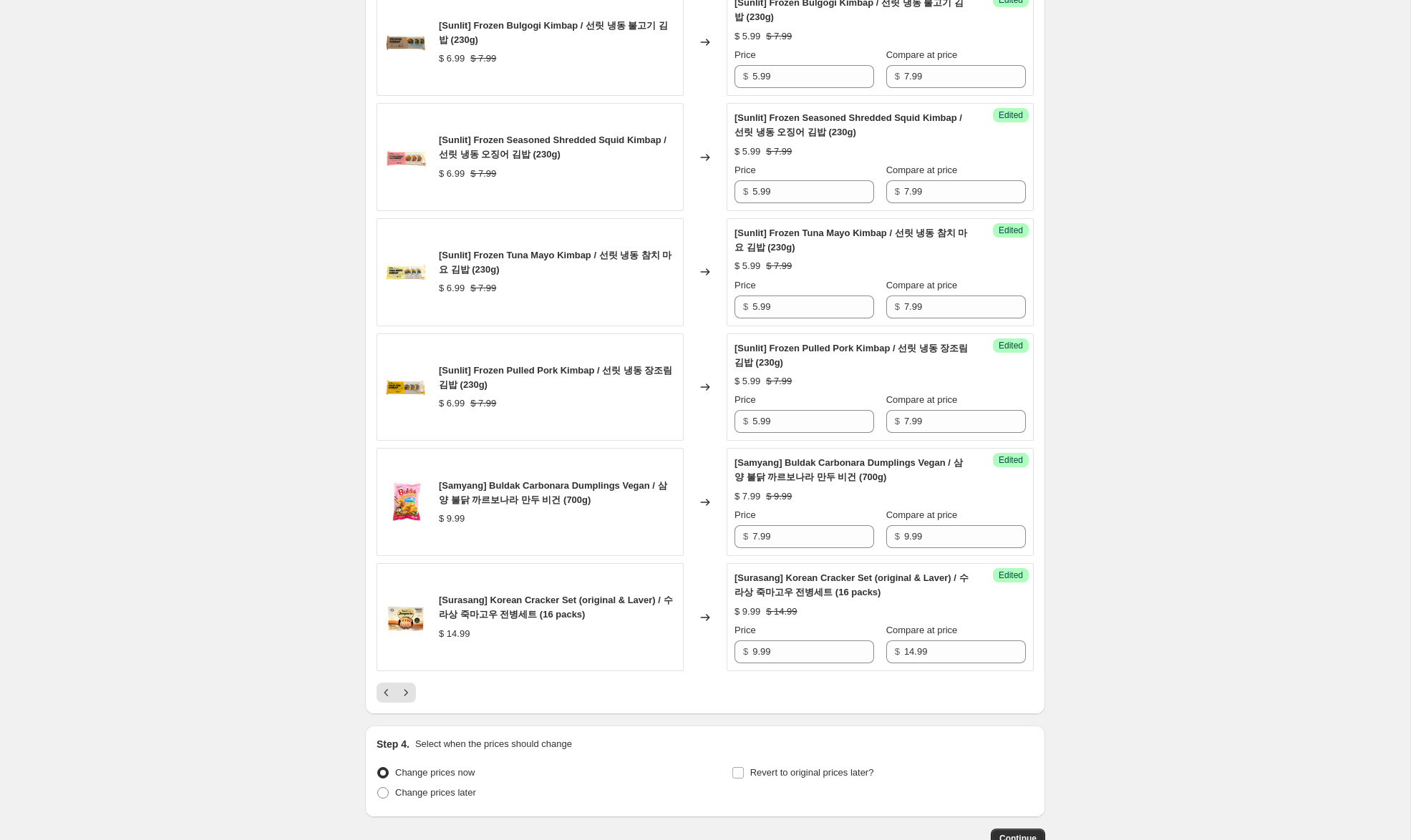
scroll to position [2244, 0]
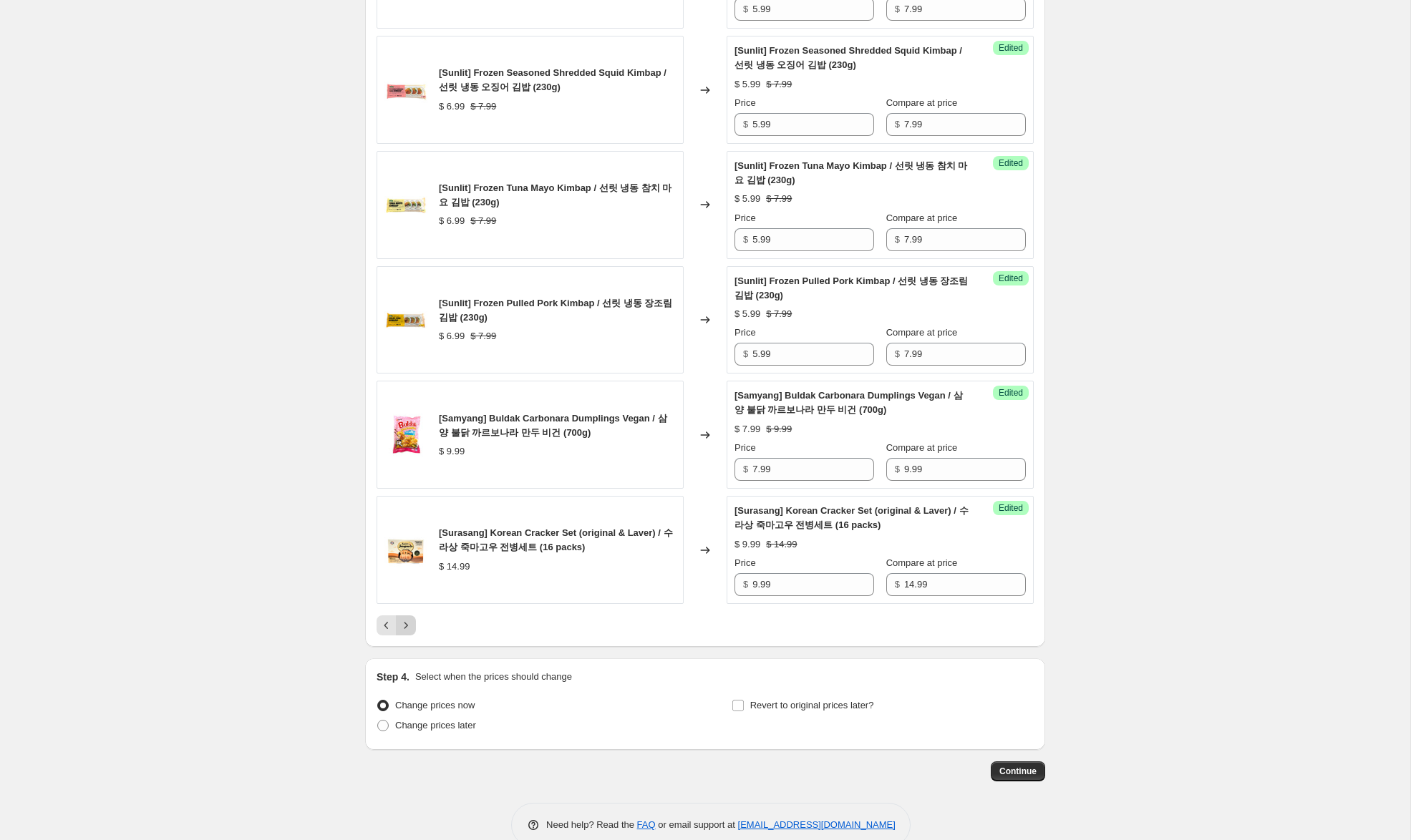
type input "3.99"
click at [407, 618] on icon "Next" at bounding box center [406, 626] width 14 height 14
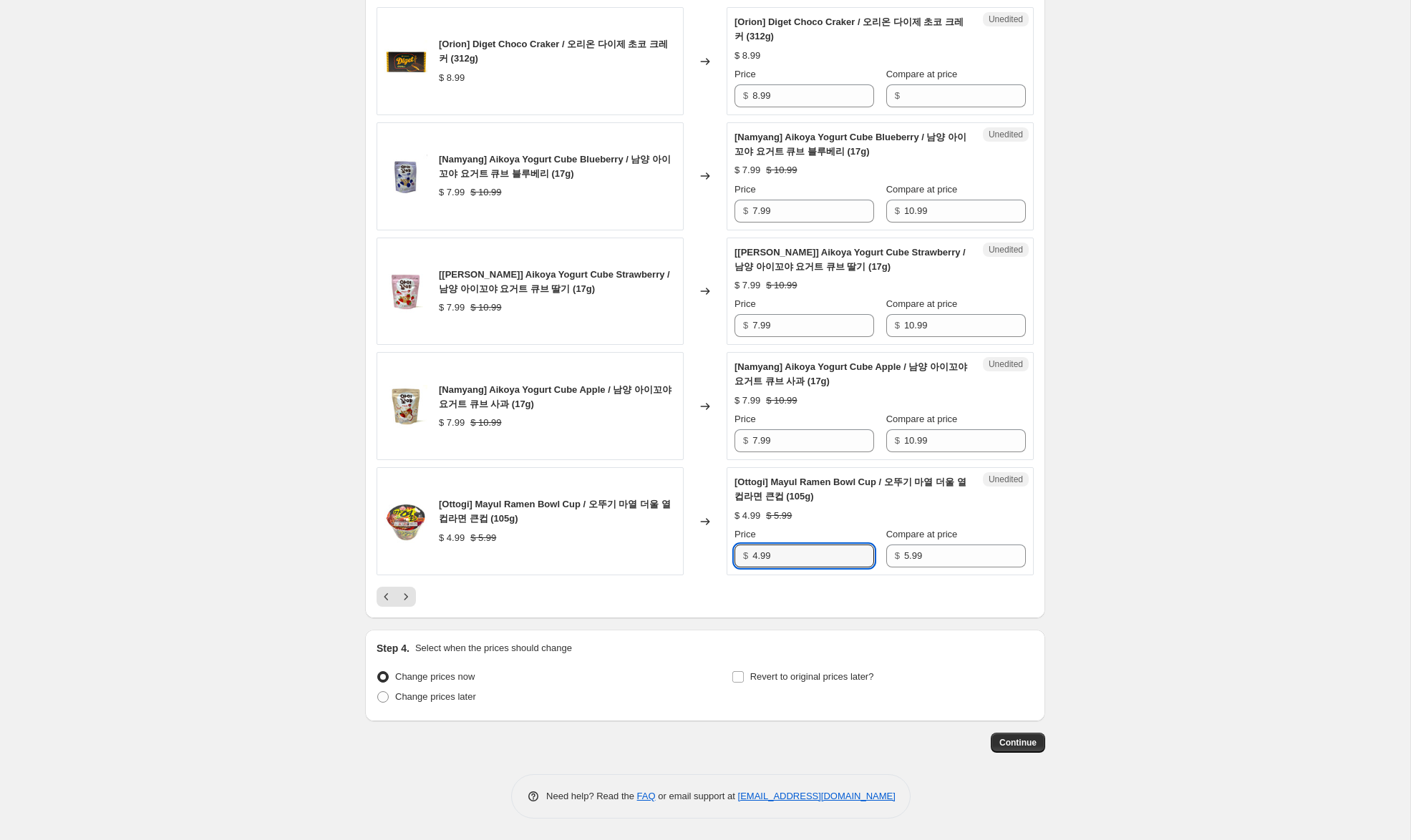
drag, startPoint x: 758, startPoint y: 560, endPoint x: 686, endPoint y: 555, distance: 72.2
click at [688, 553] on div "[Ottogi] Mayul Ramen Bowl Cup / 오뚜기 마열 더울 열 컵라면 큰컵 (105g) $ 4.99 $ 5.99 Change…" at bounding box center [704, 522] width 657 height 108
type input "2.99"
drag, startPoint x: 757, startPoint y: 442, endPoint x: 729, endPoint y: 443, distance: 28.0
click at [729, 443] on div "Unedited [Namyang] Aikoya Yogurt Cube Apple / 남양 아이꼬야 요거트 큐브 사과 (17g) $ 7.99 $ …" at bounding box center [880, 406] width 307 height 108
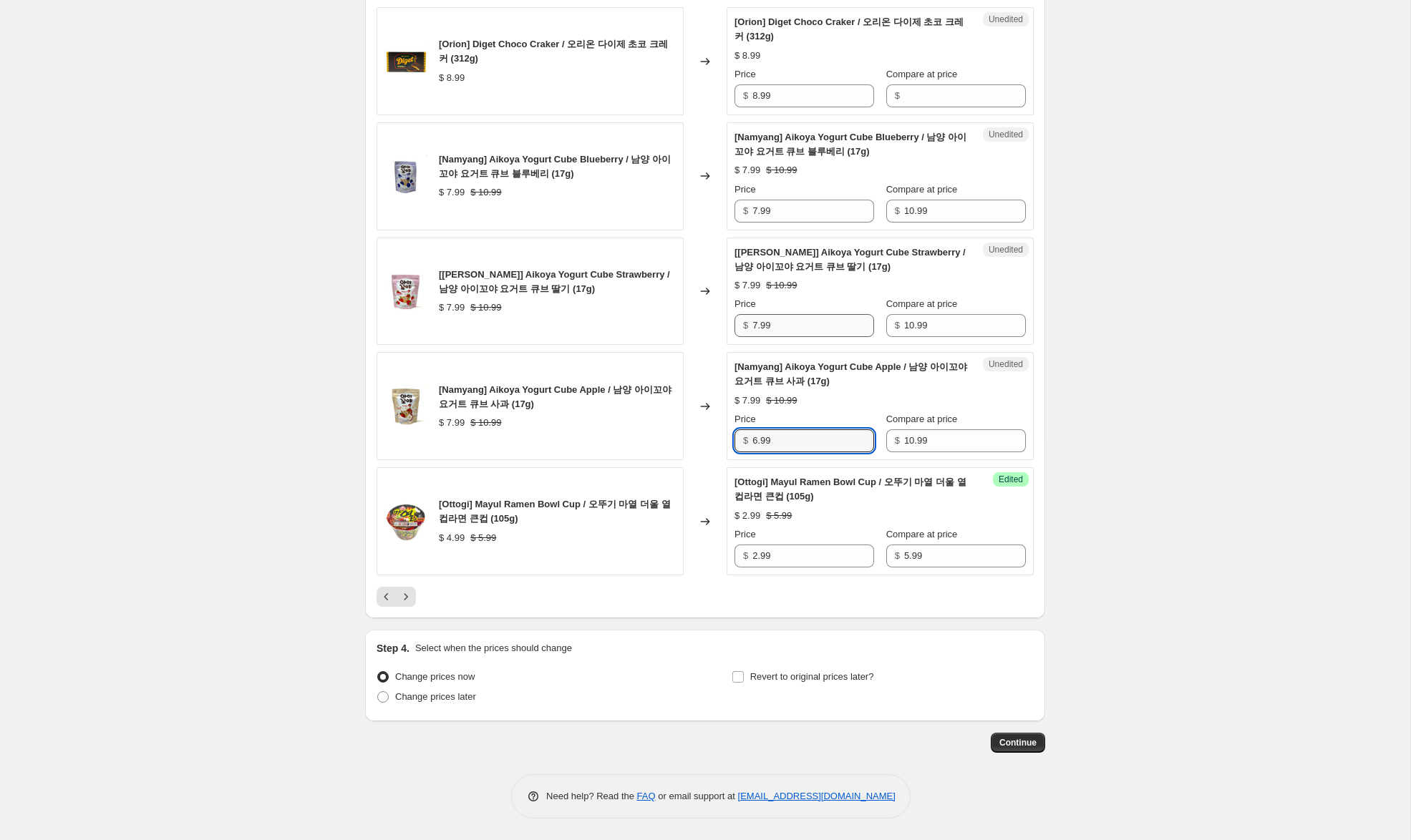
type input "6.99"
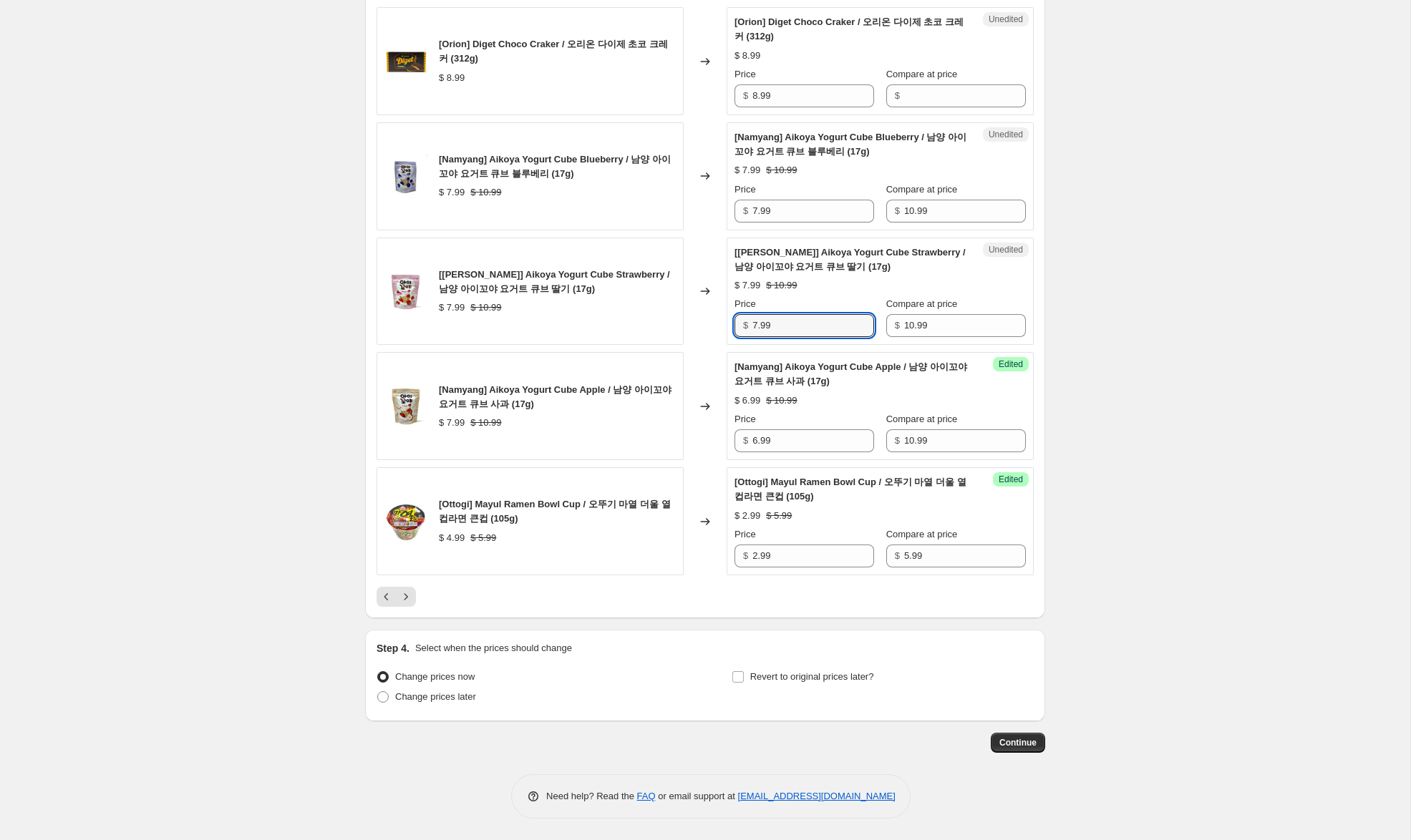
drag, startPoint x: 755, startPoint y: 329, endPoint x: 710, endPoint y: 312, distance: 48.1
click at [710, 312] on div "[Namyang] Aikoya Yogurt Cube Strawberry / 남양 아이꼬야 요거트 큐브 딸기 (17g) $ 7.99 $ 10.9…" at bounding box center [704, 291] width 657 height 108
type input "5.99"
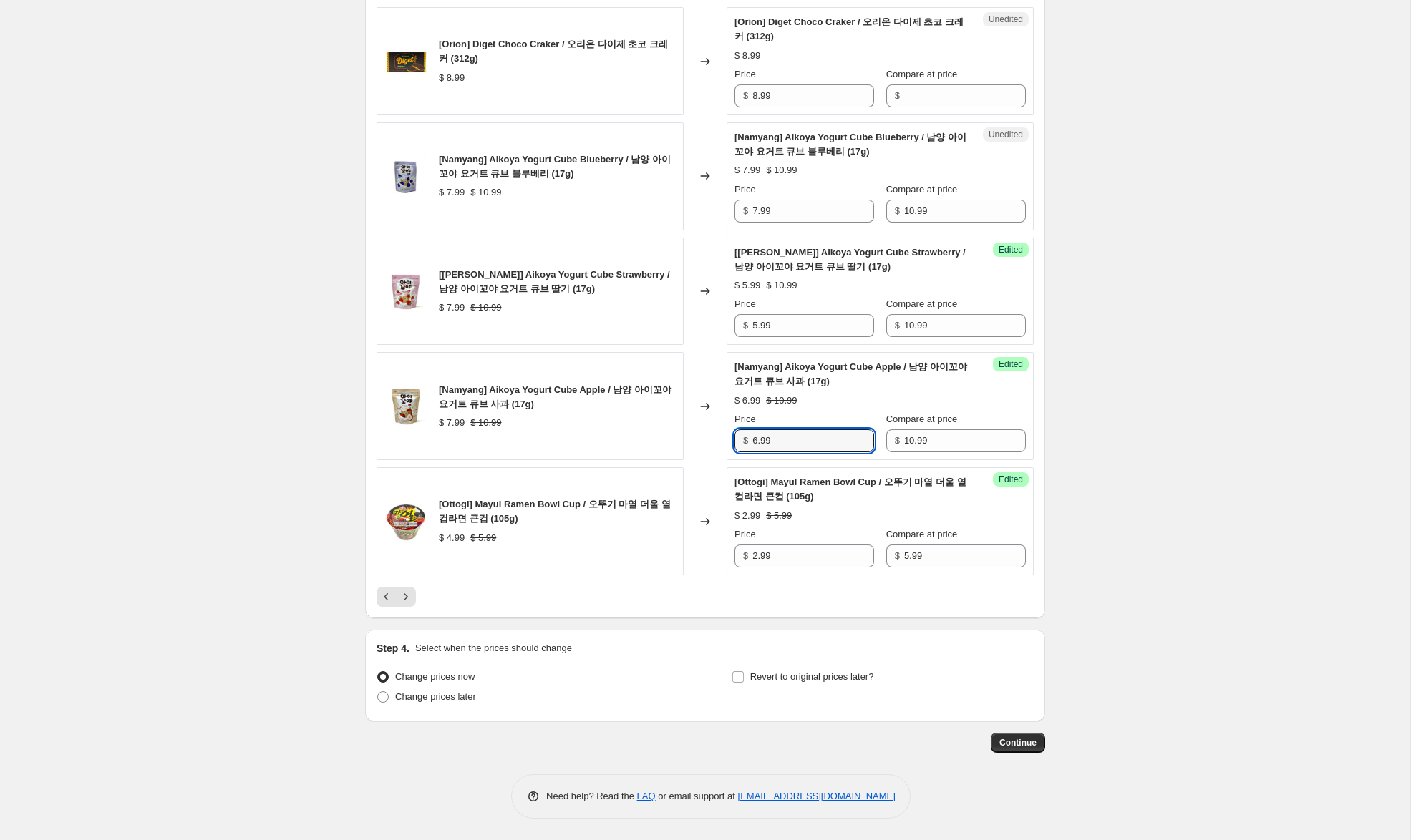
drag, startPoint x: 755, startPoint y: 441, endPoint x: 678, endPoint y: 403, distance: 85.9
click at [685, 409] on div "[Namyang] Aikoya Yogurt Cube Apple / 남양 아이꼬야 요거트 큐브 사과 (17g) $ 7.99 $ 10.99 Cha…" at bounding box center [704, 406] width 657 height 108
type input "5.99"
drag, startPoint x: 757, startPoint y: 210, endPoint x: 696, endPoint y: 206, distance: 61.1
click at [696, 205] on div "[Namyang] Aikoya Yogurt Cube Blueberry / 남양 아이꼬야 요거트 큐브 블루베리 (17g) $ 7.99 $ 10.…" at bounding box center [704, 176] width 657 height 108
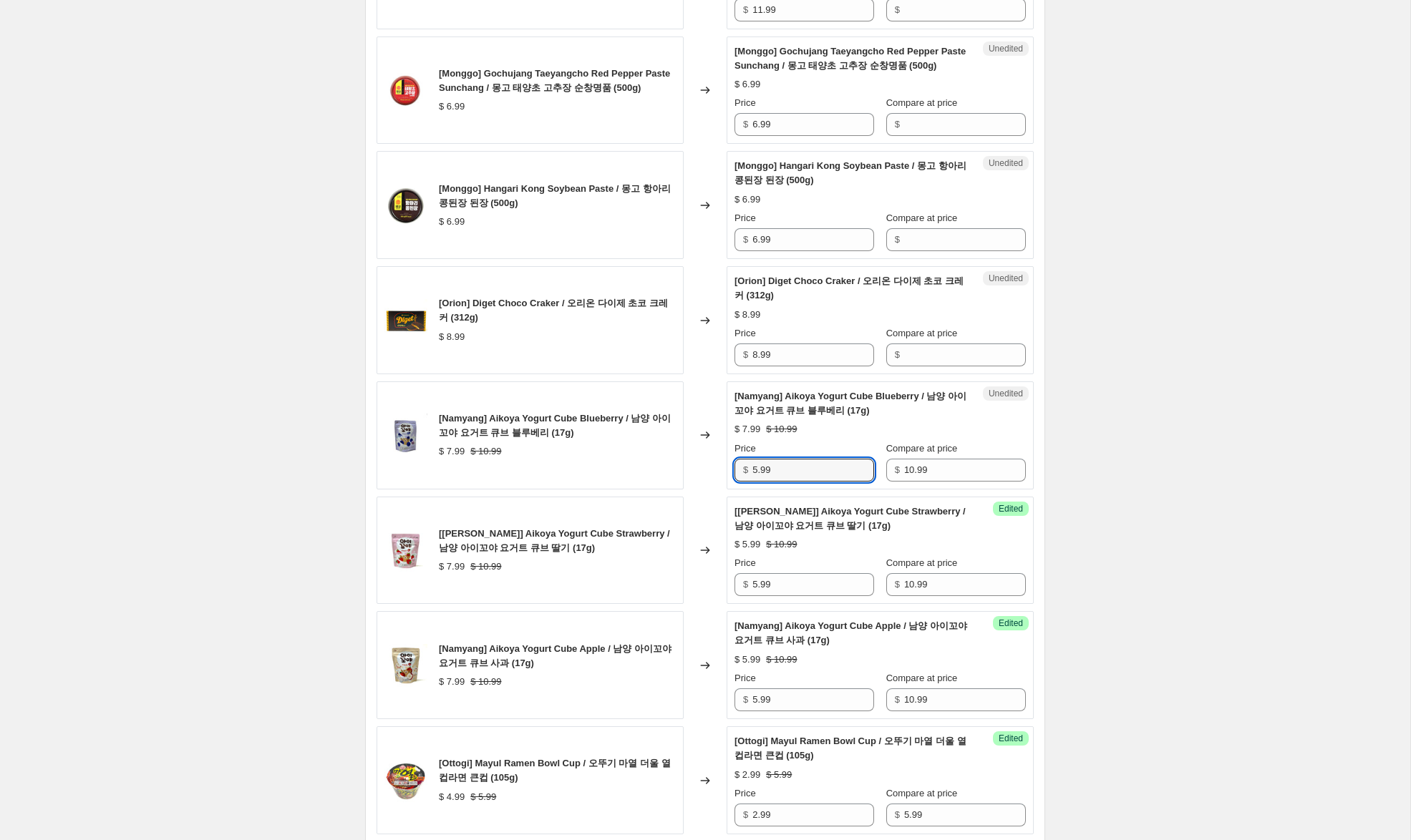
scroll to position [1954, 0]
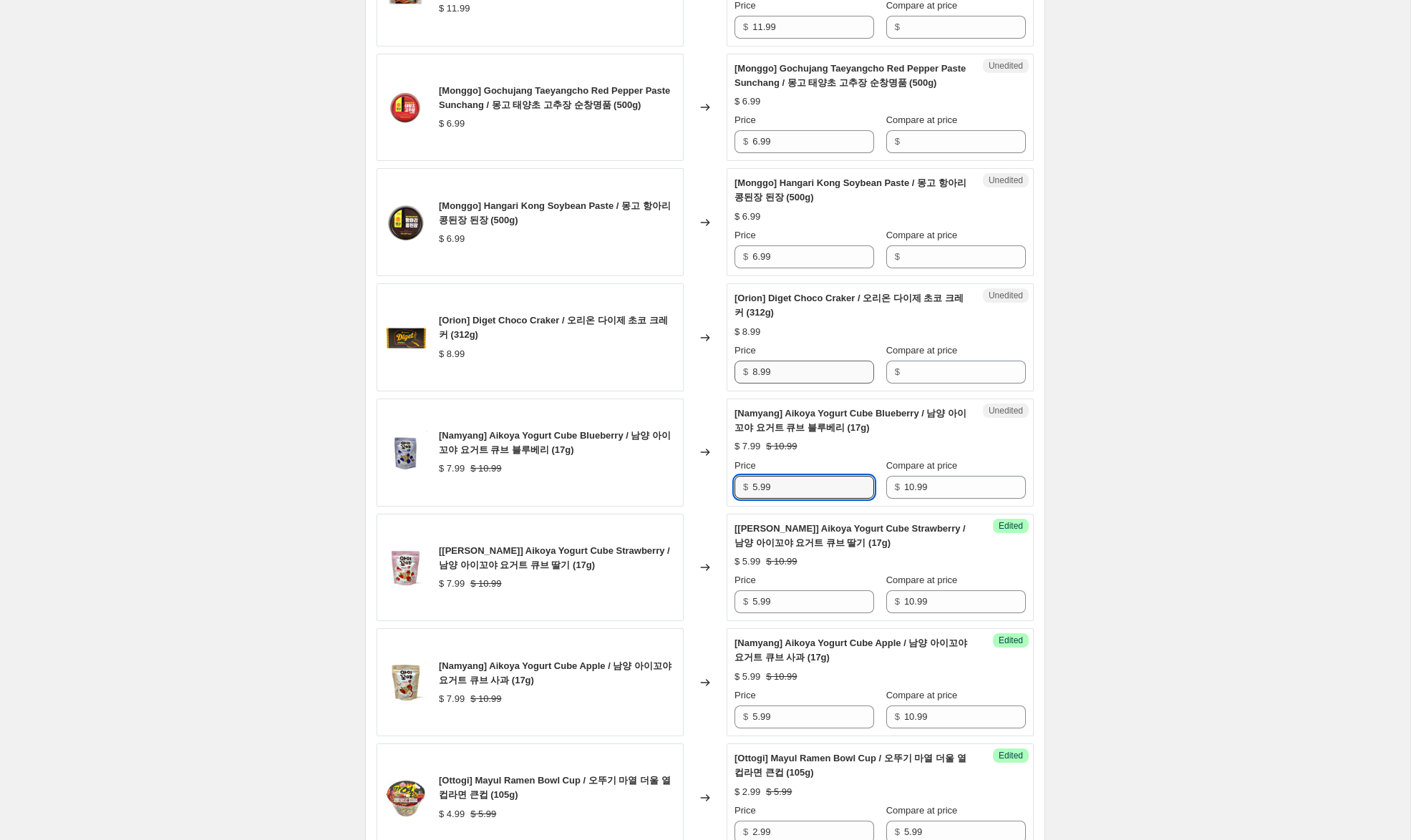
type input "5.99"
drag, startPoint x: 779, startPoint y: 392, endPoint x: 705, endPoint y: 376, distance: 75.7
click at [700, 375] on div "[Orion] Diget Choco Craker / 오리온 다이제 초코 크레커 (312g) $ 8.99 Changed to Unedited […" at bounding box center [704, 337] width 657 height 108
drag, startPoint x: 919, startPoint y: 391, endPoint x: 796, endPoint y: 395, distance: 123.1
click at [919, 383] on input "Compare at price" at bounding box center [964, 372] width 121 height 23
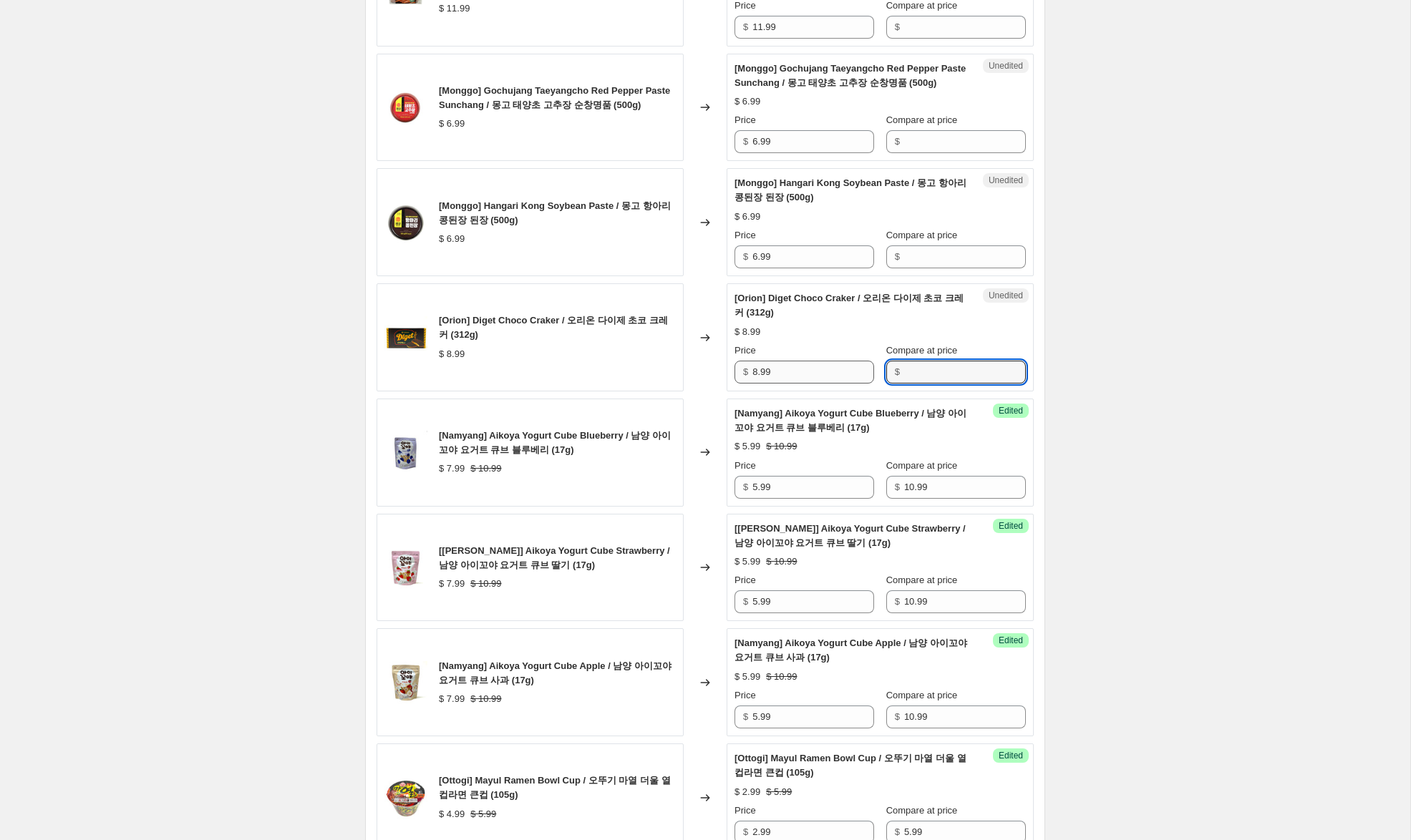
paste input "8.99"
type input "8.99"
drag, startPoint x: 756, startPoint y: 388, endPoint x: 704, endPoint y: 375, distance: 53.6
click at [709, 374] on div "[Orion] Diget Choco Craker / 오리온 다이제 초코 크레커 (312g) $ 8.99 Changed to Success Ed…" at bounding box center [704, 337] width 657 height 108
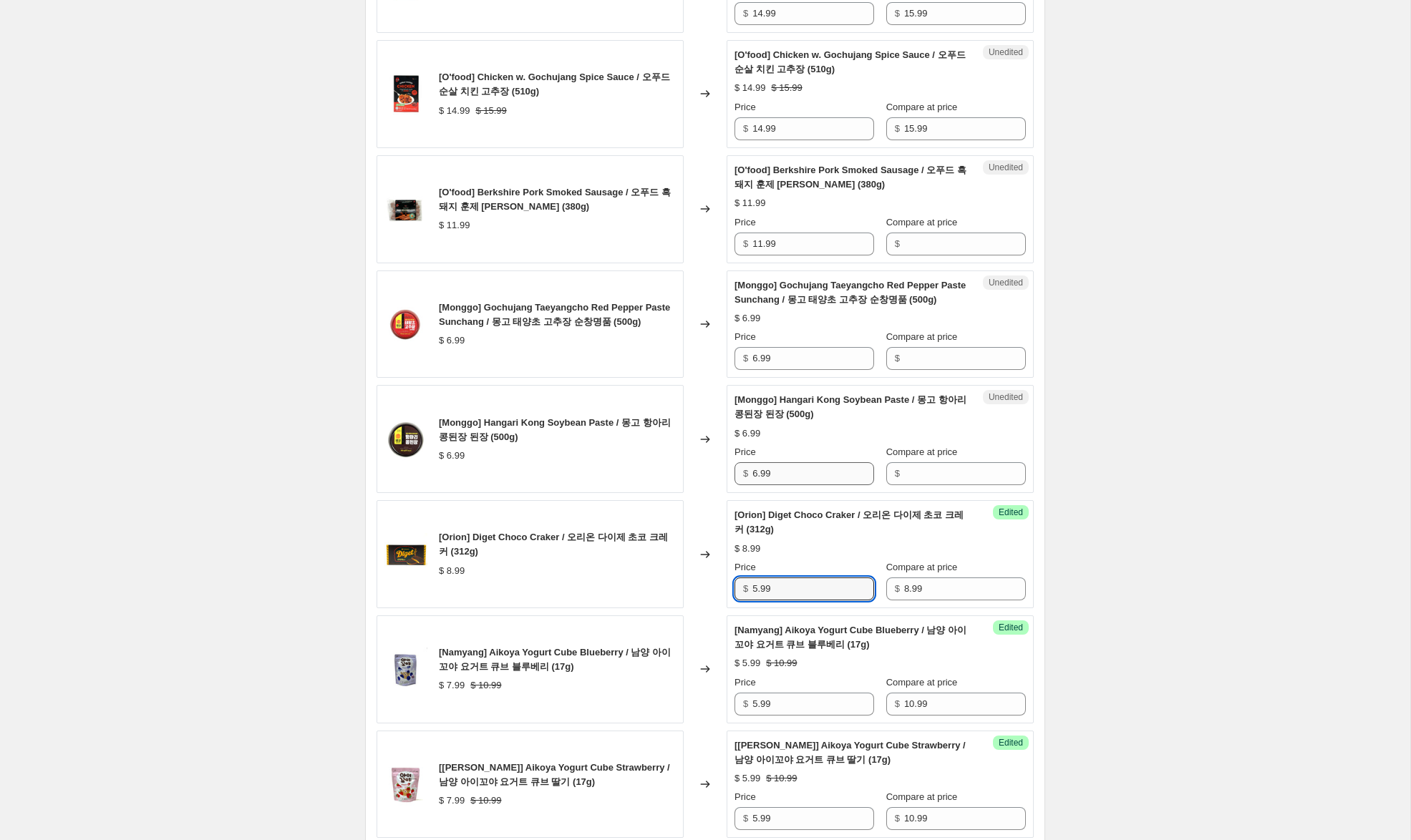
scroll to position [1735, 0]
type input "5.99"
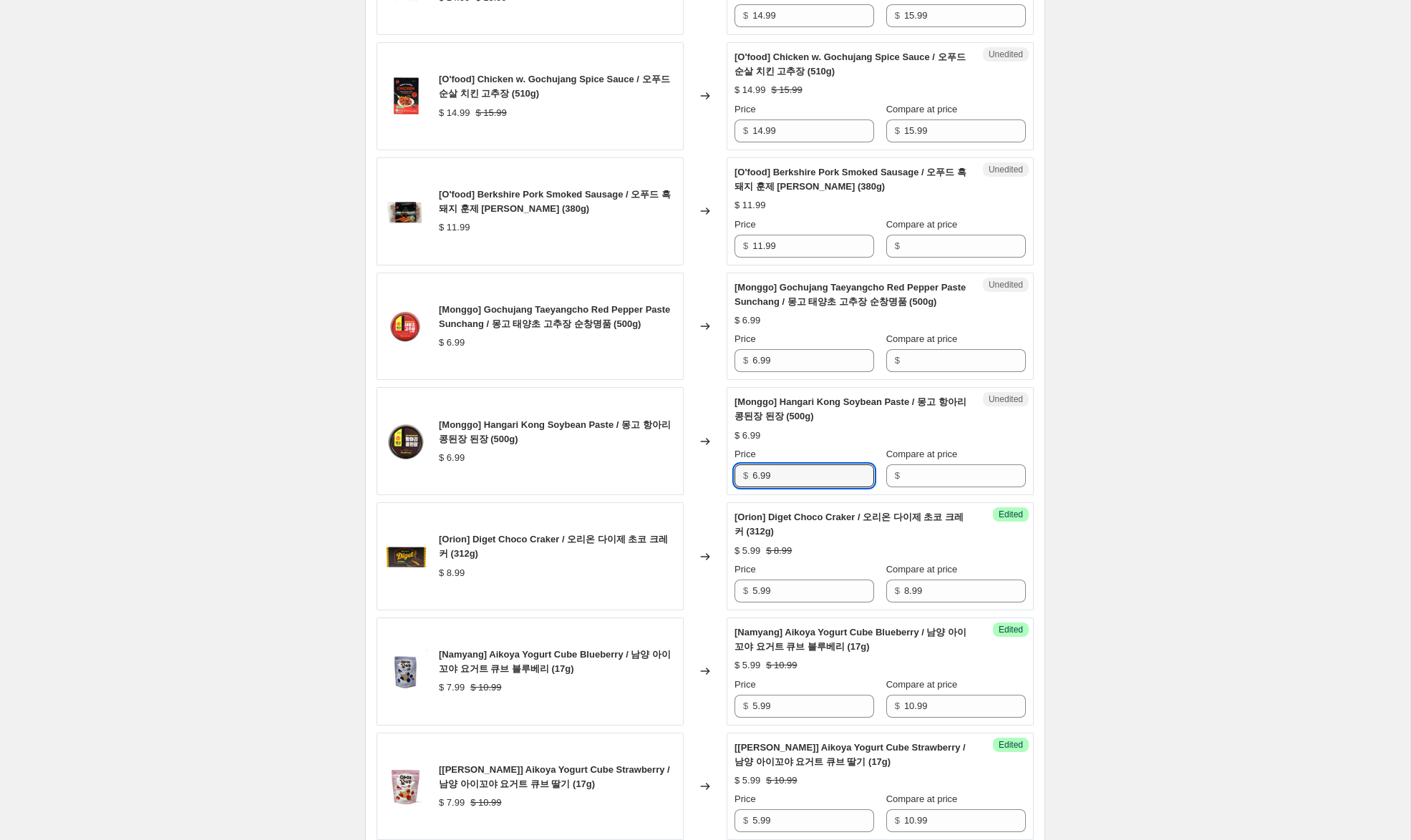
drag, startPoint x: 782, startPoint y: 492, endPoint x: 742, endPoint y: 473, distance: 44.3
click at [733, 479] on div "Unedited [Monggo] Hangari Kong Soybean Paste / 몽고 항아리 콩된장 된장 (500g) $ 6.99 Pric…" at bounding box center [880, 441] width 307 height 108
click at [920, 372] on input "Compare at price" at bounding box center [964, 360] width 121 height 23
paste input "6.99"
type input "6.99"
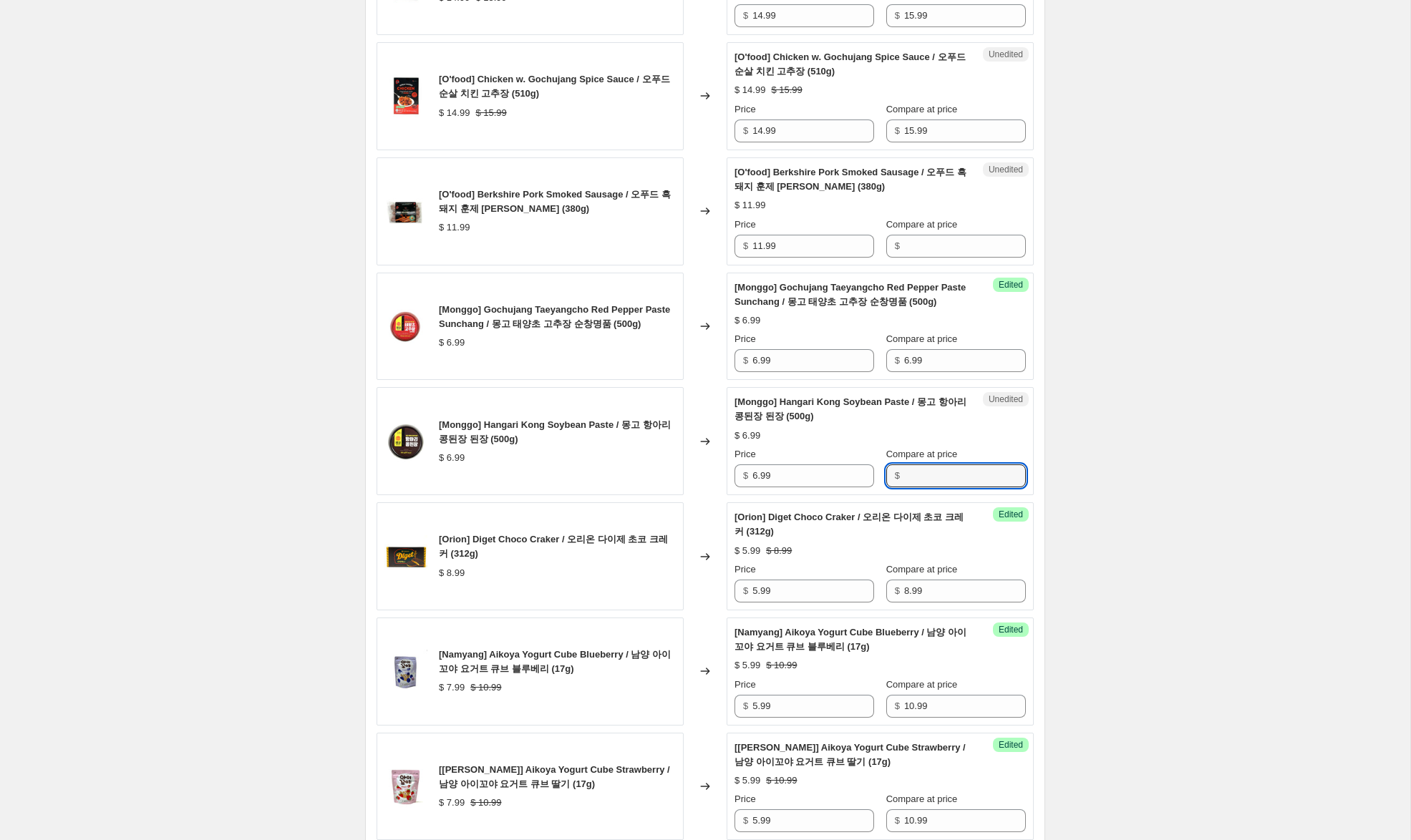
drag, startPoint x: 927, startPoint y: 494, endPoint x: 838, endPoint y: 444, distance: 102.1
click at [926, 487] on input "Compare at price" at bounding box center [964, 476] width 121 height 23
paste input "6.99"
type input "6.99"
drag, startPoint x: 759, startPoint y: 376, endPoint x: 719, endPoint y: 366, distance: 41.2
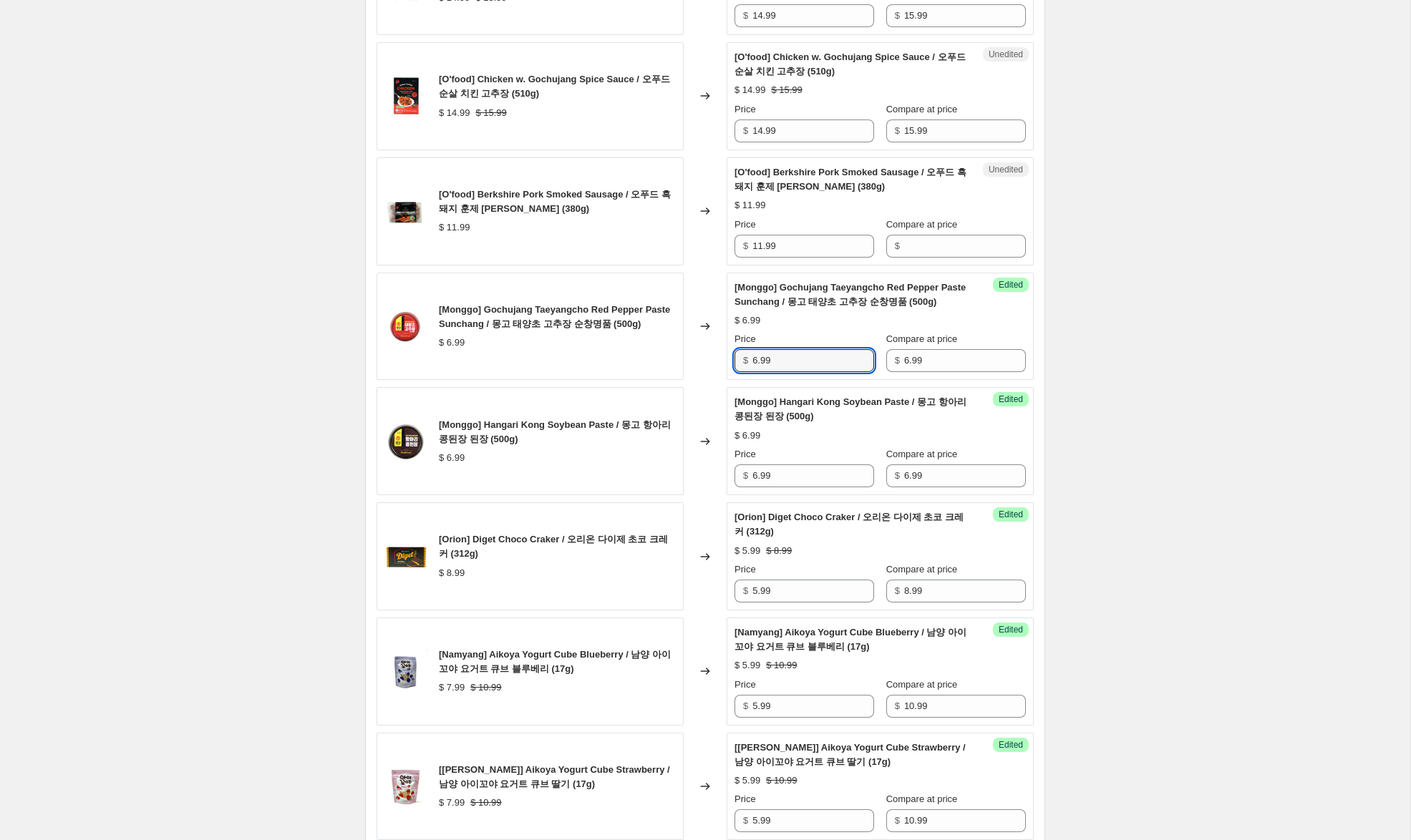
click at [722, 366] on div "[Monggo] Gochujang Taeyangcho Red Pepper Paste Sunchang / 몽고 태양초 고추장 순창명품 (500g…" at bounding box center [704, 326] width 657 height 108
type input "4.99"
drag, startPoint x: 758, startPoint y: 494, endPoint x: 684, endPoint y: 468, distance: 78.4
click at [680, 468] on div "[Monggo] Hangari Kong Soybean Paste / 몽고 항아리 콩된장 된장 (500g) $ 6.99 Changed to Su…" at bounding box center [704, 441] width 657 height 108
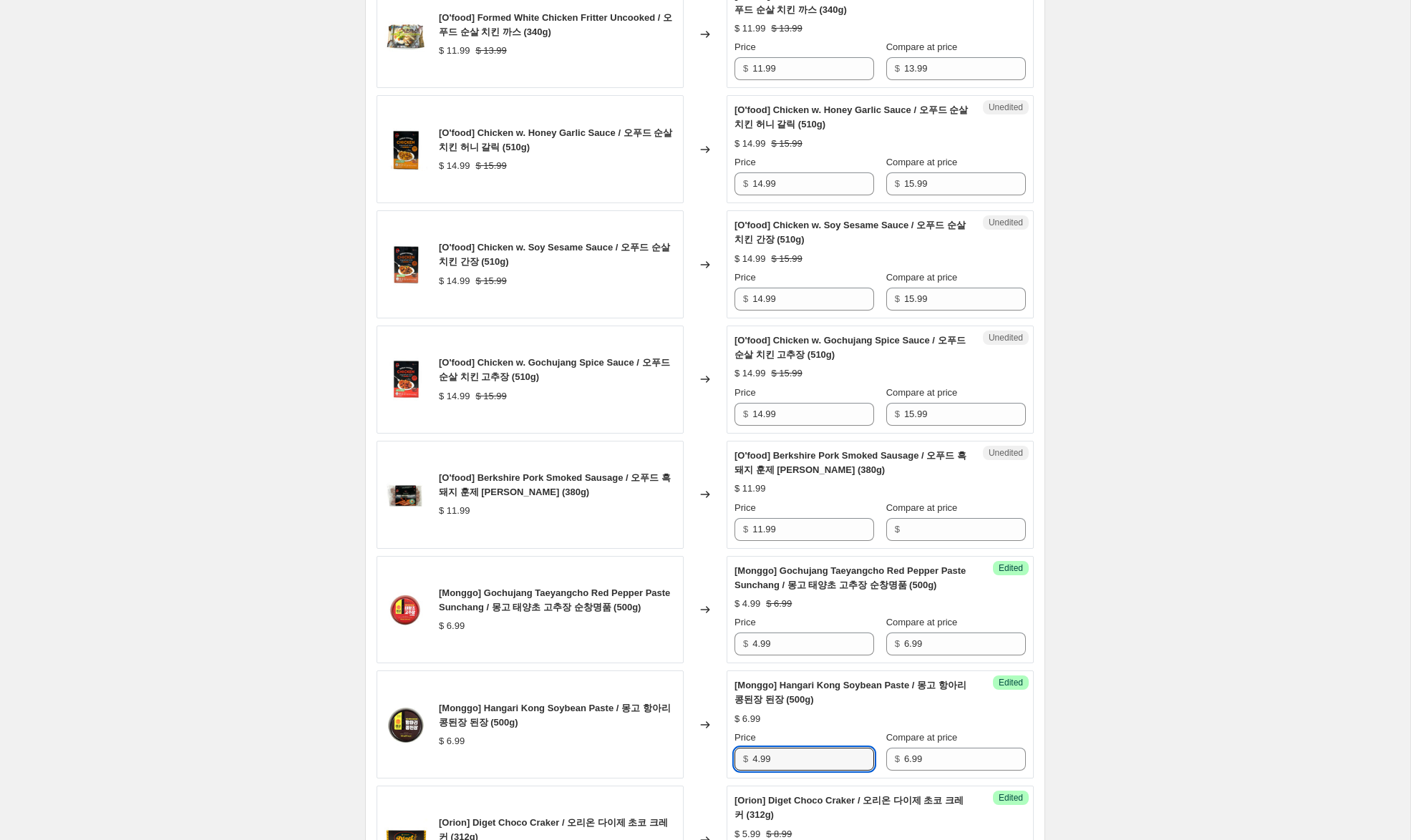
scroll to position [1449, 0]
type input "4.99"
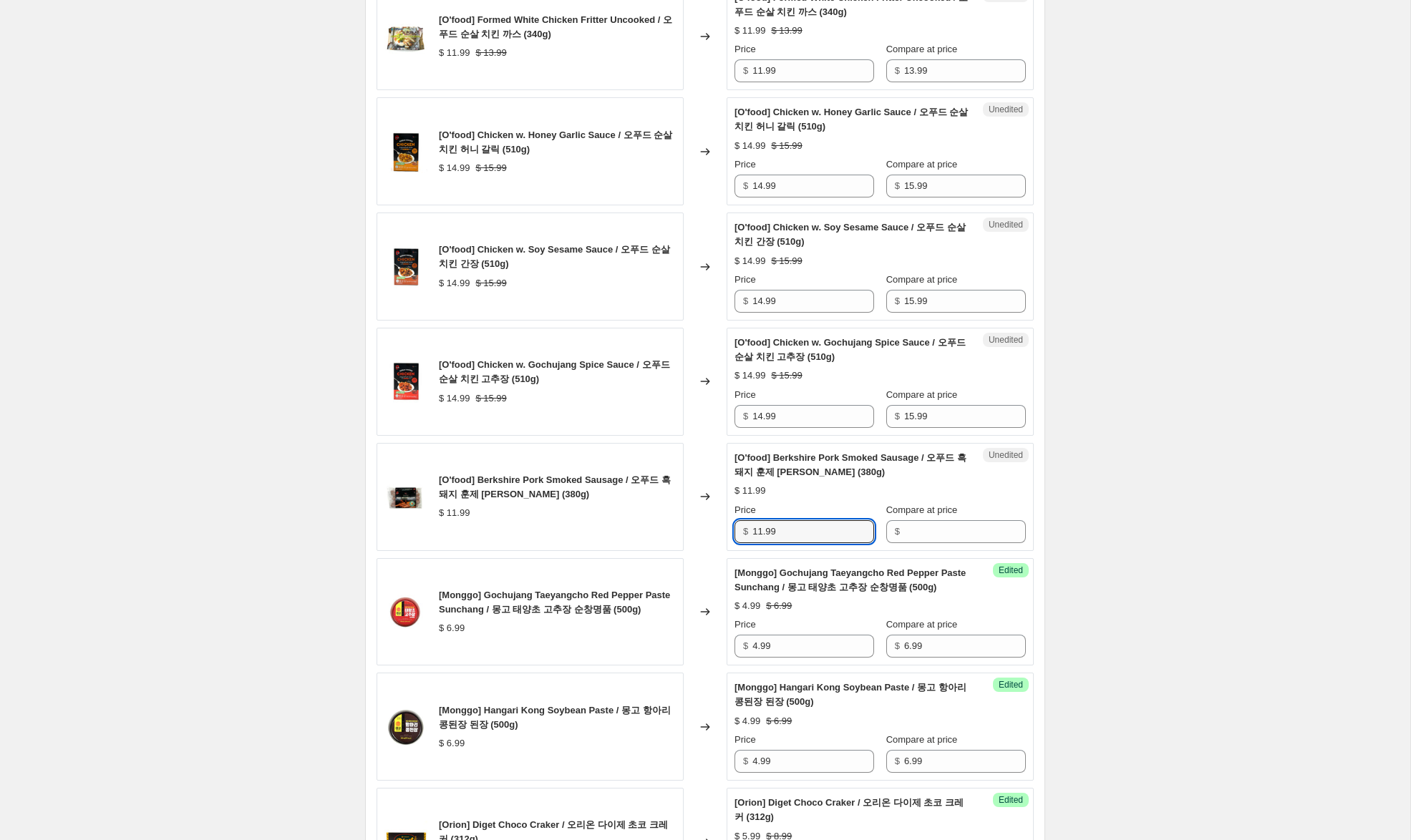
drag, startPoint x: 783, startPoint y: 548, endPoint x: 741, endPoint y: 542, distance: 42.4
click at [712, 539] on div "[O'food] Berkshire Pork Smoked Sausage / 오푸드 흑돼지 훈제 프랭크 소시지 (380g) $ 11.99 Chan…" at bounding box center [704, 497] width 657 height 108
drag, startPoint x: 954, startPoint y: 549, endPoint x: 905, endPoint y: 549, distance: 49.0
click at [950, 543] on input "Compare at price" at bounding box center [964, 531] width 121 height 23
paste input "11.99"
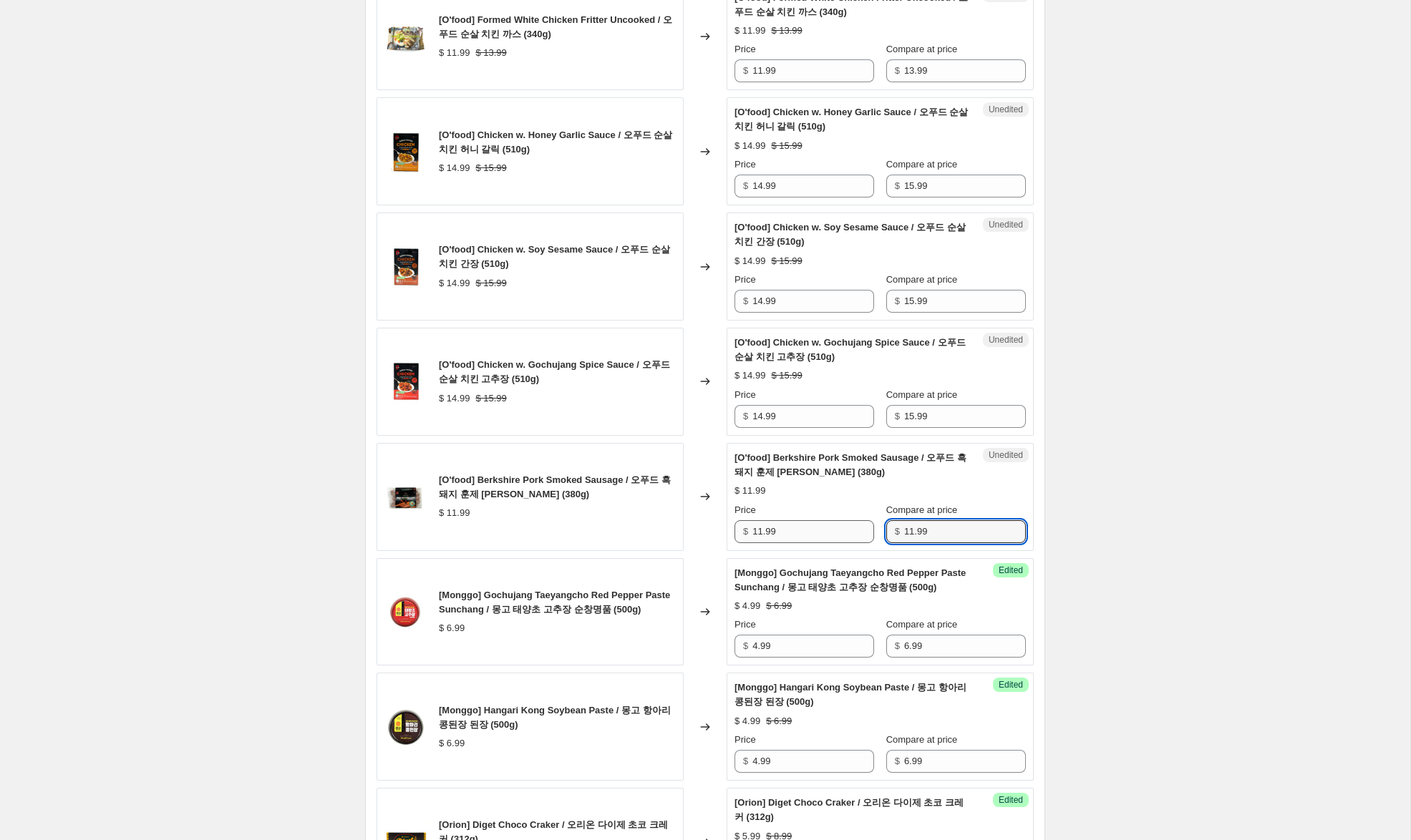
type input "11.99"
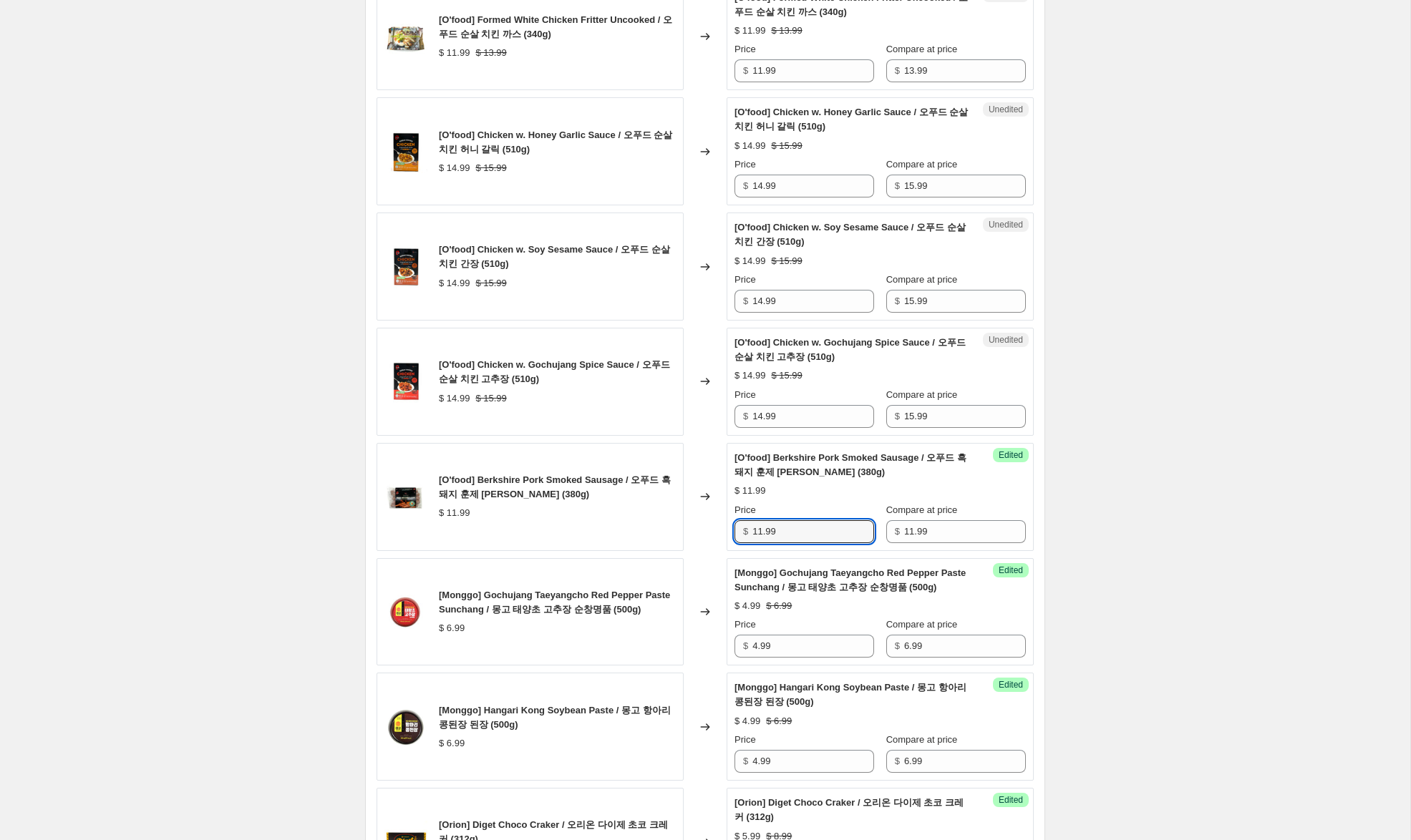
drag, startPoint x: 761, startPoint y: 549, endPoint x: 695, endPoint y: 532, distance: 68.2
click at [697, 532] on div "[O'food] Berkshire Pork Smoked Sausage / 오푸드 흑돼지 훈제 프랭크 소시지 (380g) $ 11.99 Chan…" at bounding box center [704, 497] width 657 height 108
type input "7.99"
drag, startPoint x: 761, startPoint y: 431, endPoint x: 791, endPoint y: 467, distance: 46.9
click at [764, 428] on input "14.99" at bounding box center [812, 416] width 121 height 23
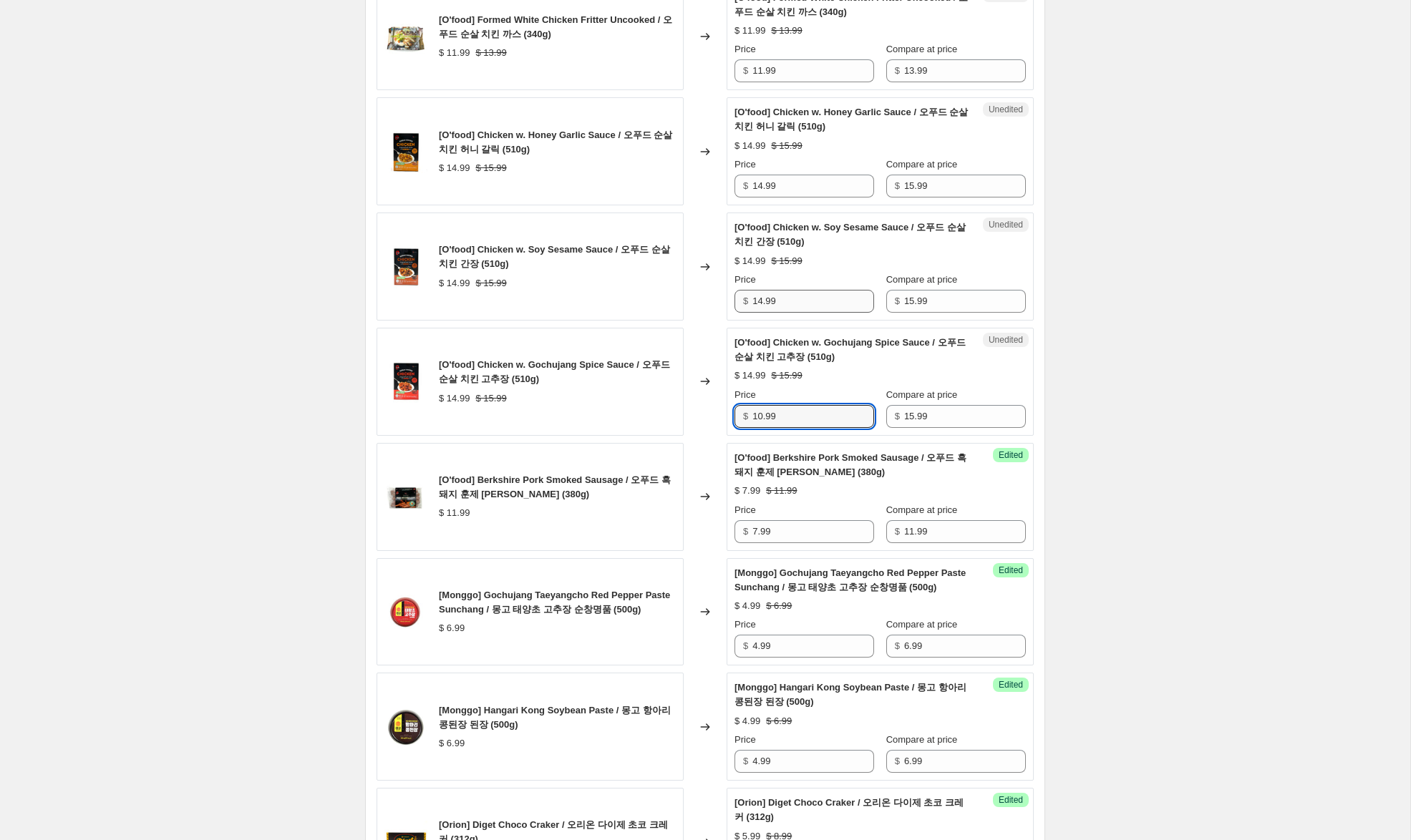
type input "10.99"
click at [764, 313] on input "14.99" at bounding box center [812, 301] width 121 height 23
type input "10.99"
drag, startPoint x: 761, startPoint y: 202, endPoint x: 801, endPoint y: 257, distance: 68.0
click at [761, 198] on input "14.99" at bounding box center [812, 186] width 121 height 23
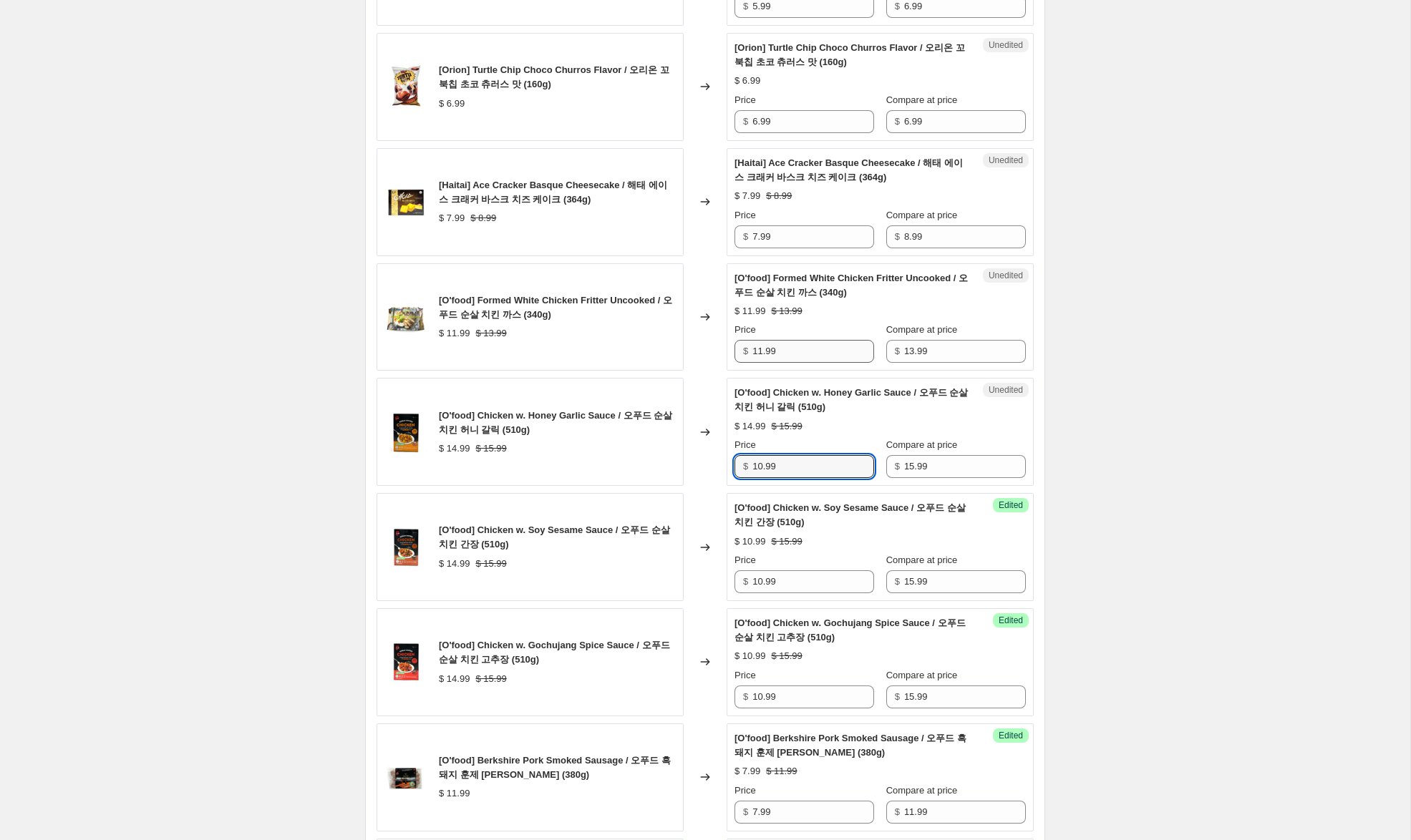
scroll to position [1158, 0]
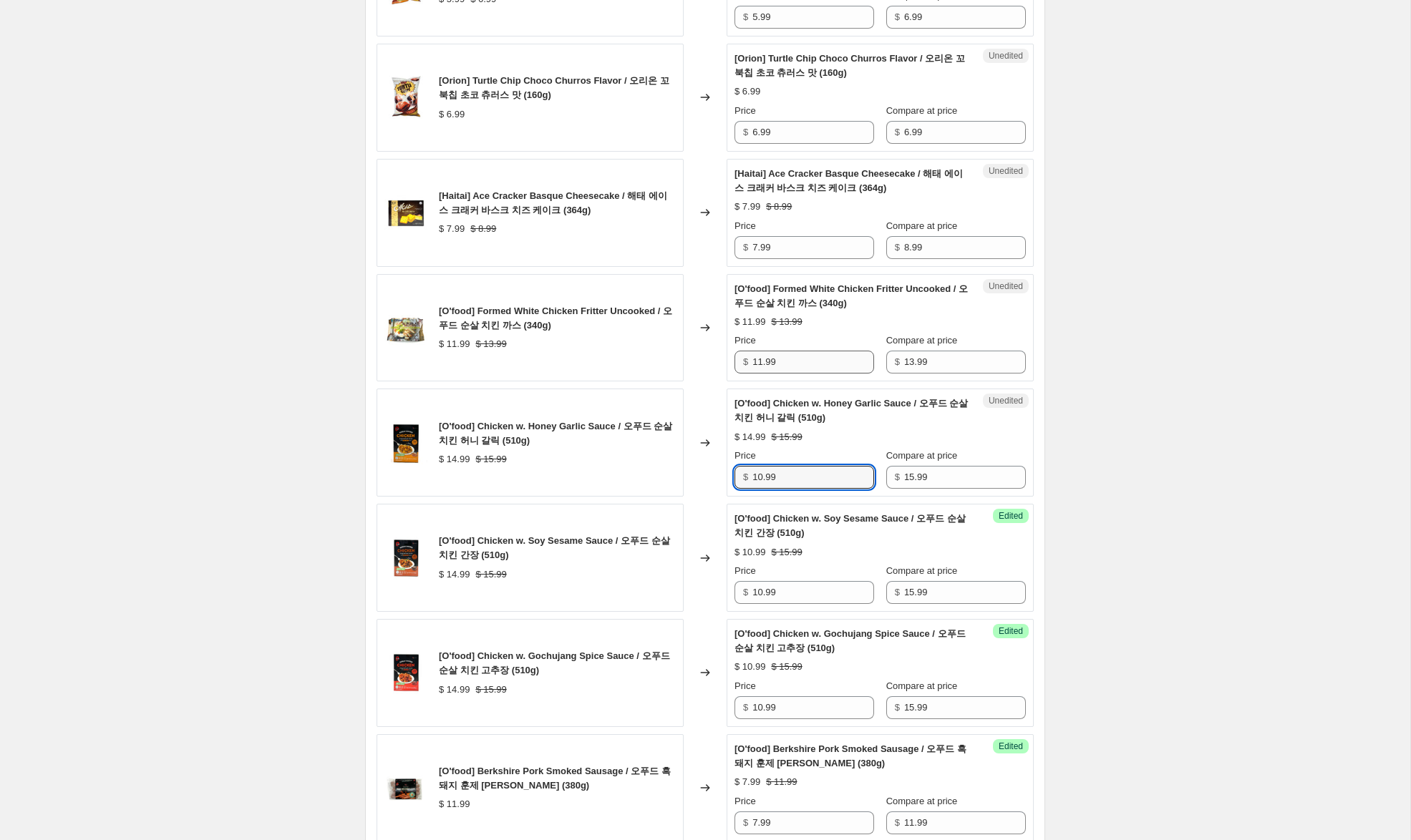
type input "10.99"
drag, startPoint x: 761, startPoint y: 377, endPoint x: 684, endPoint y: 371, distance: 77.2
click at [684, 371] on div "[O'food] Formed White Chicken Fritter Uncooked / 오푸드 순살 치킨 까스 (340g) $ 11.99 $ …" at bounding box center [704, 328] width 657 height 108
type input "9.99"
drag, startPoint x: 757, startPoint y: 261, endPoint x: 696, endPoint y: 250, distance: 62.0
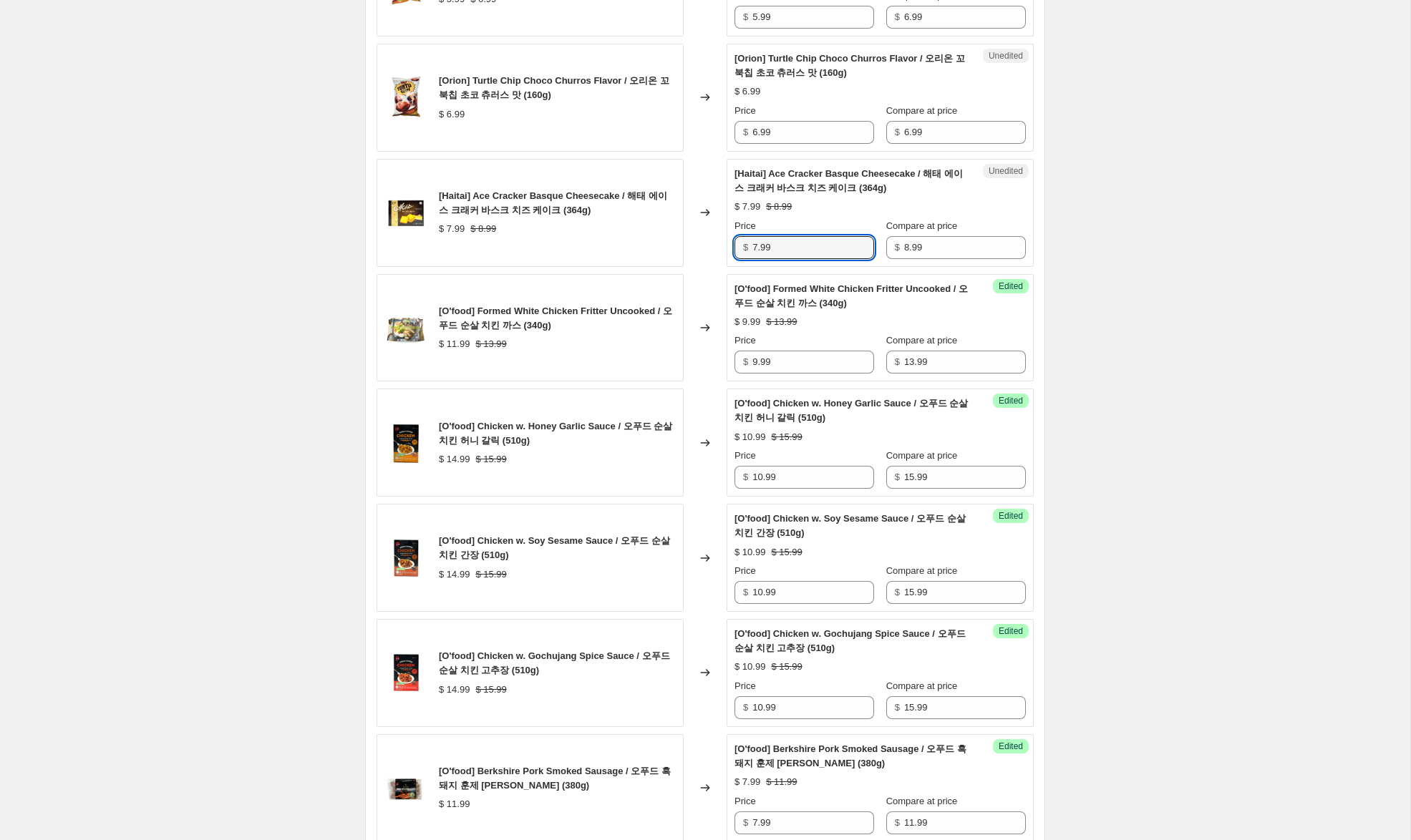
click at [696, 250] on div "[Haitai] Ace Cracker Basque Cheesecake / 해태 에이스 크래커 바스크 치즈 케이크 (364g) $ 7.99 $ …" at bounding box center [704, 213] width 657 height 108
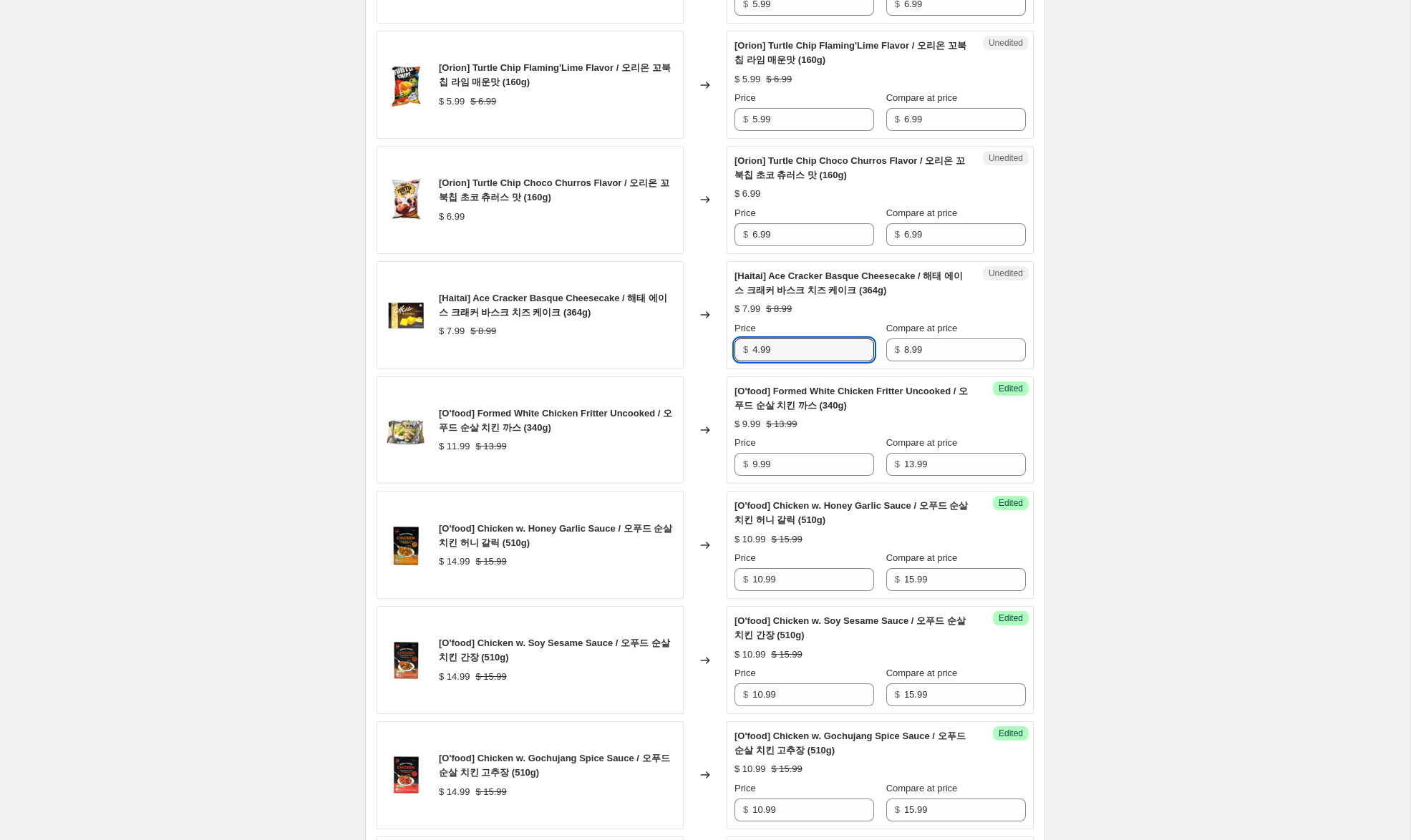
scroll to position [1036, 0]
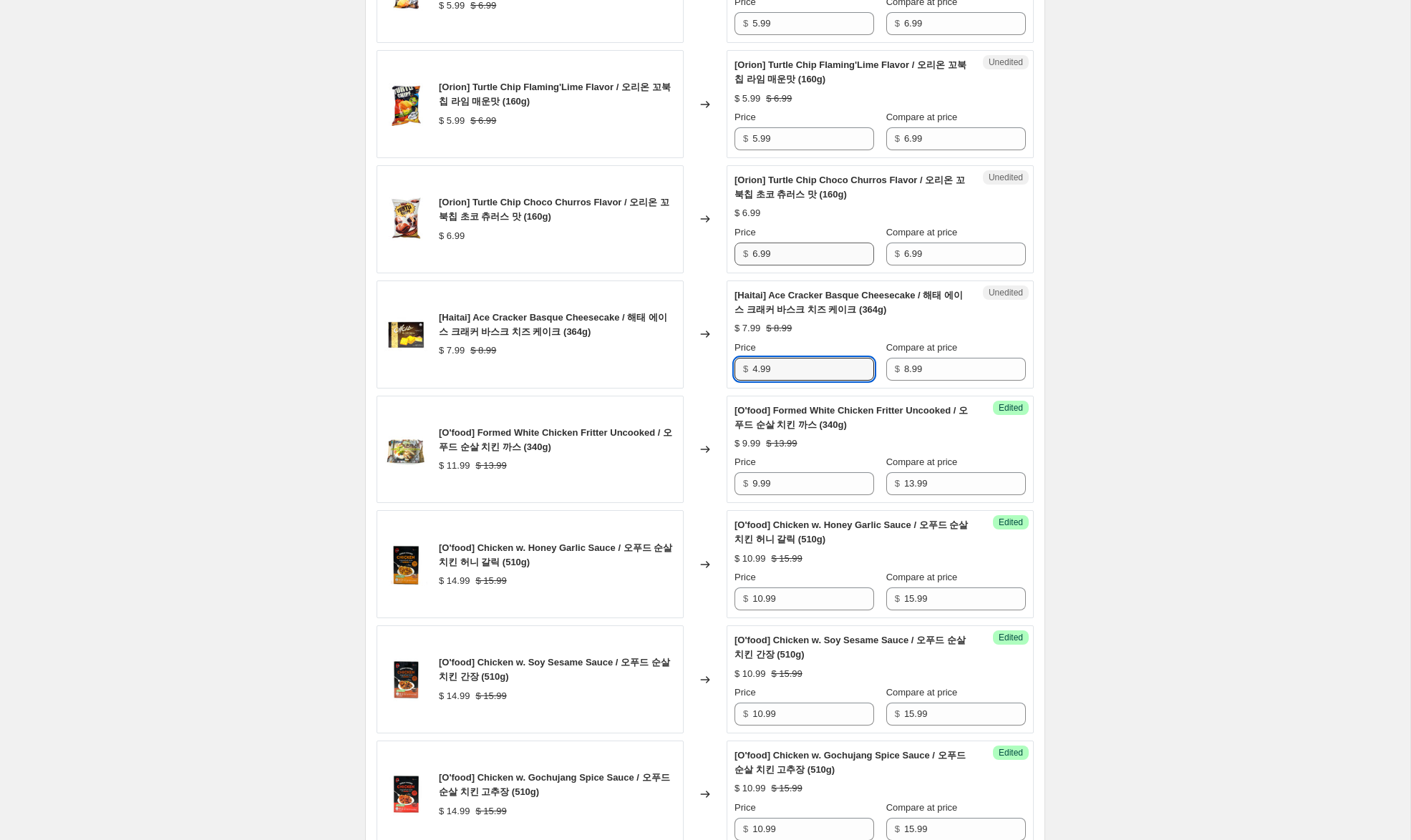
type input "4.99"
drag, startPoint x: 754, startPoint y: 267, endPoint x: 729, endPoint y: 264, distance: 25.2
click at [731, 264] on div "Unedited [Orion] Turtle Chip Choco Churros Flavor / 오리온 꼬북칩 초코 츄러스 맛 (160g) $ 6…" at bounding box center [880, 219] width 307 height 108
type input "4.99"
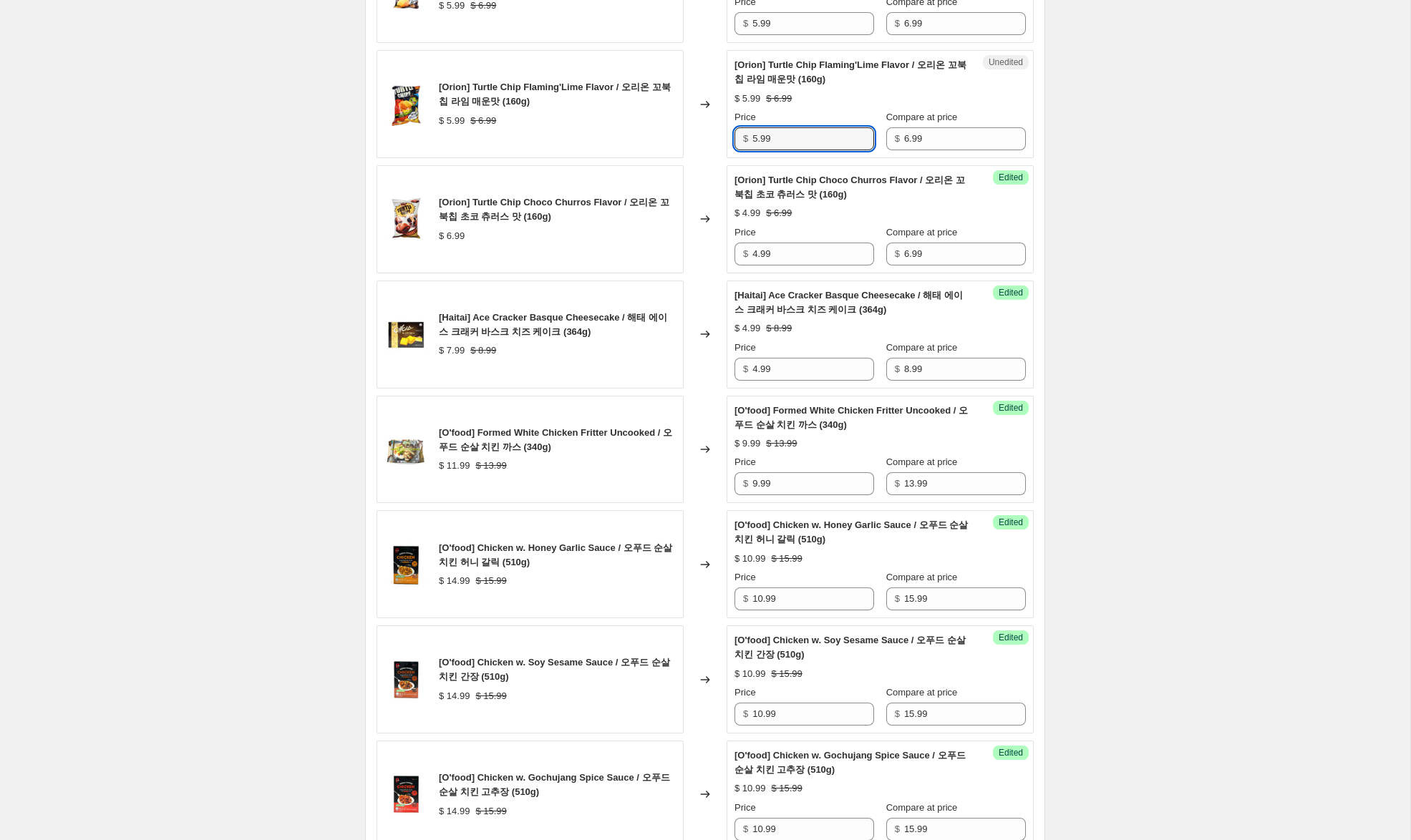
drag, startPoint x: 757, startPoint y: 152, endPoint x: 697, endPoint y: 140, distance: 61.2
click at [694, 138] on div "[Orion] Turtle Chip Flaming'Lime Flavor / 오리온 꼬북칩 라임 매운맛 (160g) $ 5.99 $ 6.99 C…" at bounding box center [704, 104] width 657 height 108
type input "4.99"
drag, startPoint x: 755, startPoint y: 38, endPoint x: 715, endPoint y: 40, distance: 40.0
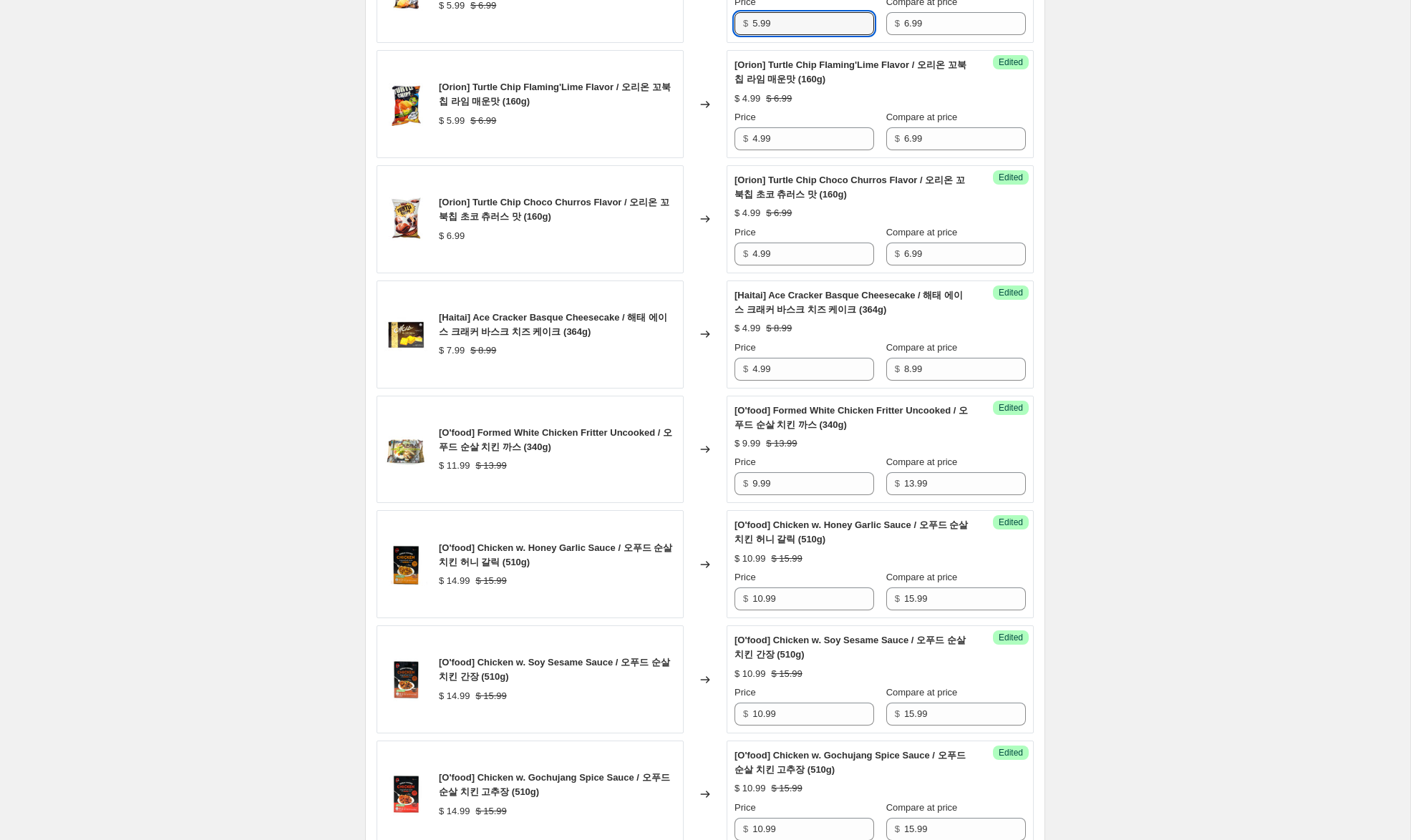
drag, startPoint x: 758, startPoint y: 39, endPoint x: 679, endPoint y: 47, distance: 79.4
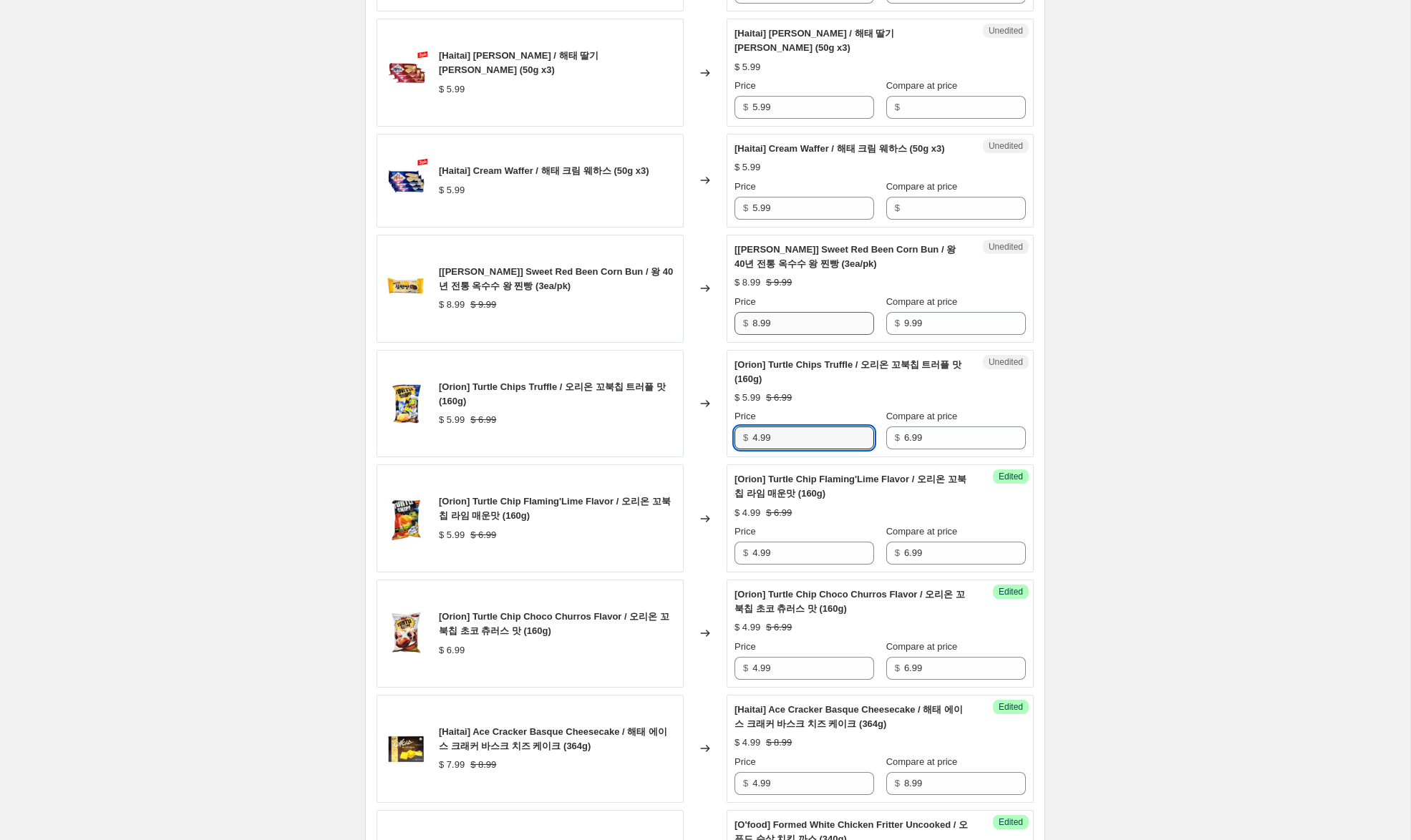
scroll to position [619, 0]
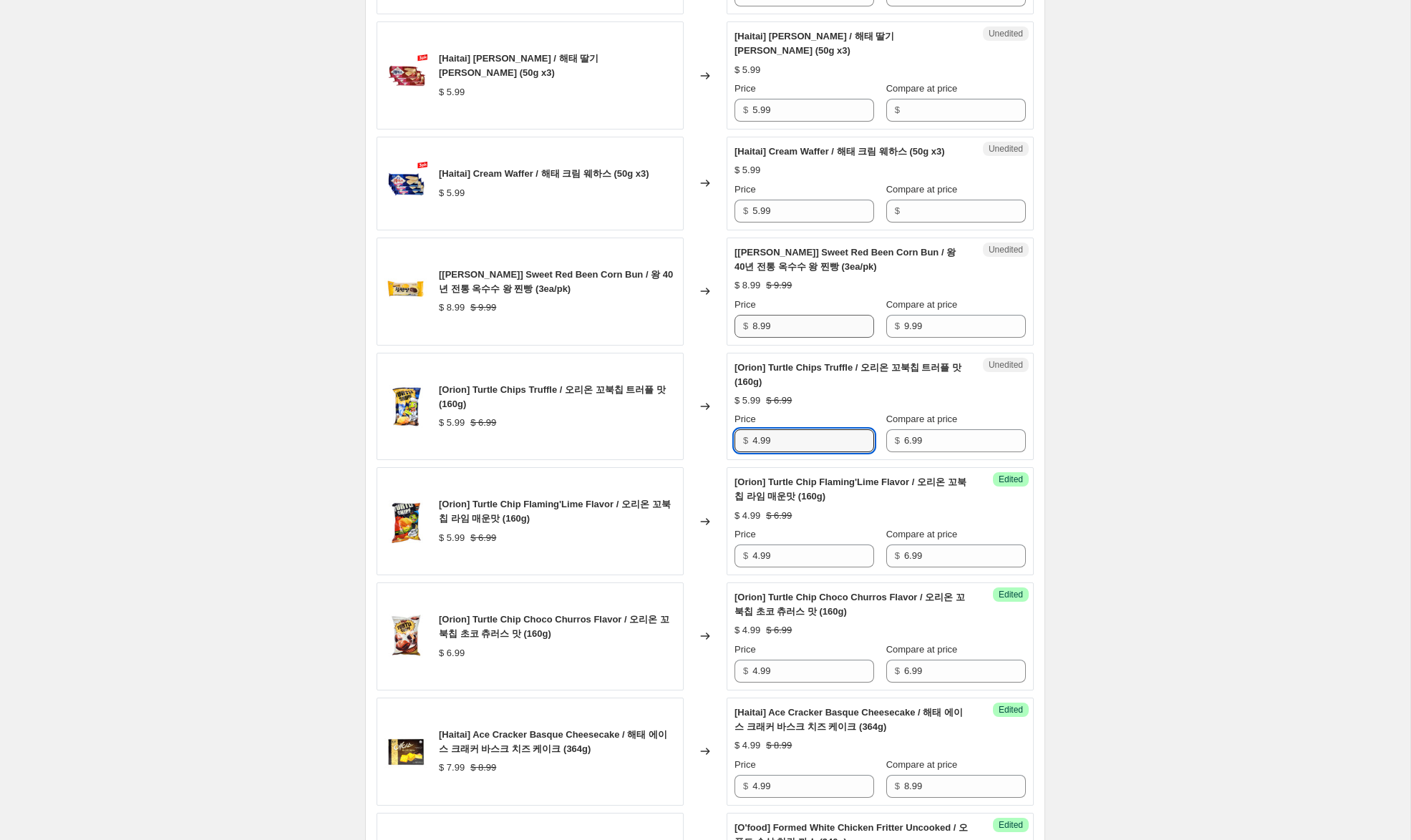
type input "4.99"
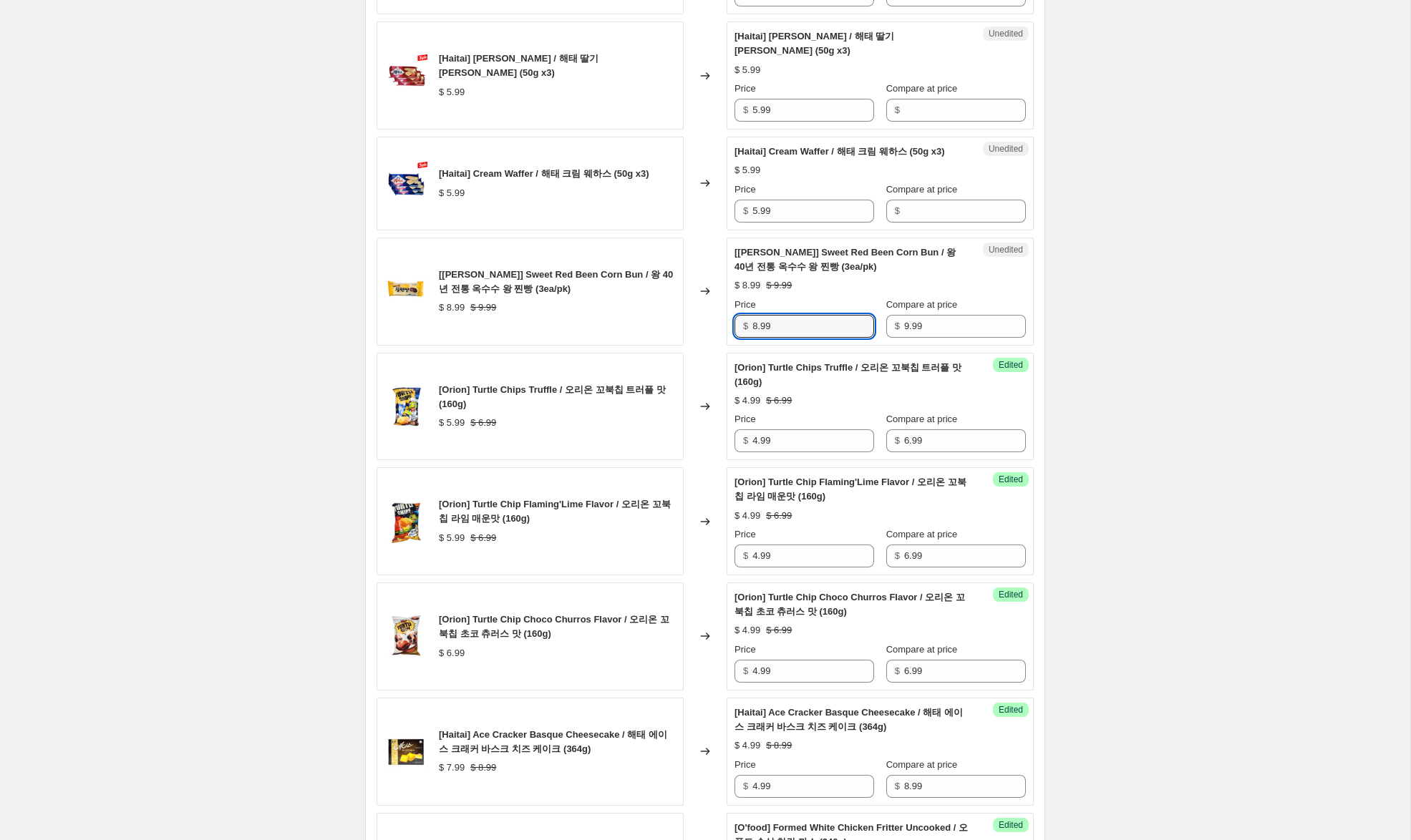
drag, startPoint x: 757, startPoint y: 341, endPoint x: 715, endPoint y: 340, distance: 42.0
click at [715, 340] on div "[[PERSON_NAME]] Sweet Red Been Corn Bun / 왕 40년 전통 옥수수 왕 찐빵 (3ea/pk) $ 8.99 $ 9…" at bounding box center [704, 291] width 657 height 108
type input "6.99"
drag, startPoint x: 791, startPoint y: 226, endPoint x: 731, endPoint y: 218, distance: 60.5
click at [731, 218] on div "Unedited [Haitai] Cream Waffer / 해태 크림 웨하스 (50g x3) $ 5.99 Price $ 5.99 Compare…" at bounding box center [880, 183] width 307 height 94
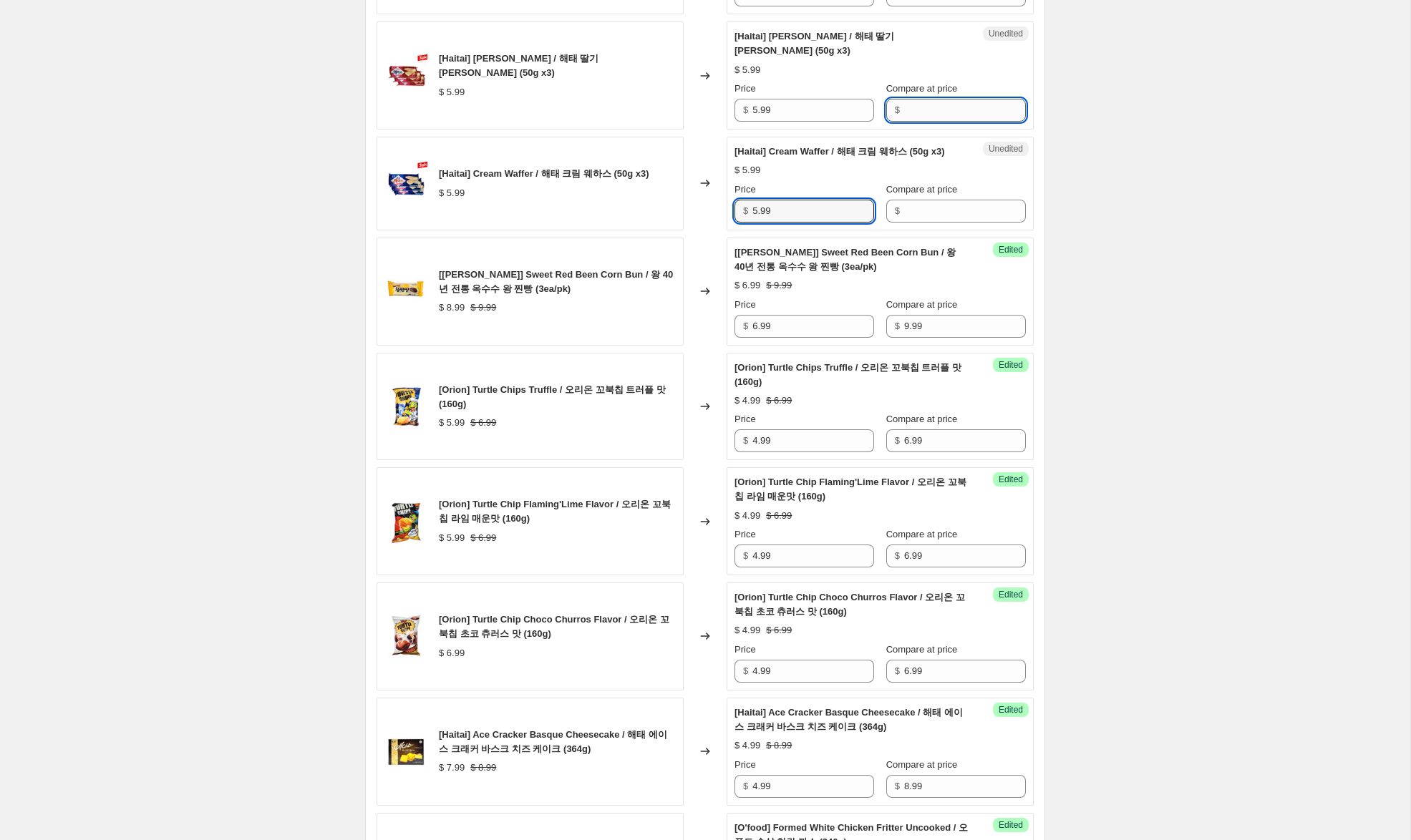
click at [946, 113] on input "Compare at price" at bounding box center [964, 110] width 121 height 23
paste input "5.99"
type input "5.99"
click at [920, 219] on input "Compare at price" at bounding box center [964, 210] width 121 height 23
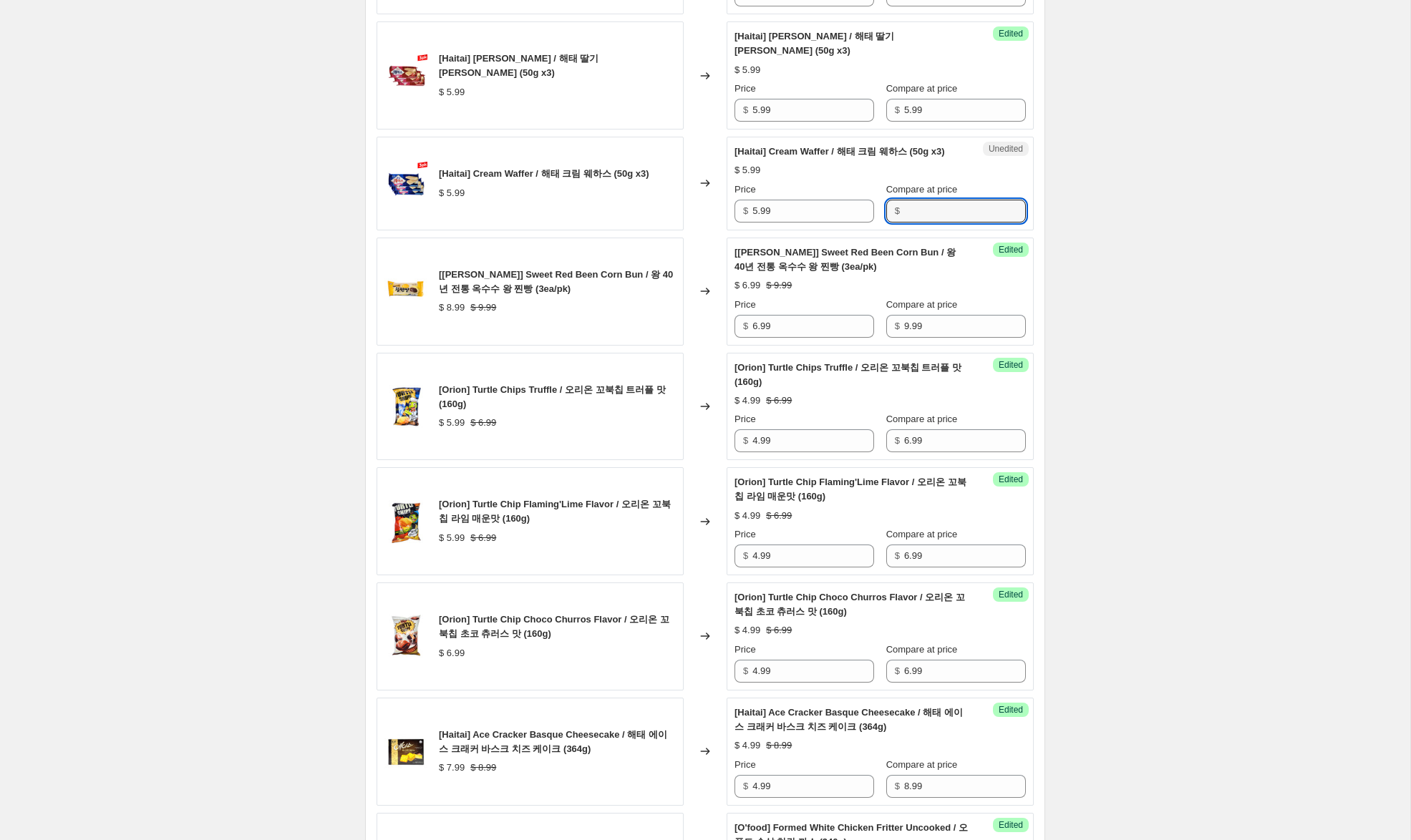
paste input "5.99"
type input "5.99"
drag, startPoint x: 758, startPoint y: 109, endPoint x: 654, endPoint y: 94, distance: 105.1
click at [676, 94] on div "[Haitai] Strawberry Waffer / 해태 딸기 [PERSON_NAME] (50g x3) $ 5.99 Changed to Suc…" at bounding box center [704, 75] width 657 height 108
type input "3.99"
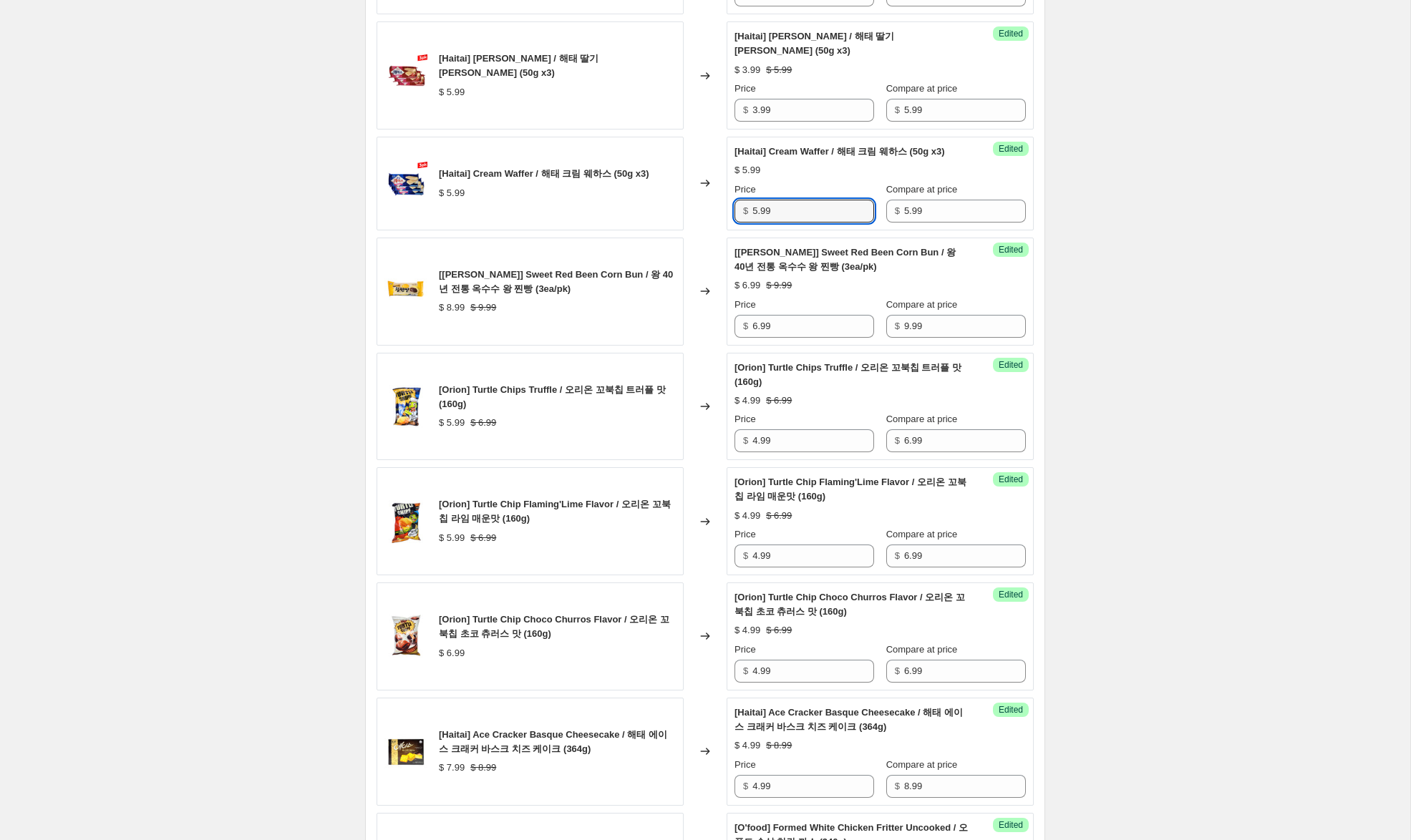
drag, startPoint x: 758, startPoint y: 224, endPoint x: 854, endPoint y: 215, distance: 96.4
click at [677, 204] on div "[Haitai] Cream Waffer / 해태 크림 웨하스 (50g x3) $ 5.99 Changed to Success Edited [Ha…" at bounding box center [704, 183] width 657 height 94
type input "3.99"
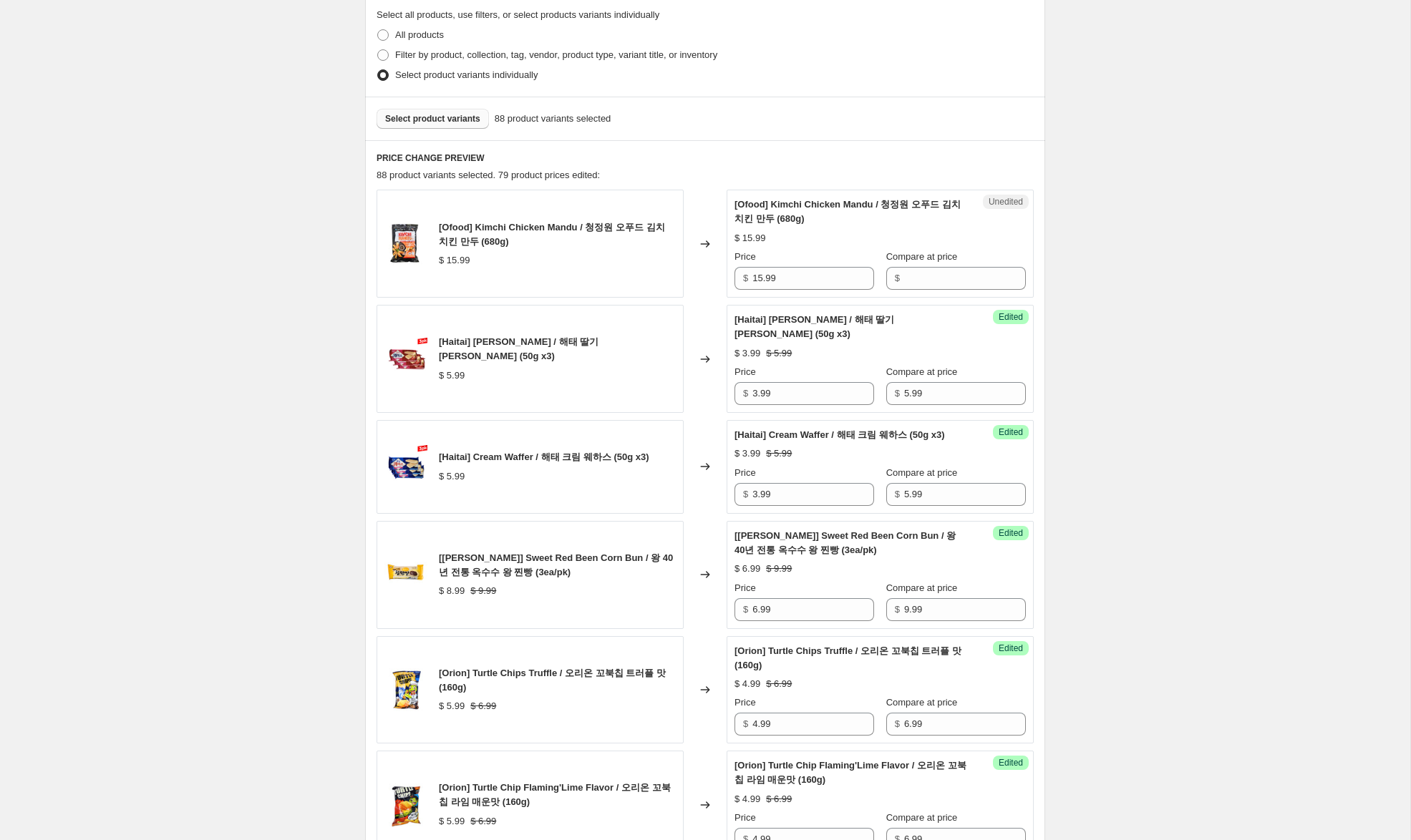
scroll to position [329, 0]
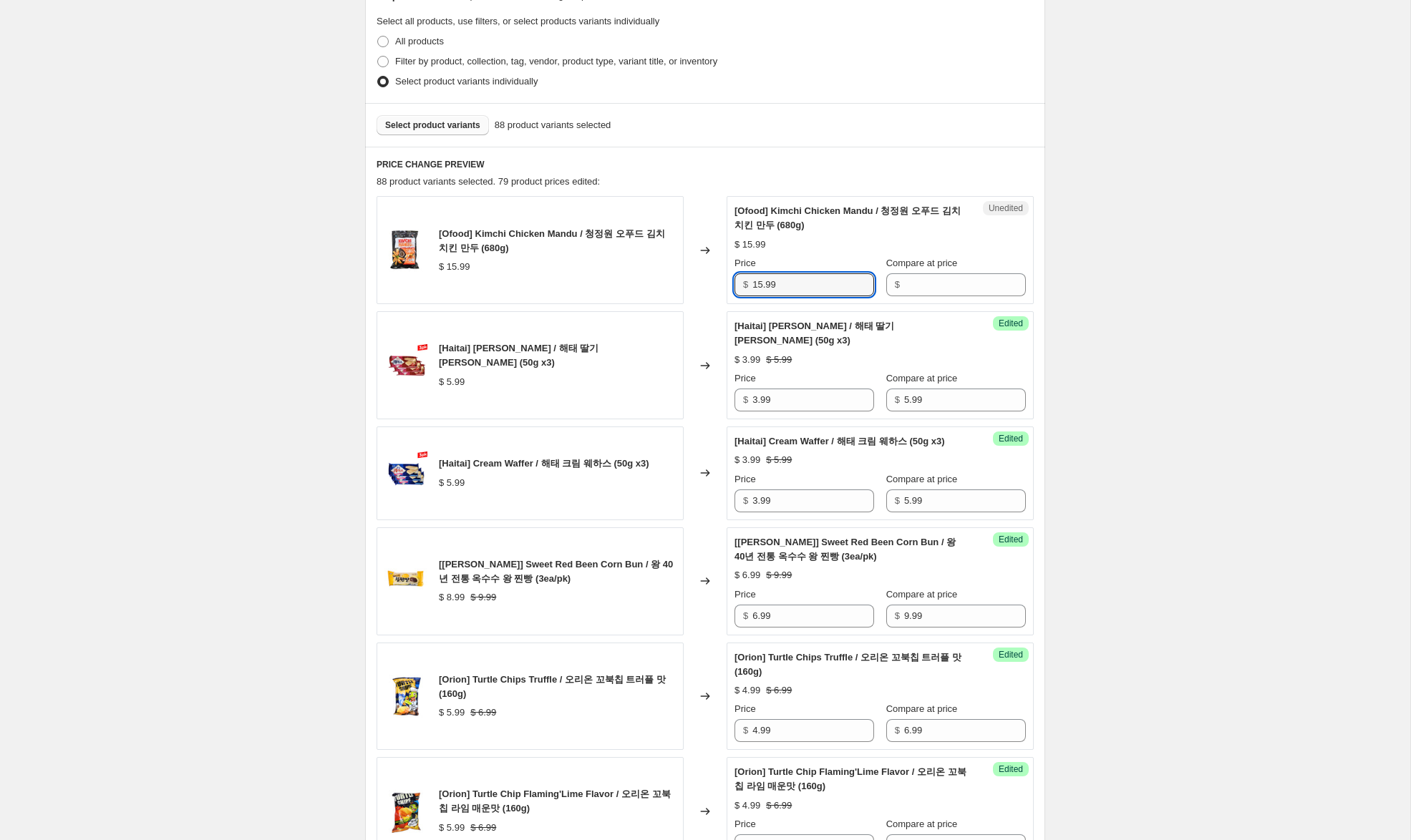
drag, startPoint x: 804, startPoint y: 285, endPoint x: 692, endPoint y: 276, distance: 112.4
click at [692, 276] on div "[Ofood] Kimchi Chicken Mandu / 청정원 오푸드 김치 치킨 만두 (680g) $ 15.99 Changed to Unedi…" at bounding box center [704, 250] width 657 height 108
drag, startPoint x: 904, startPoint y: 280, endPoint x: 865, endPoint y: 278, distance: 39.1
click at [886, 279] on div "$" at bounding box center [956, 284] width 140 height 23
paste input "15.99"
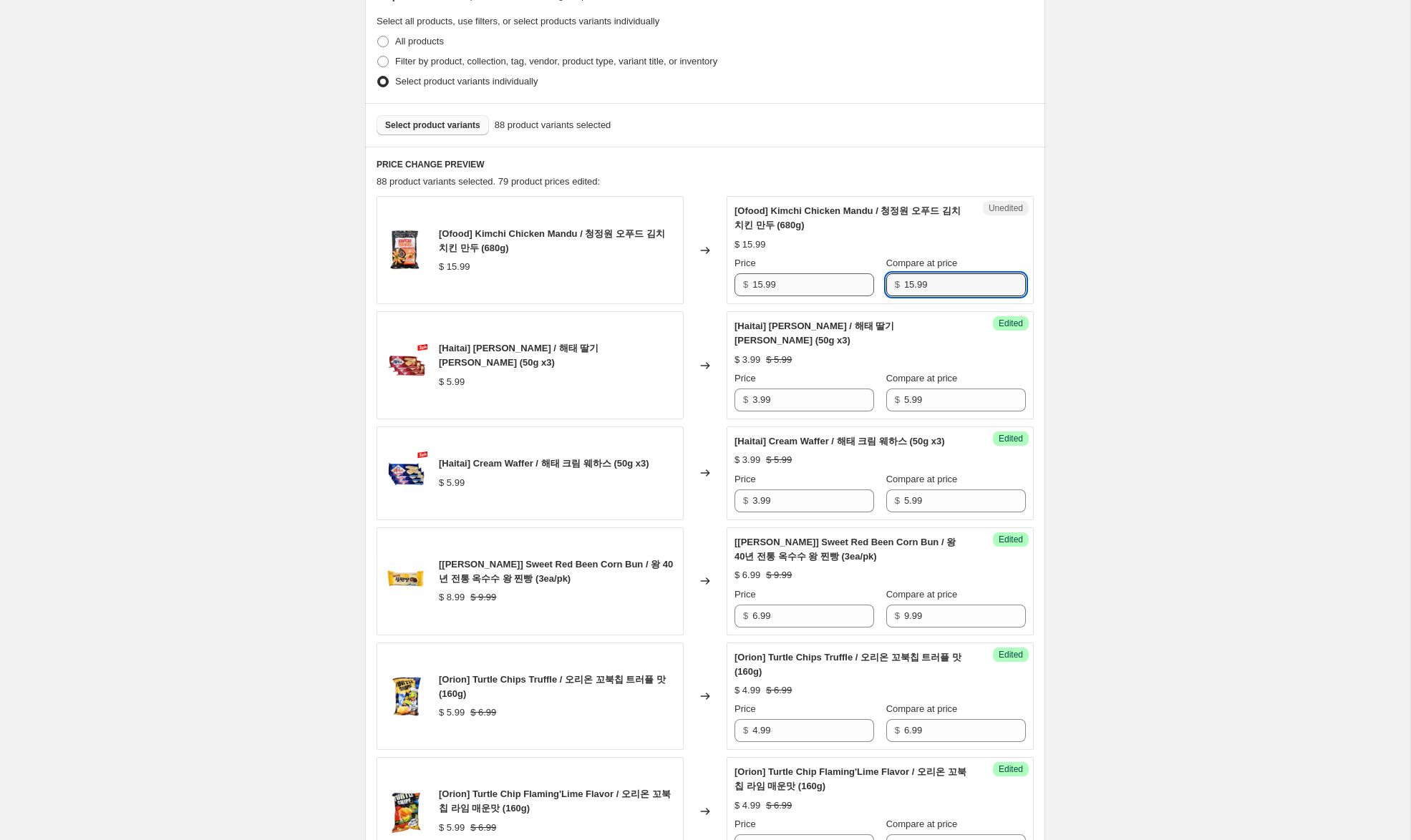
type input "15.99"
click at [764, 283] on input "15.99" at bounding box center [812, 284] width 121 height 23
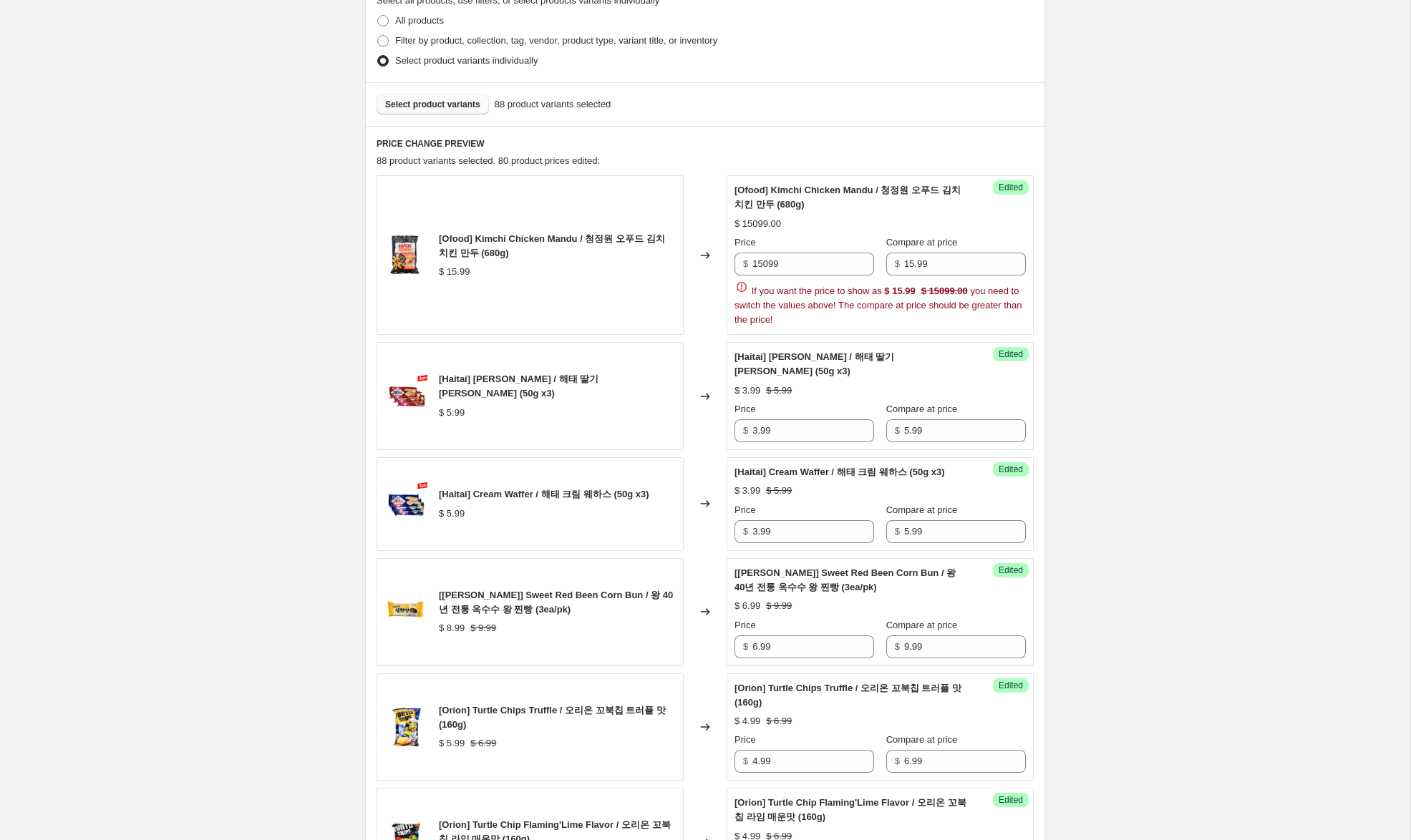
scroll to position [353, 0]
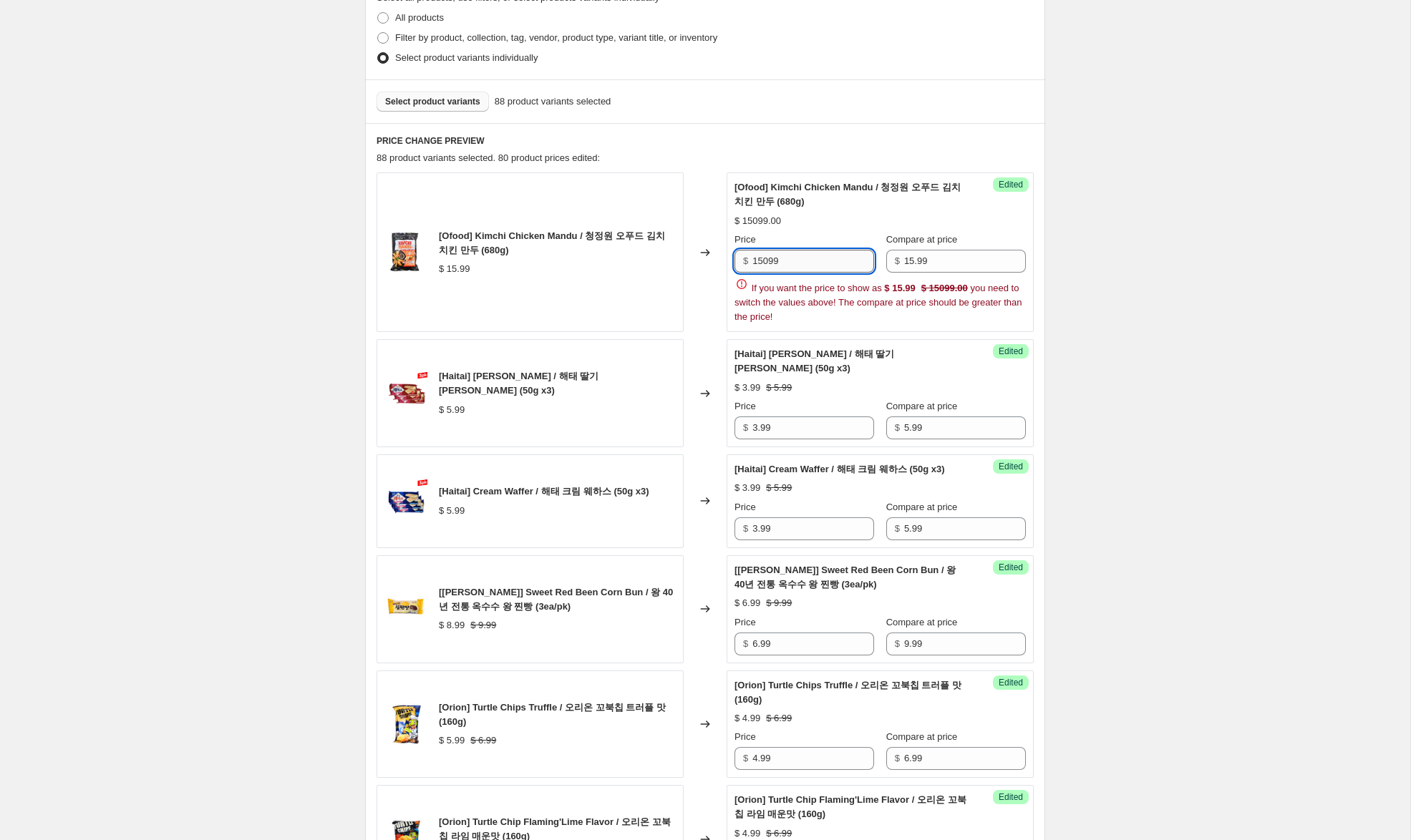
click at [765, 261] on input "15099" at bounding box center [812, 261] width 121 height 23
type input "10.99"
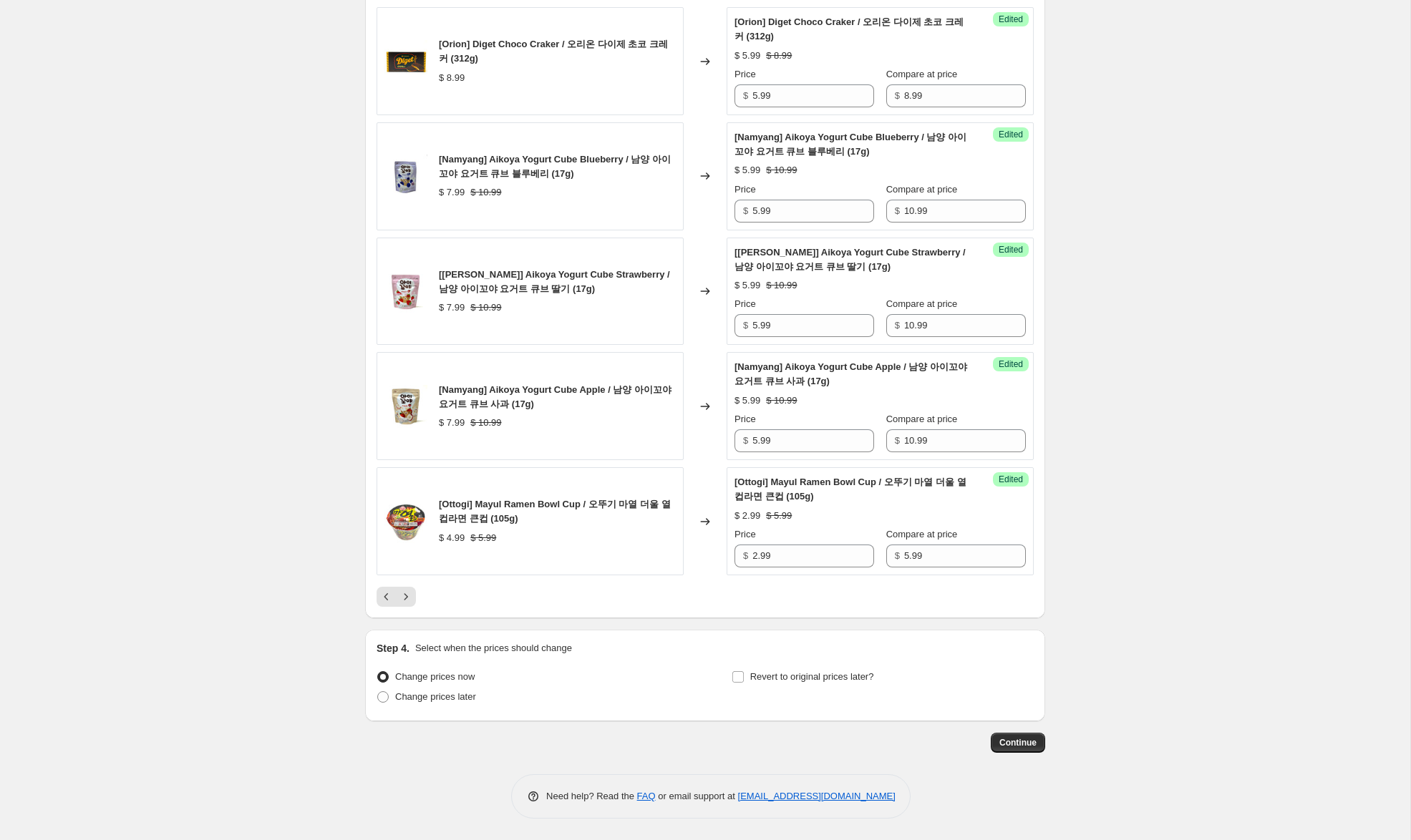
scroll to position [2244, 0]
click at [403, 596] on icon "Next" at bounding box center [406, 597] width 14 height 14
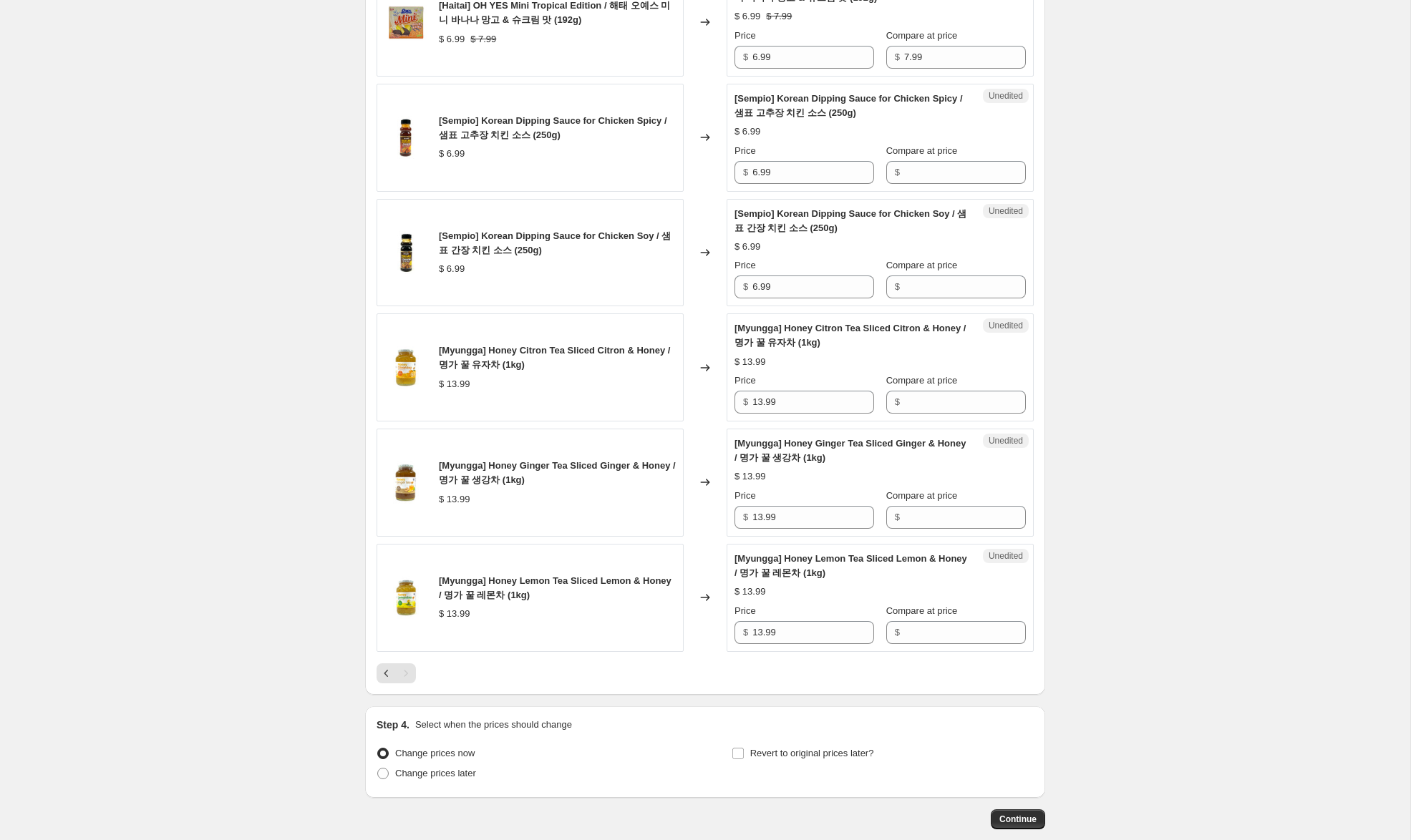
scroll to position [803, 0]
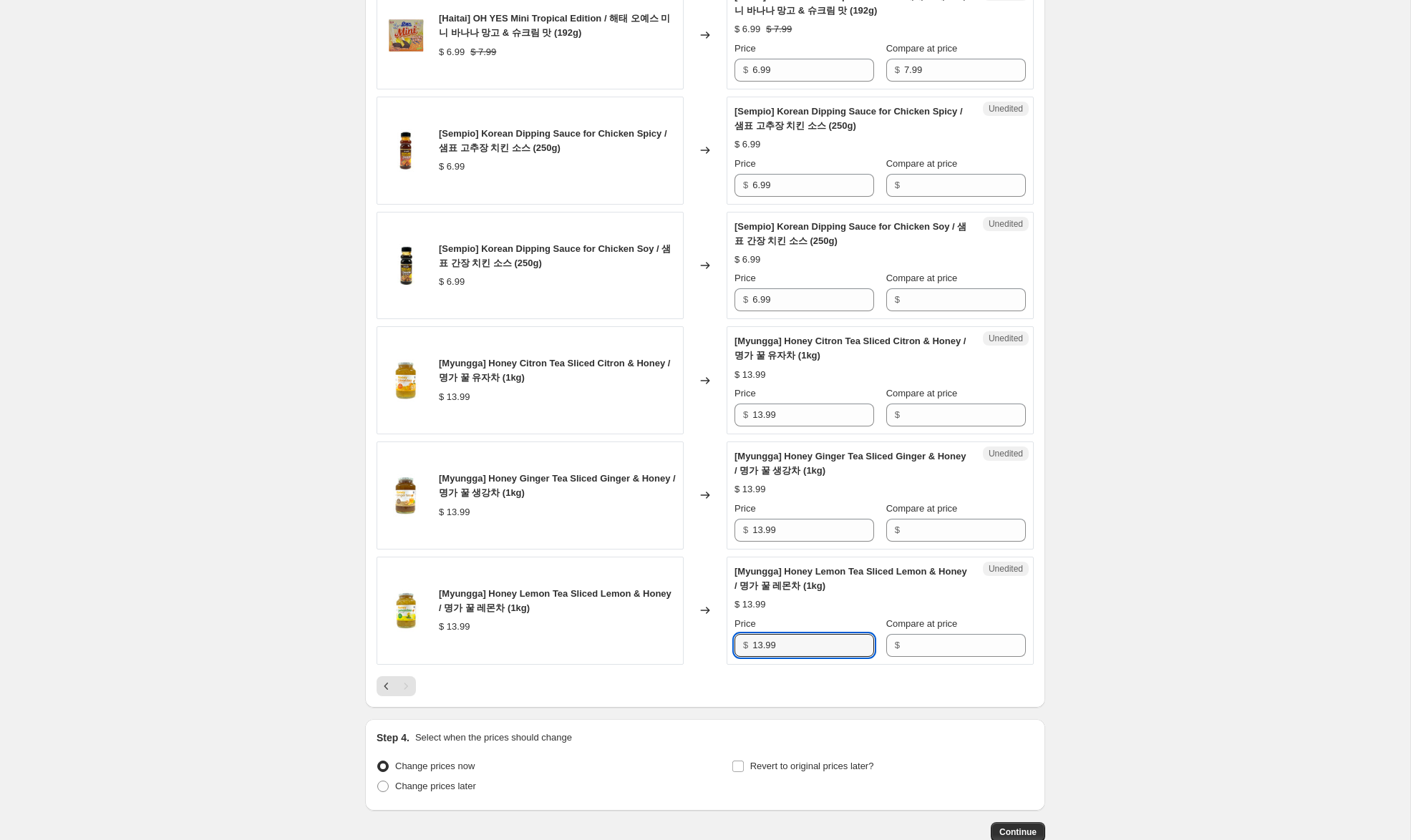
drag, startPoint x: 801, startPoint y: 613, endPoint x: 692, endPoint y: 591, distance: 111.2
click at [669, 598] on div "[Myungga] Honey Lemon Tea Sliced Lemon & Honey / 명가 꿀 레몬차 (1kg) $ 13.99 Changed…" at bounding box center [704, 611] width 657 height 108
drag, startPoint x: 943, startPoint y: 385, endPoint x: 945, endPoint y: 403, distance: 18.1
click at [943, 403] on input "Compare at price" at bounding box center [964, 414] width 121 height 23
paste input "13.99"
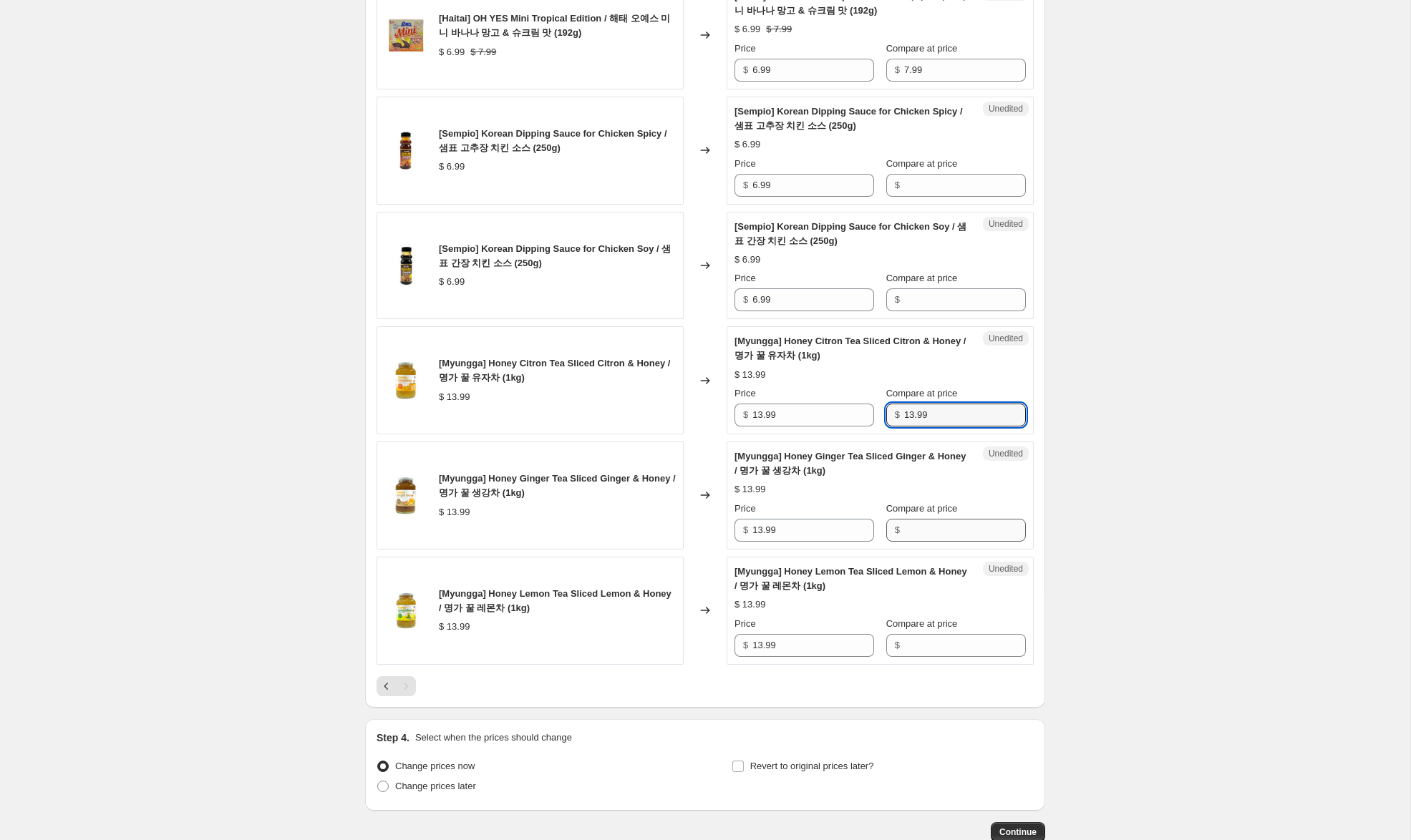
type input "13.99"
click at [939, 518] on input "Compare at price" at bounding box center [964, 530] width 121 height 23
paste input "13.99"
type input "13.99"
drag, startPoint x: 932, startPoint y: 618, endPoint x: 861, endPoint y: 563, distance: 89.8
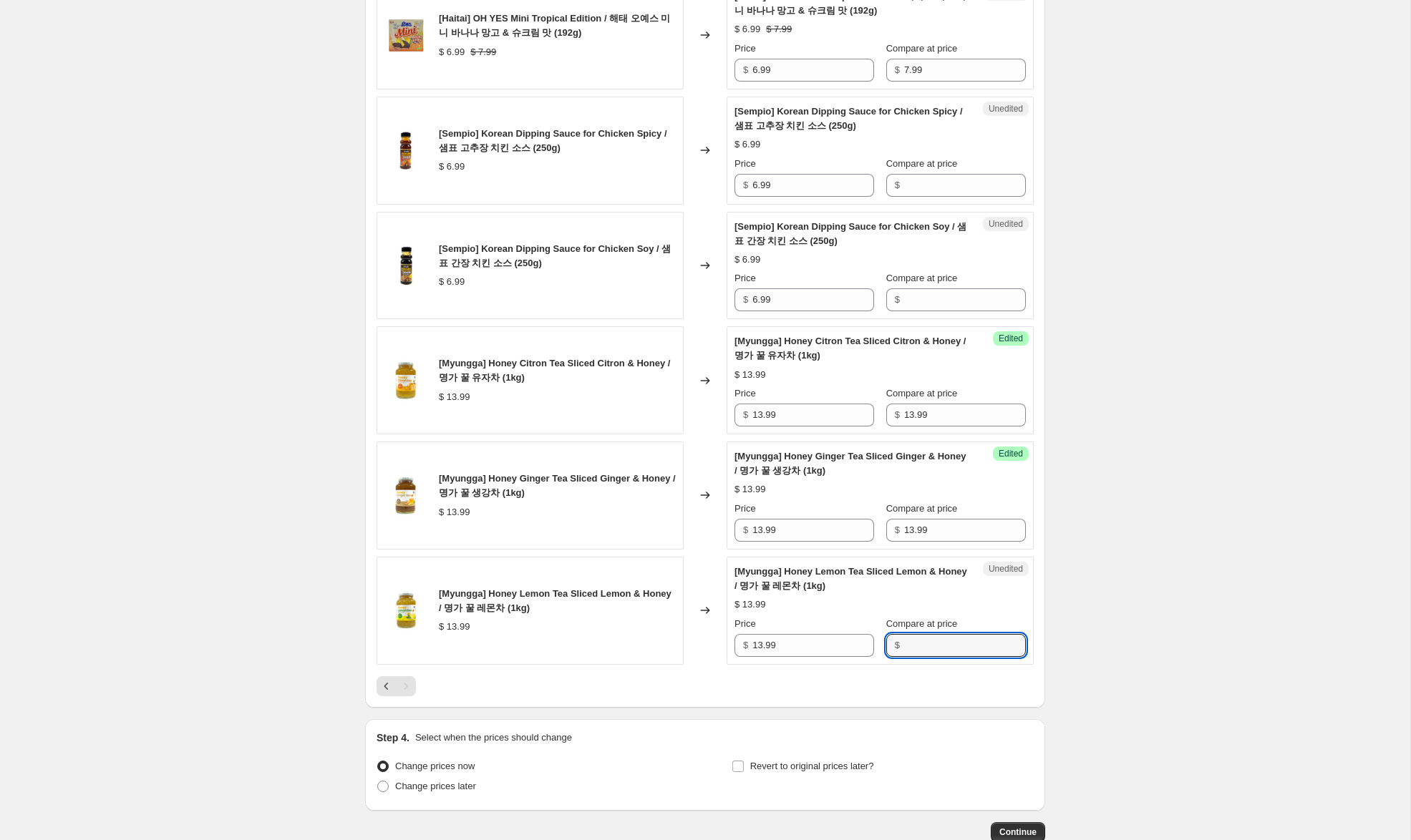
click at [932, 634] on input "Compare at price" at bounding box center [964, 645] width 121 height 23
paste input "13.99"
type input "13.99"
drag, startPoint x: 761, startPoint y: 385, endPoint x: 696, endPoint y: 373, distance: 66.1
click at [699, 373] on div "[Myungga] Honey Citron Tea Sliced Citron & Honey / 명가 꿀 유자차 (1kg) $ 13.99 Chang…" at bounding box center [704, 380] width 657 height 108
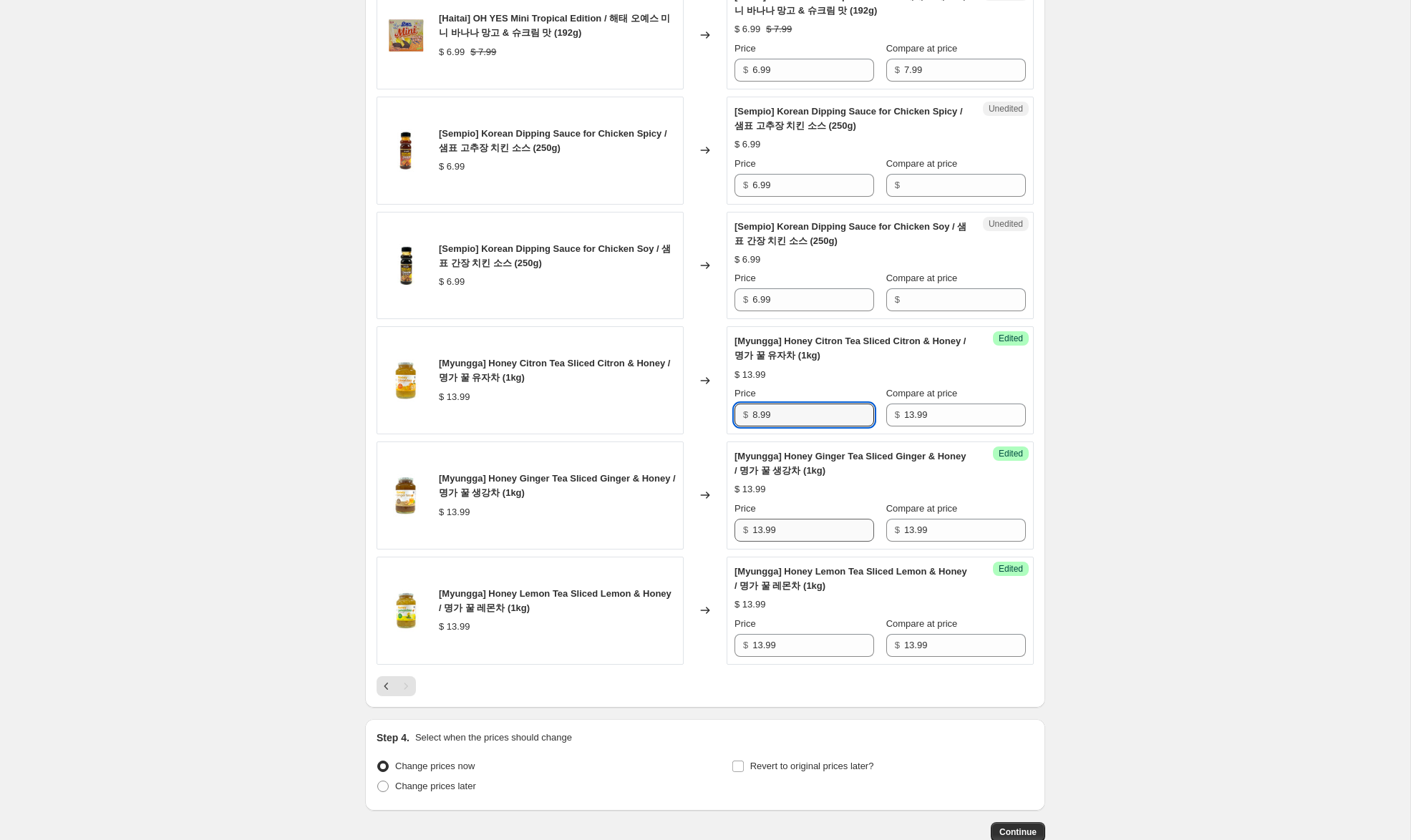
type input "8.99"
drag, startPoint x: 760, startPoint y: 503, endPoint x: 695, endPoint y: 491, distance: 66.1
click at [695, 490] on div "[Myungga] Honey Ginger Tea Sliced Ginger & Honey / 명가 꿀 생강차 (1kg) $ 13.99 Chang…" at bounding box center [704, 495] width 657 height 108
drag, startPoint x: 761, startPoint y: 501, endPoint x: 672, endPoint y: 554, distance: 103.6
click at [668, 487] on div "[Myungga] Honey Ginger Tea Sliced Ginger & Honey / 명가 꿀 생강차 (1kg) $ 13.99 Chang…" at bounding box center [704, 495] width 657 height 108
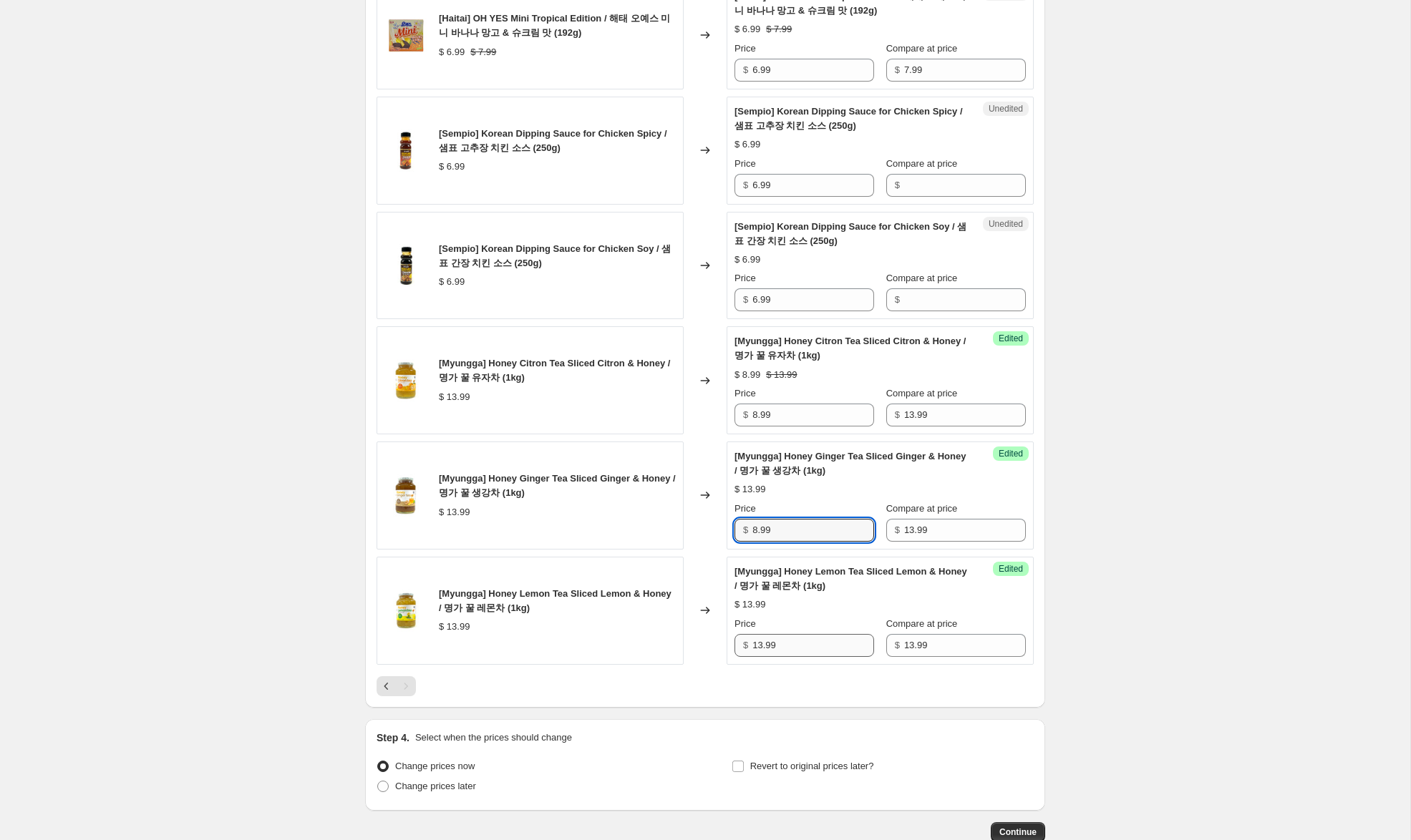
type input "8.99"
drag, startPoint x: 758, startPoint y: 615, endPoint x: 656, endPoint y: 584, distance: 106.6
click at [654, 585] on div "[Myungga] Honey Lemon Tea Sliced Lemon & Honey / 명가 꿀 레몬차 (1kg) $ 13.99 Changed…" at bounding box center [704, 611] width 657 height 108
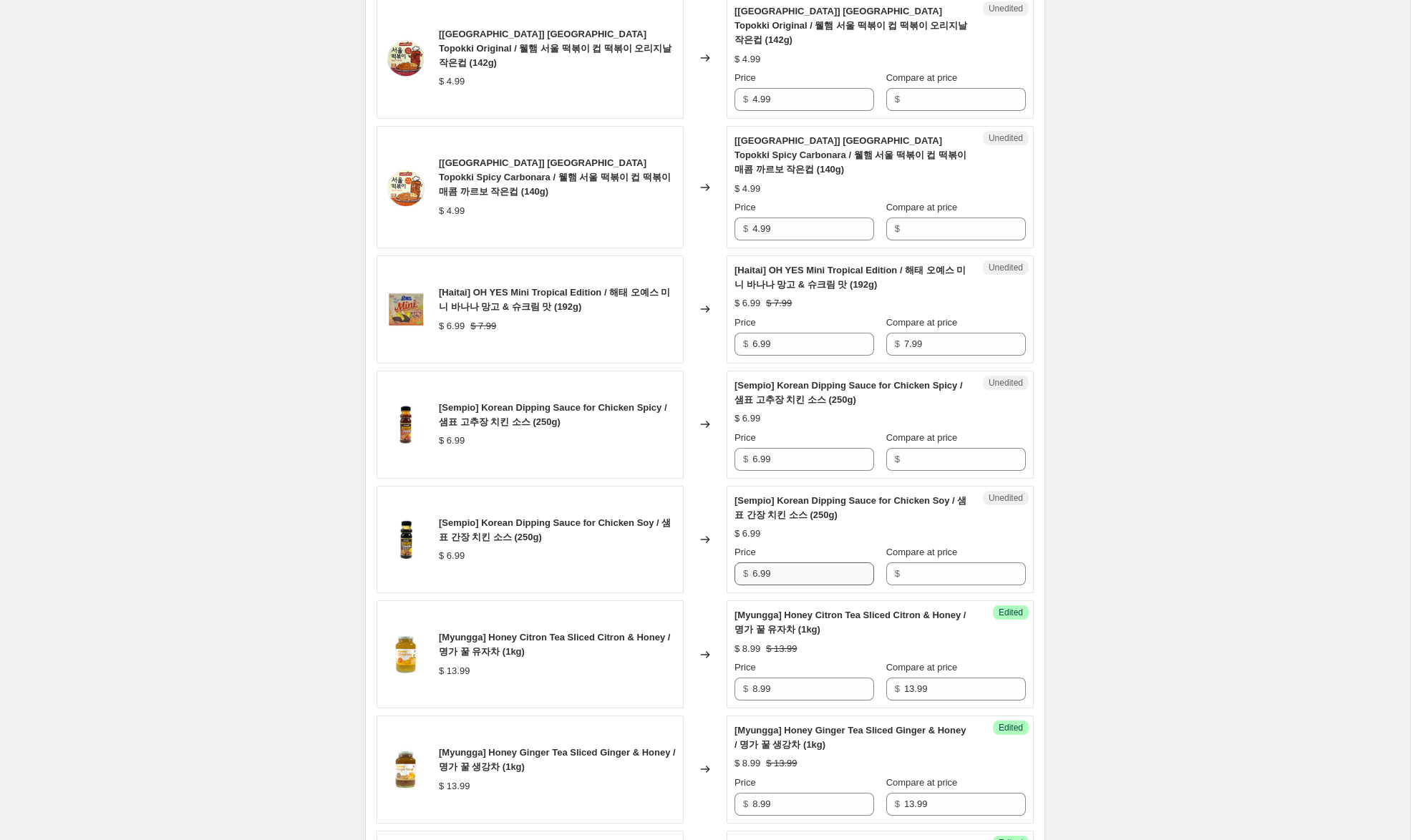
scroll to position [521, 0]
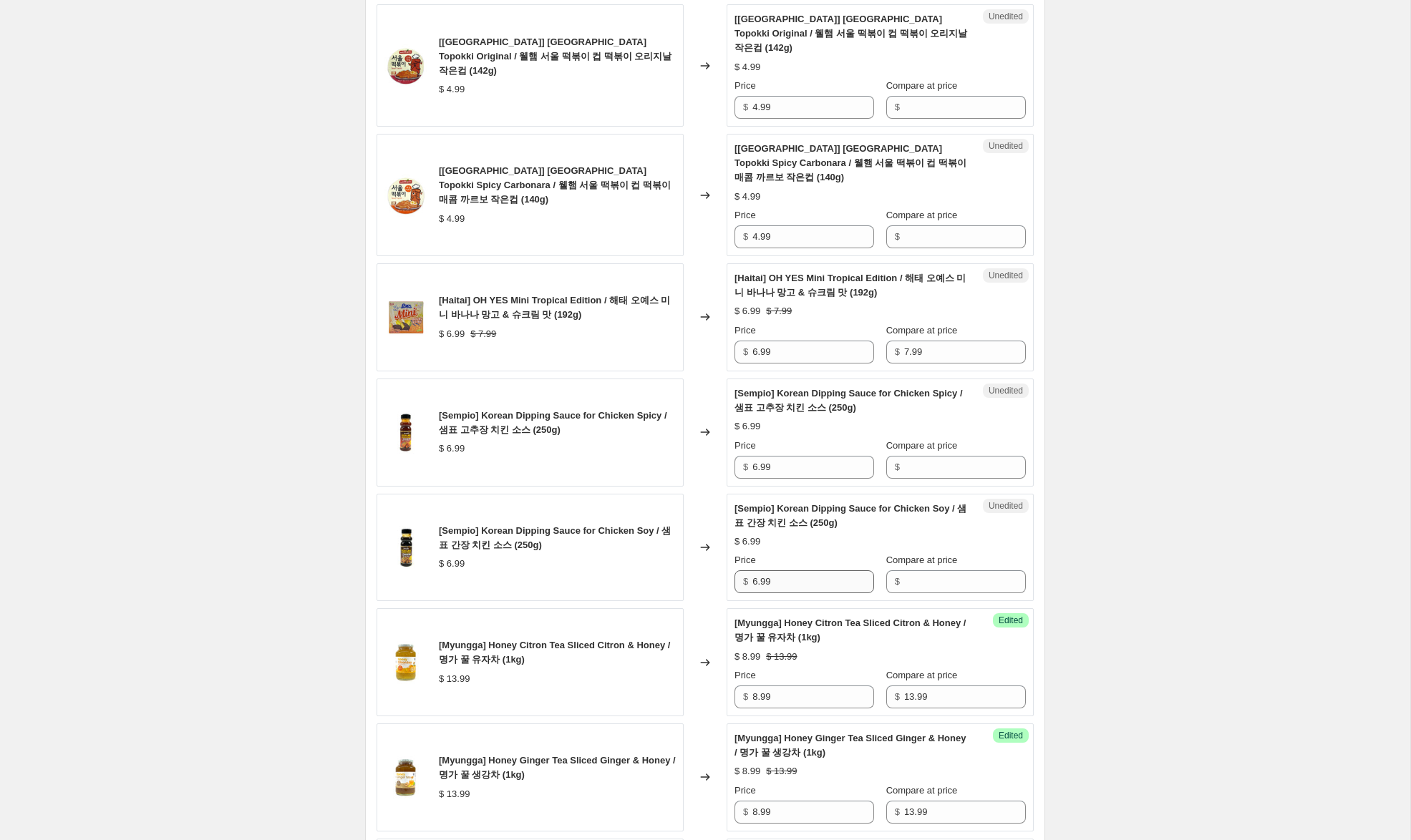
type input "8.99"
drag, startPoint x: 782, startPoint y: 557, endPoint x: 729, endPoint y: 529, distance: 59.9
click at [715, 538] on div "[Sempio] Korean Dipping Sauce for Chicken Soy / 샘표 간장 치킨 소스 (250g) $ 6.99 Chang…" at bounding box center [704, 548] width 657 height 108
click at [904, 456] on input "Compare at price" at bounding box center [964, 467] width 121 height 23
paste input "6.99"
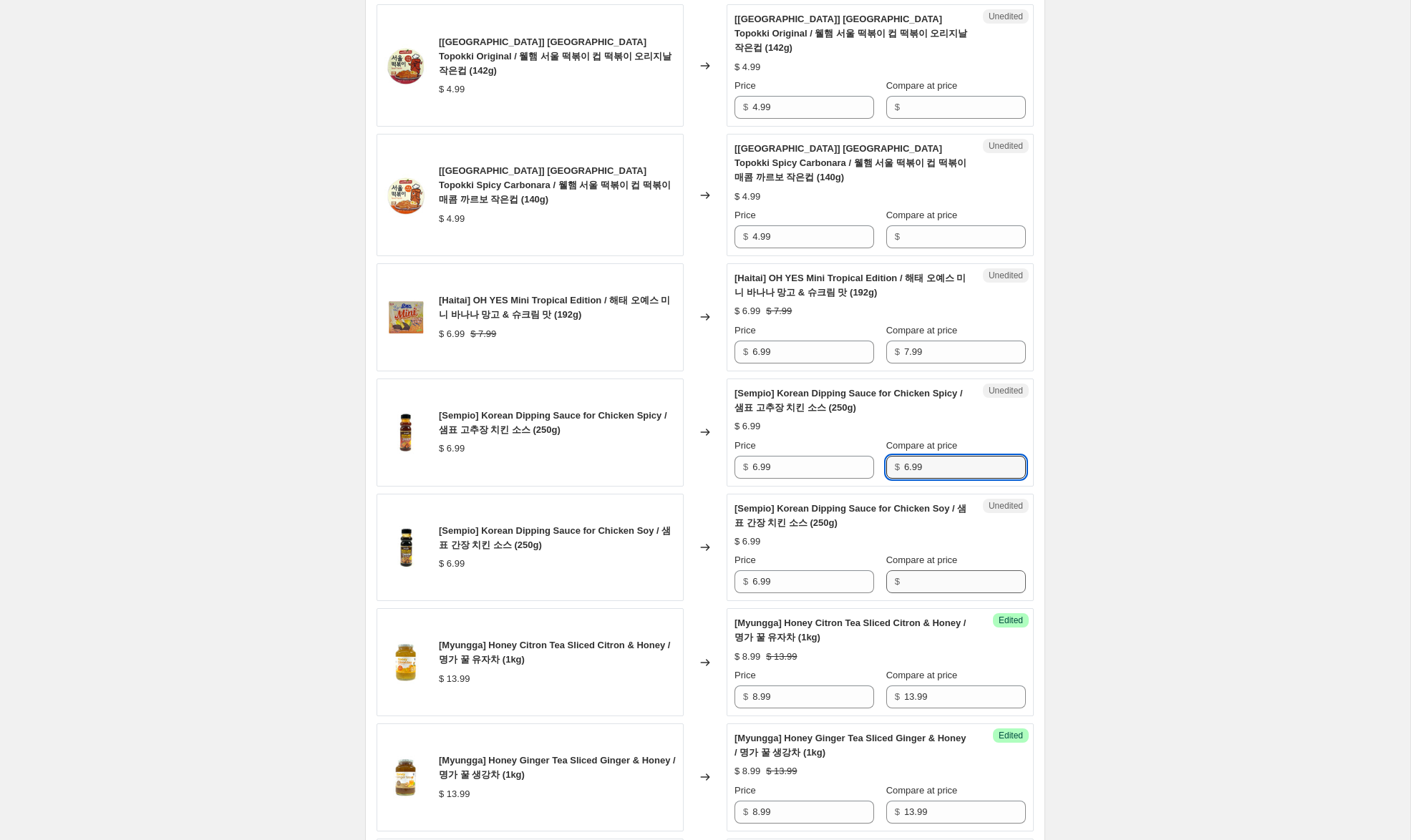
type input "6.99"
drag, startPoint x: 916, startPoint y: 562, endPoint x: 857, endPoint y: 534, distance: 65.3
click at [915, 570] on input "Compare at price" at bounding box center [964, 581] width 121 height 23
paste input "6.99"
type input "6.99"
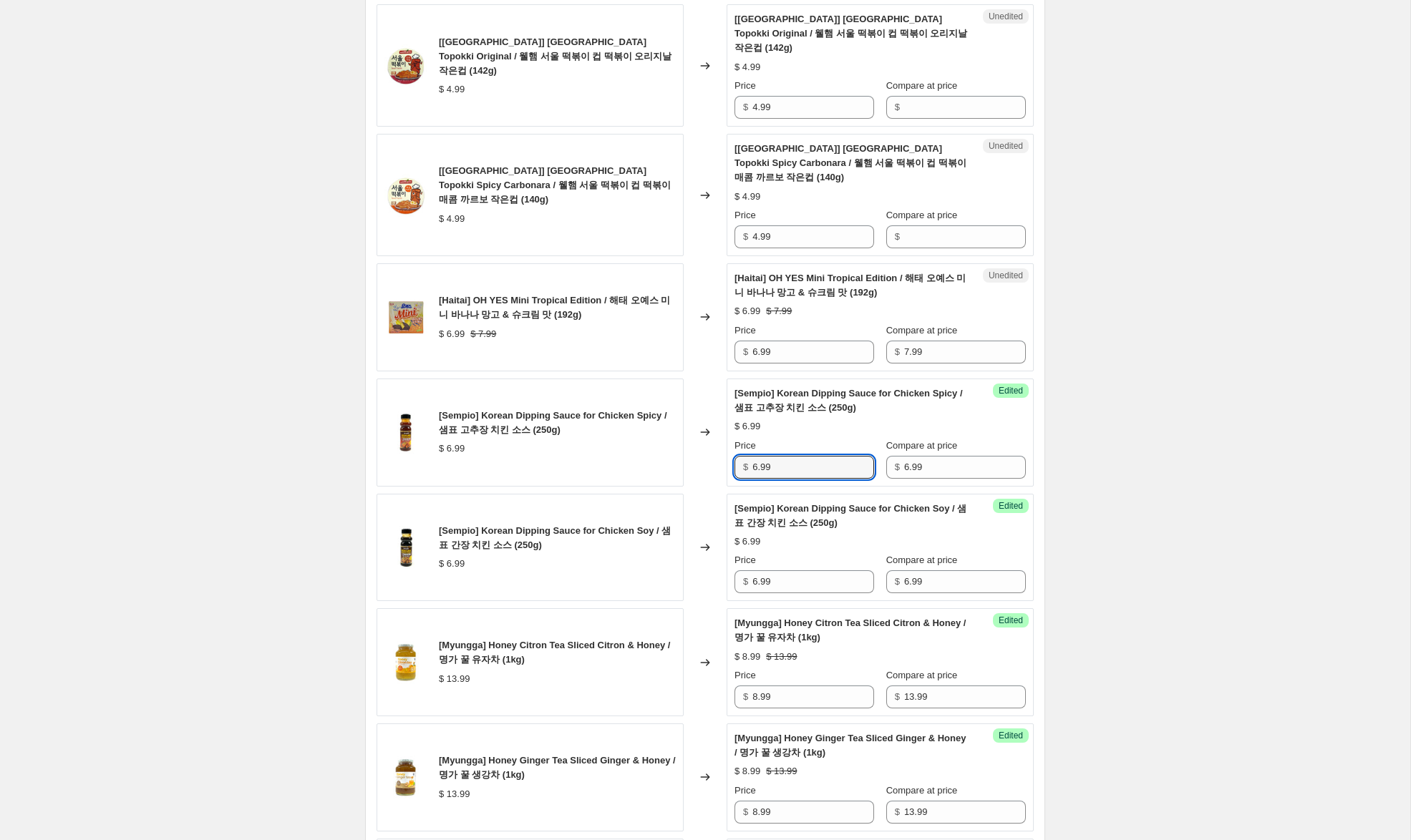
drag, startPoint x: 754, startPoint y: 437, endPoint x: 712, endPoint y: 426, distance: 43.4
click at [712, 426] on div "[Sempio] Korean Dipping Sauce for Chicken Spicy / 샘표 고추장 치킨 소스 (250g) $ 6.99 Ch…" at bounding box center [704, 433] width 657 height 108
type input "4.99"
drag, startPoint x: 752, startPoint y: 547, endPoint x: 591, endPoint y: 497, distance: 168.6
click at [606, 501] on div "[Sempio] Korean Dipping Sauce for Chicken Soy / 샘표 간장 치킨 소스 (250g) $ 6.99 Chang…" at bounding box center [704, 548] width 657 height 108
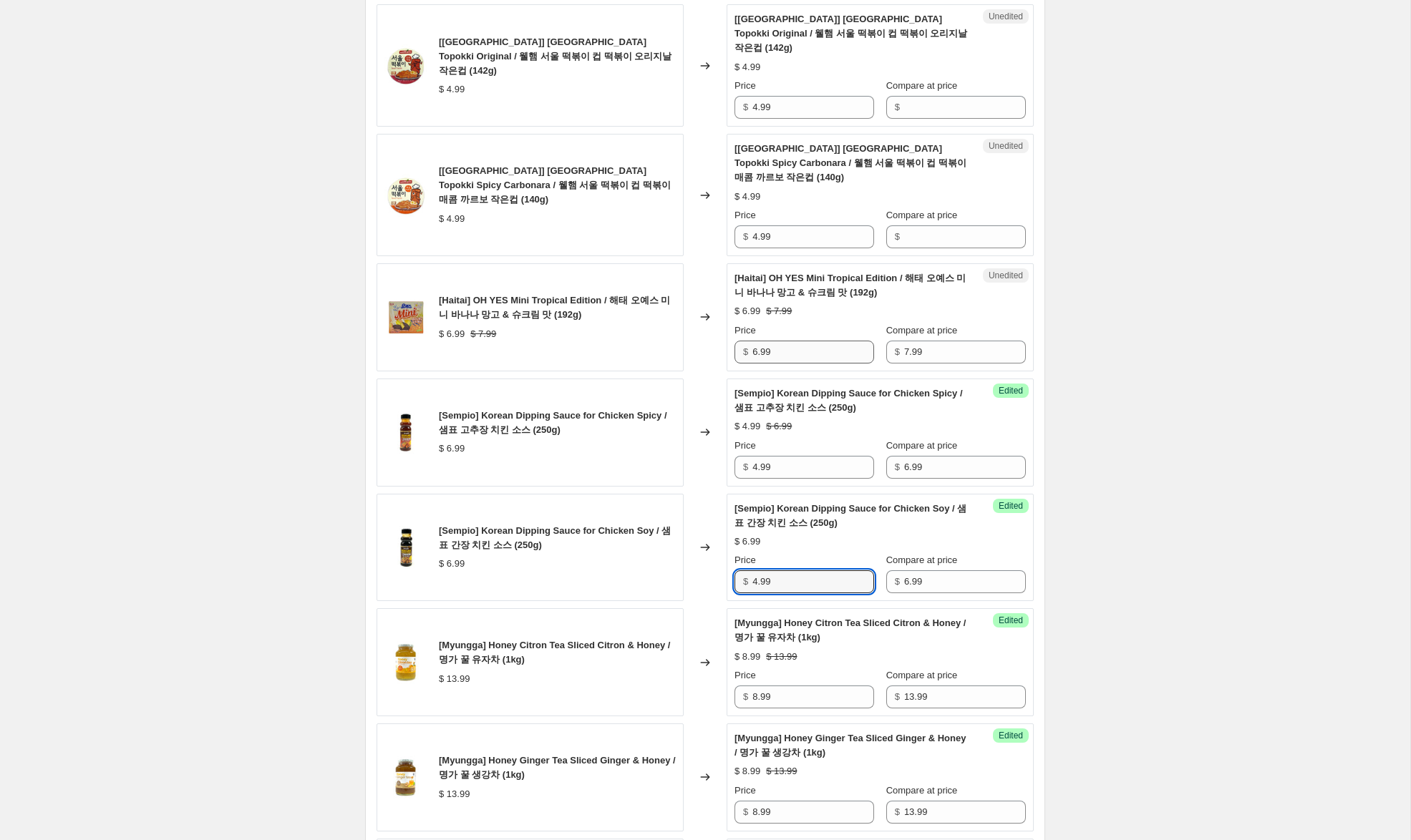
type input "4.99"
drag, startPoint x: 758, startPoint y: 324, endPoint x: 727, endPoint y: 310, distance: 34.0
click at [710, 310] on div "[Haitai] OH YES Mini Tropical Edition / 해태 오예스 미니 바나나 망고 & 슈크림 맛 (192g) $ 6.99 …" at bounding box center [704, 318] width 657 height 108
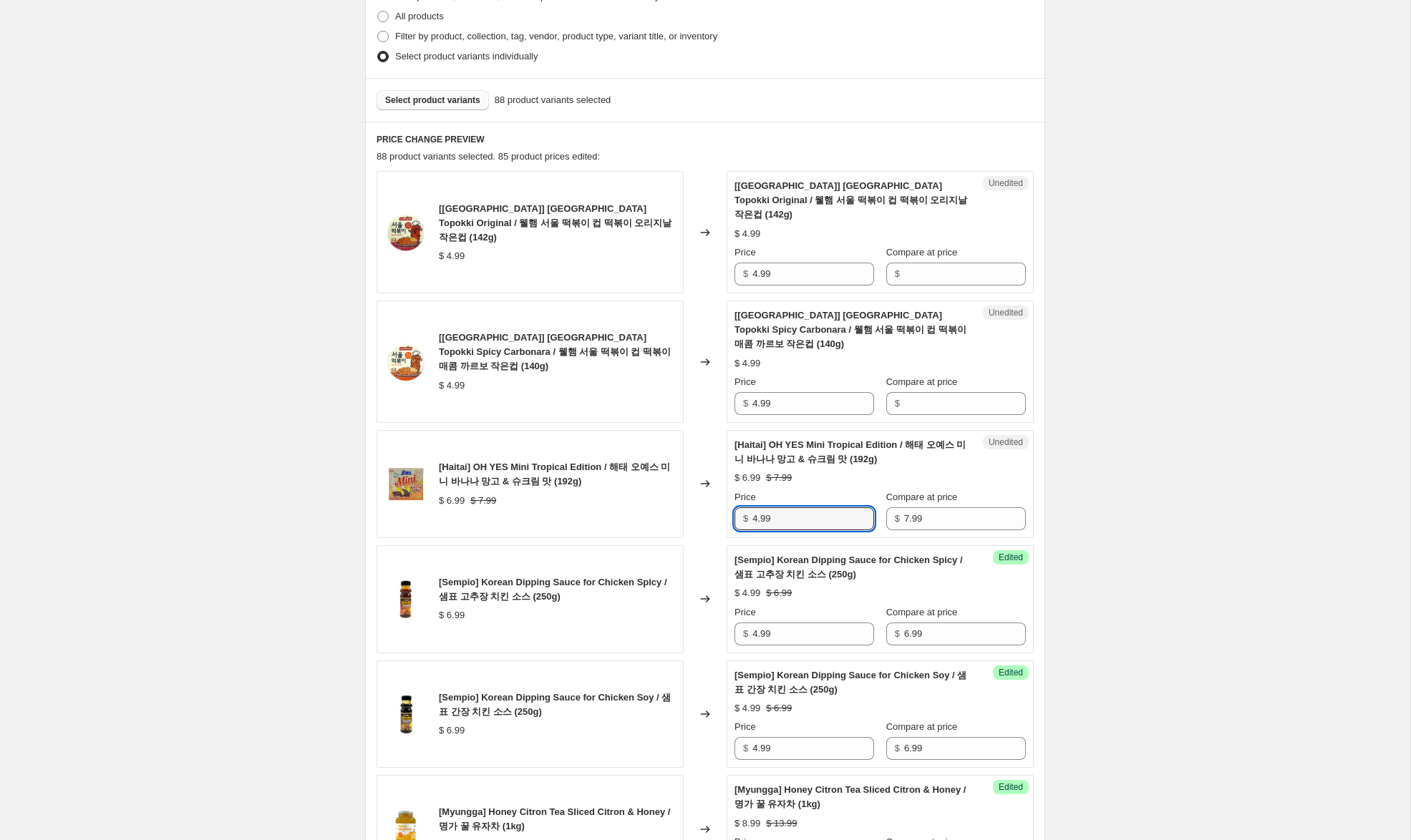
scroll to position [352, 0]
type input "4.99"
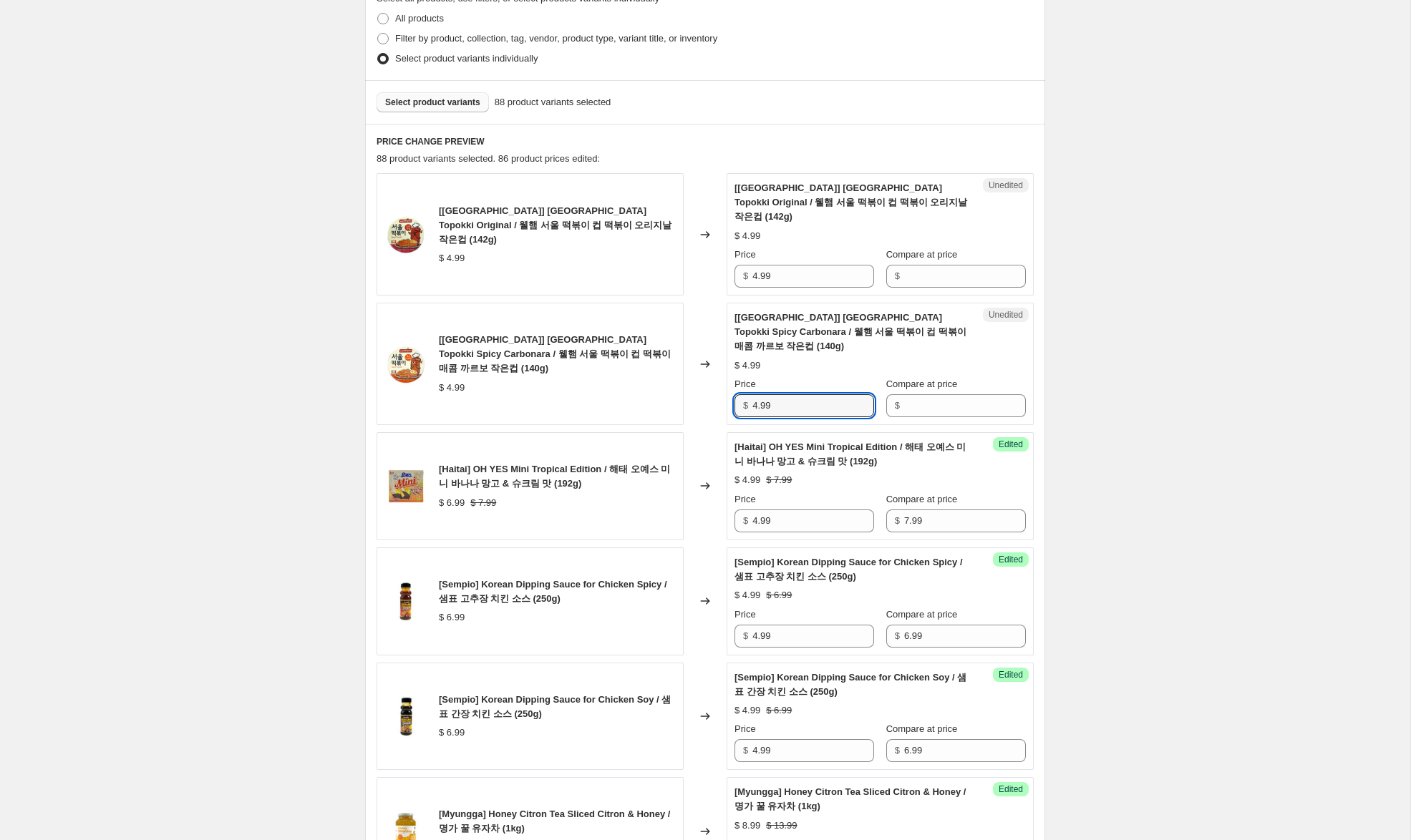
drag, startPoint x: 803, startPoint y: 377, endPoint x: 738, endPoint y: 330, distance: 80.2
click at [691, 355] on div "[[GEOGRAPHIC_DATA]] [GEOGRAPHIC_DATA] Topokki Spicy Carbonara / 웰햄 서울 떡볶이 컵 떡볶…" at bounding box center [704, 364] width 657 height 122
click at [954, 264] on input "Compare at price" at bounding box center [964, 276] width 121 height 23
paste input "4.99"
type input "4.99"
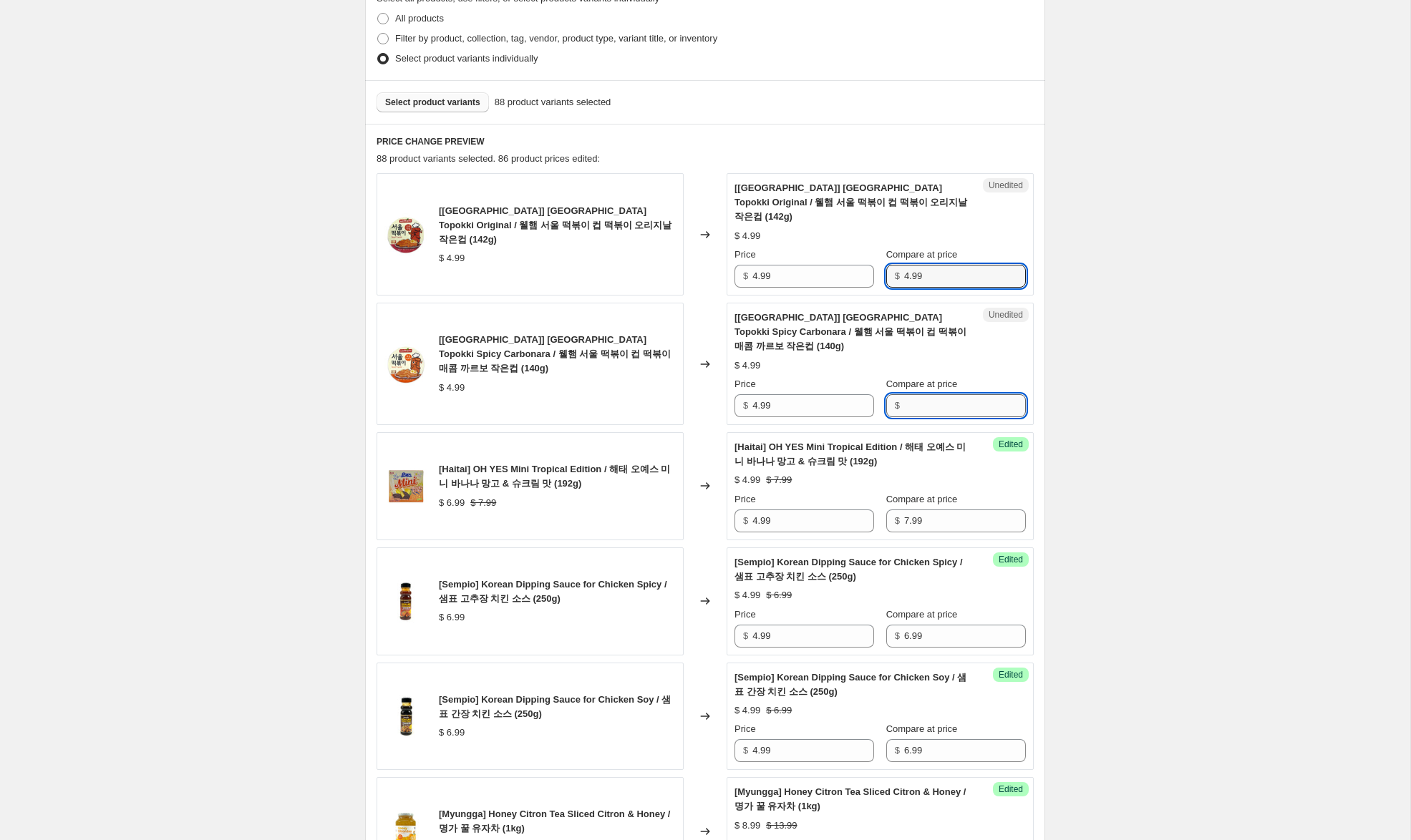
drag, startPoint x: 938, startPoint y: 381, endPoint x: 910, endPoint y: 366, distance: 31.8
click at [935, 395] on input "Compare at price" at bounding box center [964, 406] width 121 height 23
paste input "4.99"
type input "4.99"
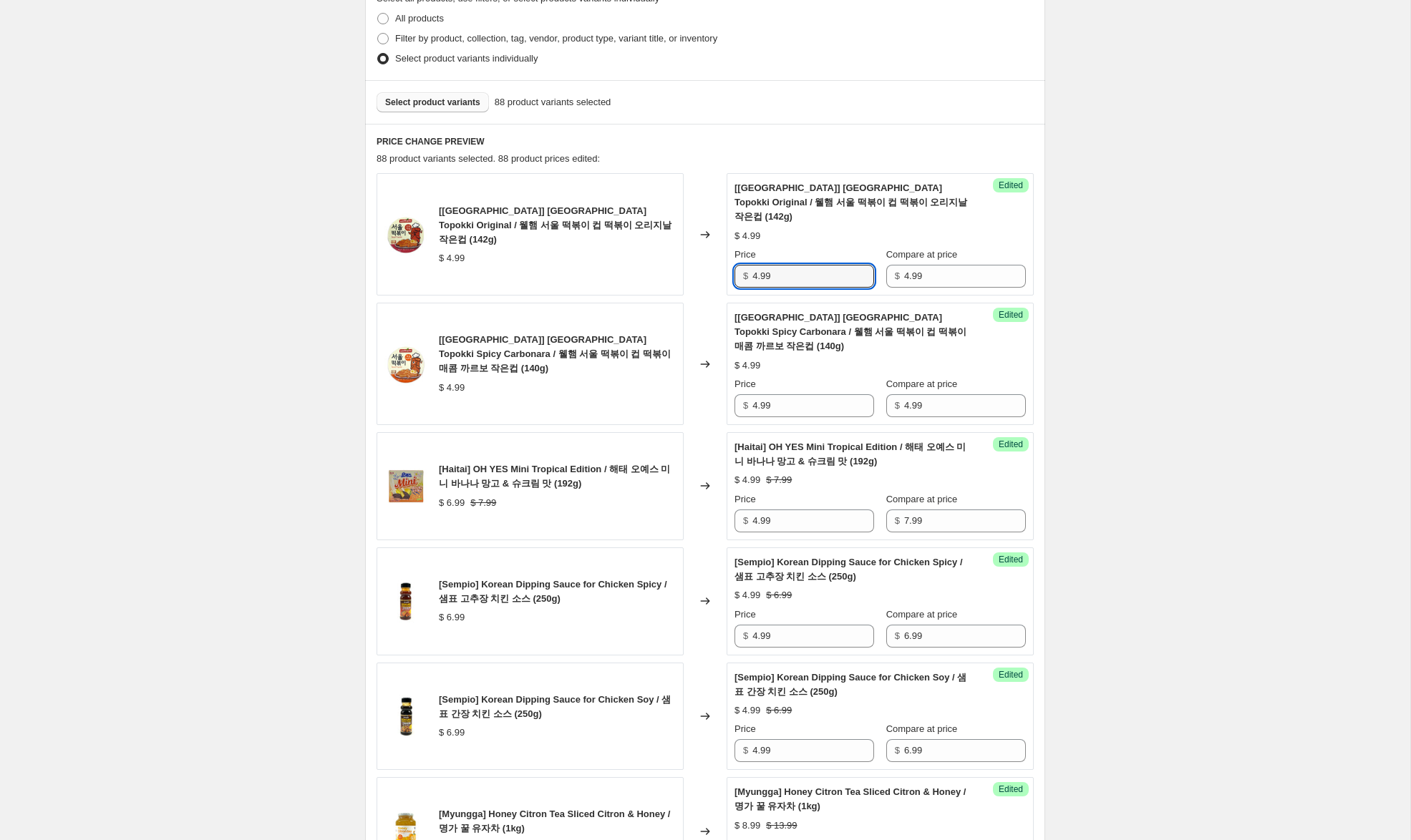
drag, startPoint x: 758, startPoint y: 261, endPoint x: 745, endPoint y: 258, distance: 13.3
click at [745, 264] on div "$ 4.99" at bounding box center [804, 276] width 140 height 23
type input "1.99"
drag, startPoint x: 757, startPoint y: 377, endPoint x: 592, endPoint y: 359, distance: 166.0
click at [615, 358] on div "[[GEOGRAPHIC_DATA]] [GEOGRAPHIC_DATA] Topokki Spicy Carbonara / 웰햄 서울 떡볶이 컵 떡볶…" at bounding box center [704, 364] width 657 height 122
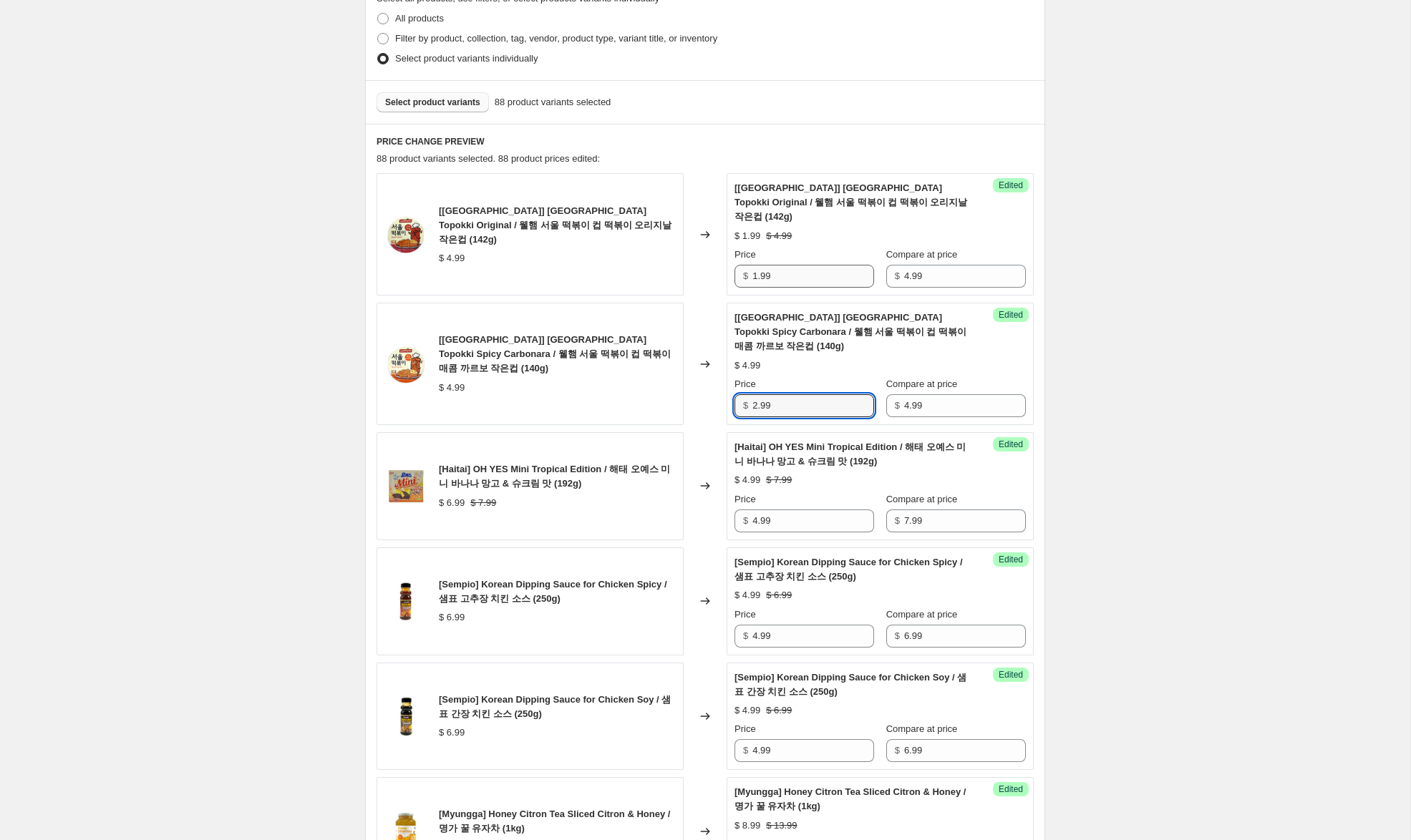
type input "2.99"
drag, startPoint x: 758, startPoint y: 261, endPoint x: 657, endPoint y: 239, distance: 103.4
click at [655, 237] on div "[[GEOGRAPHIC_DATA]] [GEOGRAPHIC_DATA] Topokki Original / 웰햄 서울 떡볶이 컵 떡볶이 오리지날 …" at bounding box center [704, 234] width 657 height 122
type input "2.99"
drag, startPoint x: 1185, startPoint y: 419, endPoint x: 1220, endPoint y: 576, distance: 160.9
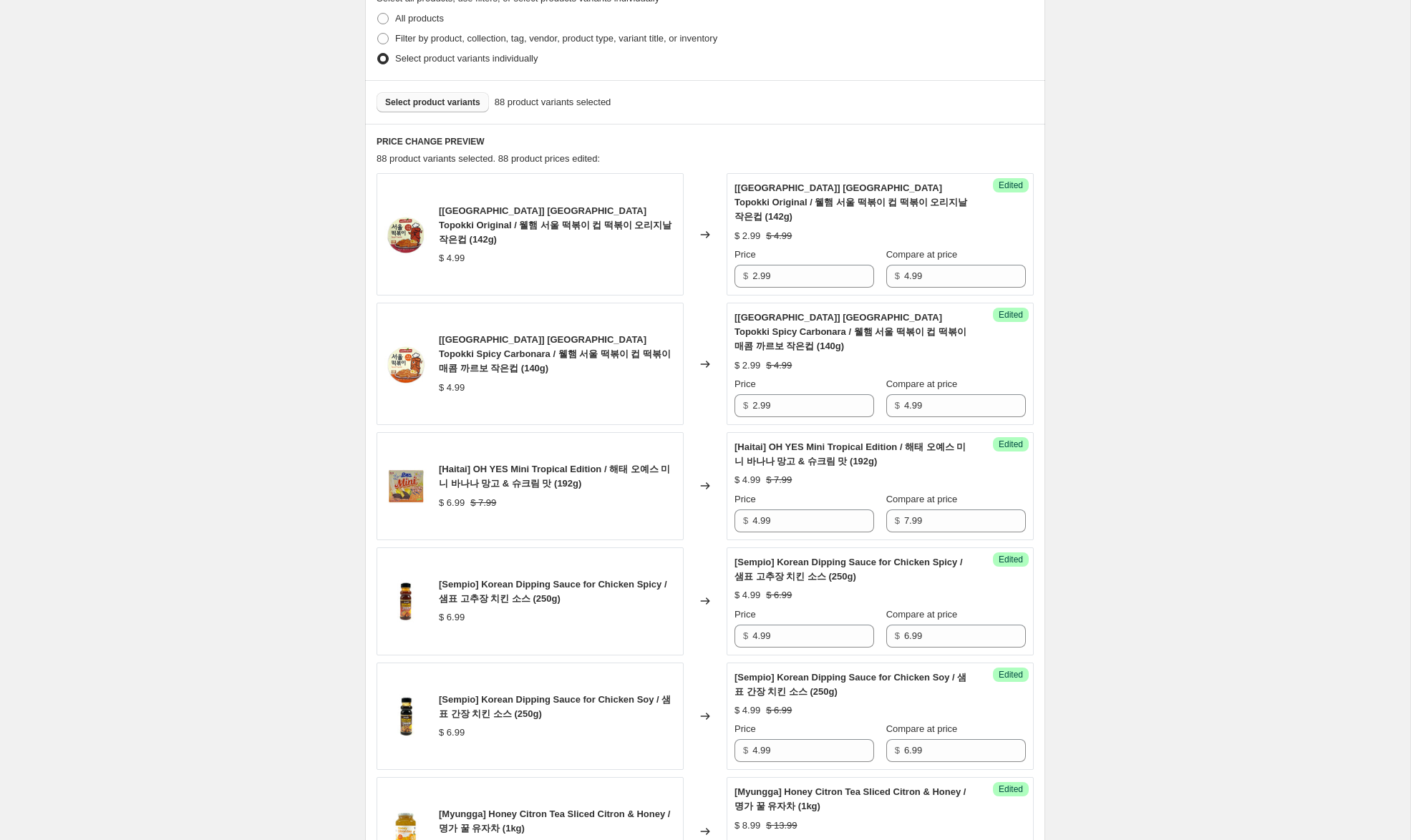
click at [1185, 422] on div "Create new price [MEDICAL_DATA]. This page is ready Create new price [MEDICAL_D…" at bounding box center [705, 514] width 1410 height 1732
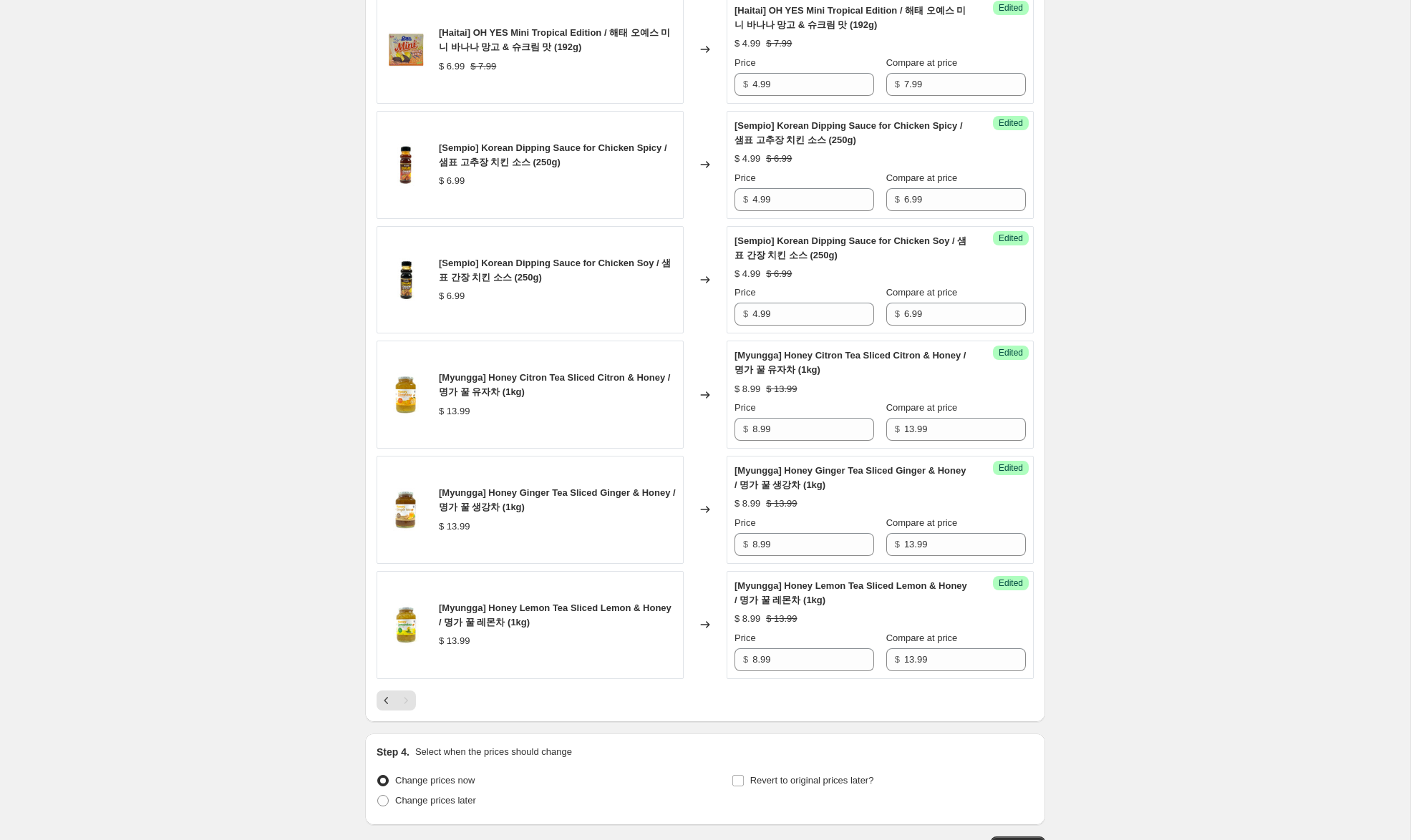
scroll to position [864, 0]
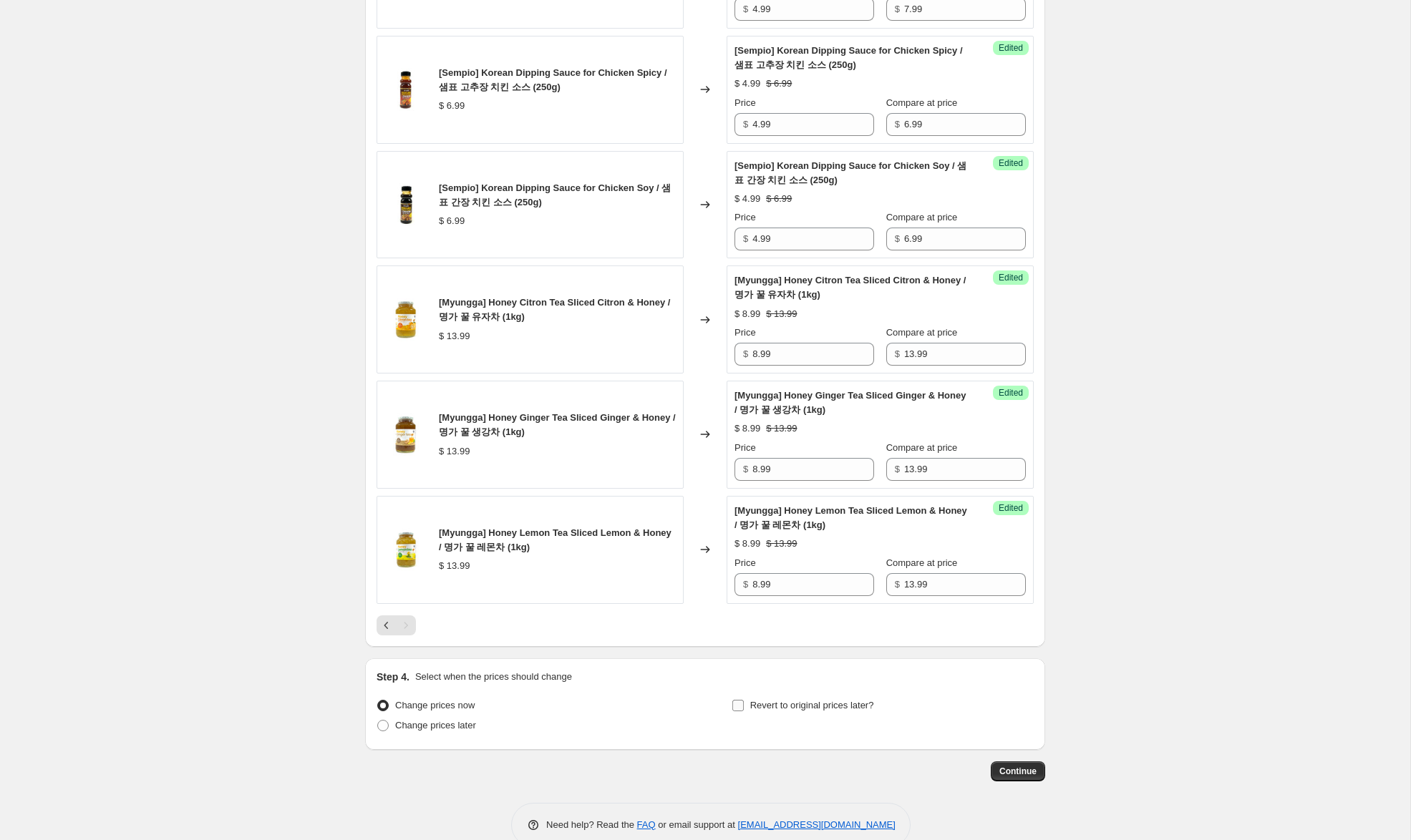
click at [840, 699] on span "Revert to original prices later?" at bounding box center [812, 705] width 124 height 11
click at [743, 699] on input "Revert to original prices later?" at bounding box center [738, 705] width 11 height 11
checkbox input "true"
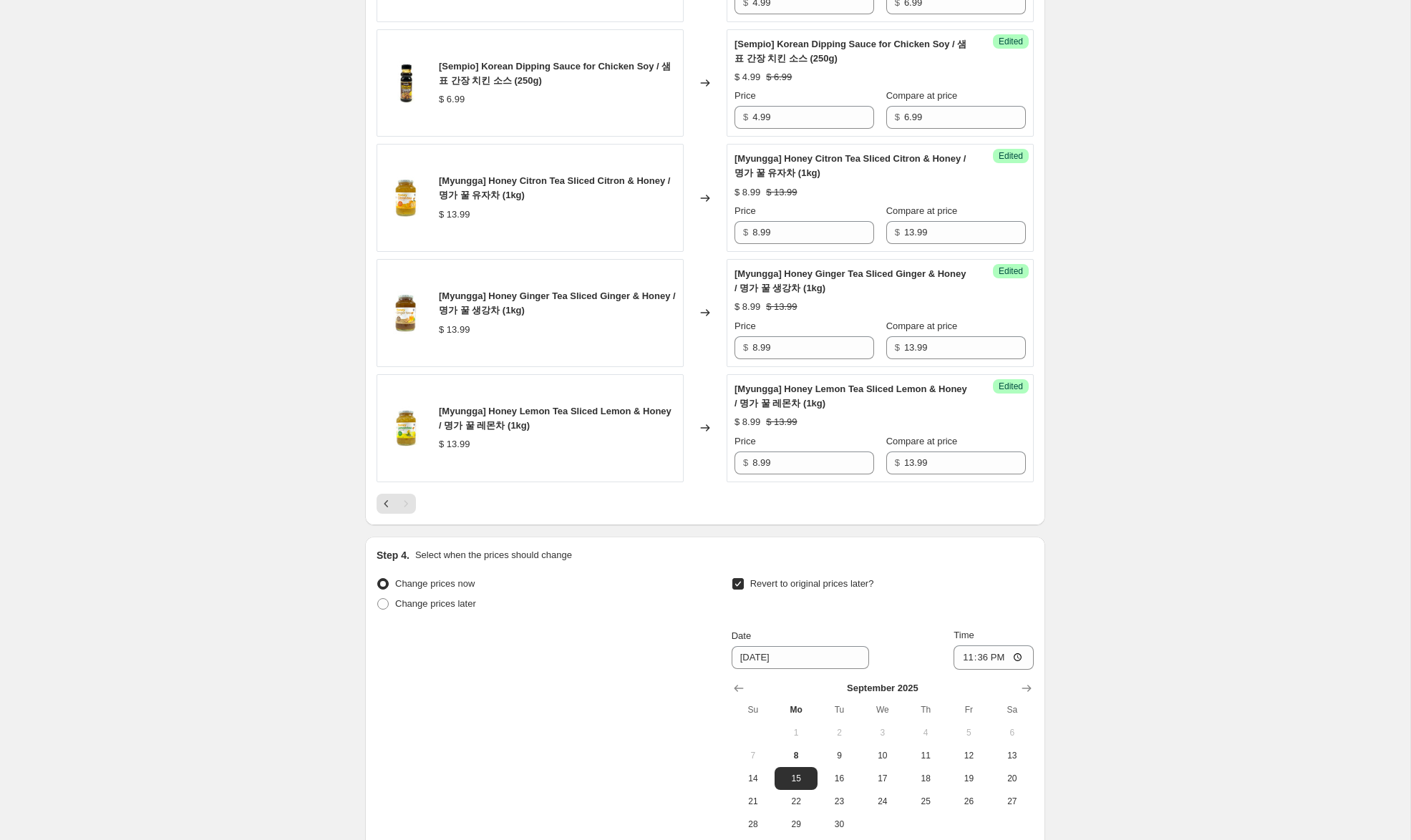
scroll to position [996, 0]
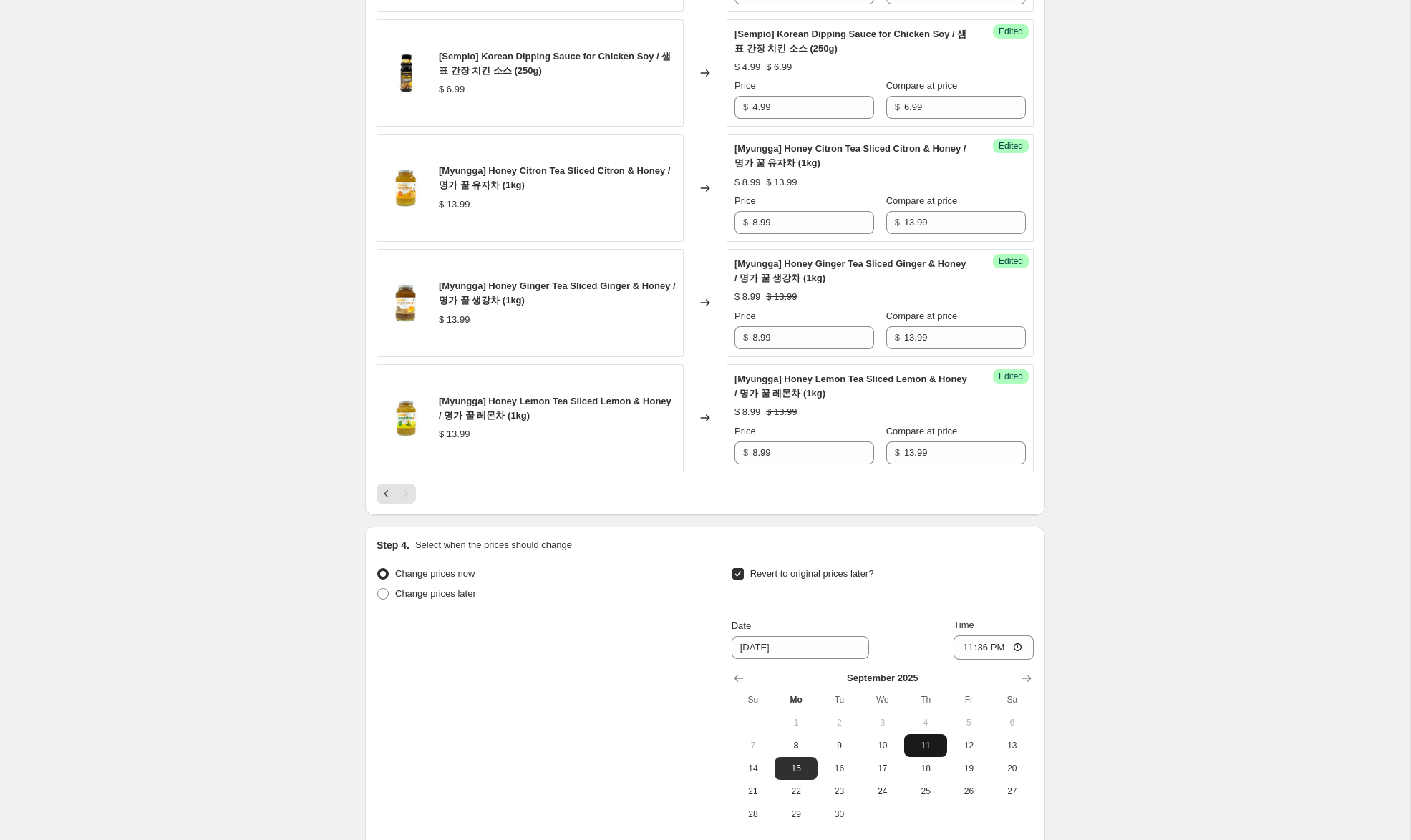
click at [931, 740] on span "11" at bounding box center [926, 746] width 32 height 11
type input "[DATE]"
click at [979, 635] on input "23:36" at bounding box center [993, 647] width 80 height 25
type input "23:59"
drag, startPoint x: 1230, startPoint y: 618, endPoint x: 1208, endPoint y: 648, distance: 37.2
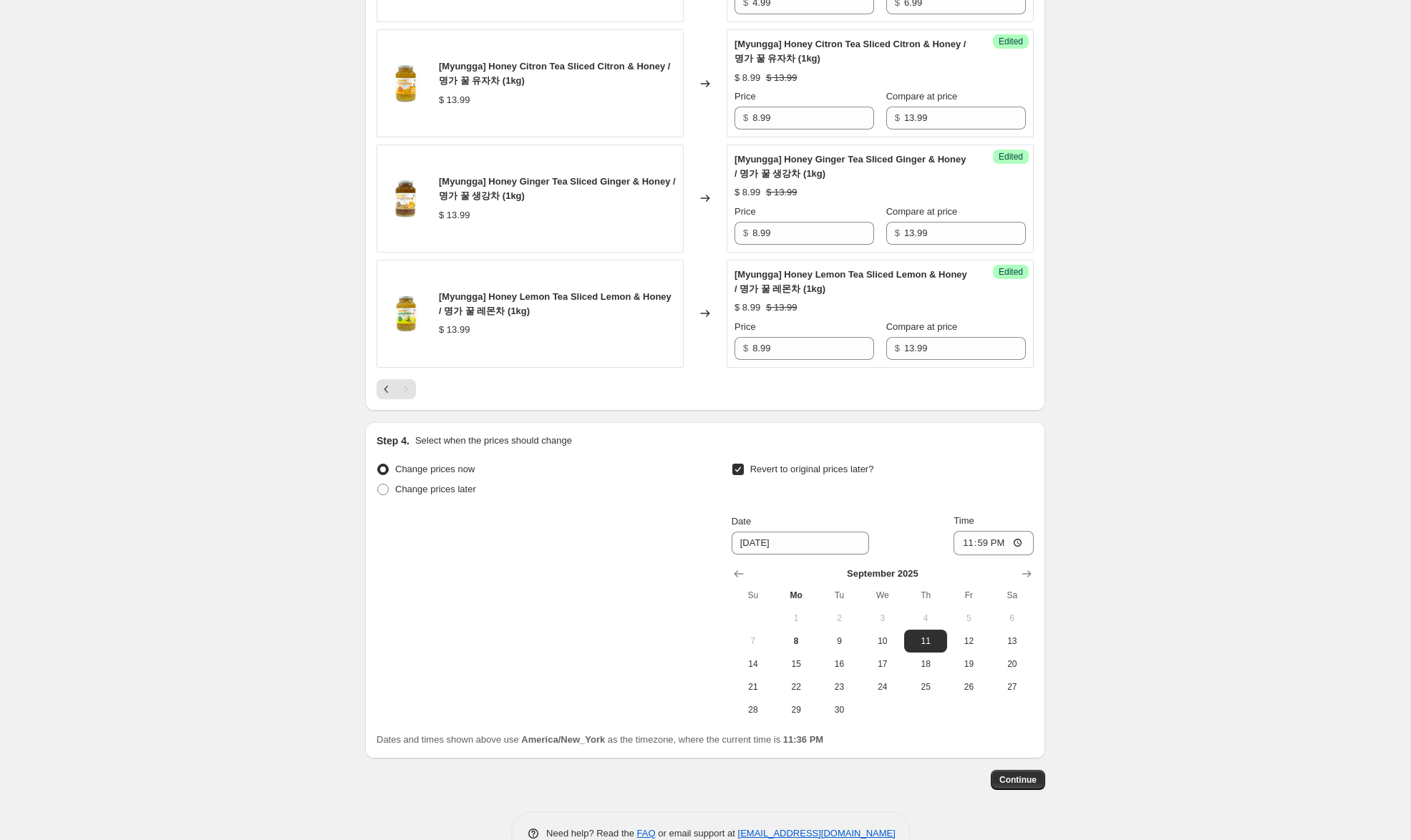
scroll to position [1108, 0]
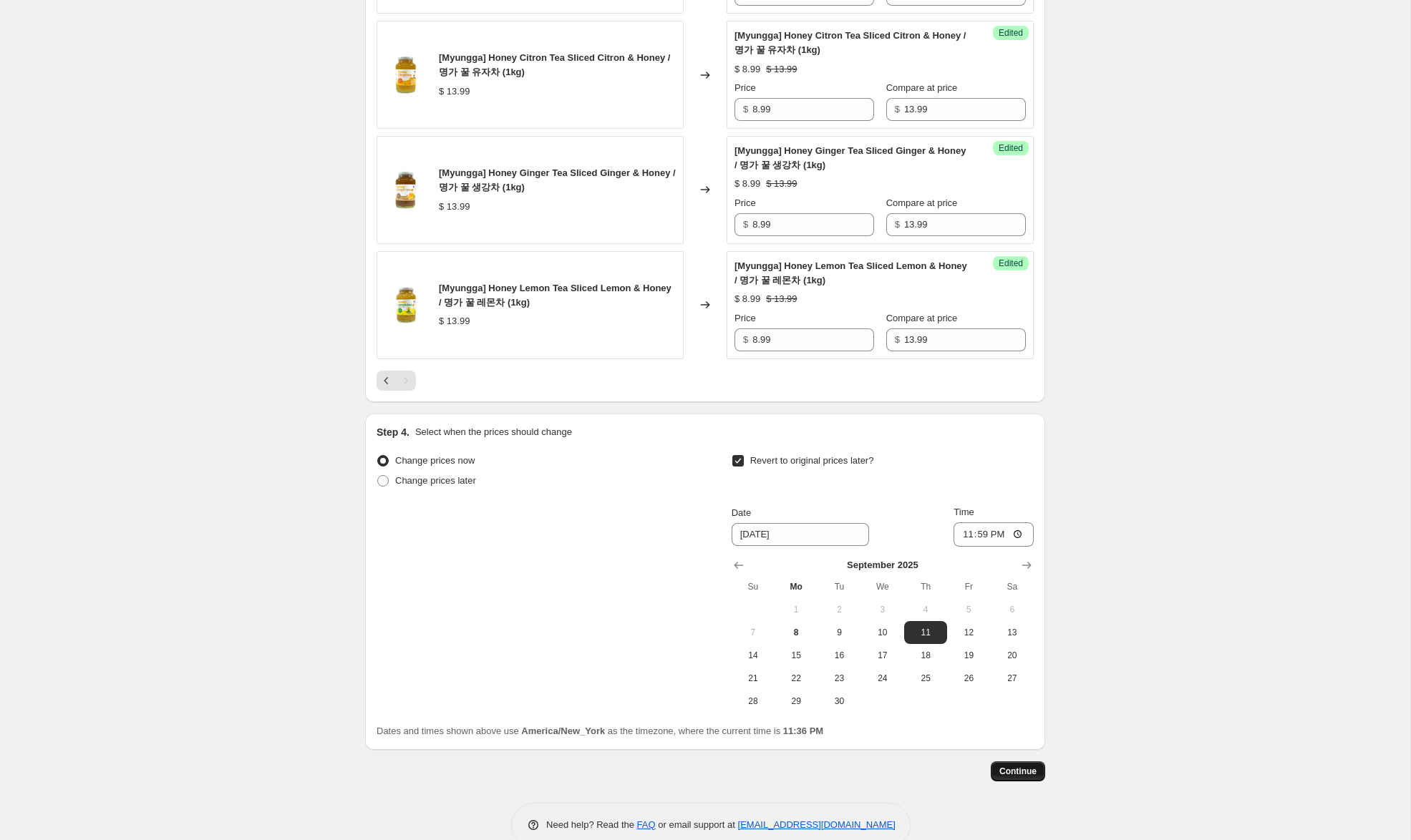
click at [1030, 765] on span "Continue" at bounding box center [1017, 771] width 37 height 11
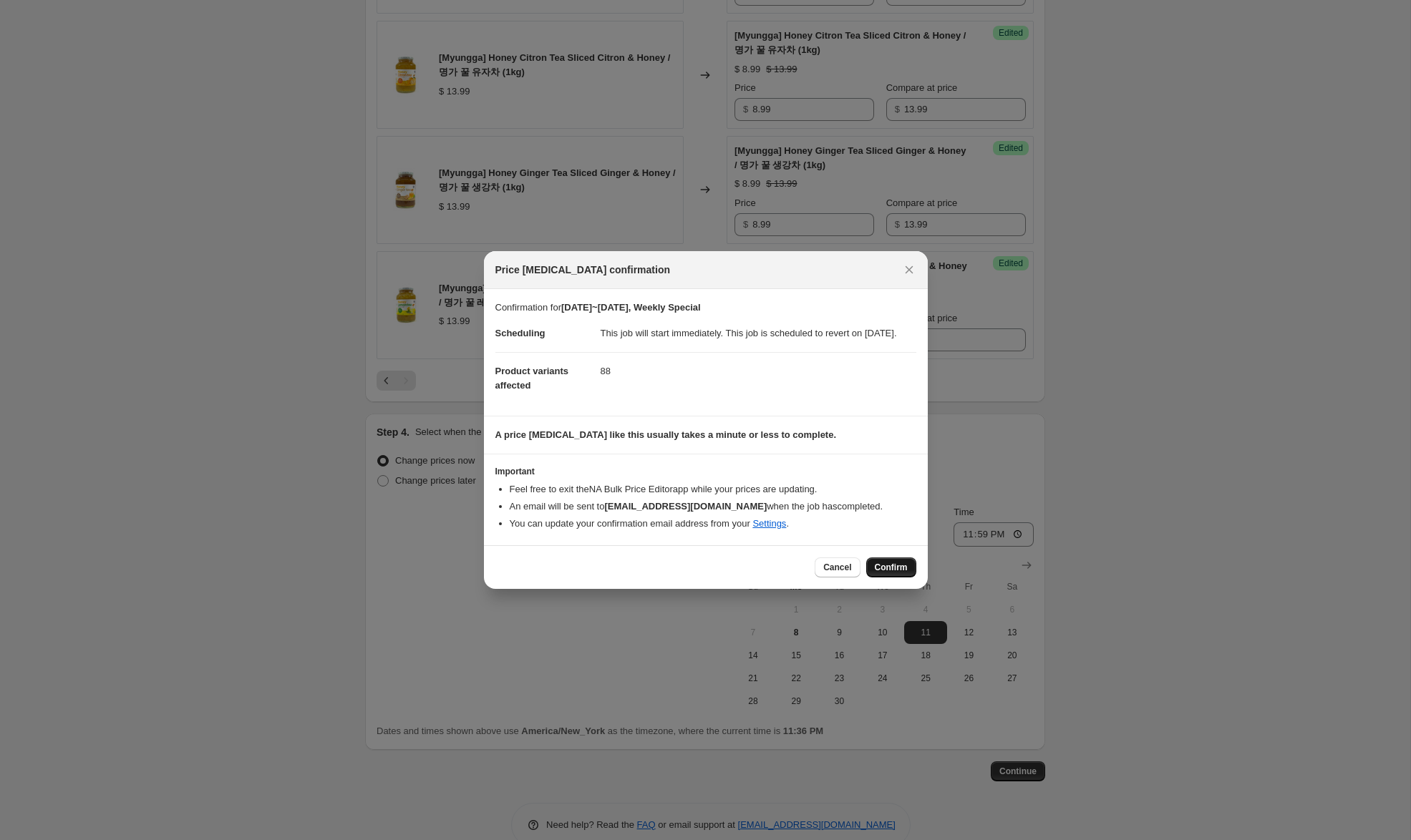
click at [884, 573] on span "Confirm" at bounding box center [890, 568] width 33 height 11
